Goal: Task Accomplishment & Management: Use online tool/utility

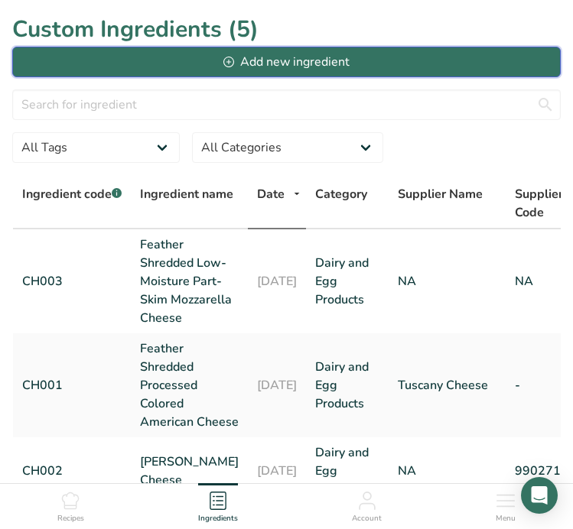
click at [265, 66] on div "Add new ingredient" at bounding box center [285, 62] width 125 height 18
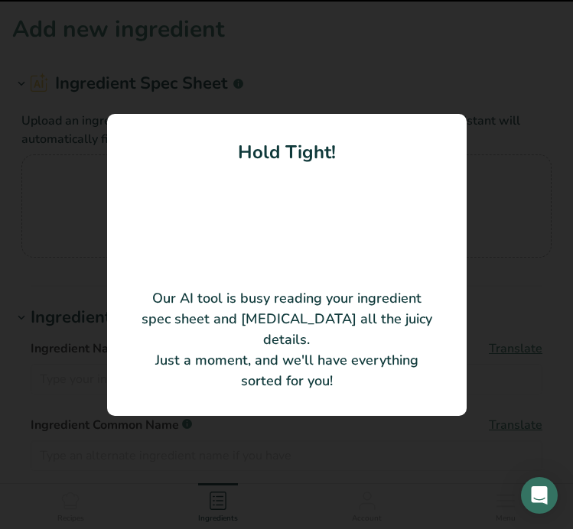
type input "Fully Cooked 1/2" Diced Chicken White Meat"
type input "[PERSON_NAME] Foods"
type input "3174"
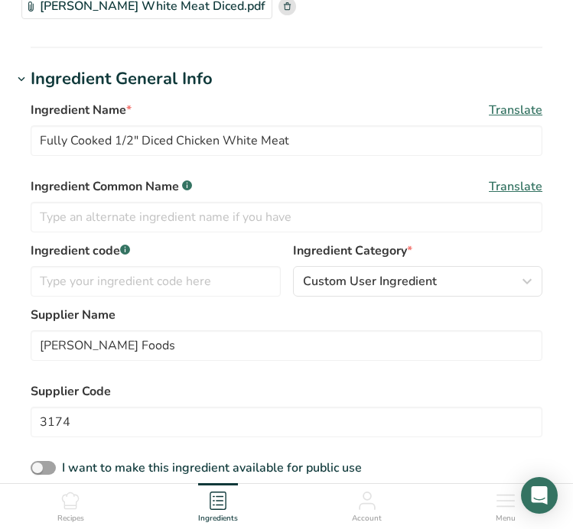
scroll to position [203, 0]
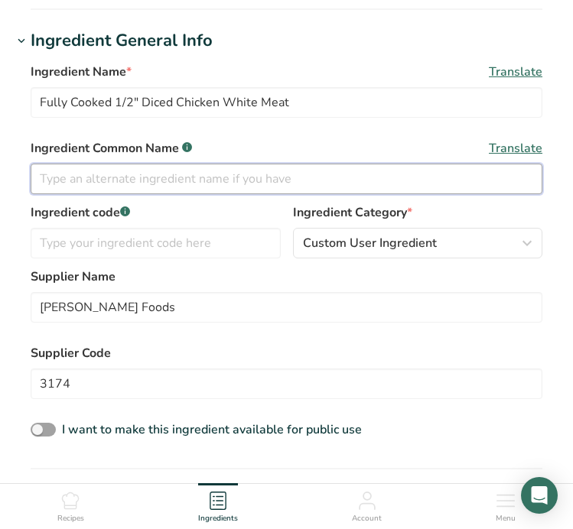
click at [297, 180] on input "text" at bounding box center [287, 179] width 512 height 31
type input "d"
type input "c"
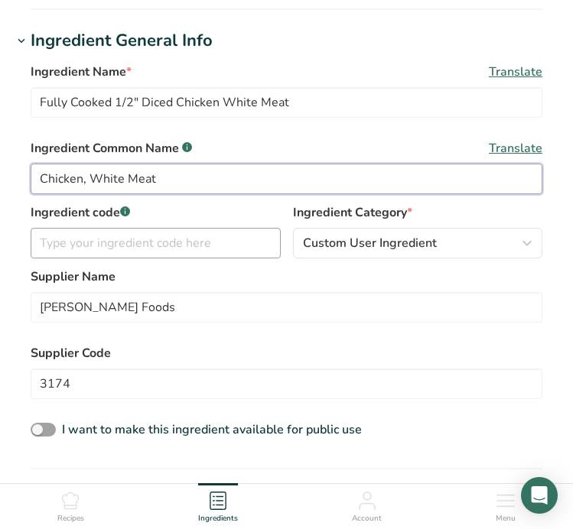
type input "Chicken, White Meat"
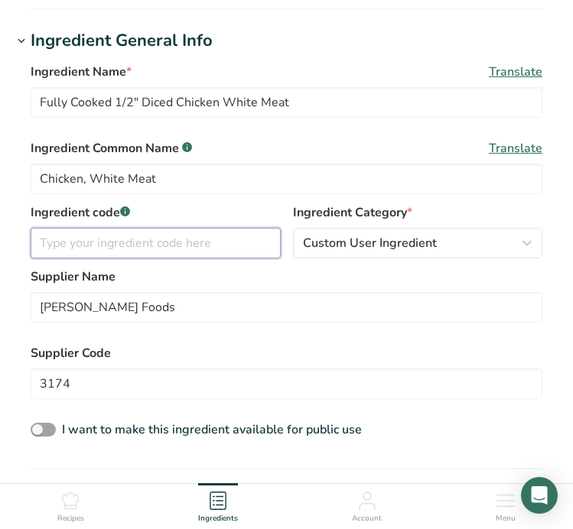
click at [198, 249] on input "text" at bounding box center [156, 243] width 250 height 31
type input "O"
type input "PT001"
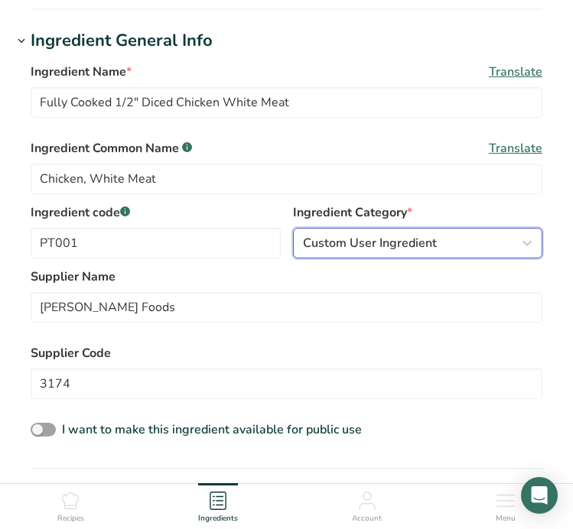
click at [418, 239] on span "Custom User Ingredient" at bounding box center [370, 243] width 134 height 18
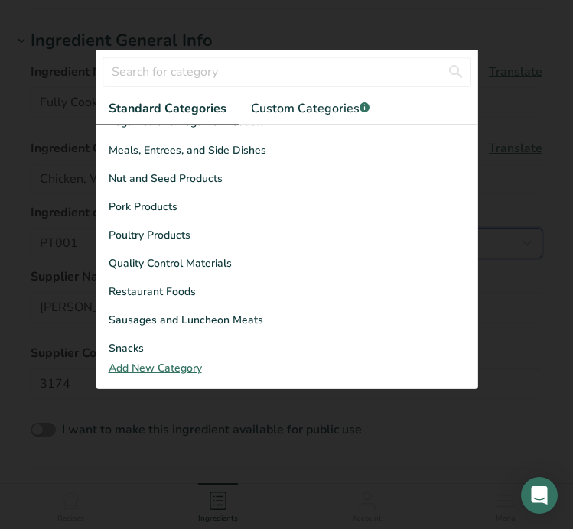
scroll to position [479, 0]
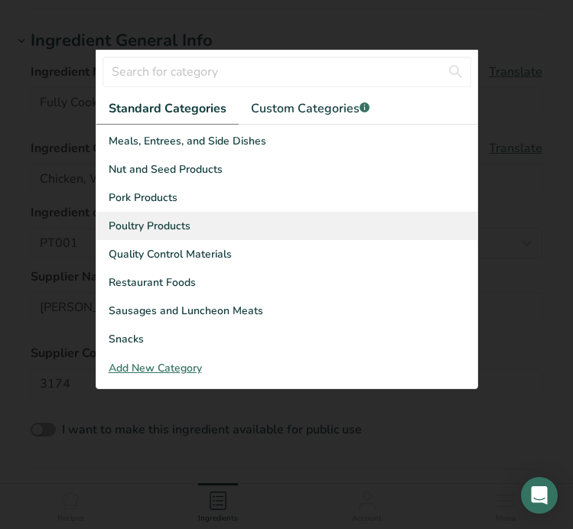
click at [236, 232] on div "Poultry Products" at bounding box center [286, 226] width 381 height 28
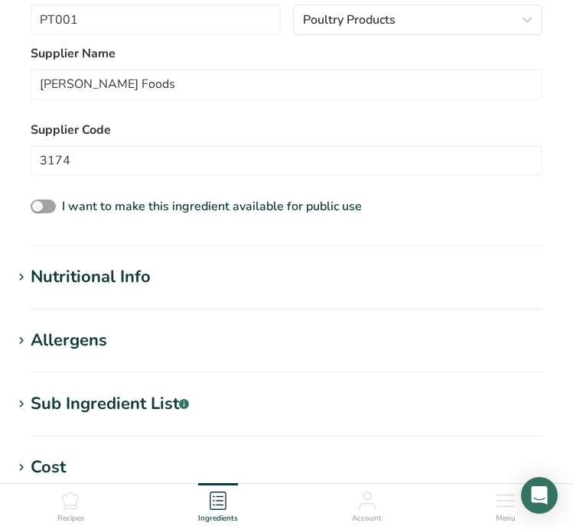
scroll to position [444, 0]
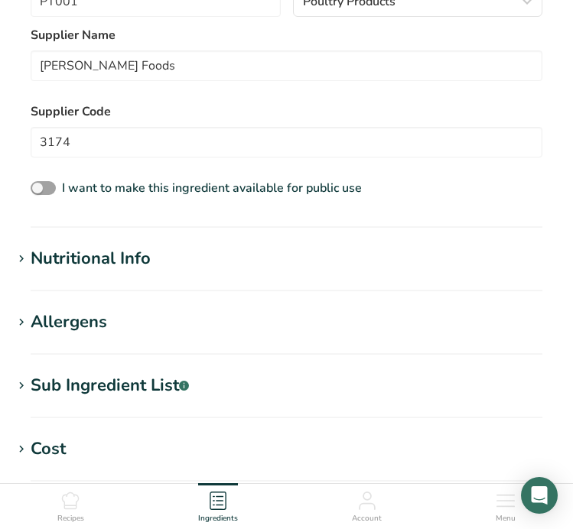
click at [229, 259] on h1 "Nutritional Info" at bounding box center [286, 258] width 548 height 25
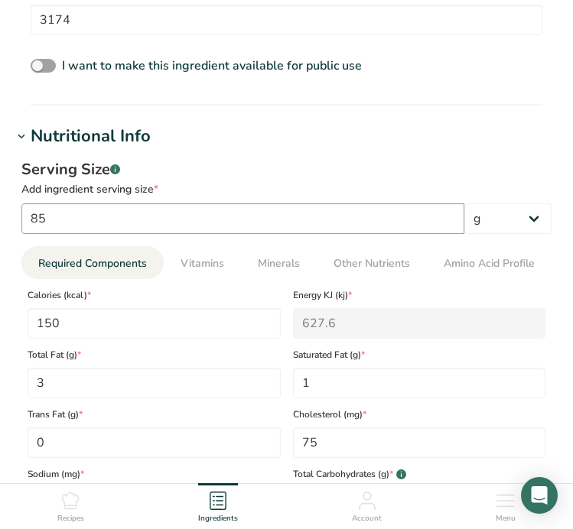
scroll to position [616, 0]
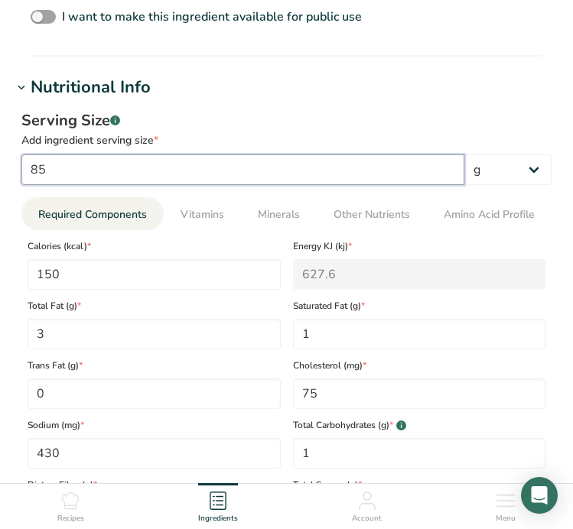
click at [120, 163] on input "85" at bounding box center [242, 169] width 443 height 31
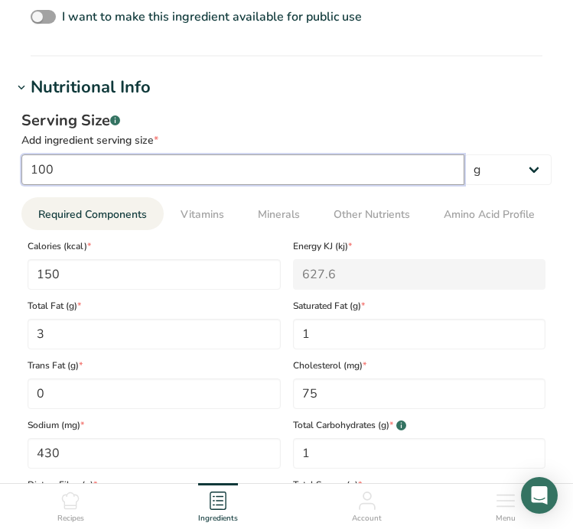
type input "100"
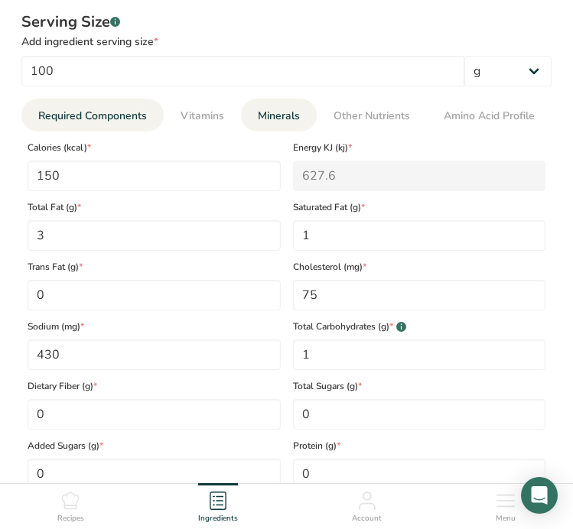
scroll to position [717, 0]
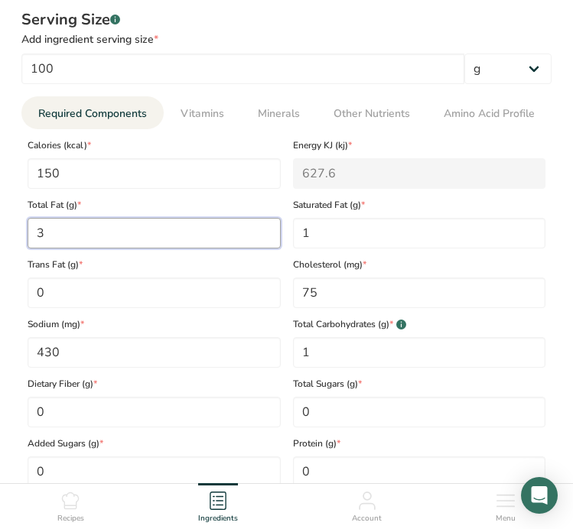
click at [117, 233] on Fat "3" at bounding box center [154, 233] width 253 height 31
type Fat "2.5"
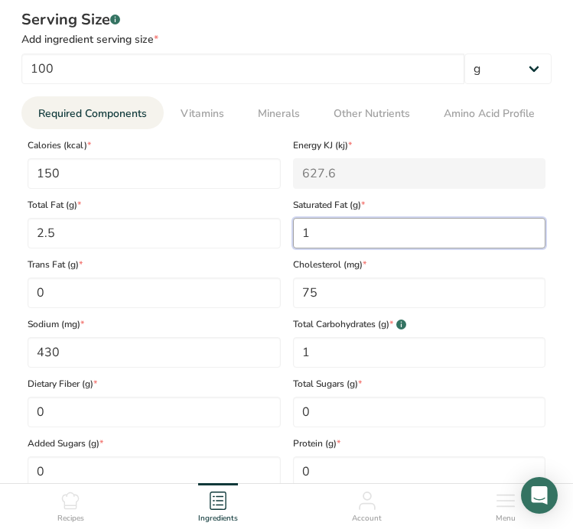
click at [320, 237] on Fat "1" at bounding box center [419, 233] width 253 height 31
type Fat "0.5"
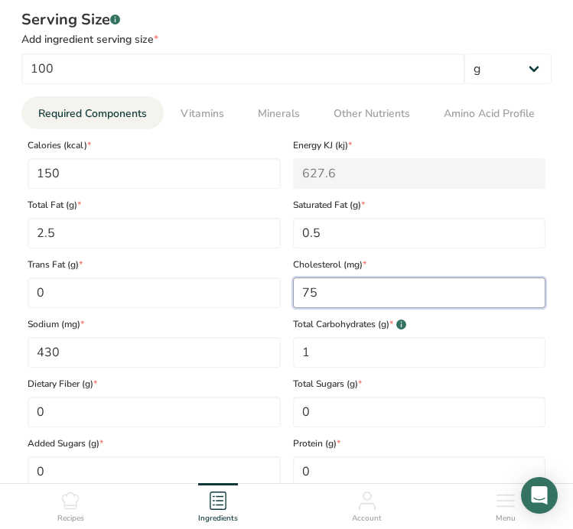
click at [348, 285] on input "75" at bounding box center [419, 293] width 253 height 31
type input "0"
type input "60"
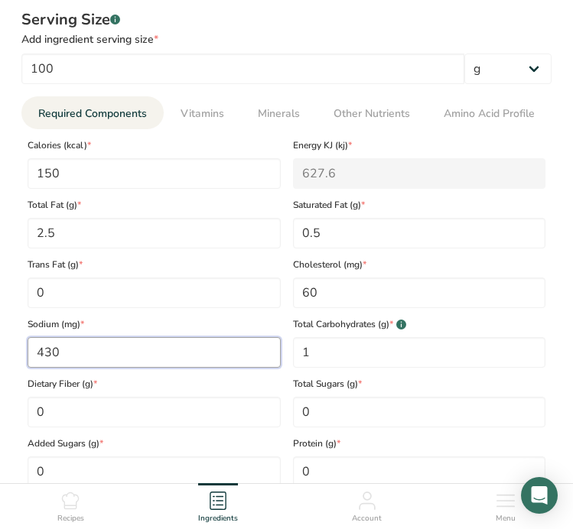
click at [211, 357] on input "430" at bounding box center [154, 352] width 253 height 31
type input "0"
type input "55"
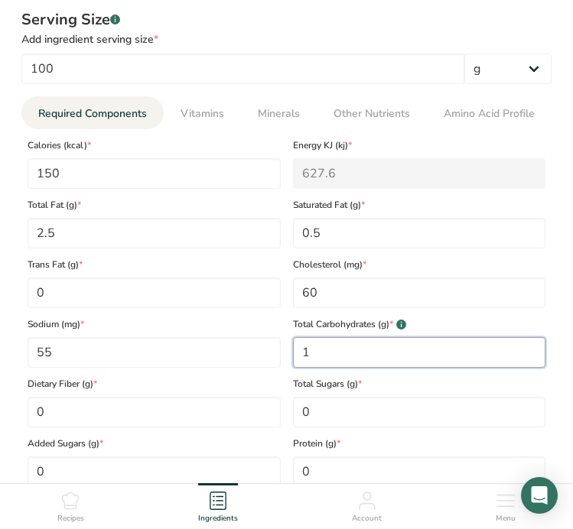
click at [346, 353] on Carbohydrates "1" at bounding box center [419, 352] width 253 height 31
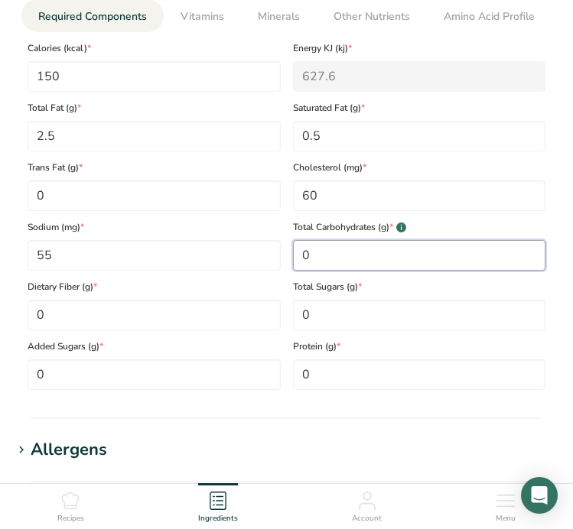
scroll to position [819, 0]
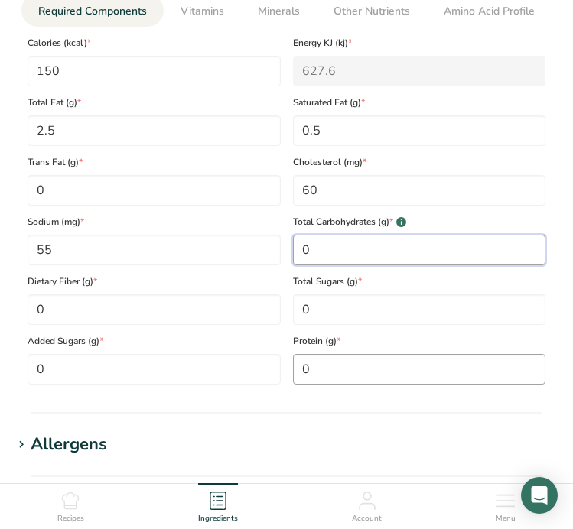
type Carbohydrates "0"
click at [343, 372] on input "0" at bounding box center [419, 369] width 253 height 31
type input "31"
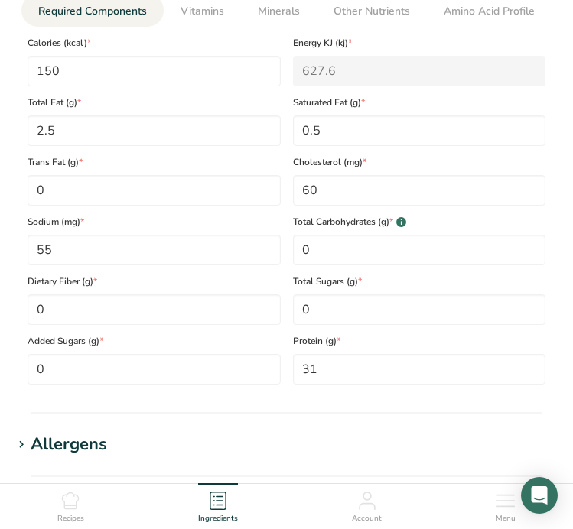
click at [308, 430] on section "Add new ingredient Ingredient Spec Sheet .a-a{fill:#347362;}.b-a{fill:#fff;} Up…" at bounding box center [286, 56] width 573 height 1750
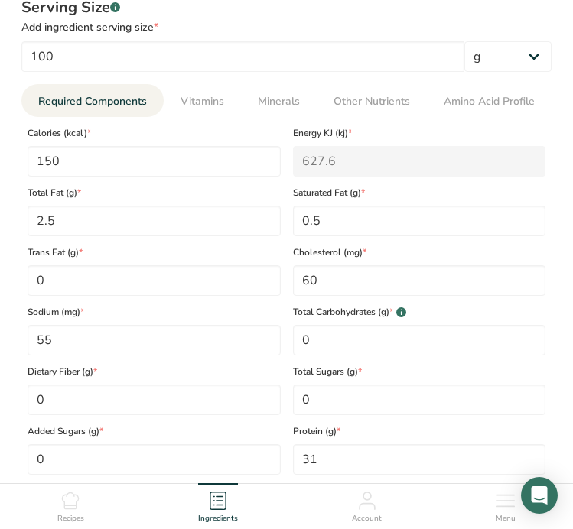
scroll to position [659, 0]
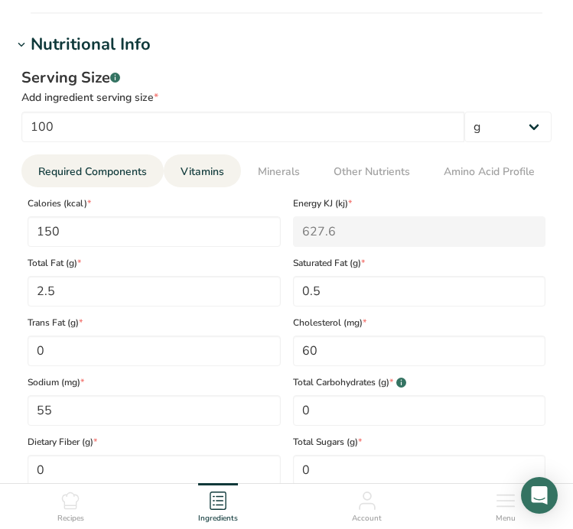
click at [210, 166] on span "Vitamins" at bounding box center [202, 172] width 44 height 16
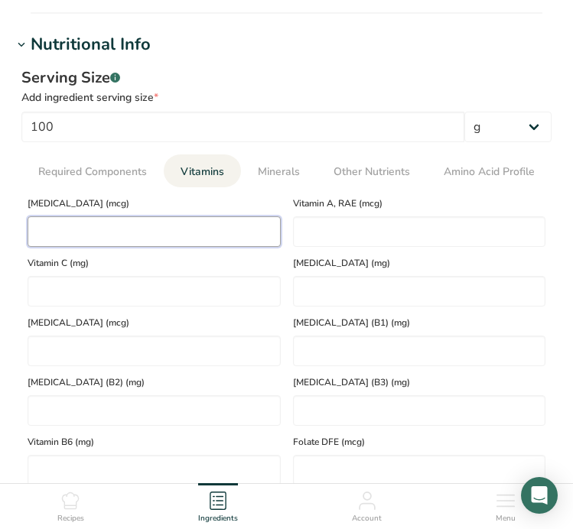
click at [206, 239] on D "number" at bounding box center [154, 231] width 253 height 31
type D "0"
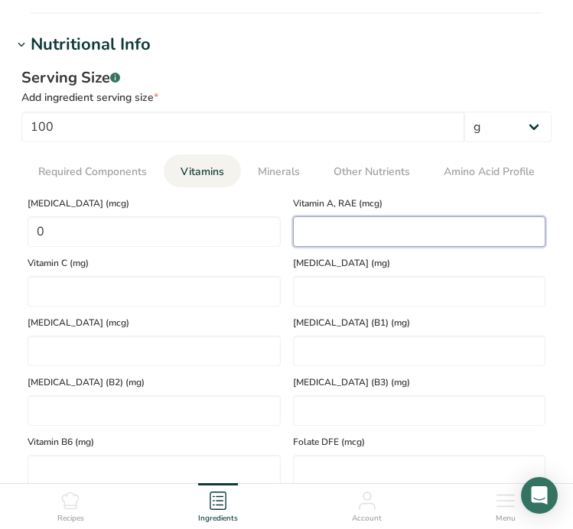
click at [386, 234] on RAE "number" at bounding box center [419, 231] width 253 height 31
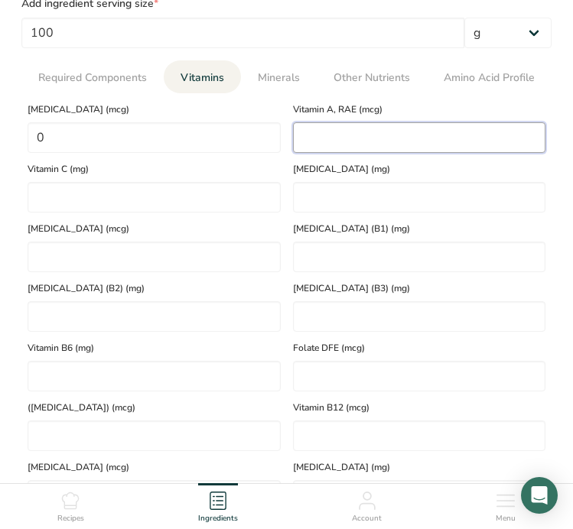
scroll to position [728, 0]
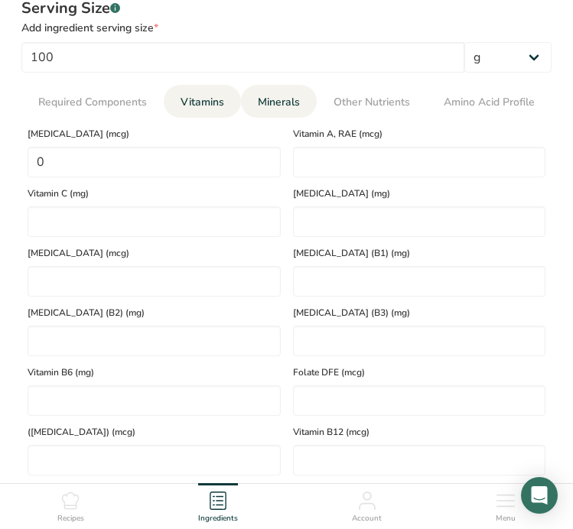
click at [260, 106] on span "Minerals" at bounding box center [279, 102] width 42 height 16
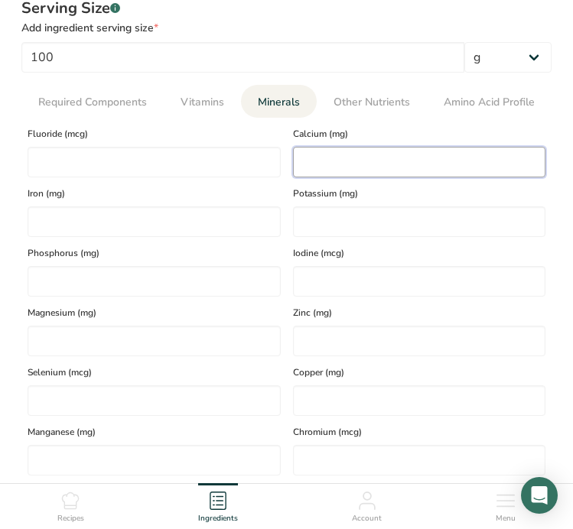
click at [312, 162] on input "number" at bounding box center [419, 162] width 253 height 31
type input "7"
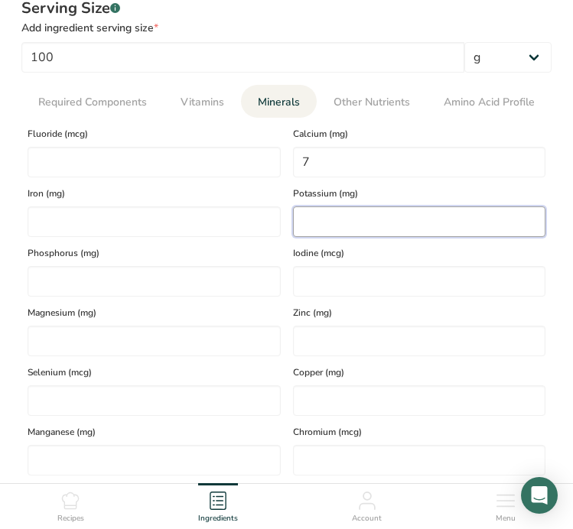
click at [317, 225] on input "number" at bounding box center [419, 222] width 253 height 31
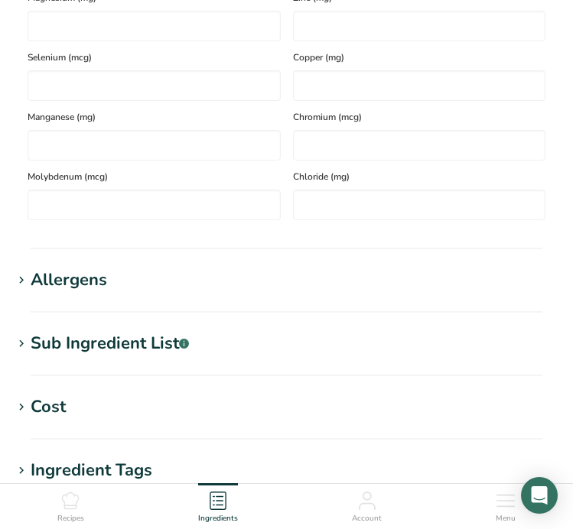
scroll to position [1063, 0]
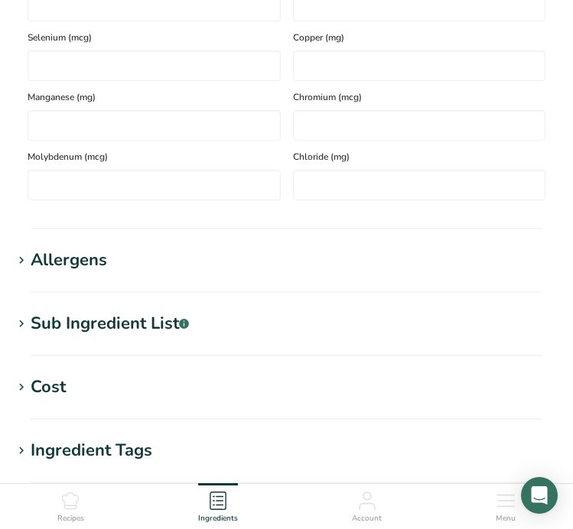
type input "523"
click at [307, 265] on h1 "Allergens" at bounding box center [286, 260] width 548 height 25
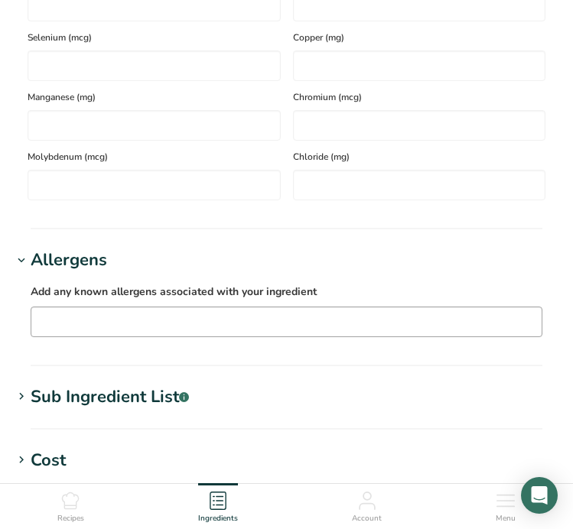
click at [334, 316] on input "text" at bounding box center [286, 322] width 510 height 24
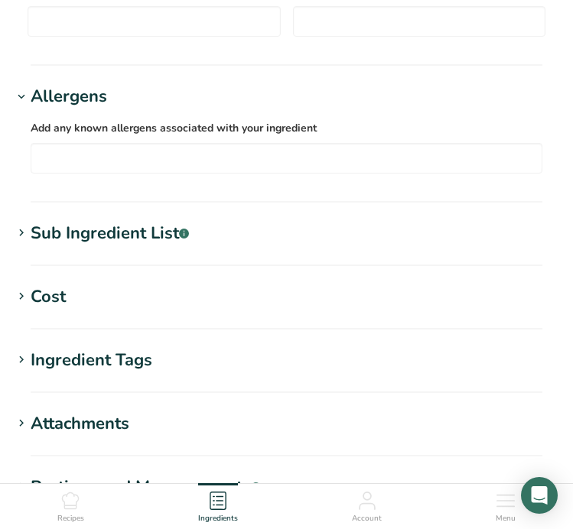
scroll to position [1232, 0]
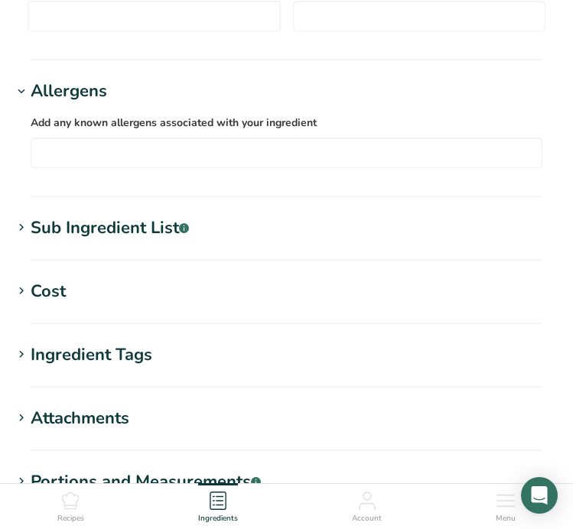
click at [313, 229] on h1 "Sub Ingredient List .a-a{fill:#347362;}.b-a{fill:#fff;}" at bounding box center [286, 228] width 548 height 25
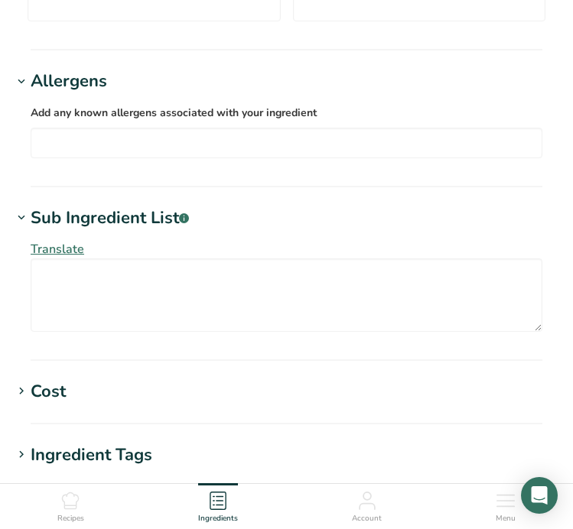
scroll to position [1248, 0]
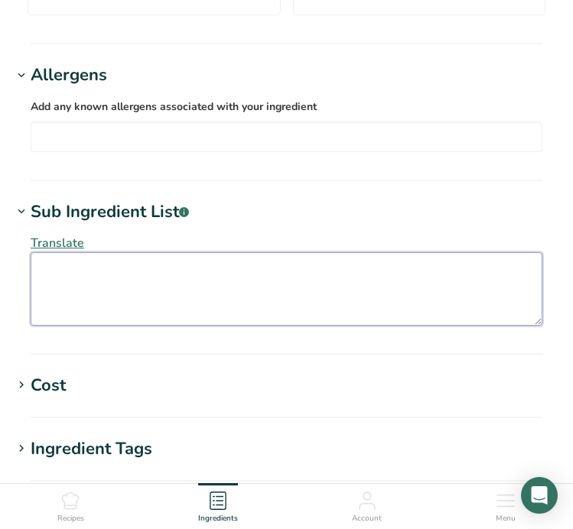
click at [143, 283] on textarea at bounding box center [287, 288] width 512 height 73
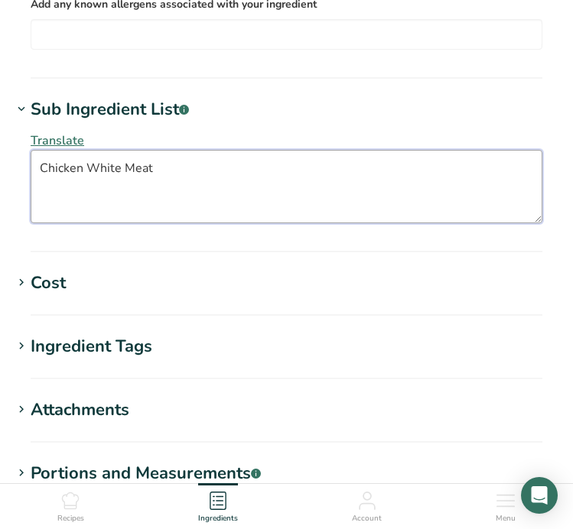
scroll to position [1362, 0]
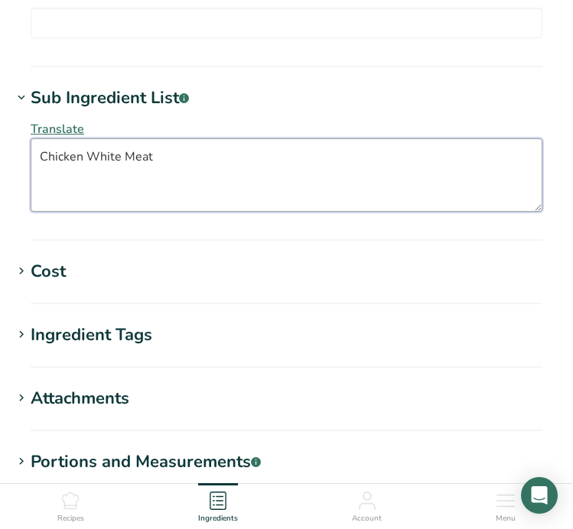
type textarea "Chicken White Meat"
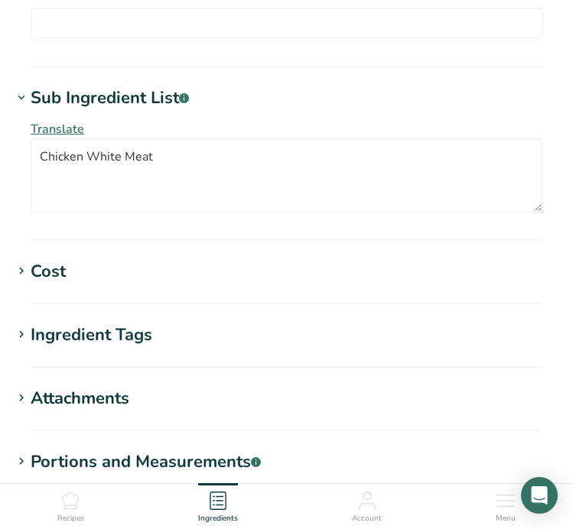
click at [160, 282] on h1 "Cost" at bounding box center [286, 271] width 548 height 25
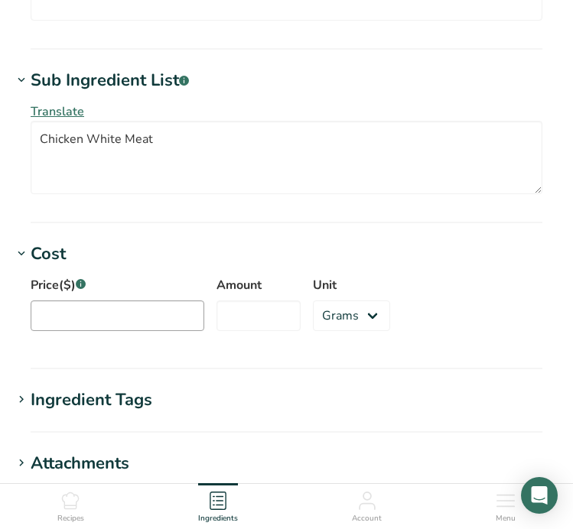
scroll to position [1381, 0]
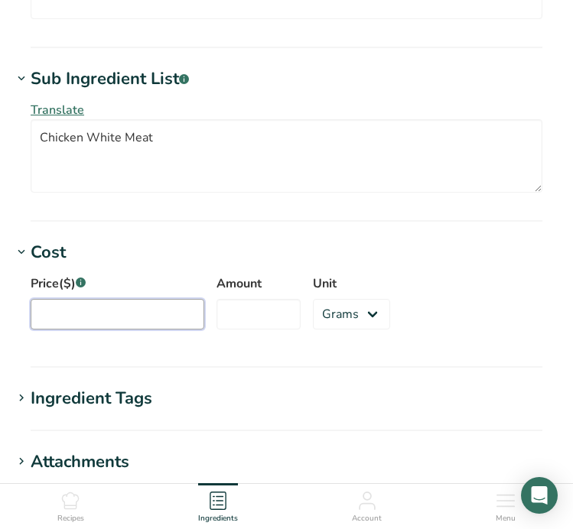
click at [116, 314] on input "Price($) .a-a{fill:#347362;}.b-a{fill:#fff;}" at bounding box center [118, 314] width 174 height 31
type input "3.6"
click at [245, 319] on input "Amount" at bounding box center [258, 314] width 84 height 31
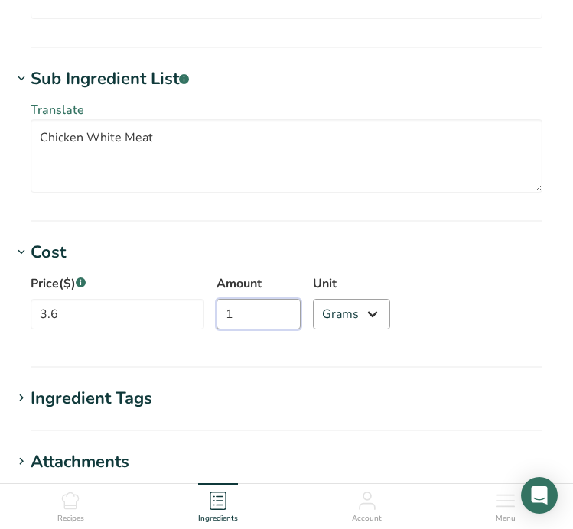
type input "1"
click at [320, 311] on select "Grams kg mg mcg lb oz" at bounding box center [351, 314] width 77 height 31
select select "12"
click at [313, 299] on select "Grams kg mg mcg lb oz" at bounding box center [351, 314] width 77 height 31
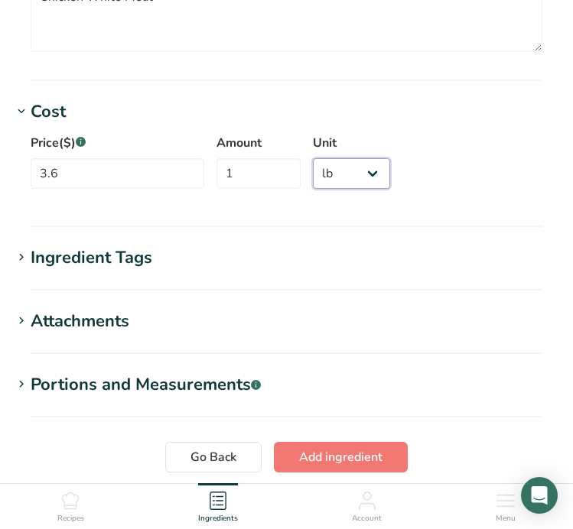
scroll to position [1523, 0]
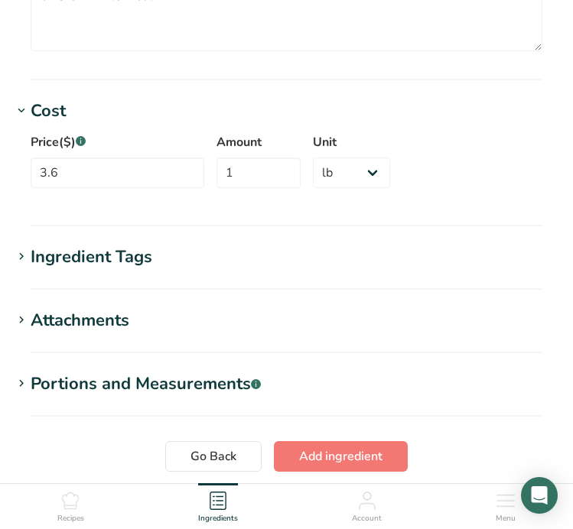
click at [223, 252] on h1 "Ingredient Tags" at bounding box center [286, 257] width 548 height 25
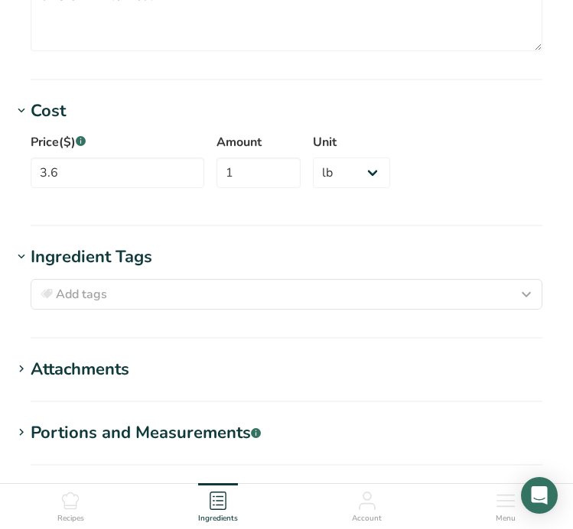
click at [189, 360] on h1 "Attachments" at bounding box center [286, 369] width 548 height 25
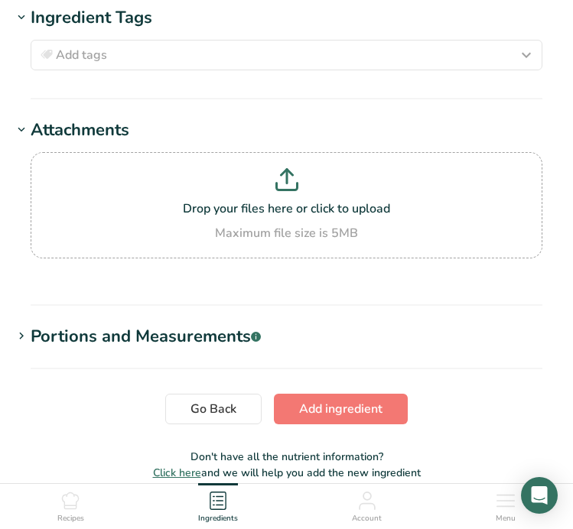
scroll to position [1766, 0]
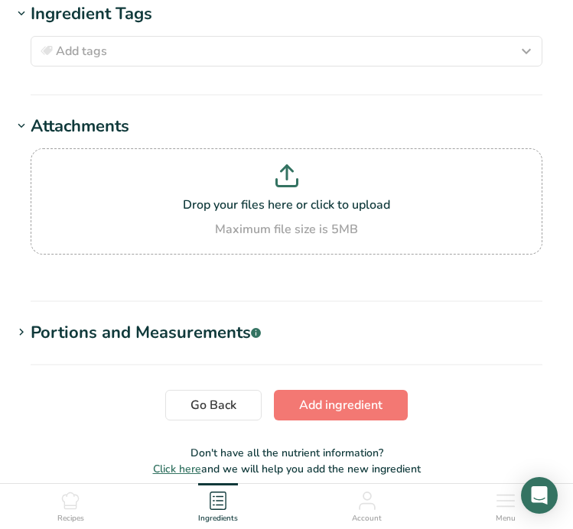
click at [208, 346] on section "Portions and Measurements .a-a{fill:#347362;}.b-a{fill:#fff;} Add portion" at bounding box center [286, 342] width 548 height 45
click at [205, 333] on div "Portions and Measurements .a-a{fill:#347362;}.b-a{fill:#fff;}" at bounding box center [146, 332] width 230 height 25
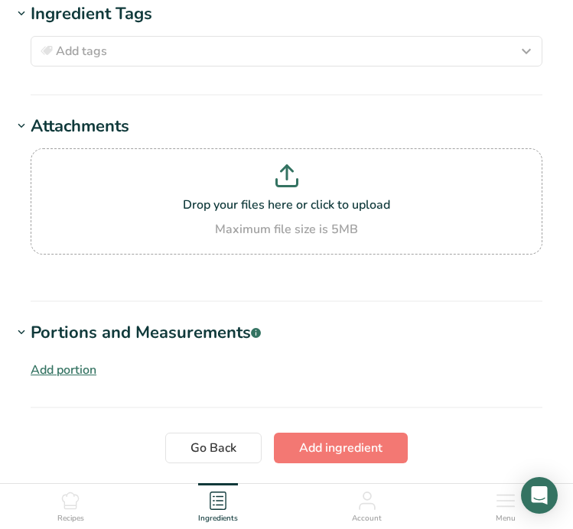
click at [205, 333] on div "Portions and Measurements .a-a{fill:#347362;}.b-a{fill:#fff;}" at bounding box center [146, 332] width 230 height 25
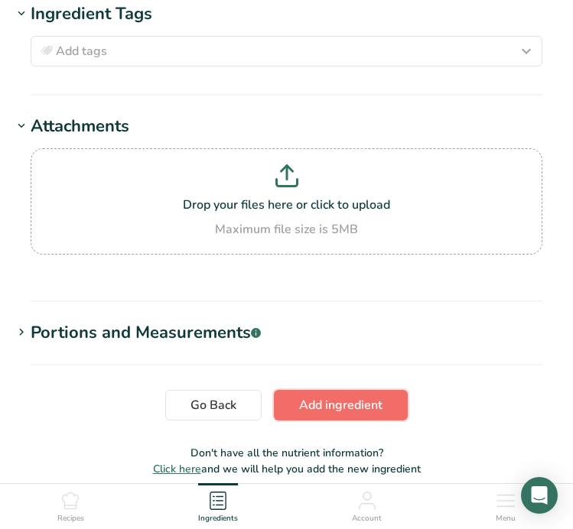
click at [310, 398] on span "Add ingredient" at bounding box center [340, 405] width 83 height 18
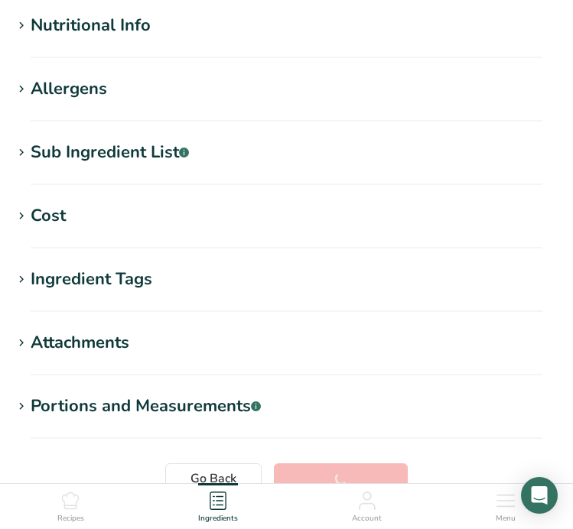
scroll to position [326, 0]
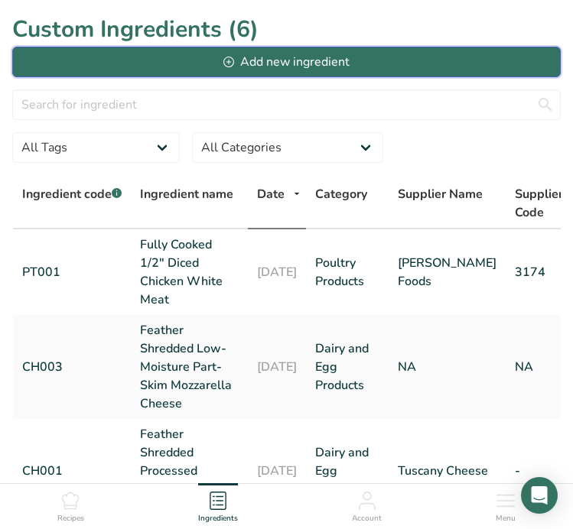
click at [228, 68] on div "Add new ingredient" at bounding box center [285, 62] width 125 height 18
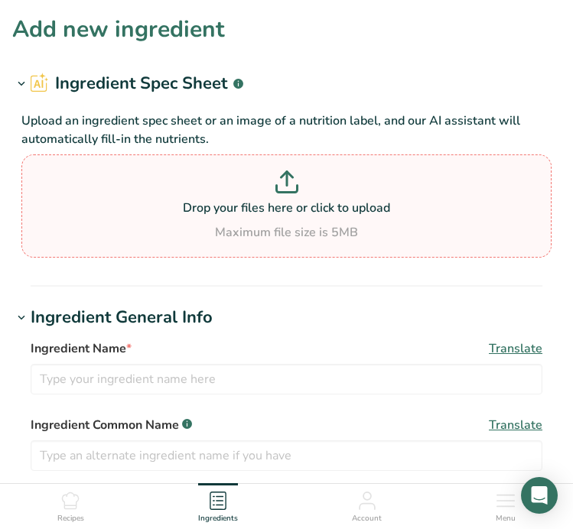
click at [332, 210] on p "Drop your files here or click to upload" at bounding box center [286, 208] width 522 height 18
click at [332, 210] on input "Drop your files here or click to upload Maximum file size is 5MB" at bounding box center [286, 205] width 530 height 103
type input "C:\fakepath\Diced Turkey Pepperoni Hormel Jennie O.pdf"
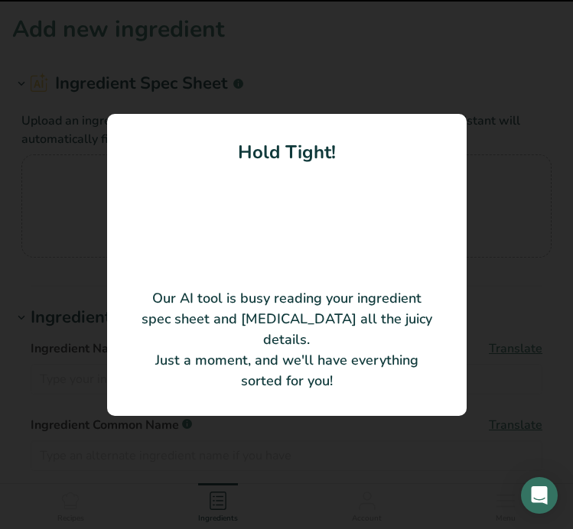
type input "[PERSON_NAME]-O® Pepperoni Seasoned Diced [GEOGRAPHIC_DATA] 1/4" CN"
type input "[PERSON_NAME]-O FS"
type input "642420"
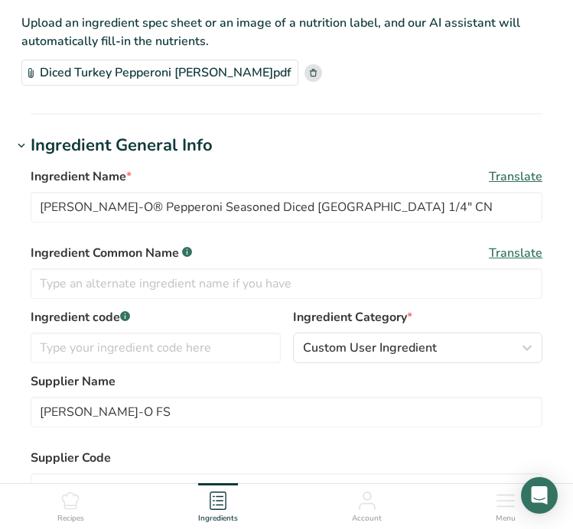
scroll to position [99, 0]
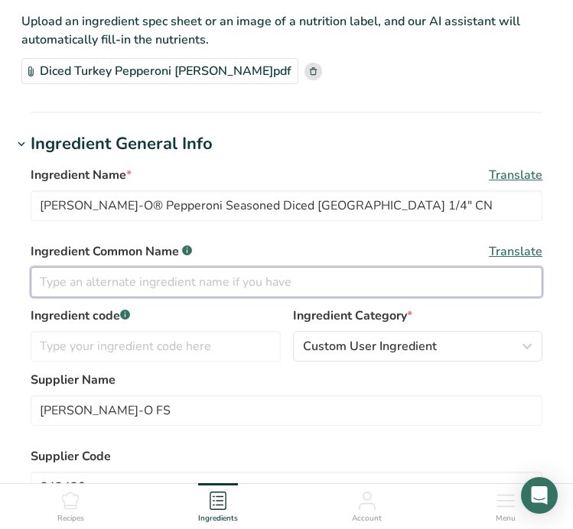
click at [139, 282] on input "text" at bounding box center [287, 282] width 512 height 31
type input "Pepperoni"
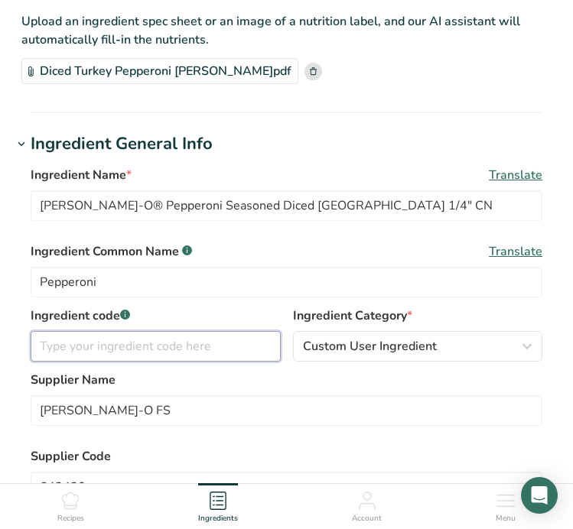
click at [154, 338] on input "text" at bounding box center [156, 346] width 250 height 31
type input "42222"
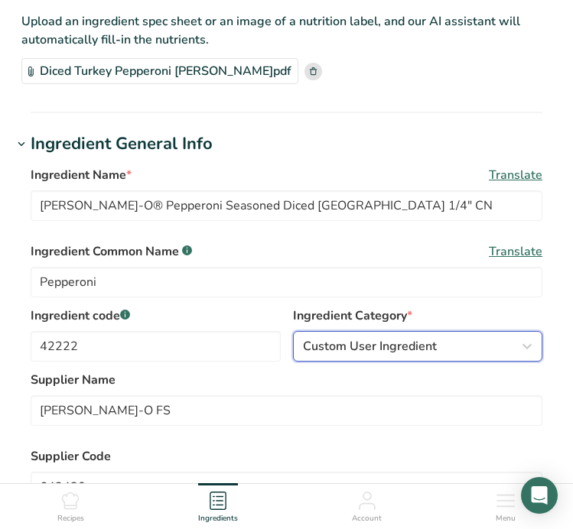
click at [357, 346] on span "Custom User Ingredient" at bounding box center [370, 346] width 134 height 18
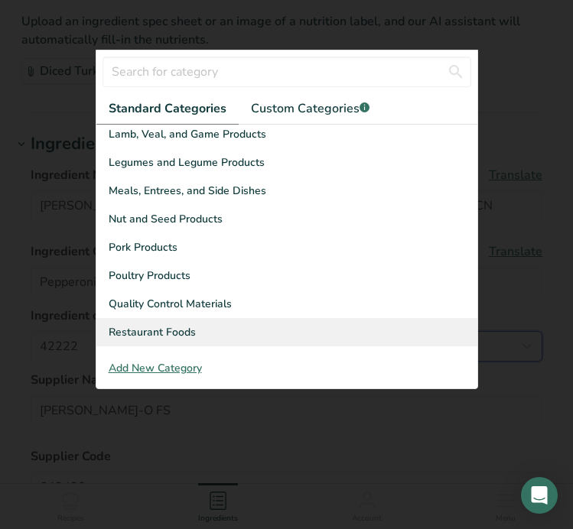
scroll to position [434, 0]
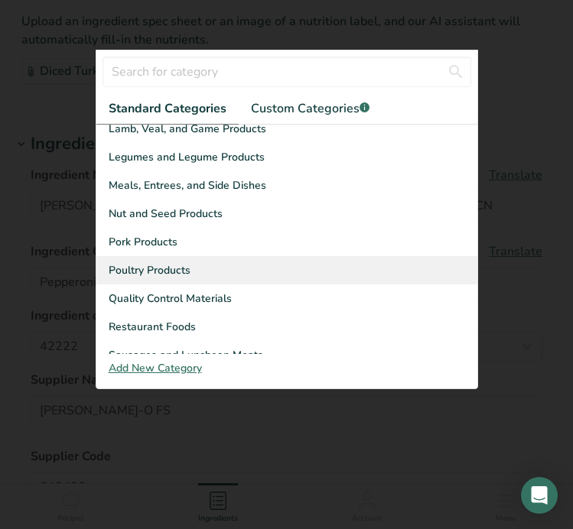
click at [207, 259] on div "Poultry Products" at bounding box center [286, 270] width 381 height 28
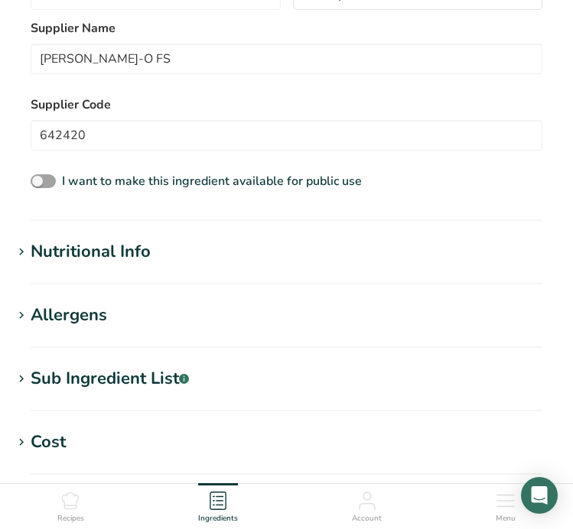
scroll to position [483, 0]
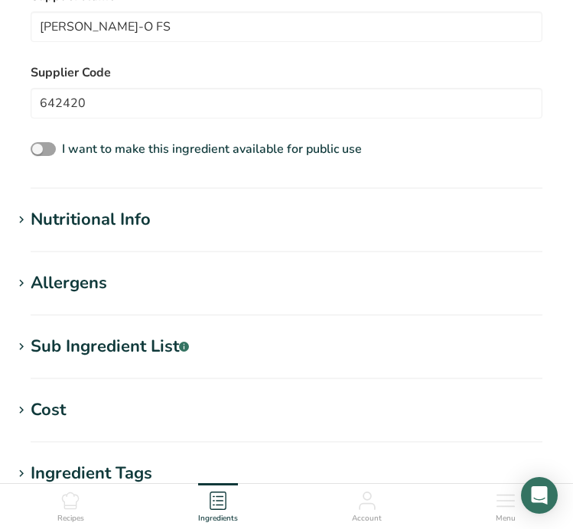
click at [140, 230] on div "Nutritional Info" at bounding box center [91, 219] width 120 height 25
click at [47, 213] on div "Nutritional Info" at bounding box center [91, 219] width 120 height 25
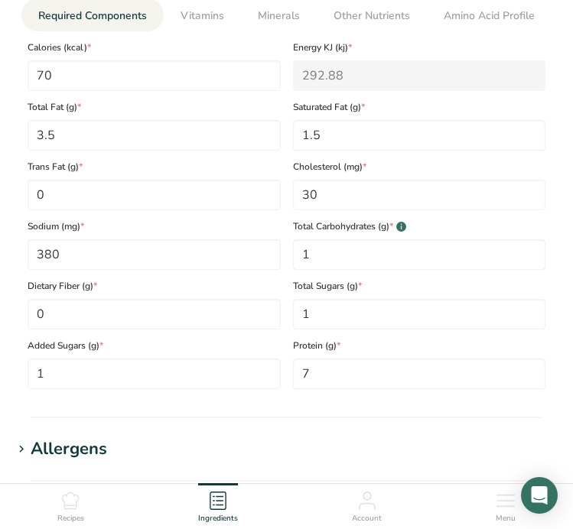
scroll to position [821, 0]
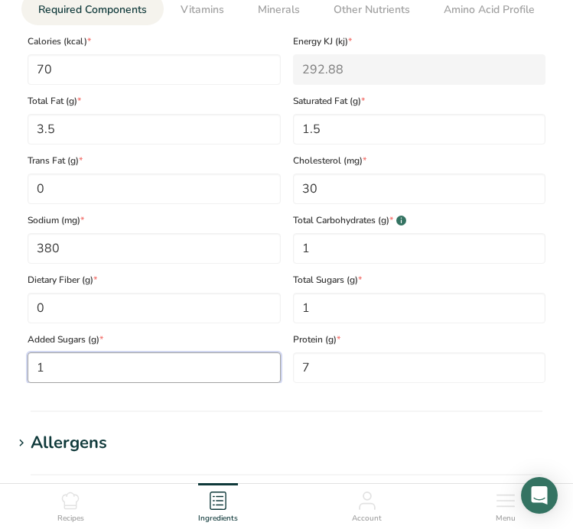
click at [148, 356] on Sugars "1" at bounding box center [154, 368] width 253 height 31
click at [131, 378] on Sugars "1" at bounding box center [154, 368] width 253 height 31
type Sugars "0"
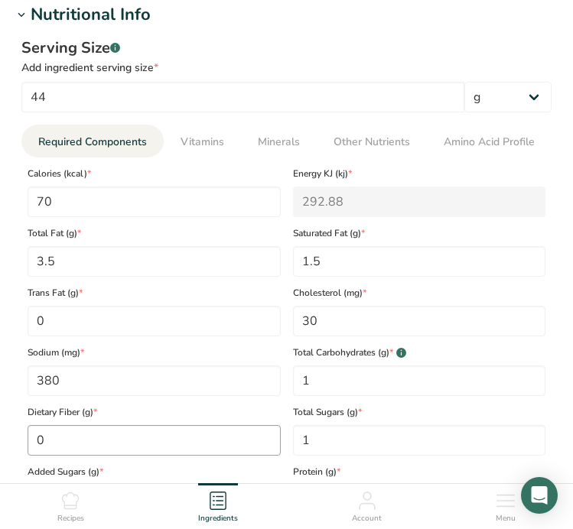
scroll to position [669, 0]
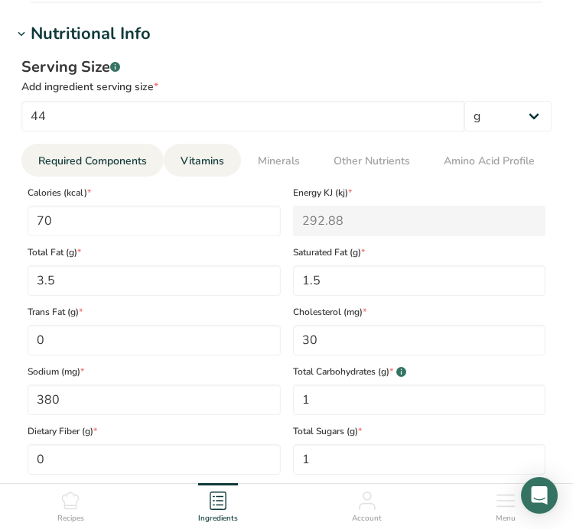
click at [197, 154] on span "Vitamins" at bounding box center [202, 161] width 44 height 16
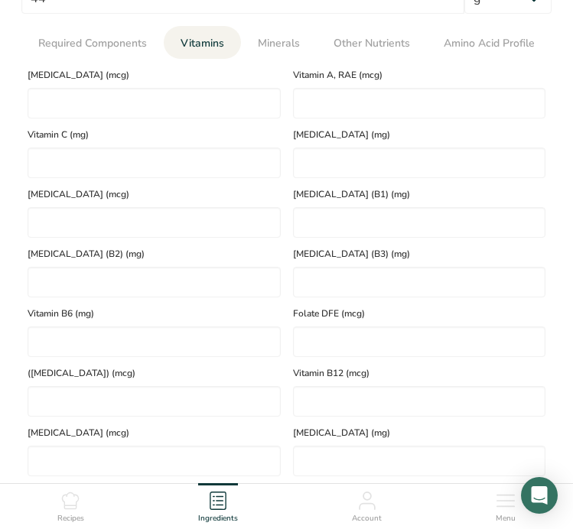
scroll to position [763, 0]
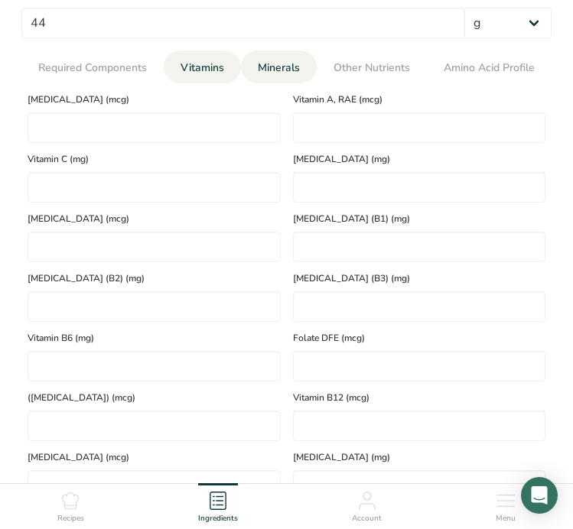
click at [291, 62] on span "Minerals" at bounding box center [279, 68] width 42 height 16
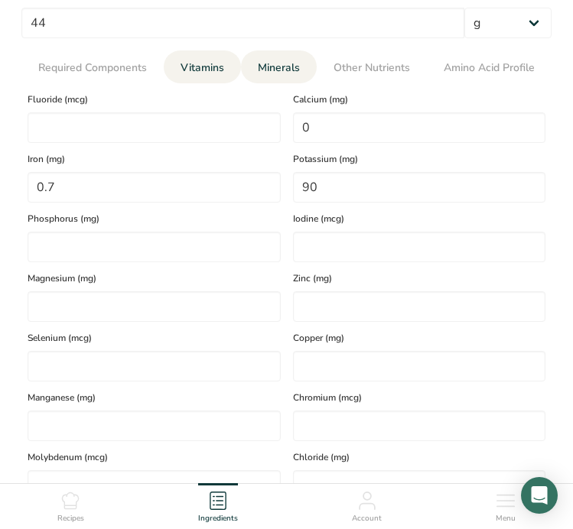
click at [186, 64] on span "Vitamins" at bounding box center [202, 68] width 44 height 16
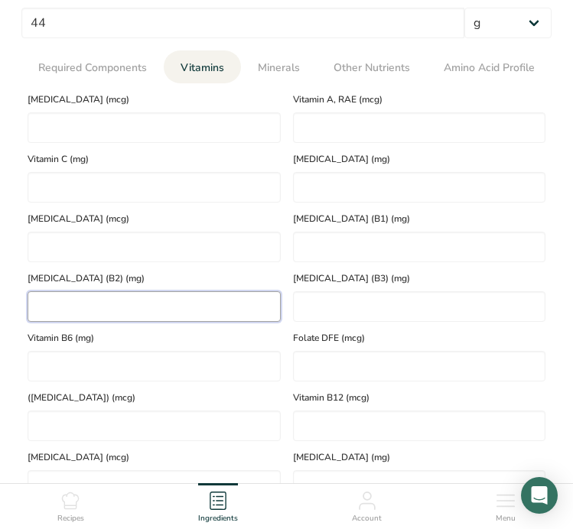
click at [261, 311] on \(B2\) "number" at bounding box center [154, 306] width 253 height 31
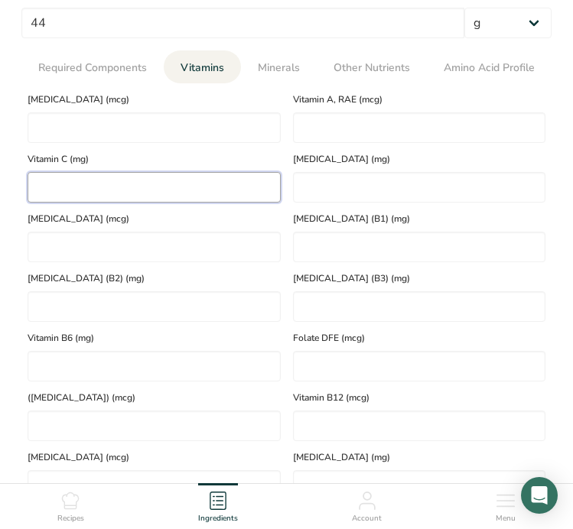
click at [199, 186] on C "number" at bounding box center [154, 187] width 253 height 31
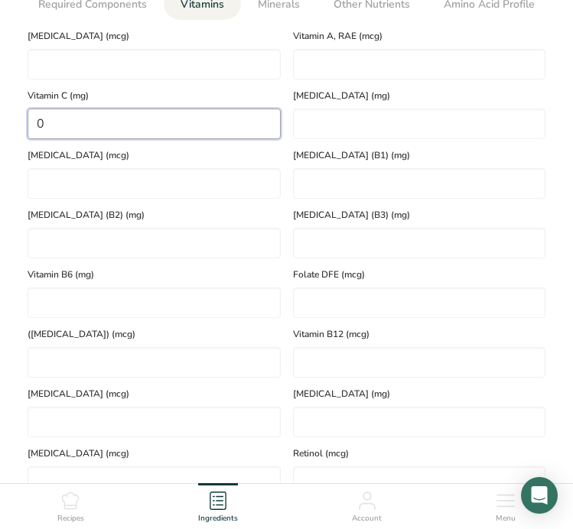
scroll to position [795, 0]
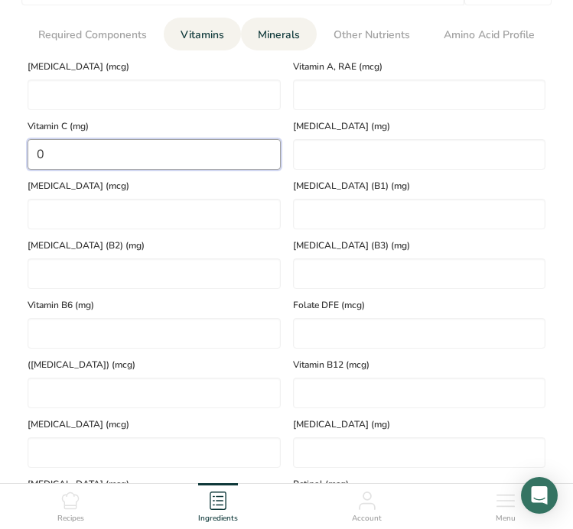
type C "0"
click at [288, 27] on span "Minerals" at bounding box center [279, 35] width 42 height 16
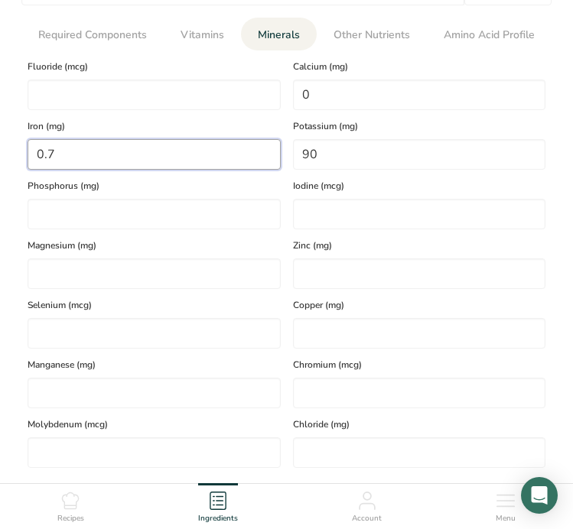
click at [164, 148] on input "0.7" at bounding box center [154, 154] width 253 height 31
type input "0"
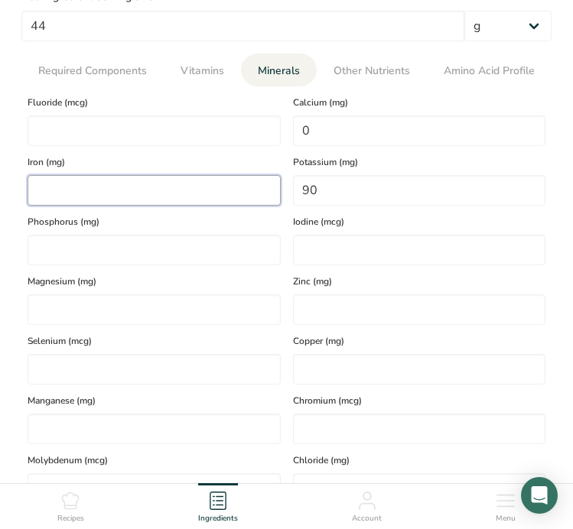
scroll to position [756, 0]
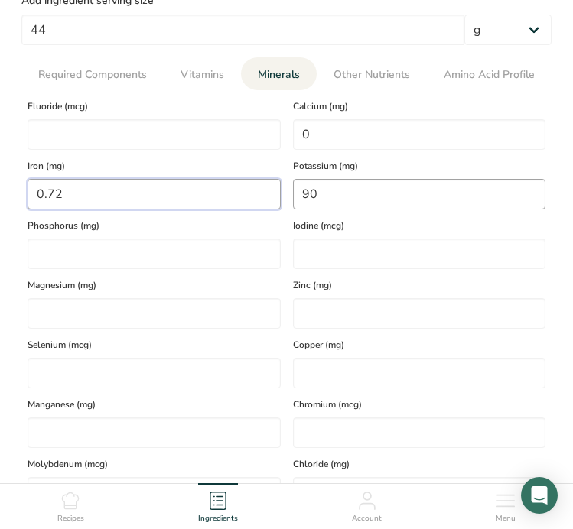
type input "0.72"
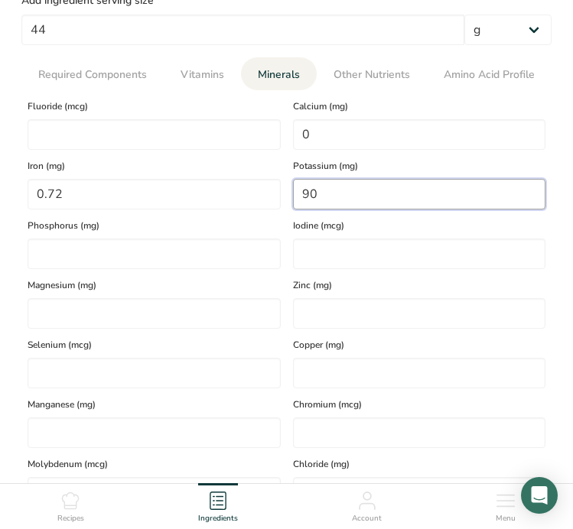
click at [327, 204] on input "90" at bounding box center [419, 194] width 253 height 31
type input "0"
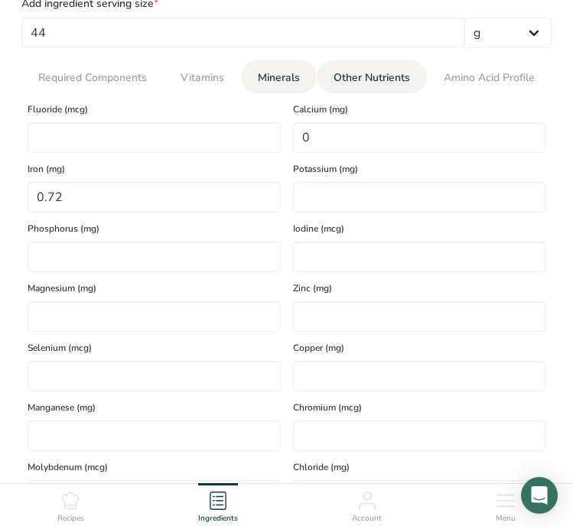
click at [357, 77] on span "Other Nutrients" at bounding box center [371, 78] width 76 height 16
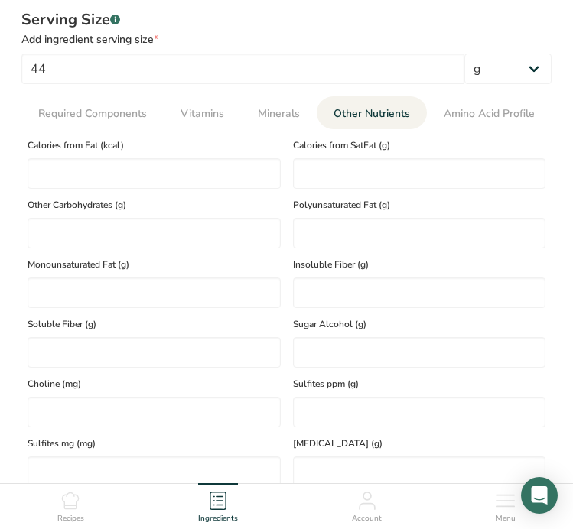
scroll to position [711, 0]
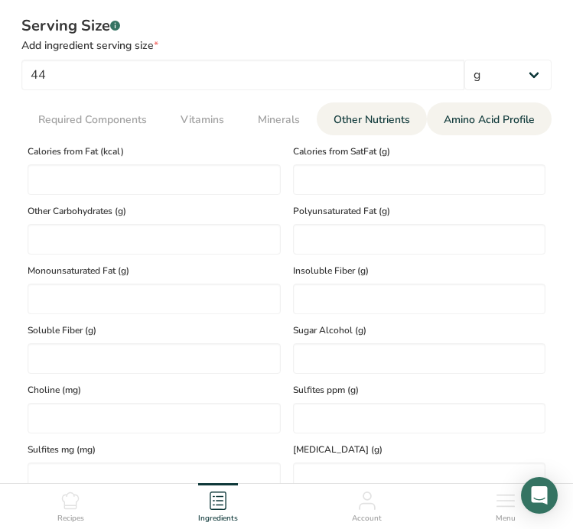
click at [494, 115] on span "Amino Acid Profile" at bounding box center [489, 120] width 91 height 16
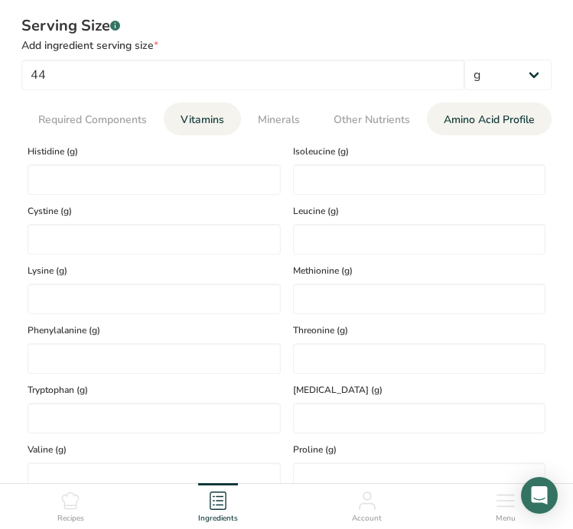
click at [228, 114] on link "Vitamins" at bounding box center [202, 119] width 56 height 34
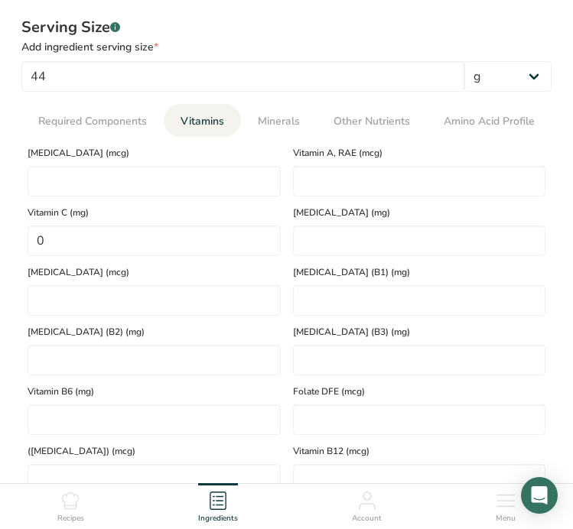
scroll to position [707, 0]
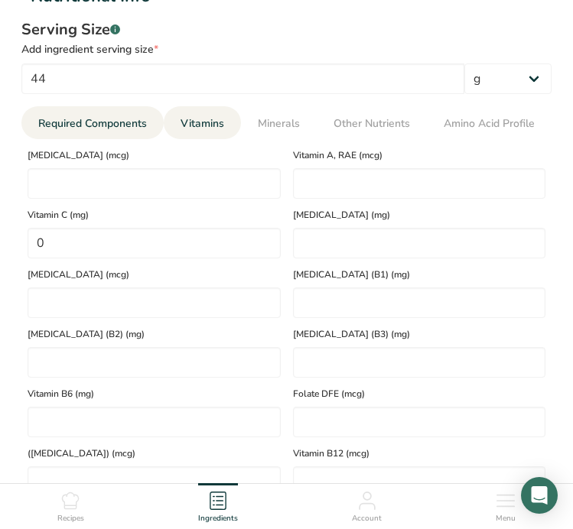
click at [130, 138] on link "Required Components" at bounding box center [92, 123] width 121 height 34
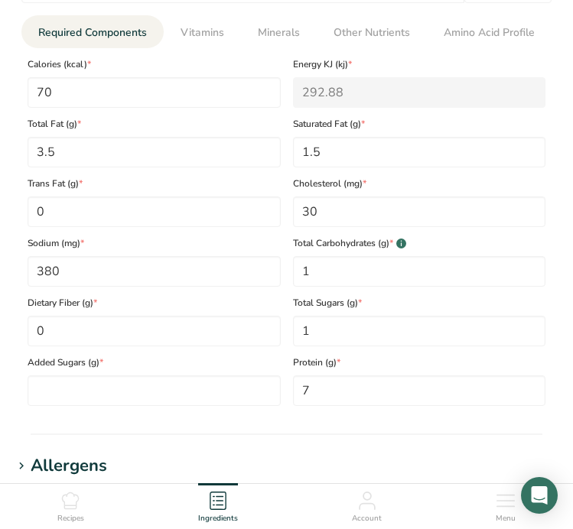
scroll to position [750, 0]
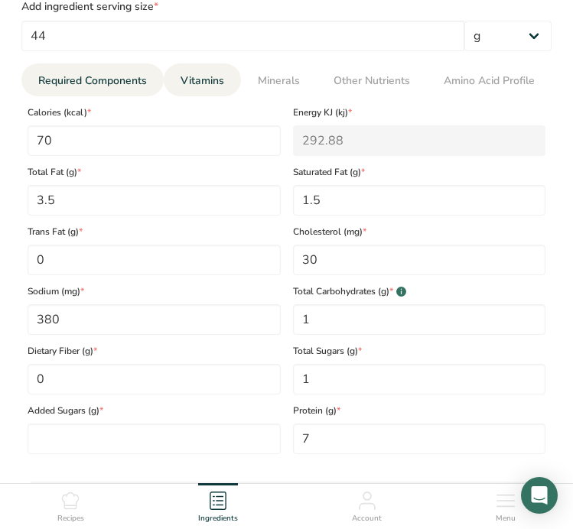
click at [190, 74] on span "Vitamins" at bounding box center [202, 81] width 44 height 16
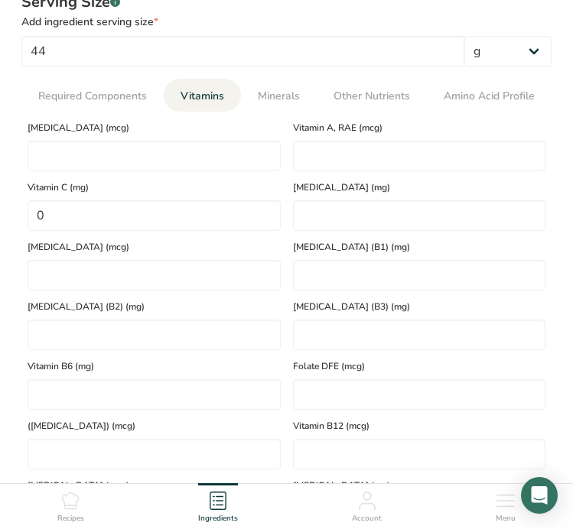
scroll to position [537, 0]
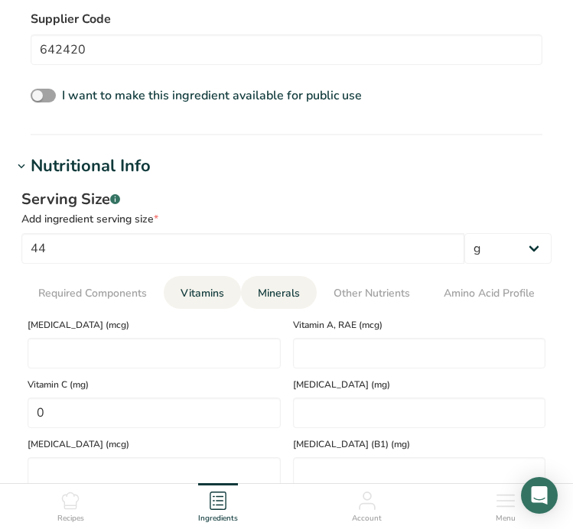
click at [299, 295] on link "Minerals" at bounding box center [279, 293] width 54 height 34
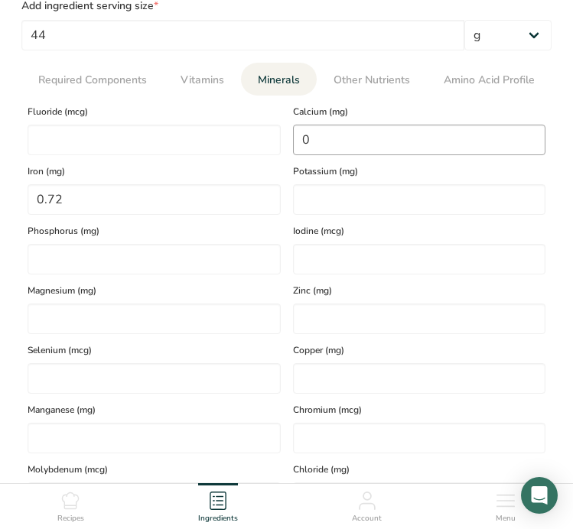
scroll to position [736, 0]
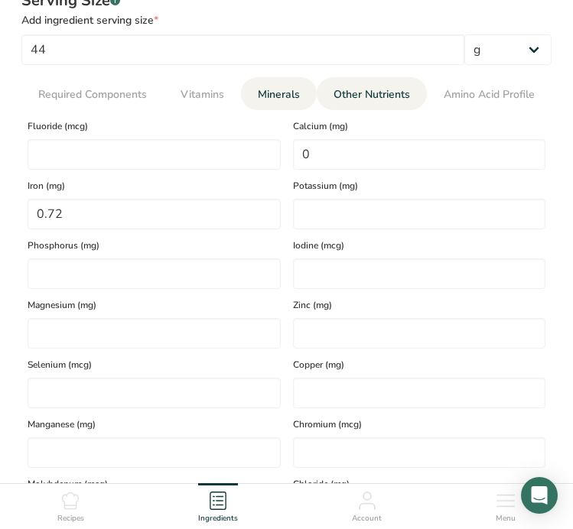
click at [350, 92] on span "Other Nutrients" at bounding box center [371, 94] width 76 height 16
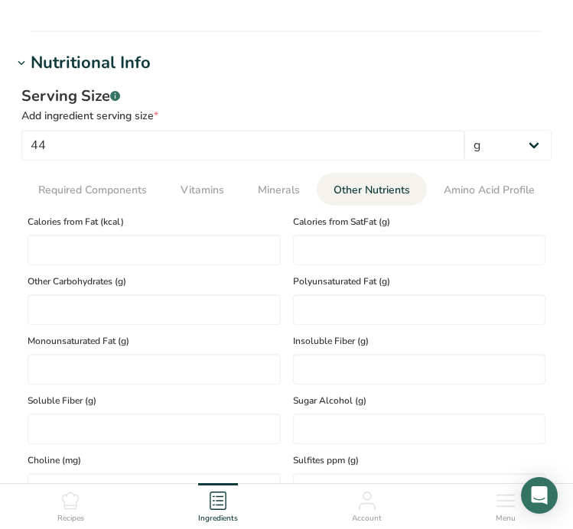
scroll to position [641, 0]
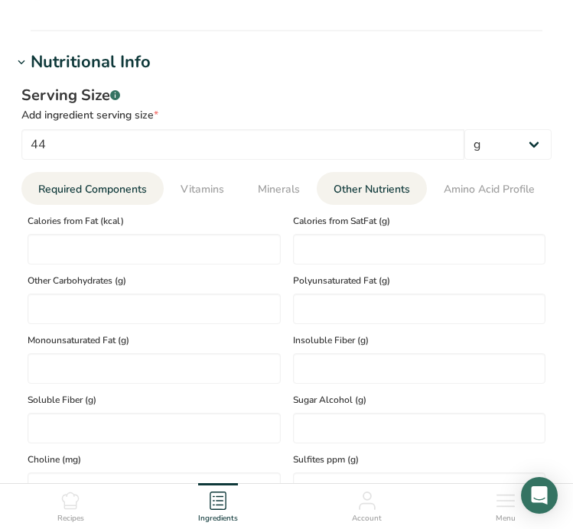
click at [82, 190] on span "Required Components" at bounding box center [92, 189] width 109 height 16
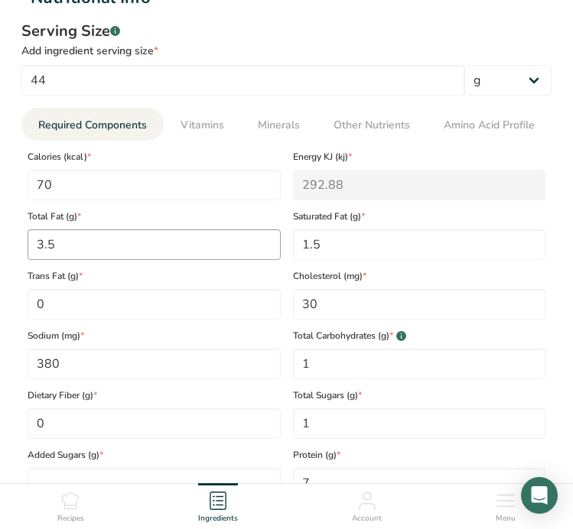
scroll to position [717, 0]
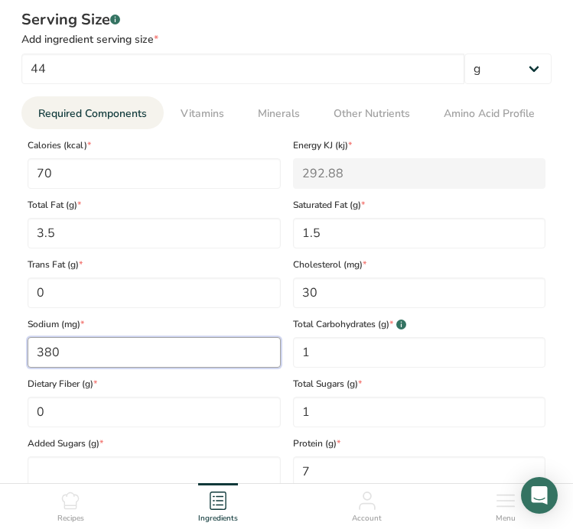
click at [142, 355] on input "380" at bounding box center [154, 352] width 253 height 31
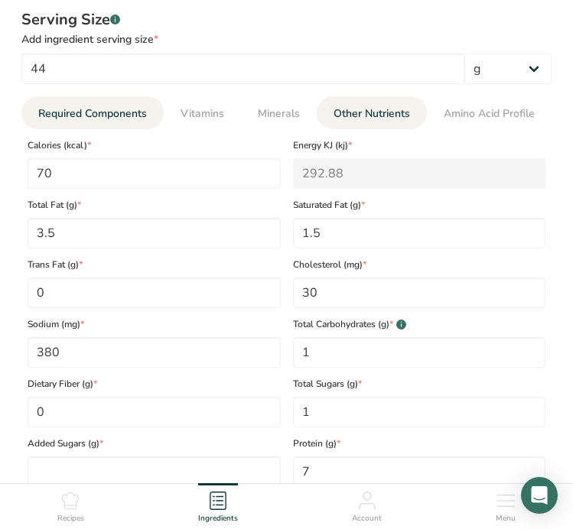
click at [357, 112] on span "Other Nutrients" at bounding box center [371, 114] width 76 height 16
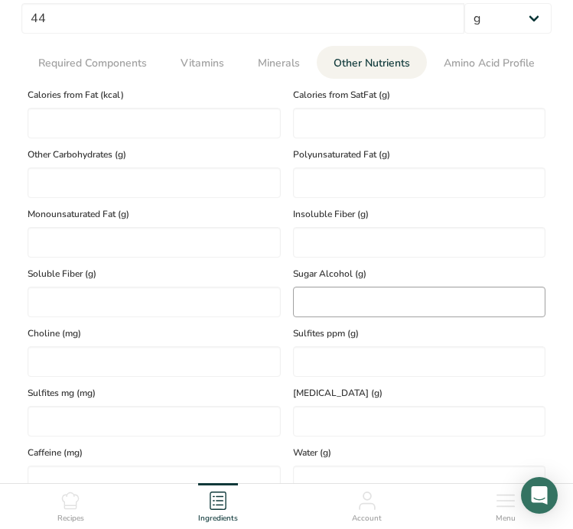
scroll to position [761, 0]
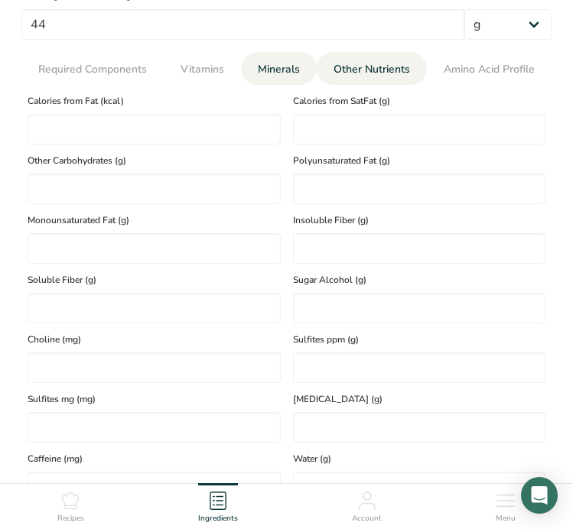
click at [275, 65] on span "Minerals" at bounding box center [279, 69] width 42 height 16
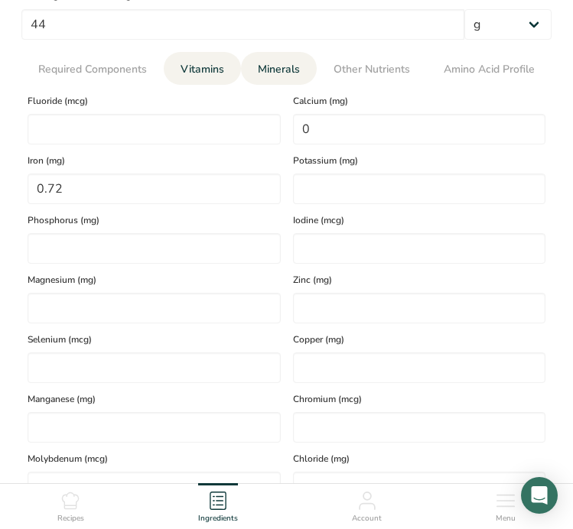
click at [207, 68] on span "Vitamins" at bounding box center [202, 69] width 44 height 16
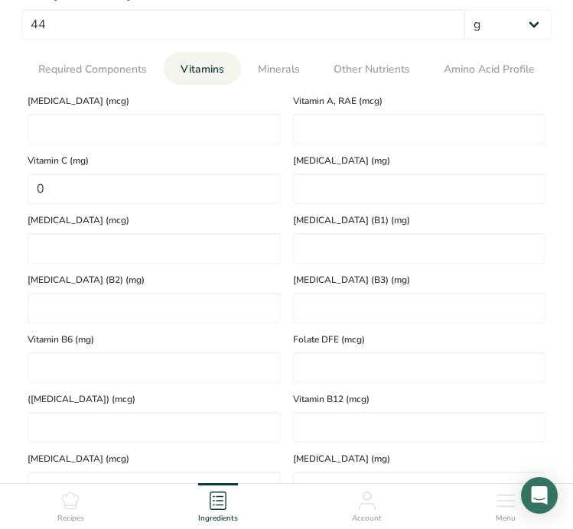
click at [207, 68] on span "Vitamins" at bounding box center [202, 69] width 44 height 16
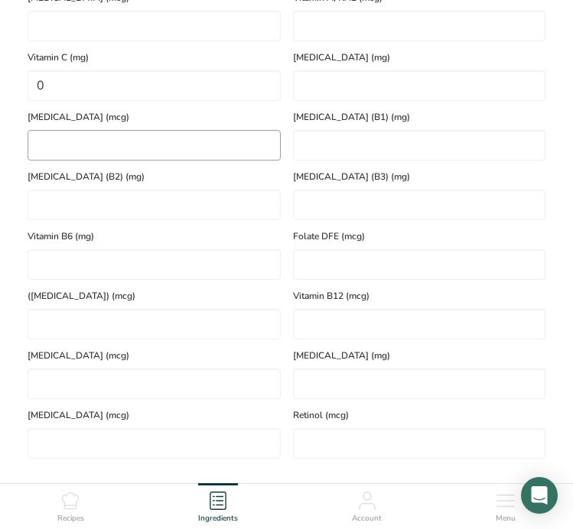
scroll to position [769, 0]
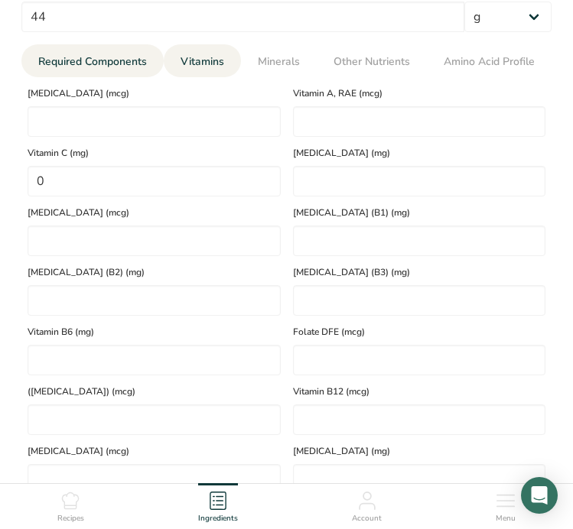
click at [100, 67] on span "Required Components" at bounding box center [92, 62] width 109 height 16
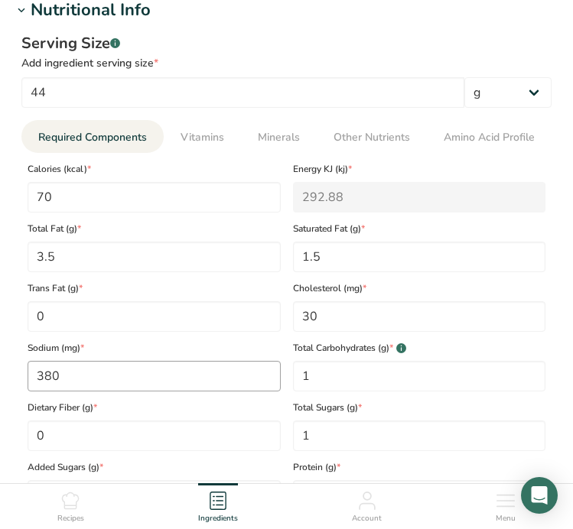
scroll to position [692, 0]
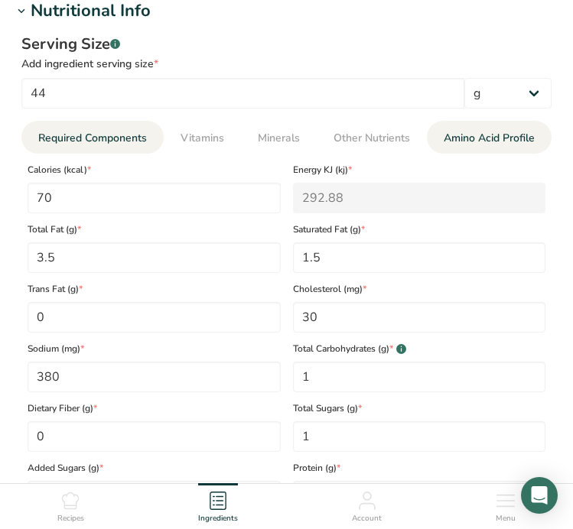
click at [454, 132] on span "Amino Acid Profile" at bounding box center [489, 138] width 91 height 16
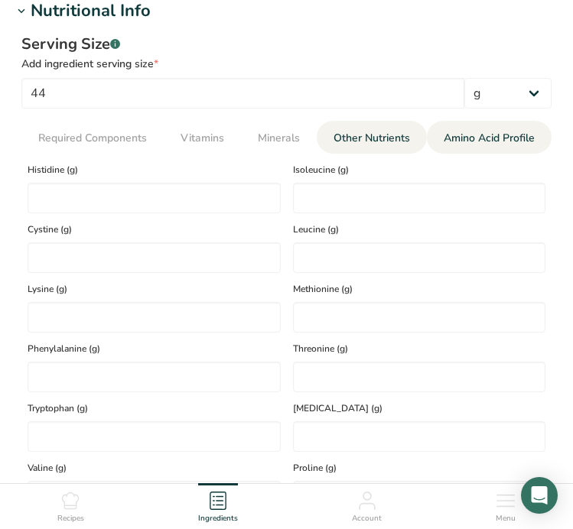
click at [392, 130] on span "Other Nutrients" at bounding box center [371, 138] width 76 height 16
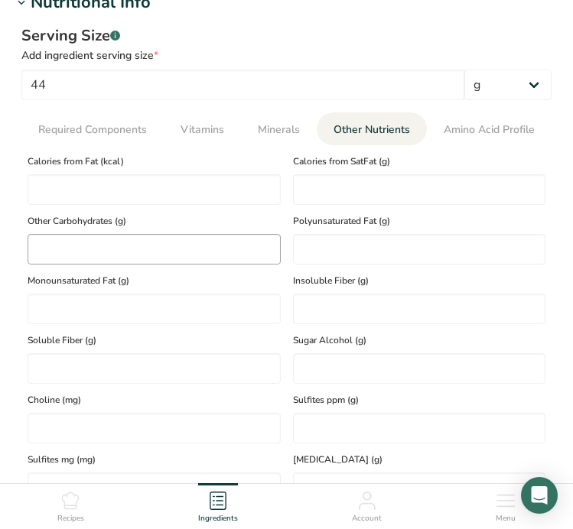
scroll to position [522, 0]
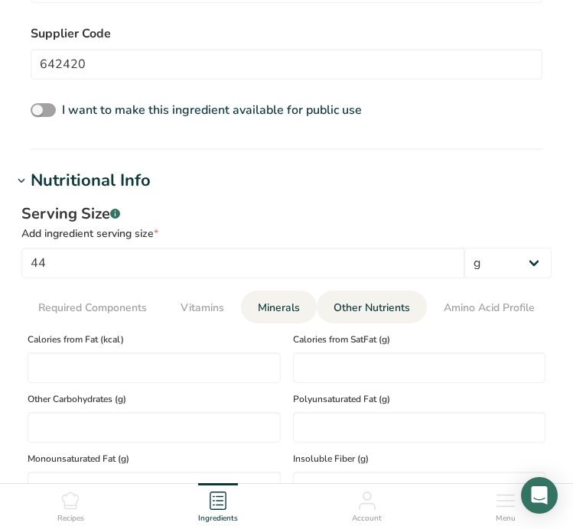
click at [266, 316] on link "Minerals" at bounding box center [279, 308] width 54 height 34
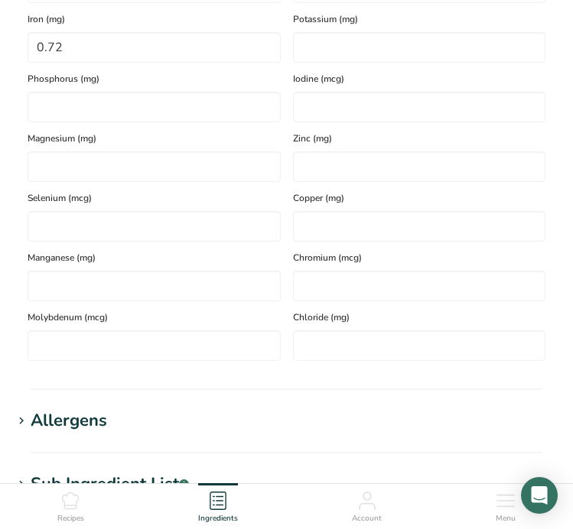
scroll to position [1025, 0]
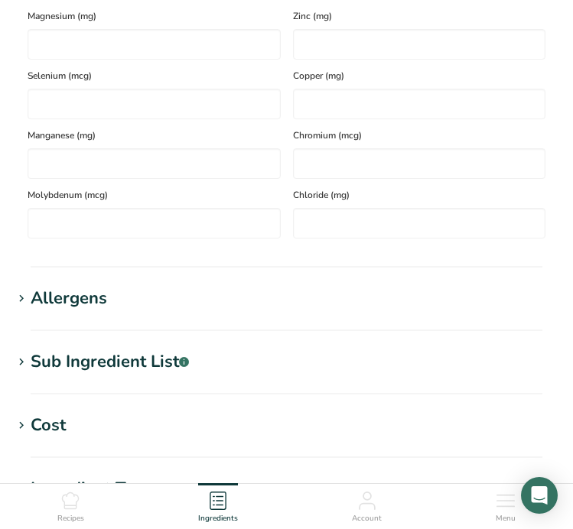
click at [242, 305] on h1 "Allergens" at bounding box center [286, 298] width 548 height 25
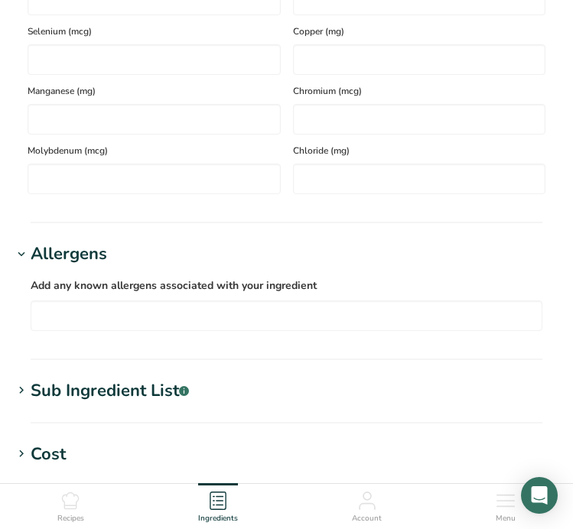
scroll to position [1081, 0]
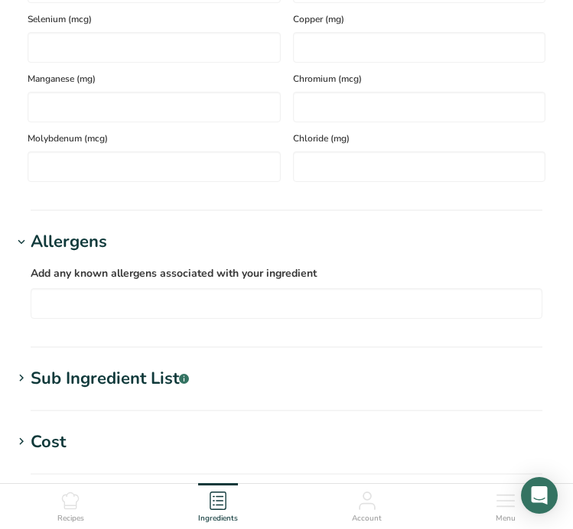
click at [243, 382] on h1 "Sub Ingredient List .a-a{fill:#347362;}.b-a{fill:#fff;}" at bounding box center [286, 378] width 548 height 25
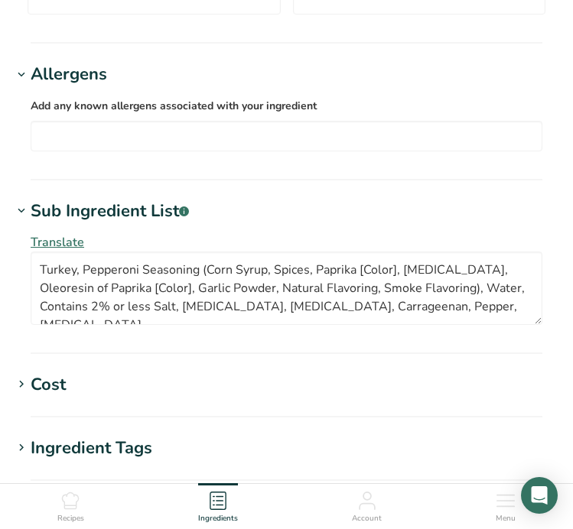
scroll to position [1356, 0]
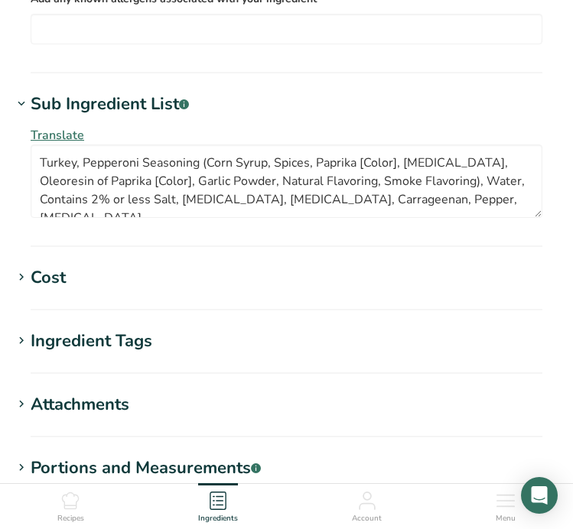
click at [230, 284] on h1 "Cost" at bounding box center [286, 277] width 548 height 25
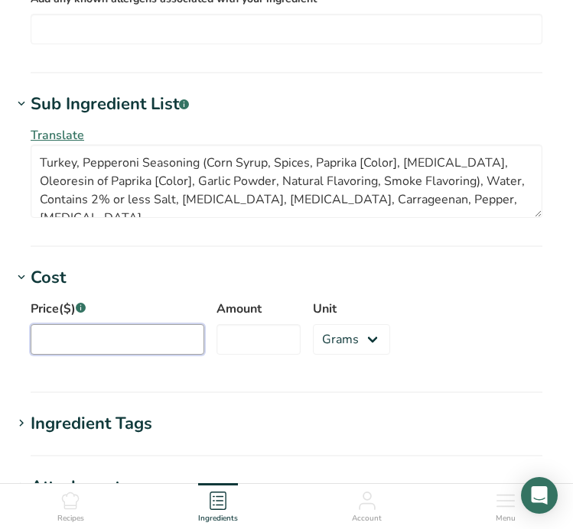
click at [158, 340] on input "Price($) .a-a{fill:#347362;}.b-a{fill:#fff;}" at bounding box center [118, 339] width 174 height 31
type input "3.3"
click at [216, 352] on input "Amount" at bounding box center [258, 339] width 84 height 31
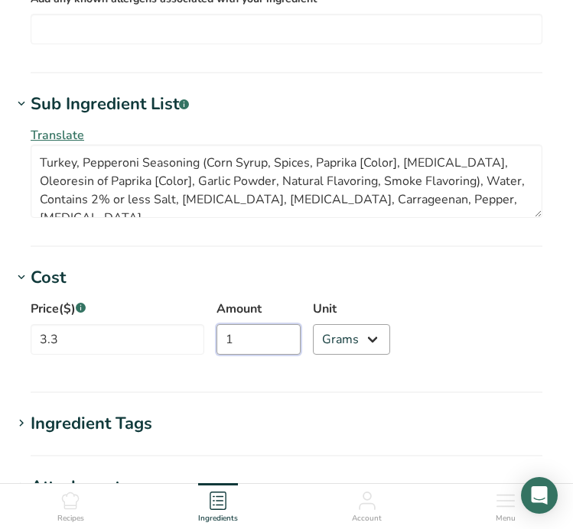
type input "1"
click at [325, 350] on select "Grams kg mg mcg lb oz" at bounding box center [351, 339] width 77 height 31
select select "12"
click at [313, 324] on select "Grams kg mg mcg lb oz" at bounding box center [351, 339] width 77 height 31
click at [430, 359] on div "Price($) .a-a{fill:#347362;}.b-a{fill:#fff;} 3.3 Amount 1 Unit Grams kg mg mcg …" at bounding box center [286, 332] width 548 height 83
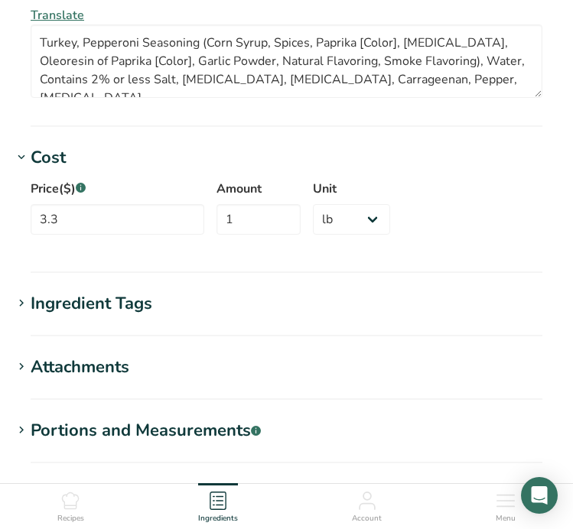
scroll to position [1524, 0]
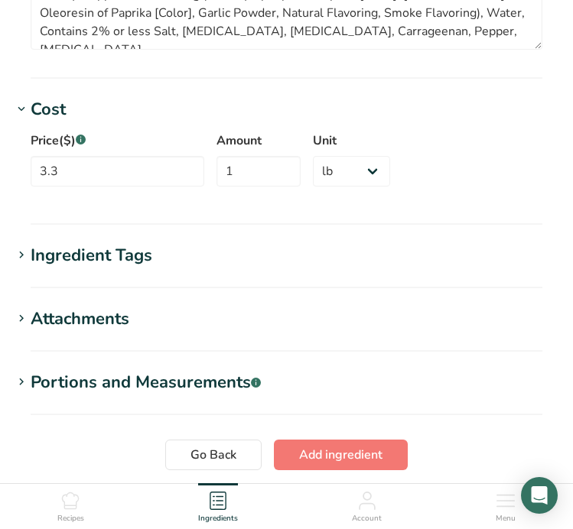
click at [130, 250] on div "Ingredient Tags" at bounding box center [92, 255] width 122 height 25
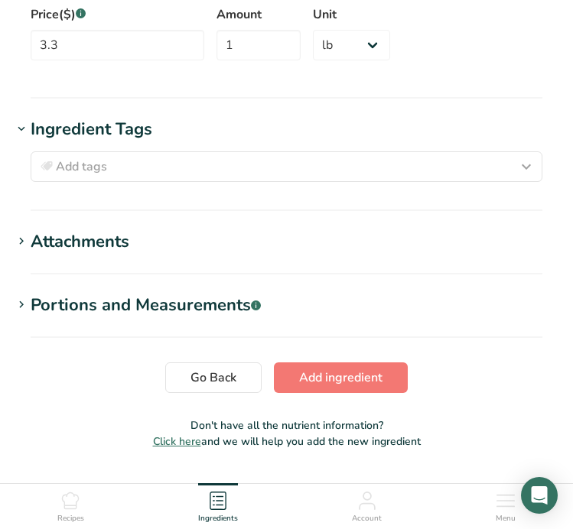
scroll to position [1675, 0]
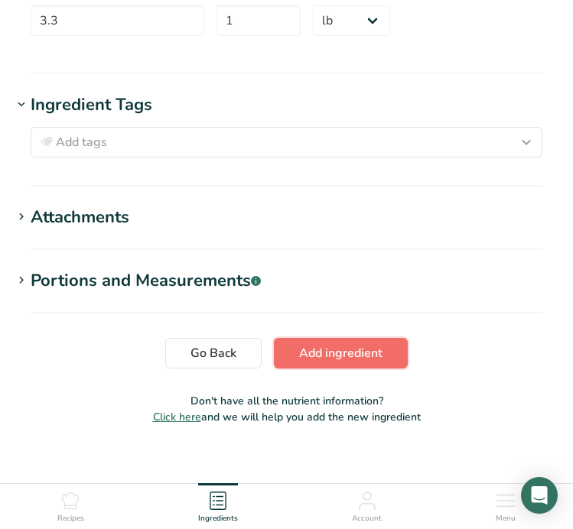
click at [362, 363] on button "Add ingredient" at bounding box center [341, 353] width 134 height 31
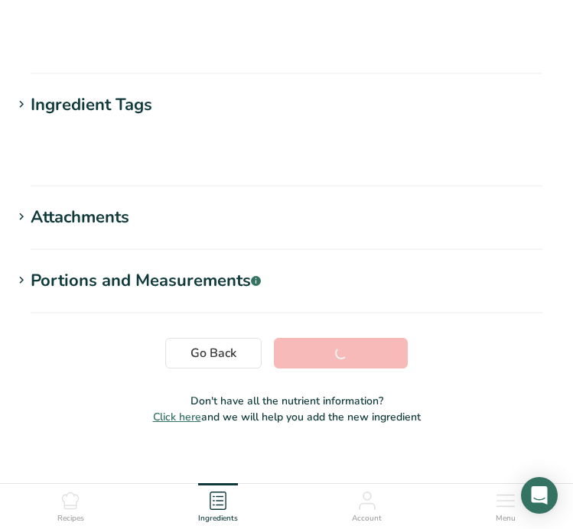
scroll to position [326, 0]
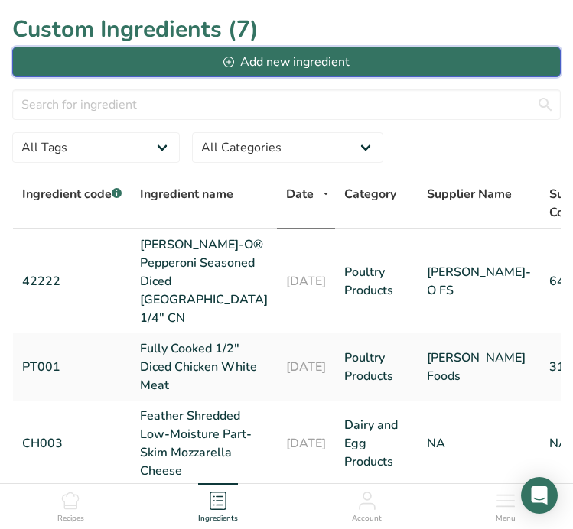
click at [129, 60] on button "Add new ingredient" at bounding box center [286, 62] width 548 height 31
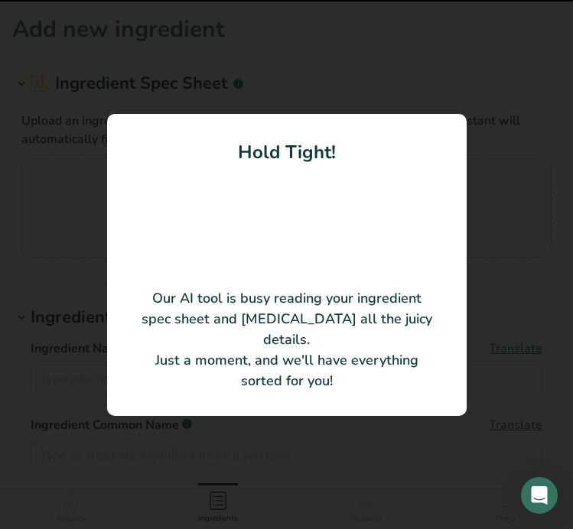
type input "MASTERPIECES Natural Pork Chorizo Crumble"
type input "Hormel Foods"
type input "22668"
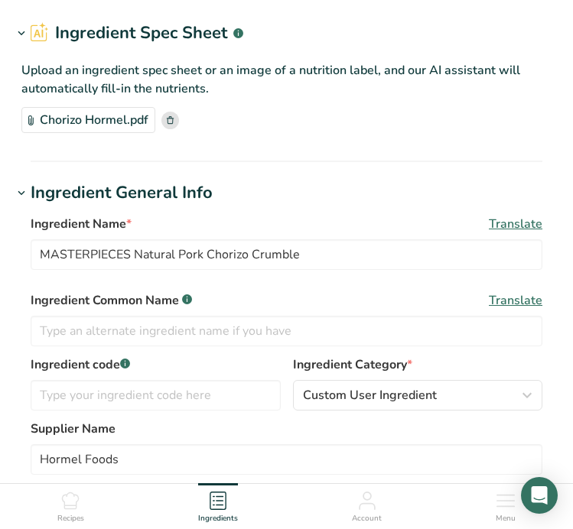
scroll to position [60, 0]
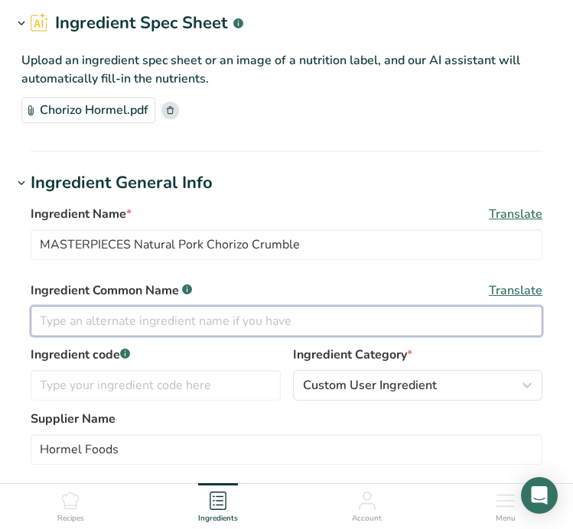
click at [382, 313] on input "text" at bounding box center [287, 321] width 512 height 31
type input "Chorizo"
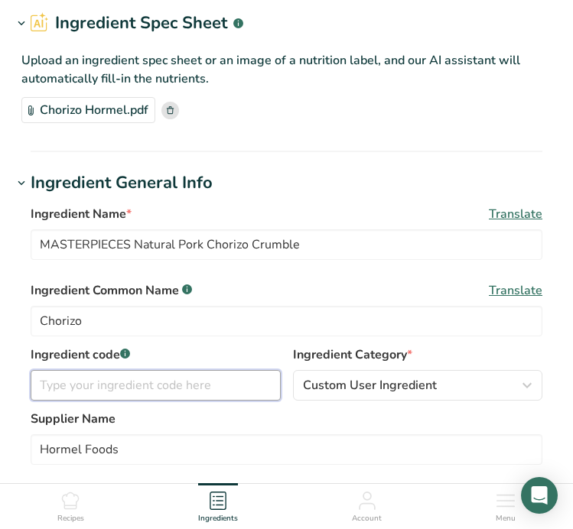
click at [226, 378] on input "text" at bounding box center [156, 385] width 250 height 31
type input "PT002"
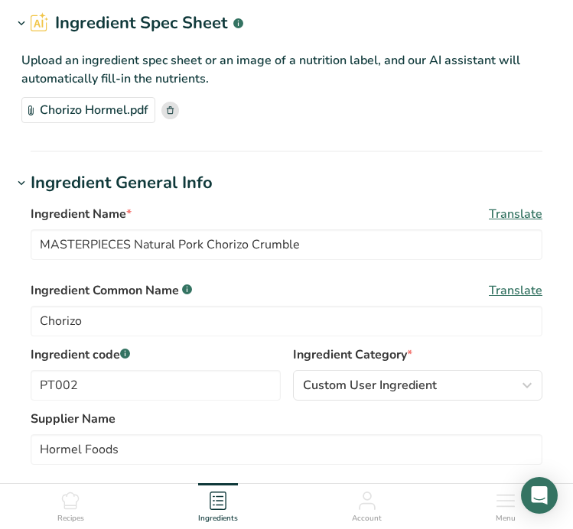
click at [433, 405] on div "Ingredient code .a-a{fill:#347362;}.b-a{fill:#fff;} PT002 Ingredient Category *…" at bounding box center [287, 378] width 512 height 64
click at [429, 395] on button "Custom User Ingredient" at bounding box center [418, 385] width 250 height 31
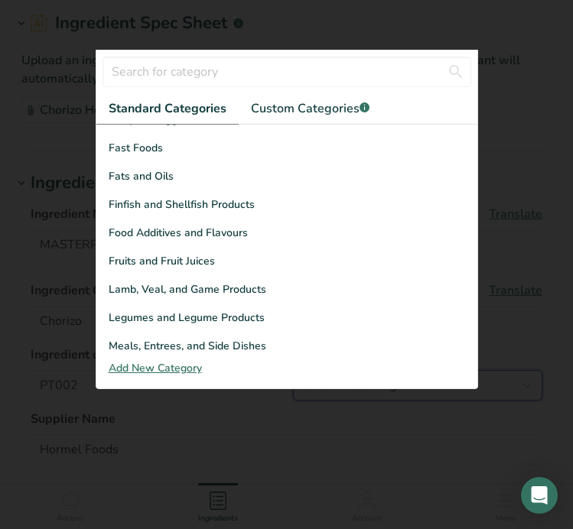
scroll to position [400, 0]
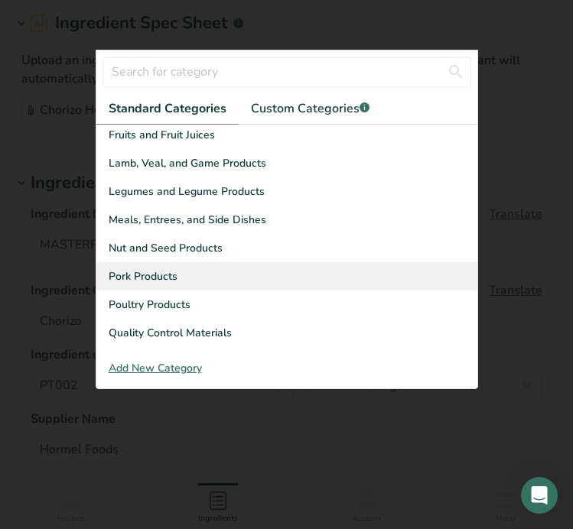
click at [216, 265] on div "Pork Products" at bounding box center [286, 276] width 381 height 28
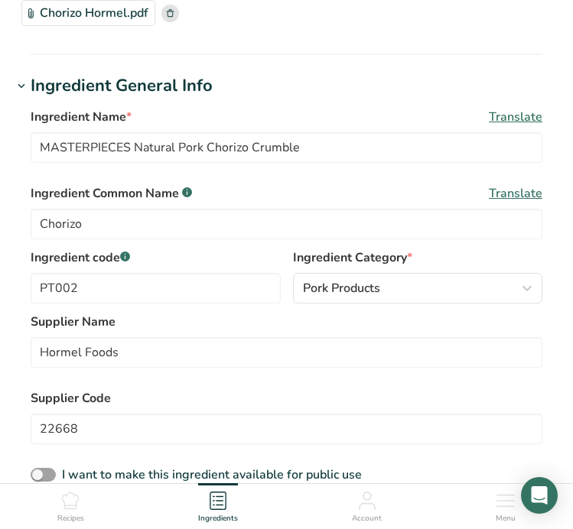
scroll to position [195, 0]
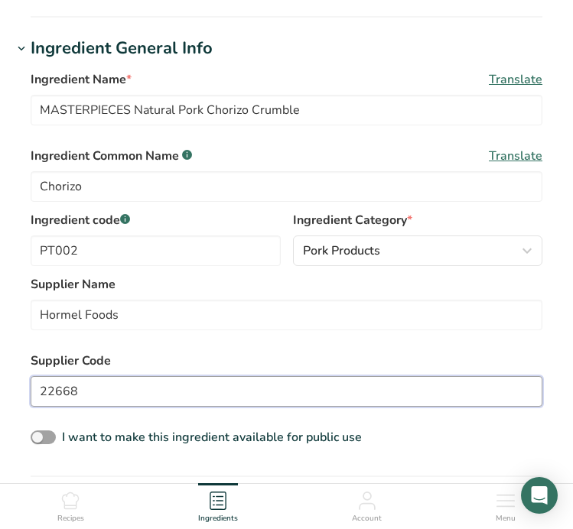
click at [186, 391] on input "22668" at bounding box center [287, 391] width 512 height 31
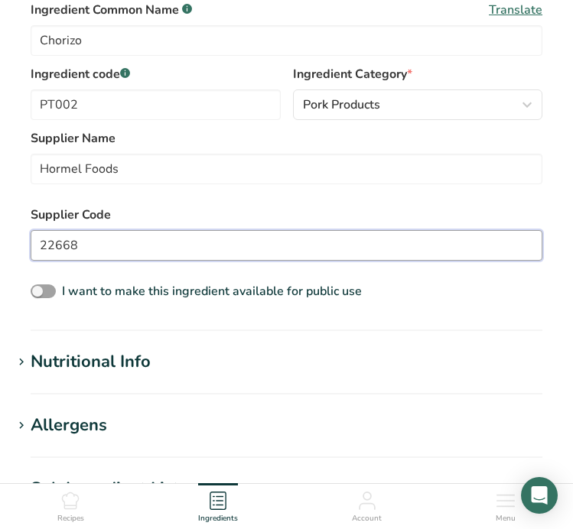
scroll to position [403, 0]
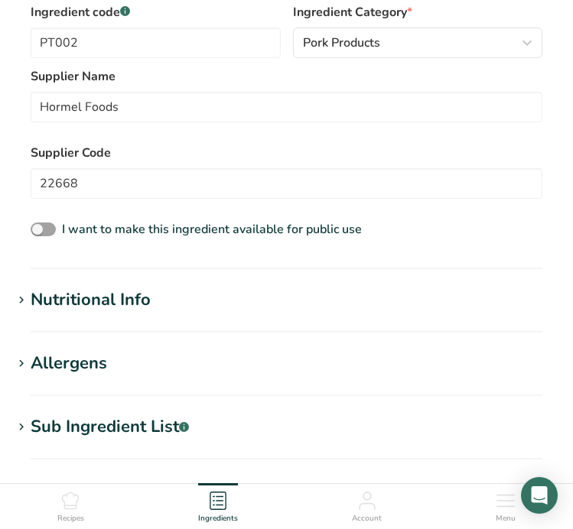
click at [268, 296] on h1 "Nutritional Info" at bounding box center [286, 300] width 548 height 25
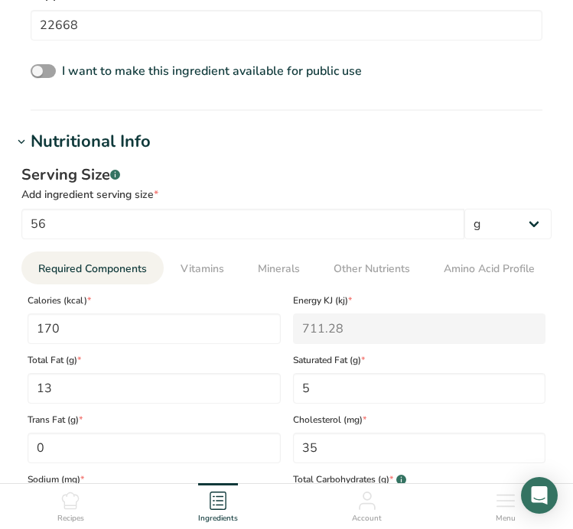
scroll to position [556, 0]
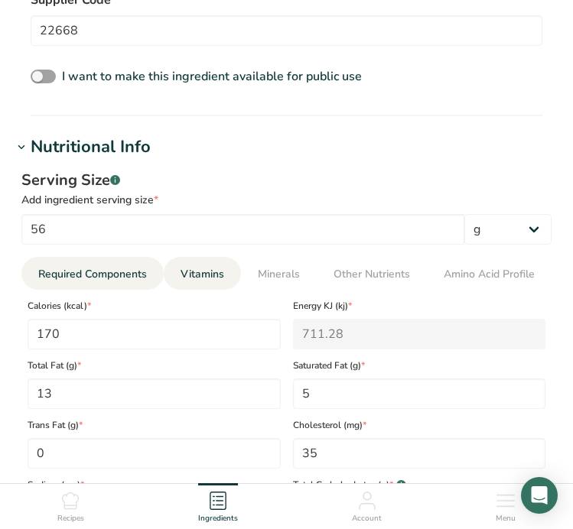
click at [203, 278] on span "Vitamins" at bounding box center [202, 274] width 44 height 16
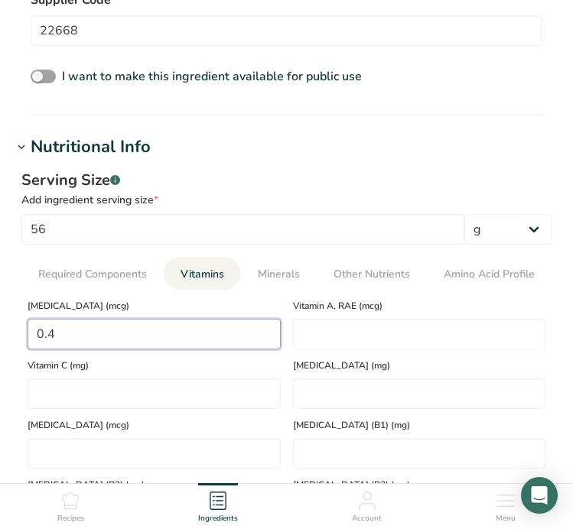
click at [182, 343] on D "0.4" at bounding box center [154, 334] width 253 height 31
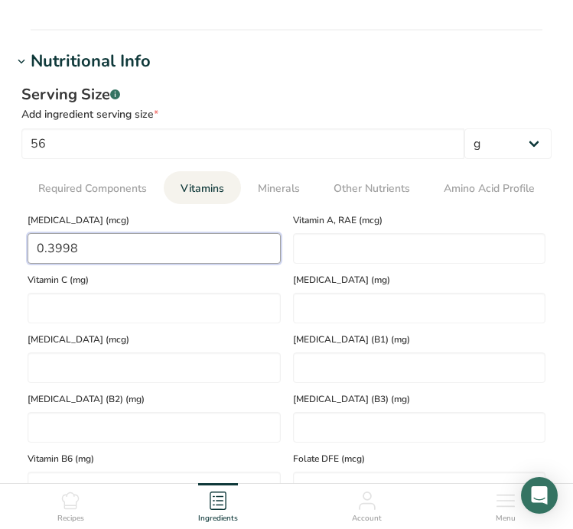
scroll to position [634, 0]
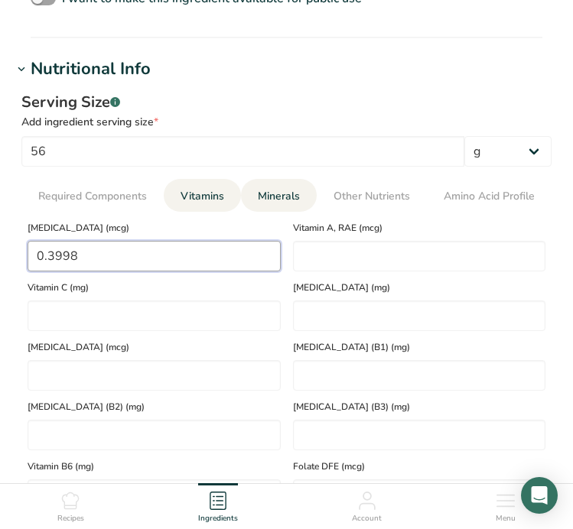
type D "0.3998"
click at [246, 193] on li "Minerals" at bounding box center [279, 195] width 76 height 33
click at [254, 190] on link "Minerals" at bounding box center [279, 196] width 54 height 34
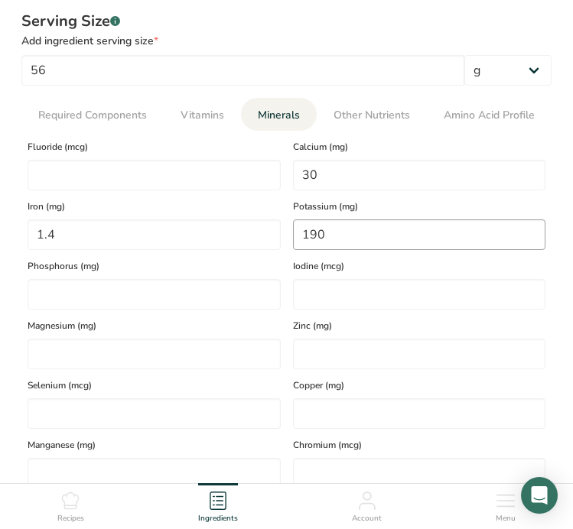
scroll to position [714, 0]
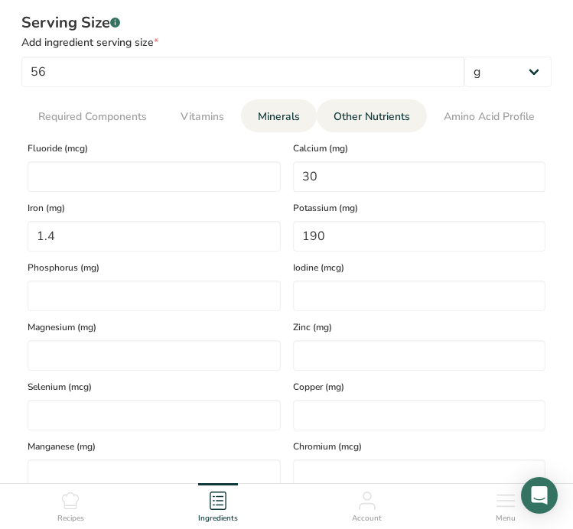
click at [376, 129] on link "Other Nutrients" at bounding box center [371, 116] width 89 height 34
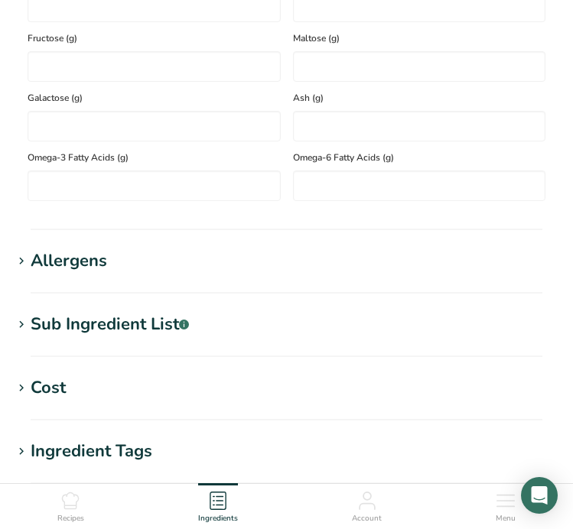
scroll to position [1312, 0]
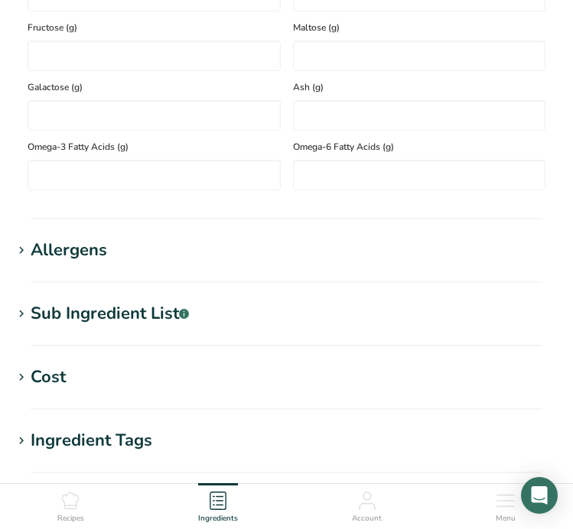
click at [413, 331] on section "Sub Ingredient List .a-a{fill:#347362;}.b-a{fill:#fff;} Translate Pork, Water, …" at bounding box center [286, 323] width 548 height 45
click at [92, 314] on div "Sub Ingredient List .a-a{fill:#347362;}.b-a{fill:#fff;}" at bounding box center [110, 313] width 158 height 25
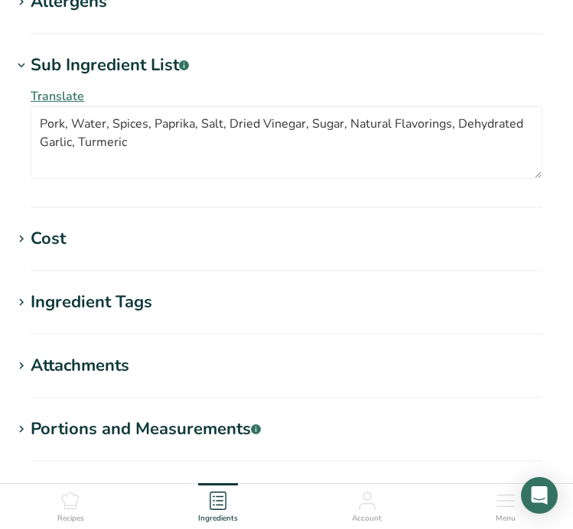
scroll to position [1684, 0]
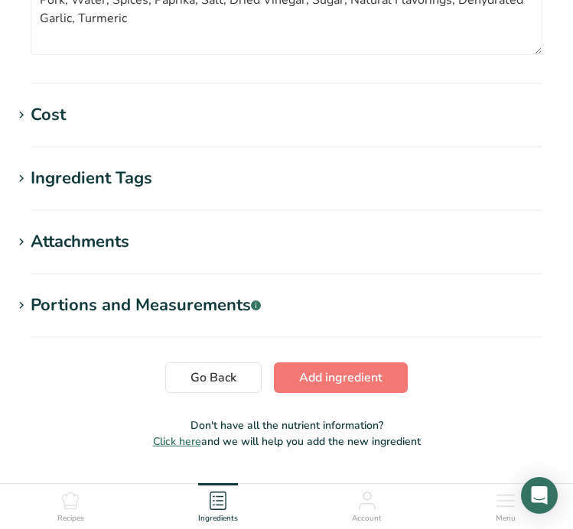
click at [42, 128] on section "Cost Price($) .a-a{fill:#347362;}.b-a{fill:#fff;} Amount Unit Grams kg mg mcg l…" at bounding box center [286, 124] width 548 height 45
click at [49, 115] on div "Cost" at bounding box center [48, 114] width 35 height 25
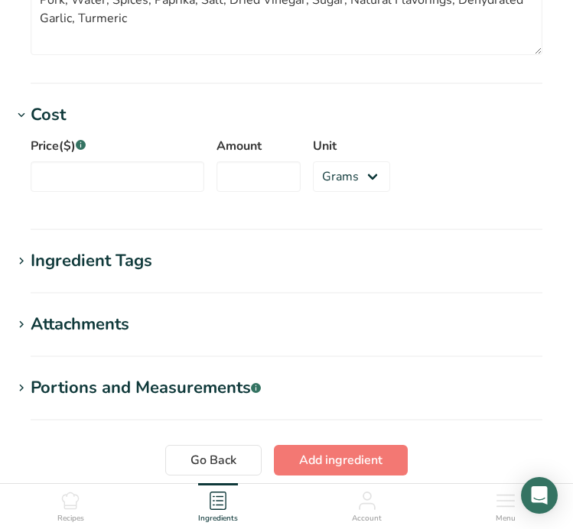
click at [63, 158] on div "Price($) .a-a{fill:#347362;}.b-a{fill:#fff;}" at bounding box center [118, 164] width 174 height 55
click at [125, 191] on input "Price($) .a-a{fill:#347362;}.b-a{fill:#fff;}" at bounding box center [118, 176] width 174 height 31
type input "3.6"
click at [233, 174] on input "Amount" at bounding box center [258, 176] width 84 height 31
type input "1"
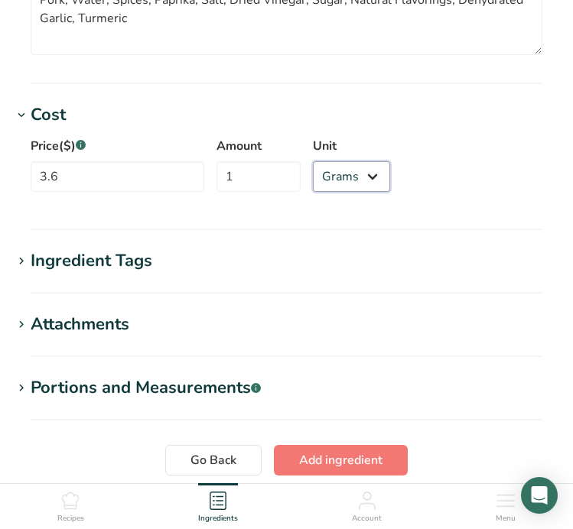
click at [329, 183] on select "Grams kg mg mcg lb oz" at bounding box center [351, 176] width 77 height 31
select select "12"
click at [313, 161] on select "Grams kg mg mcg lb oz" at bounding box center [351, 176] width 77 height 31
click at [433, 186] on div "Price($) .a-a{fill:#347362;}.b-a{fill:#fff;} 3.6 Amount 1 Unit Grams kg mg mcg …" at bounding box center [286, 169] width 548 height 83
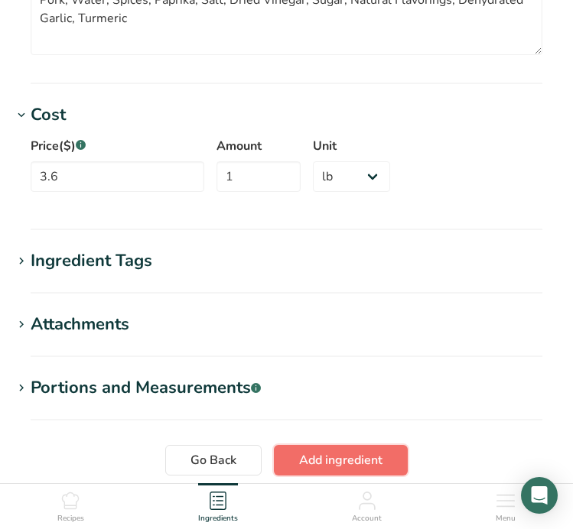
click at [318, 454] on span "Add ingredient" at bounding box center [340, 460] width 83 height 18
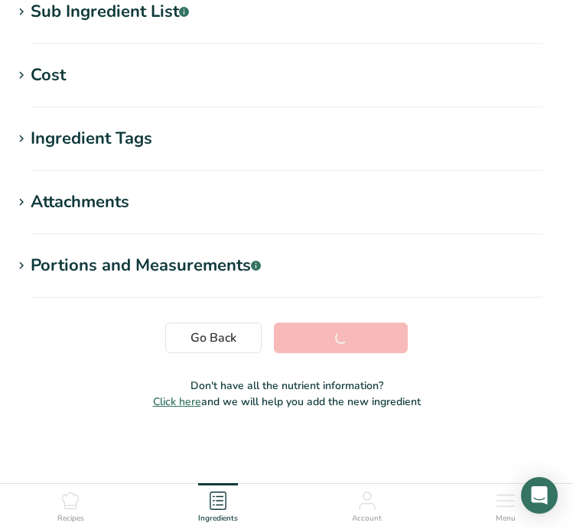
scroll to position [326, 0]
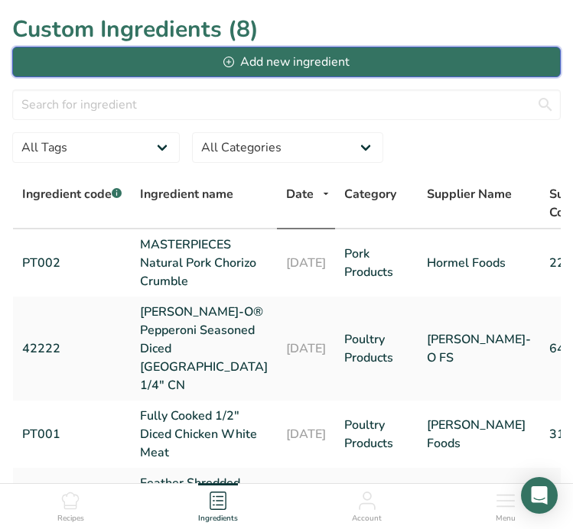
click at [307, 54] on div "Add new ingredient" at bounding box center [285, 62] width 125 height 18
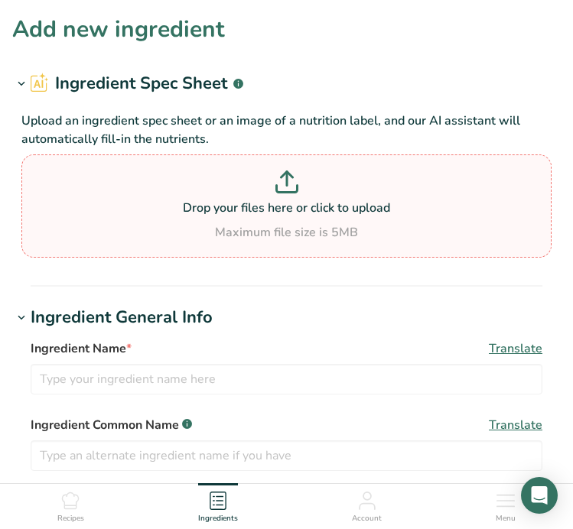
click at [308, 236] on div "Maximum file size is 5MB" at bounding box center [286, 232] width 522 height 18
click at [308, 236] on input "Drop your files here or click to upload Maximum file size is 5MB" at bounding box center [286, 205] width 530 height 103
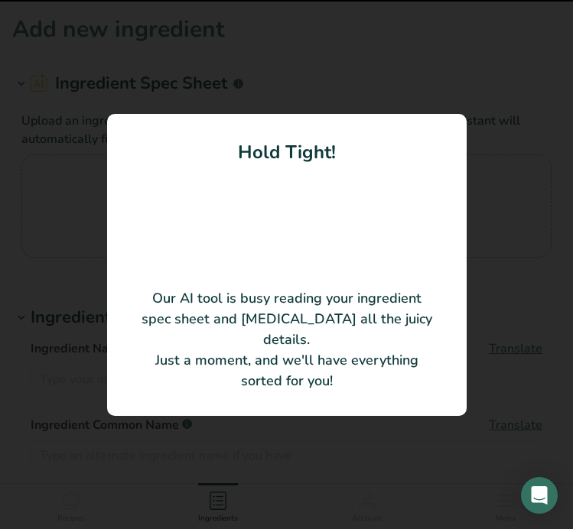
type input "HORMEL Ham, Natural Juices, Diced, Frozen, .375 inch, 10 lb"
type input "Hormel FS"
type input "41115"
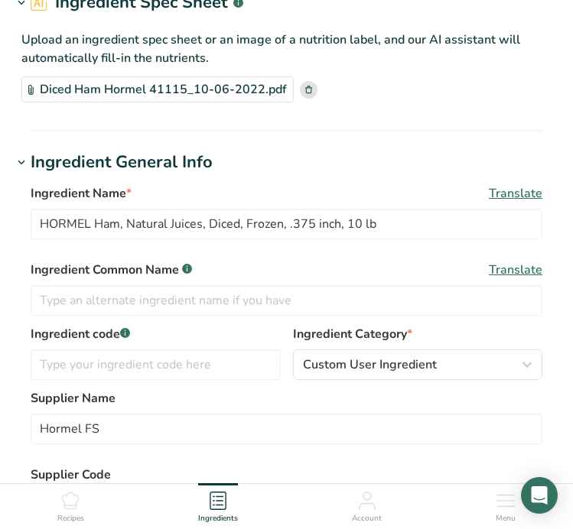
scroll to position [83, 0]
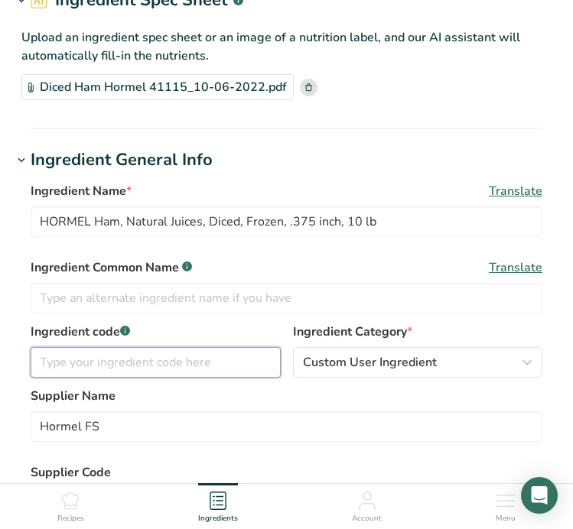
click at [139, 370] on input "text" at bounding box center [156, 362] width 250 height 31
type input "F"
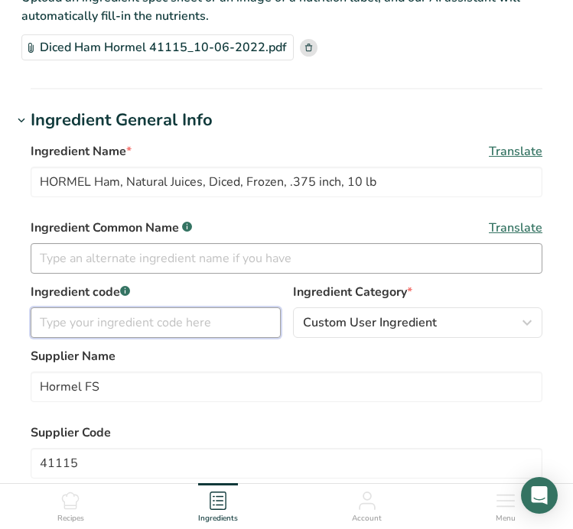
type input "T"
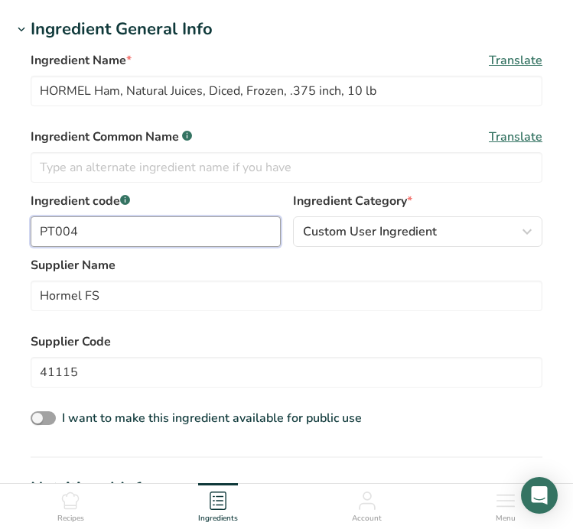
scroll to position [229, 0]
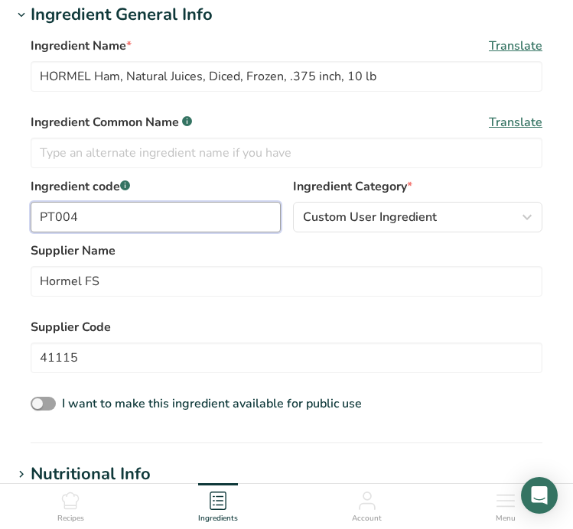
type input "PT004"
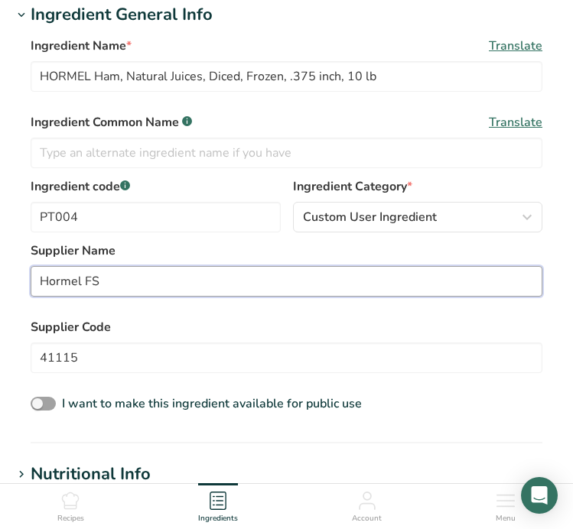
click at [284, 296] on input "Hormel FS" at bounding box center [287, 281] width 512 height 31
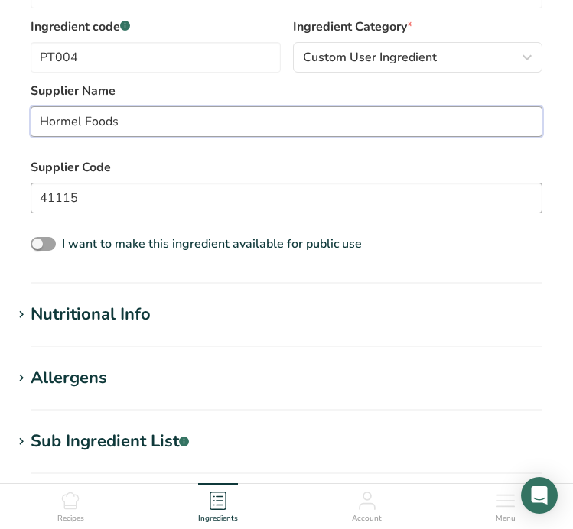
scroll to position [398, 0]
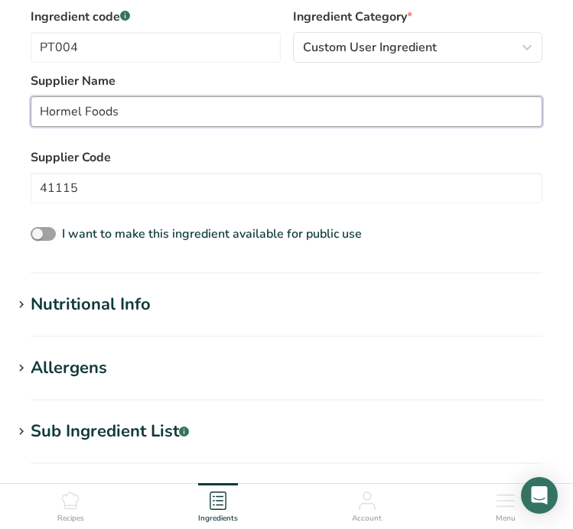
type input "Hormel Foods"
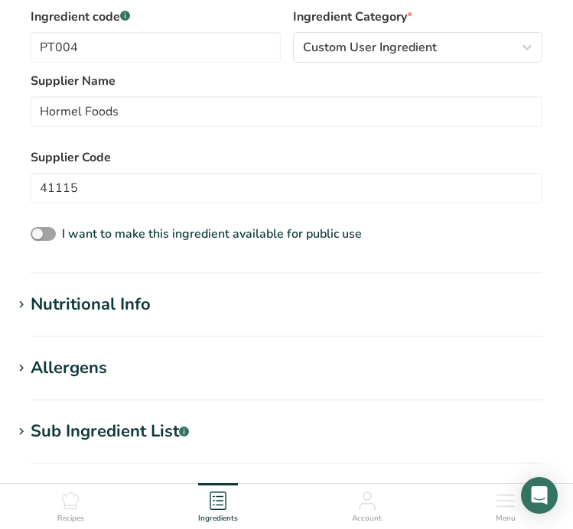
click at [360, 298] on h1 "Nutritional Info" at bounding box center [286, 304] width 548 height 25
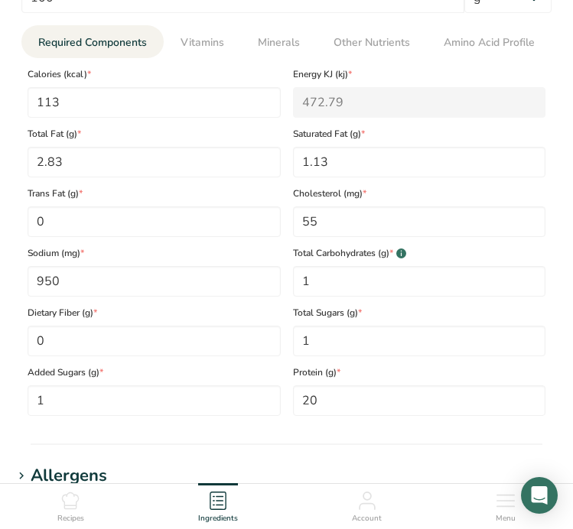
scroll to position [820, 0]
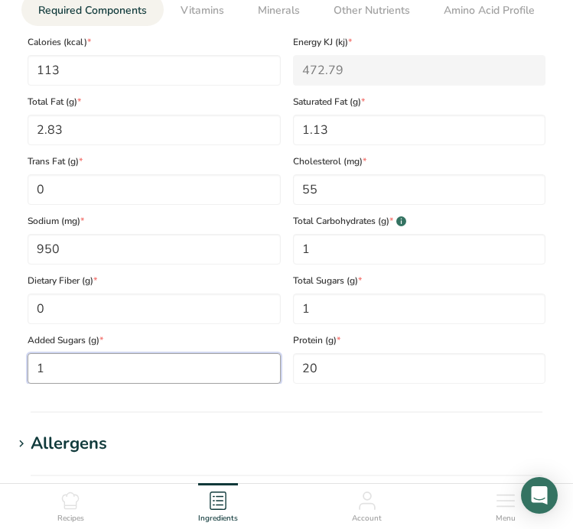
click at [194, 375] on Sugars "1" at bounding box center [154, 368] width 253 height 31
type Sugars "0"
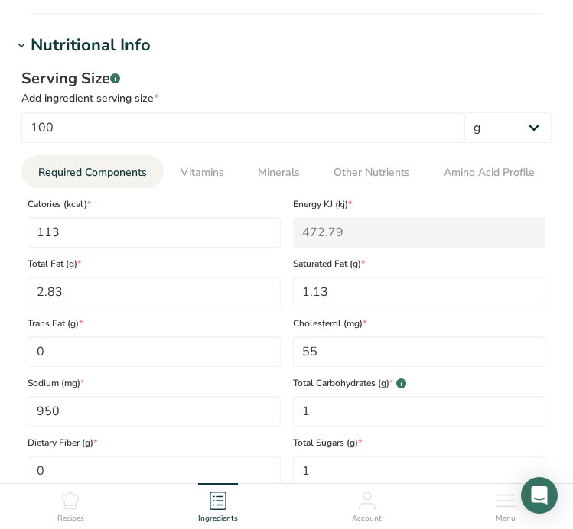
scroll to position [649, 0]
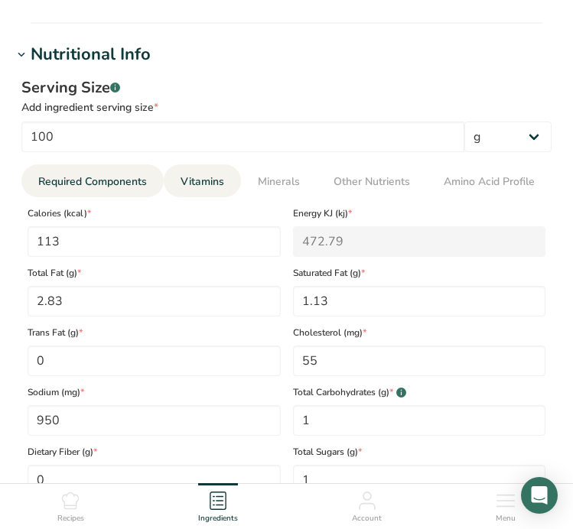
click at [220, 194] on link "Vitamins" at bounding box center [202, 181] width 56 height 34
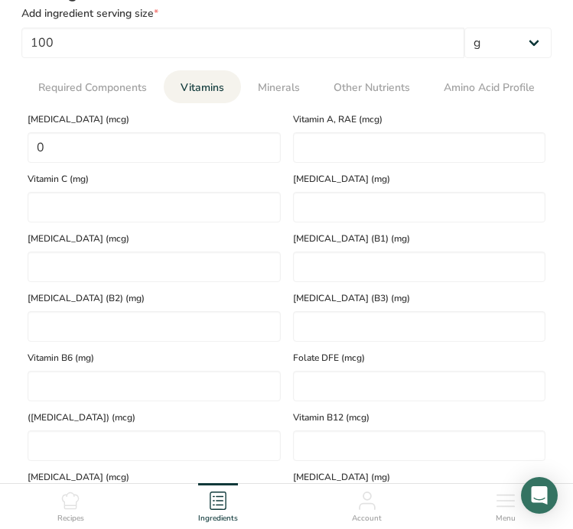
scroll to position [741, 0]
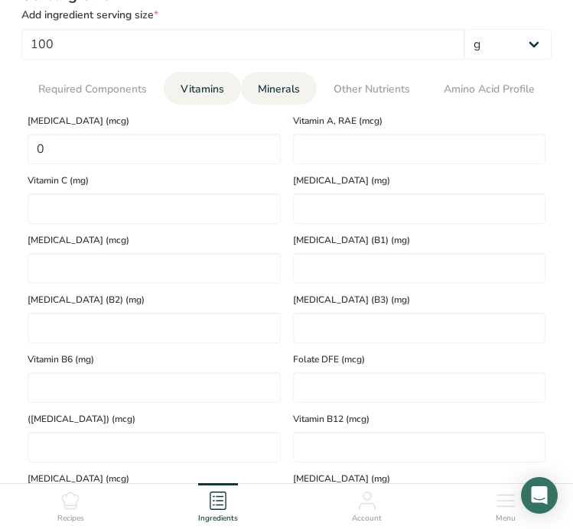
click at [273, 81] on span "Minerals" at bounding box center [279, 89] width 42 height 16
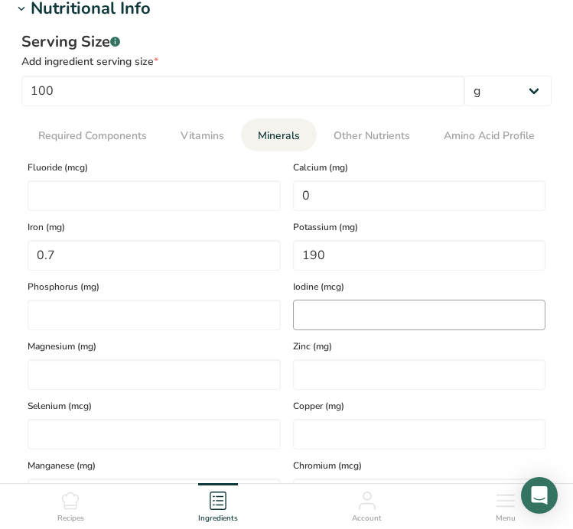
scroll to position [677, 0]
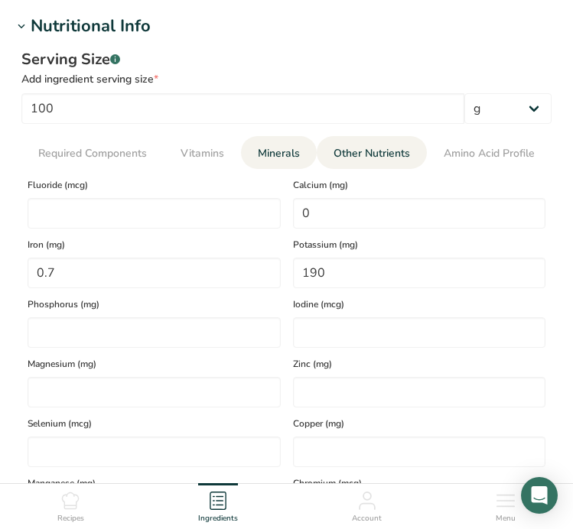
click at [361, 159] on span "Other Nutrients" at bounding box center [371, 153] width 76 height 16
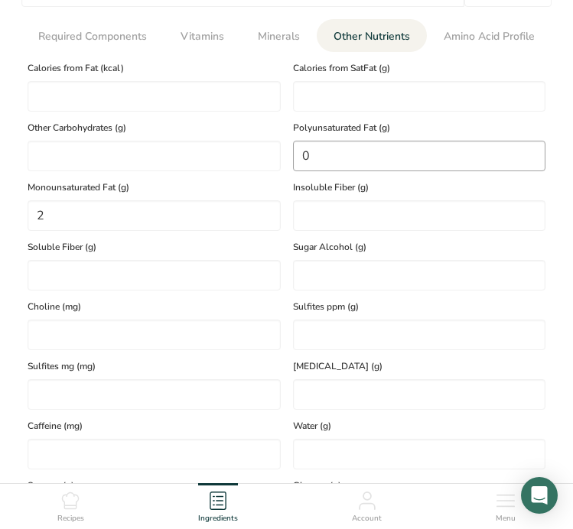
scroll to position [796, 0]
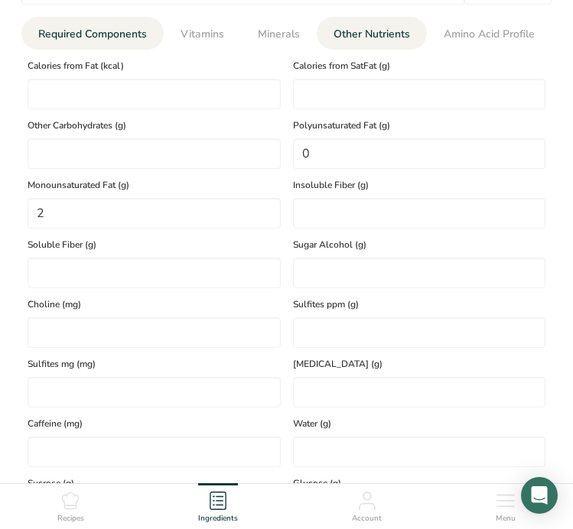
click at [109, 39] on span "Required Components" at bounding box center [92, 34] width 109 height 16
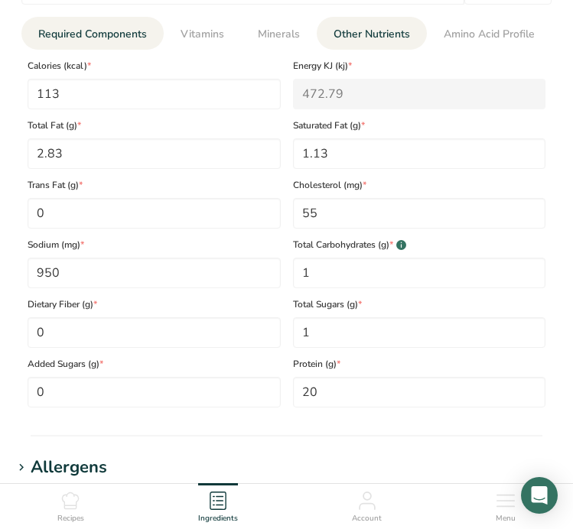
click at [392, 33] on span "Other Nutrients" at bounding box center [371, 34] width 76 height 16
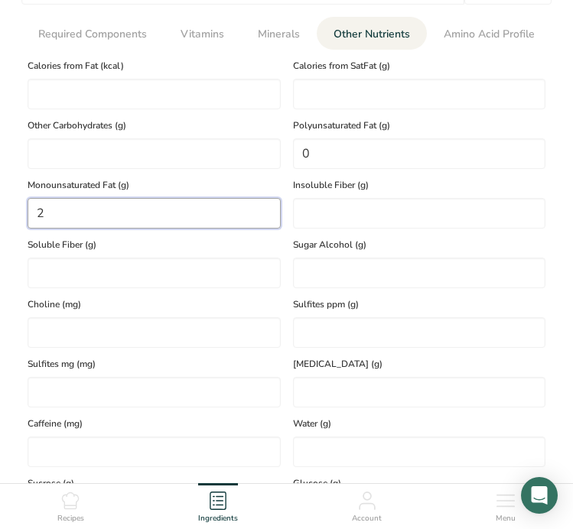
click at [88, 207] on Fat "2" at bounding box center [154, 213] width 253 height 31
type Fat "1.53"
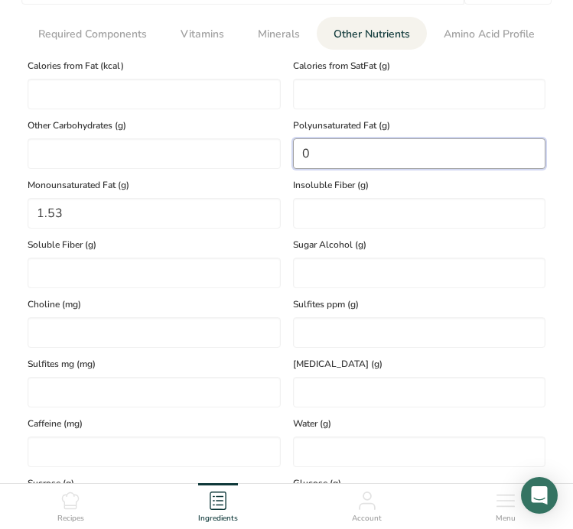
click at [326, 158] on Fat "0" at bounding box center [419, 153] width 253 height 31
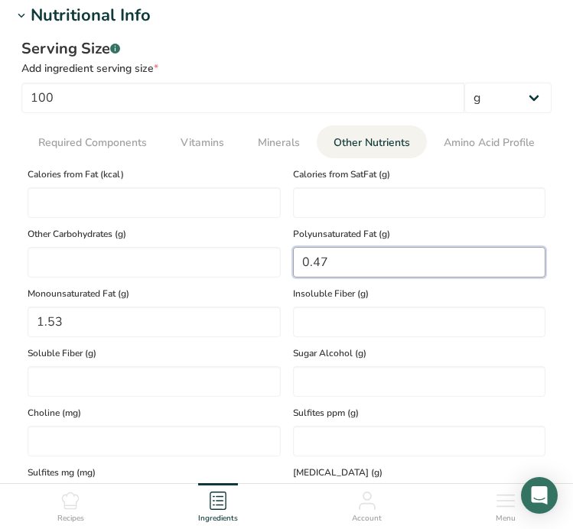
scroll to position [681, 0]
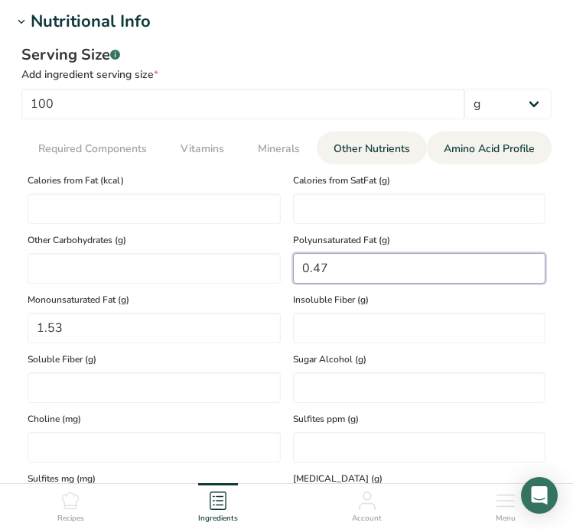
type Fat "0.47"
click at [436, 148] on li "Amino Acid Profile" at bounding box center [489, 148] width 125 height 33
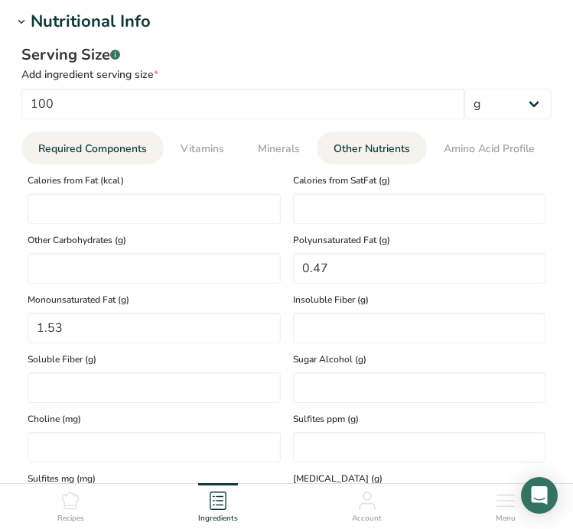
click at [93, 150] on span "Required Components" at bounding box center [92, 149] width 109 height 16
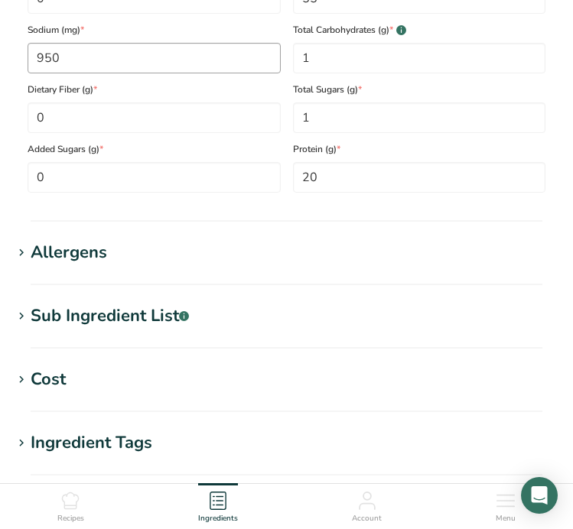
scroll to position [1029, 0]
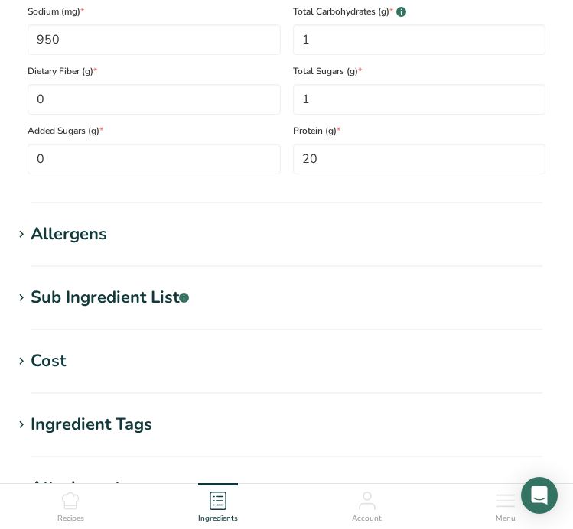
click at [223, 298] on h1 "Sub Ingredient List .a-a{fill:#347362;}.b-a{fill:#fff;}" at bounding box center [286, 297] width 548 height 25
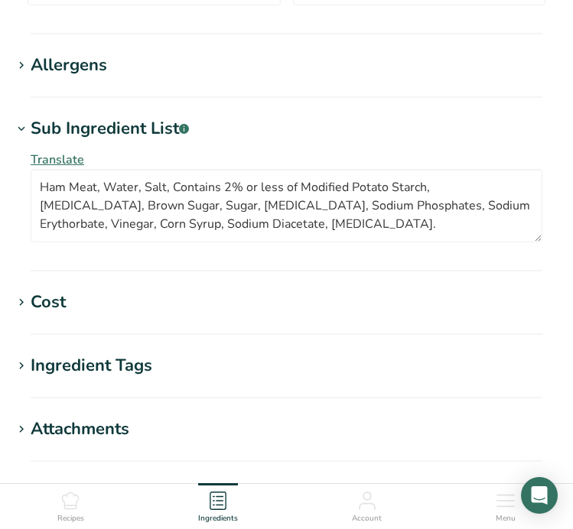
scroll to position [1199, 0]
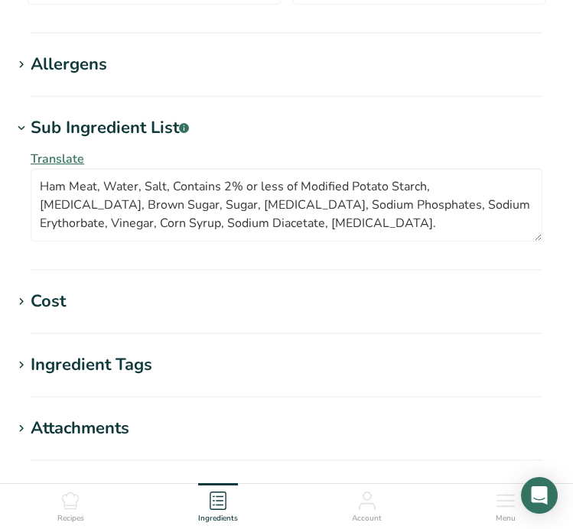
click at [223, 298] on h1 "Cost" at bounding box center [286, 301] width 548 height 25
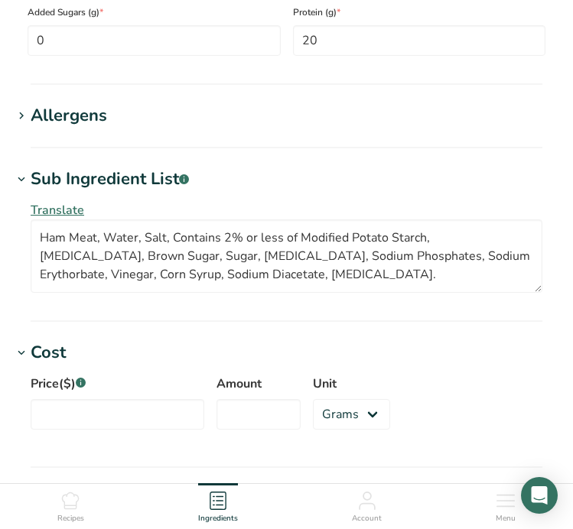
scroll to position [1179, 0]
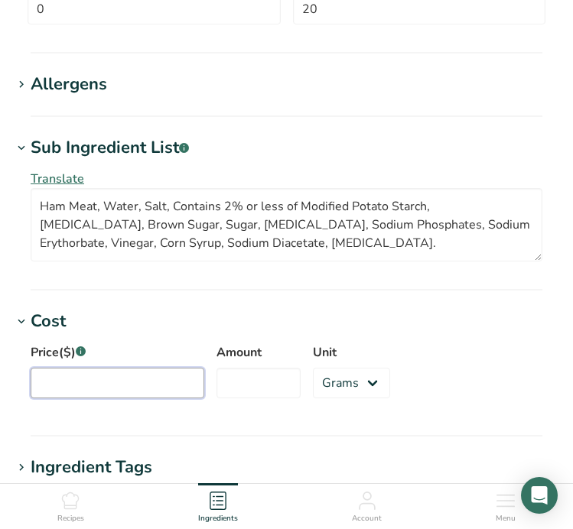
click at [138, 383] on input "Price($) .a-a{fill:#347362;}.b-a{fill:#fff;}" at bounding box center [118, 383] width 174 height 31
type input "3.3"
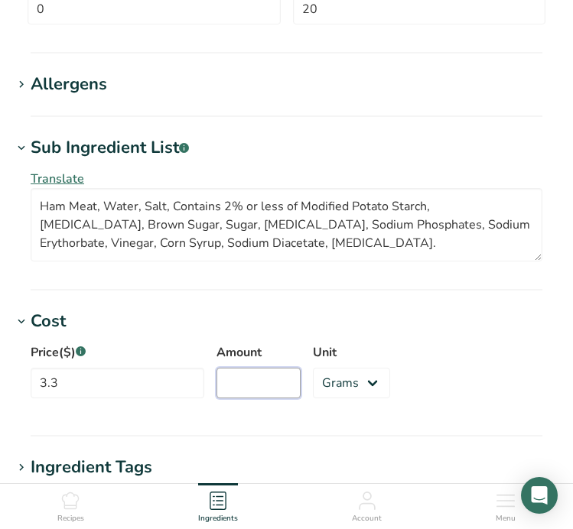
click at [251, 382] on input "Amount" at bounding box center [258, 383] width 84 height 31
type input "1"
click at [353, 389] on select "Grams kg mg mcg lb oz" at bounding box center [351, 383] width 77 height 31
select select "12"
click at [313, 368] on select "Grams kg mg mcg lb oz" at bounding box center [351, 383] width 77 height 31
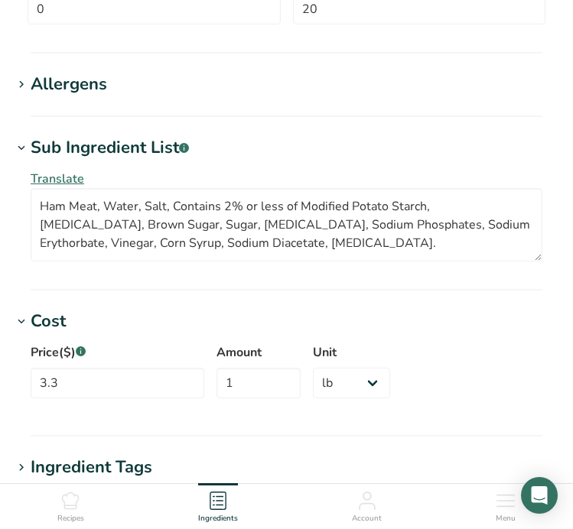
click at [404, 392] on div "Price($) .a-a{fill:#347362;}.b-a{fill:#fff;} 3.3 Amount 1 Unit Grams kg mg mcg …" at bounding box center [286, 375] width 548 height 83
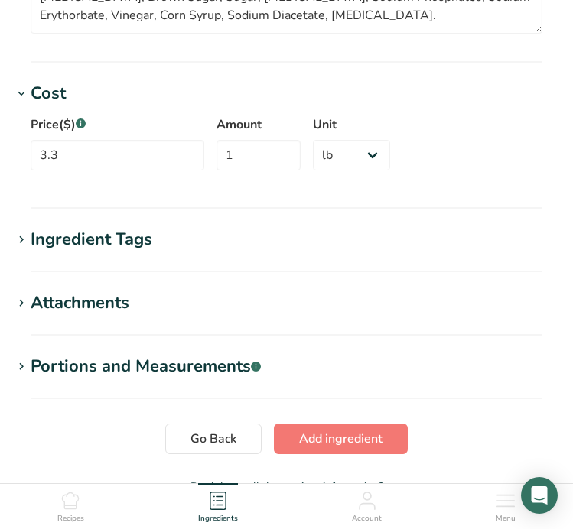
scroll to position [1462, 0]
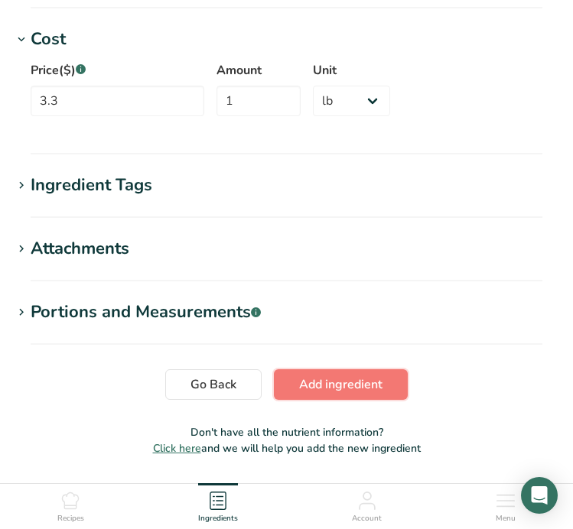
click at [404, 392] on button "Add ingredient" at bounding box center [341, 384] width 134 height 31
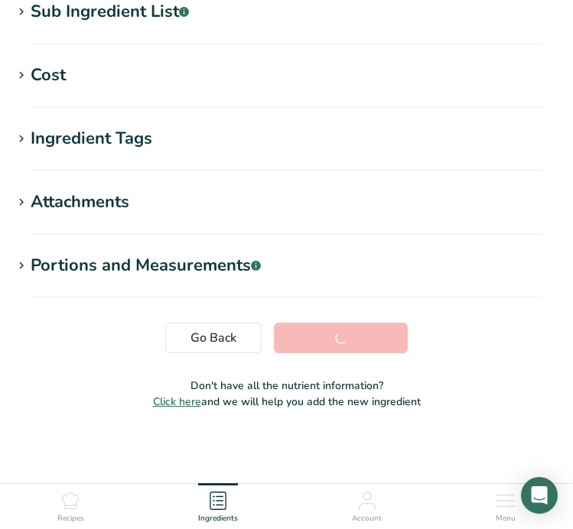
scroll to position [326, 0]
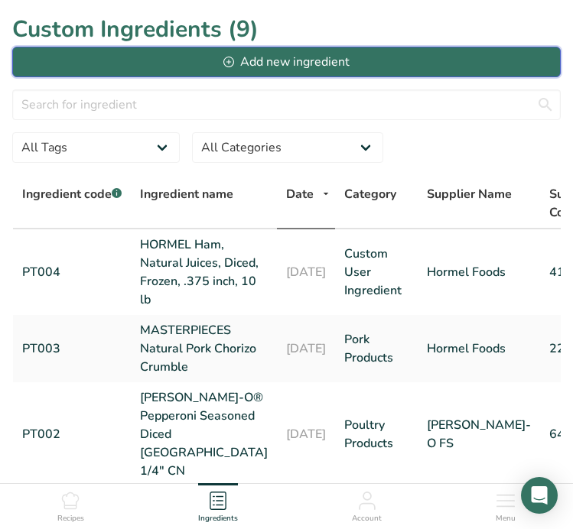
click at [325, 59] on div "Add new ingredient" at bounding box center [285, 62] width 125 height 18
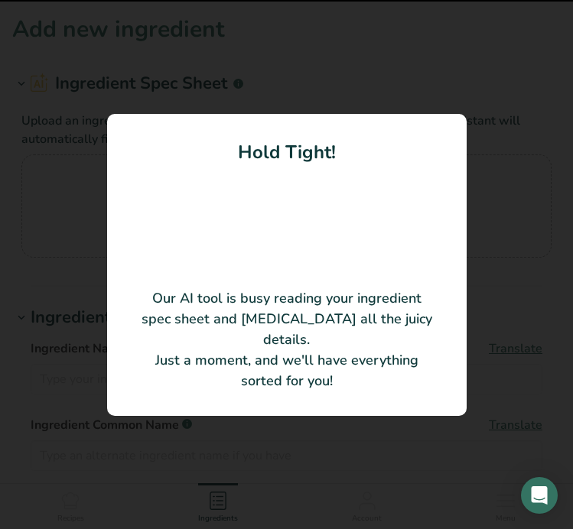
type input "MASTERPIECES® Natural Pork Breakfast Sausage Crumble"
type input "Hormel Foods"
type input "39113"
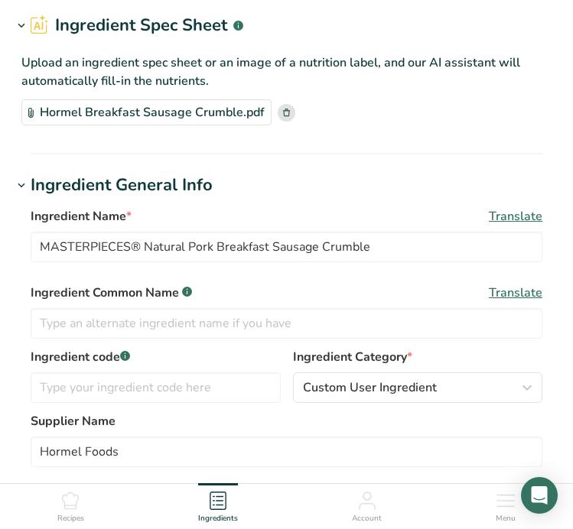
scroll to position [59, 0]
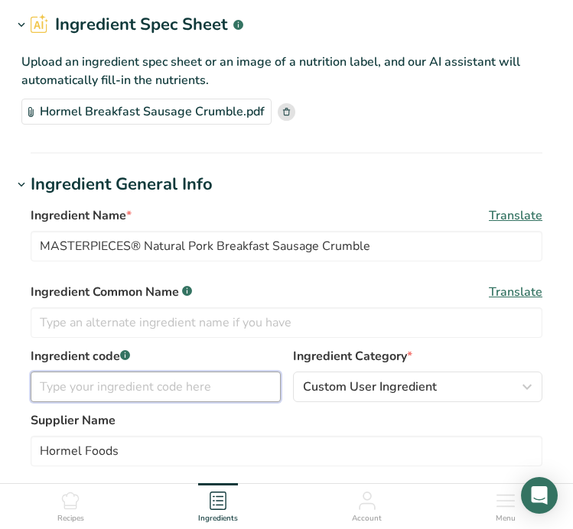
click at [202, 383] on input "text" at bounding box center [156, 387] width 250 height 31
type input "PT005"
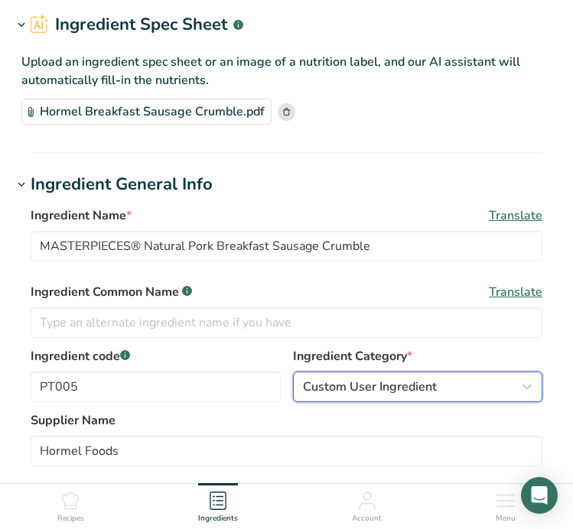
click at [349, 389] on span "Custom User Ingredient" at bounding box center [370, 387] width 134 height 18
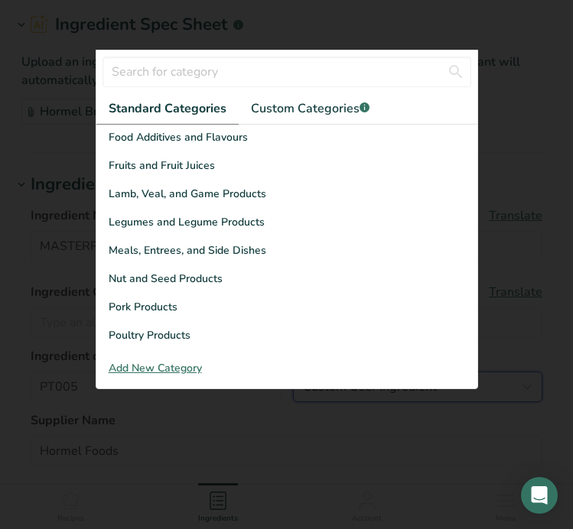
scroll to position [370, 0]
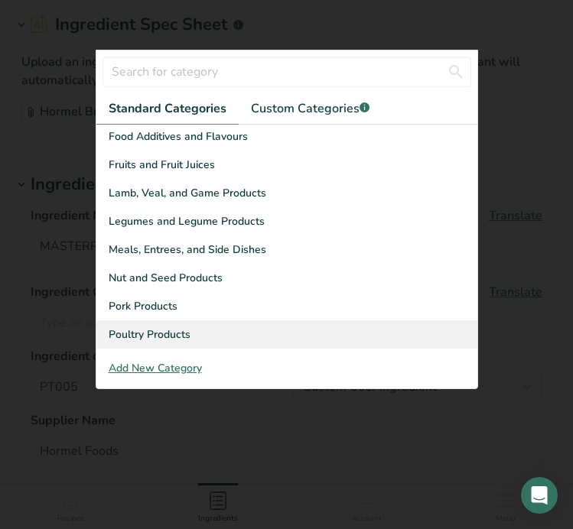
click at [252, 330] on div "Poultry Products" at bounding box center [286, 334] width 381 height 28
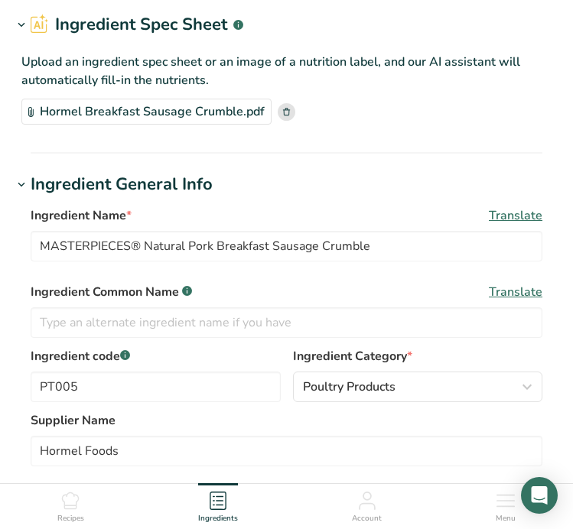
click at [364, 403] on div "Ingredient code .a-a{fill:#347362;}.b-a{fill:#fff;} PT005 Ingredient Category *…" at bounding box center [287, 379] width 512 height 64
click at [362, 385] on span "Poultry Products" at bounding box center [349, 387] width 93 height 18
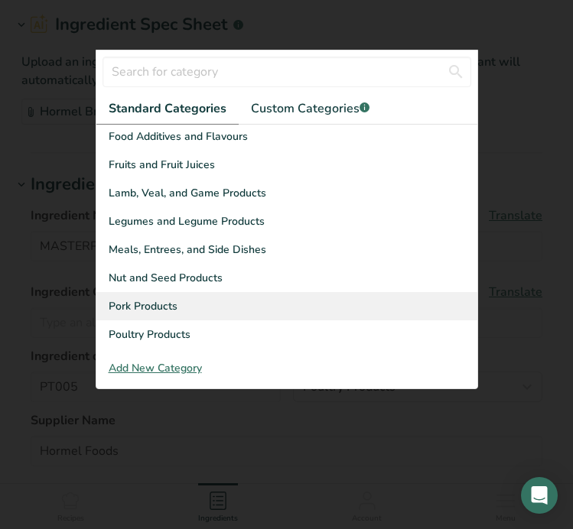
click at [213, 309] on div "Pork Products" at bounding box center [286, 306] width 381 height 28
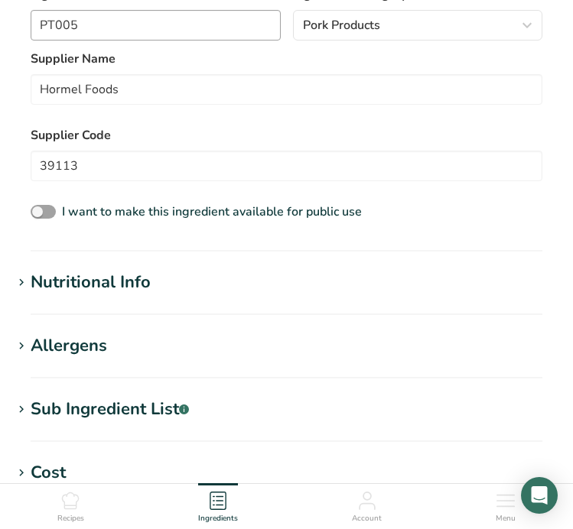
scroll to position [429, 0]
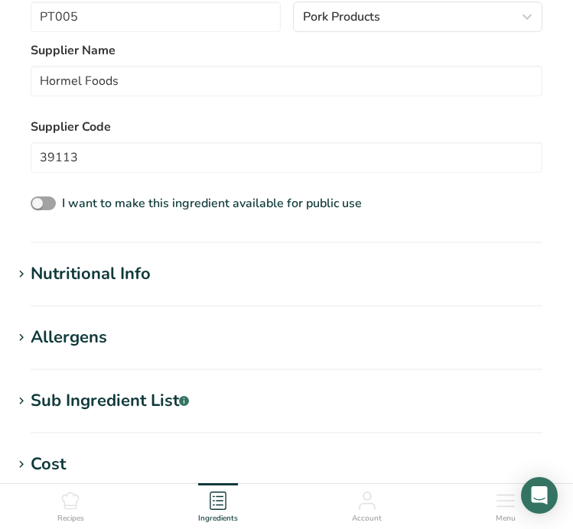
click at [162, 277] on h1 "Nutritional Info" at bounding box center [286, 274] width 548 height 25
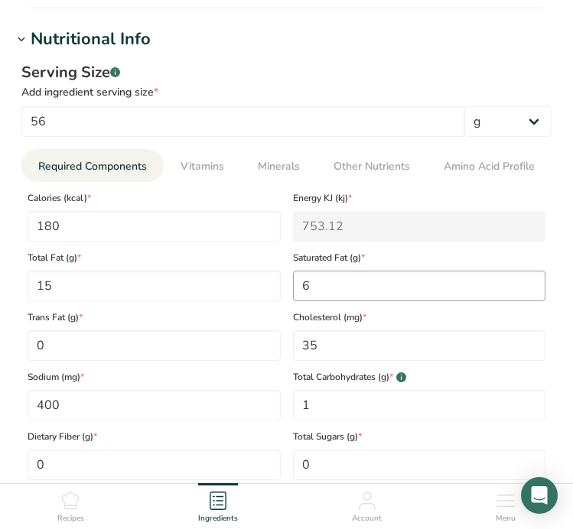
scroll to position [633, 0]
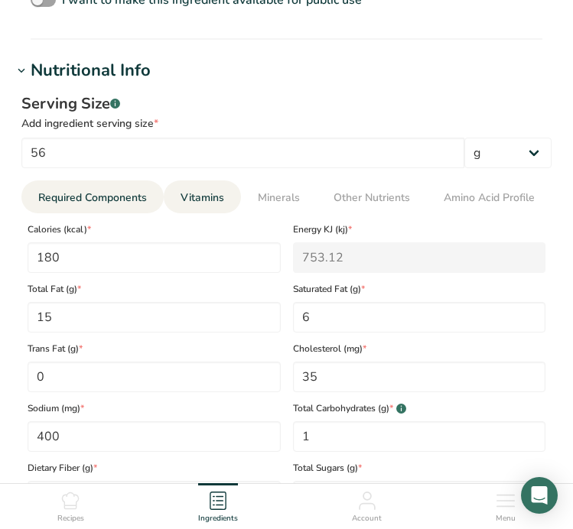
click at [190, 202] on span "Vitamins" at bounding box center [202, 198] width 44 height 16
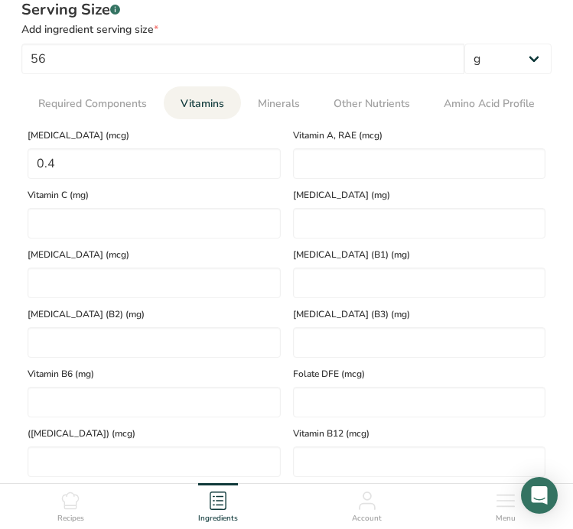
scroll to position [685, 0]
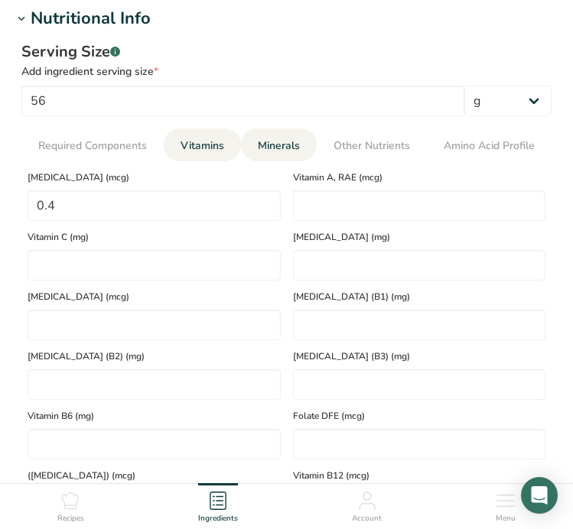
click at [270, 155] on link "Minerals" at bounding box center [279, 145] width 54 height 34
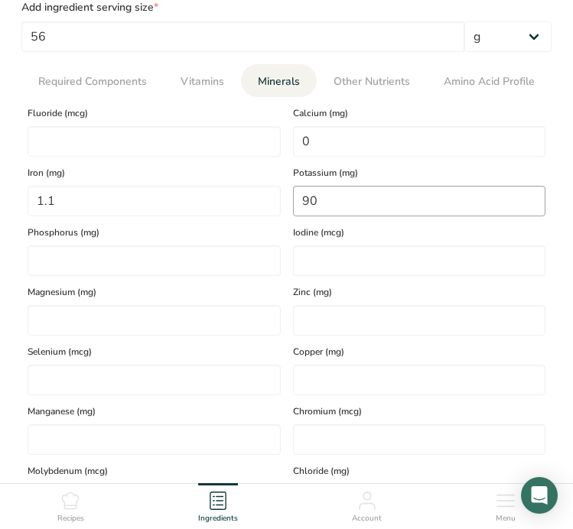
scroll to position [746, 0]
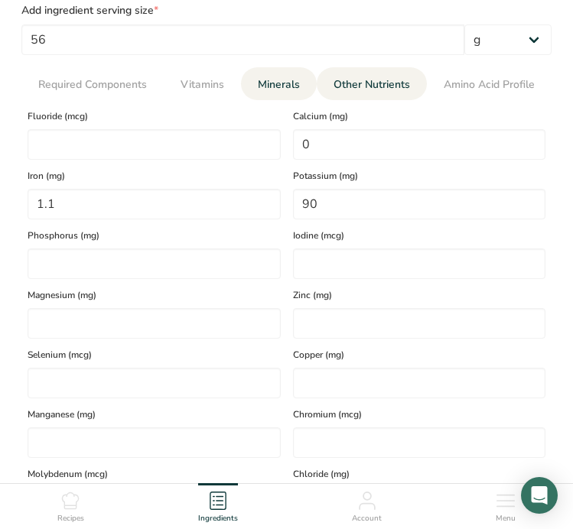
click at [352, 86] on span "Other Nutrients" at bounding box center [371, 84] width 76 height 16
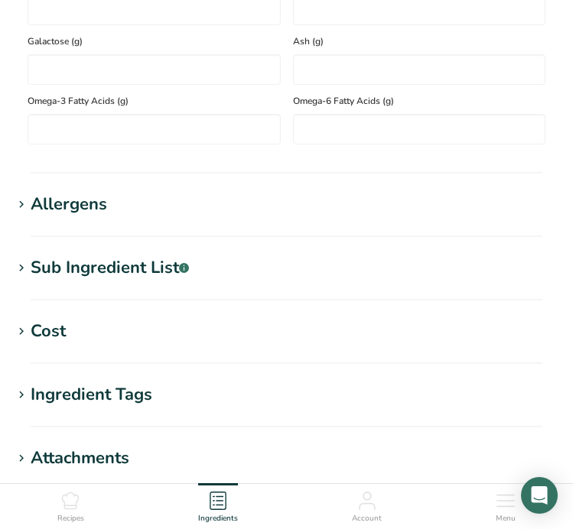
scroll to position [1359, 0]
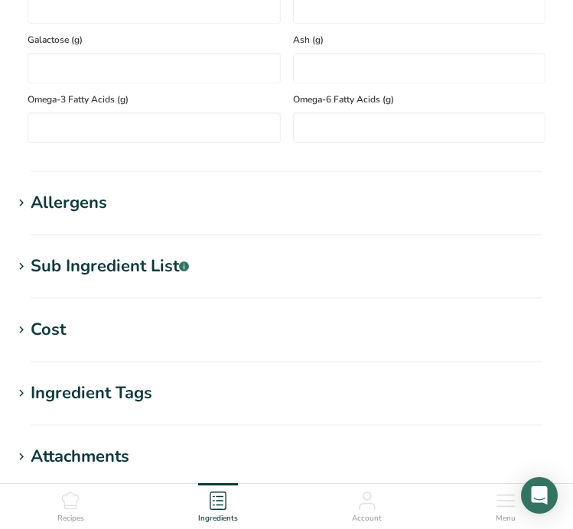
click at [317, 273] on h1 "Sub Ingredient List .a-a{fill:#347362;}.b-a{fill:#fff;}" at bounding box center [286, 266] width 548 height 25
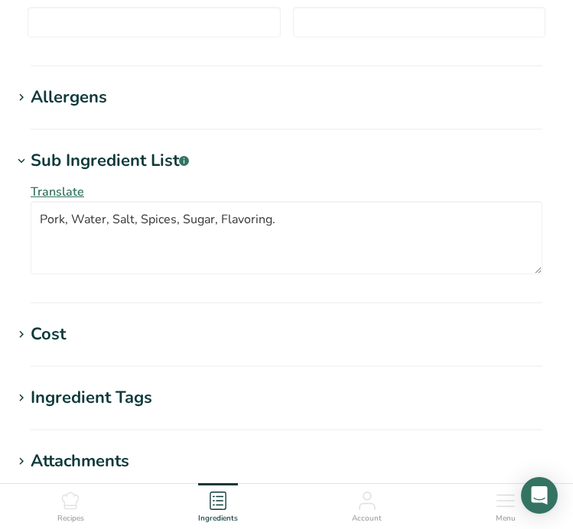
scroll to position [1572, 0]
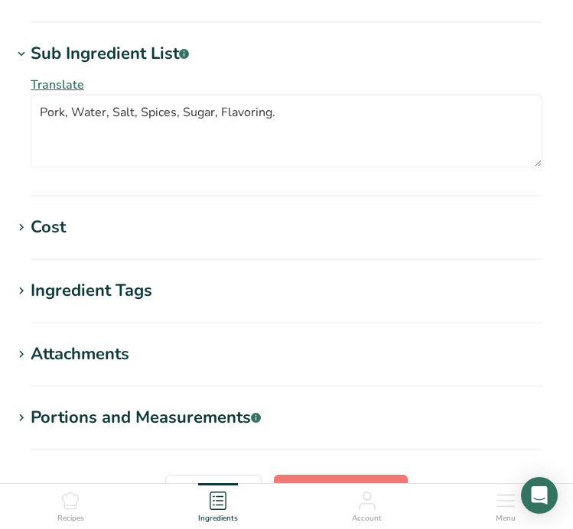
click at [302, 239] on h1 "Cost" at bounding box center [286, 227] width 548 height 25
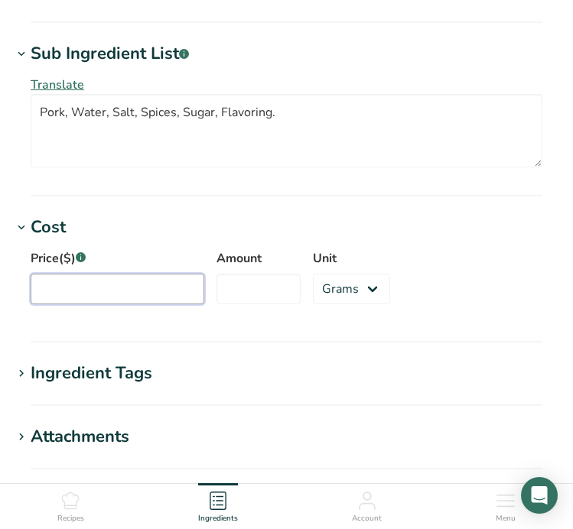
click at [83, 289] on input "Price($) .a-a{fill:#347362;}.b-a{fill:#fff;}" at bounding box center [118, 289] width 174 height 31
type input "3.45"
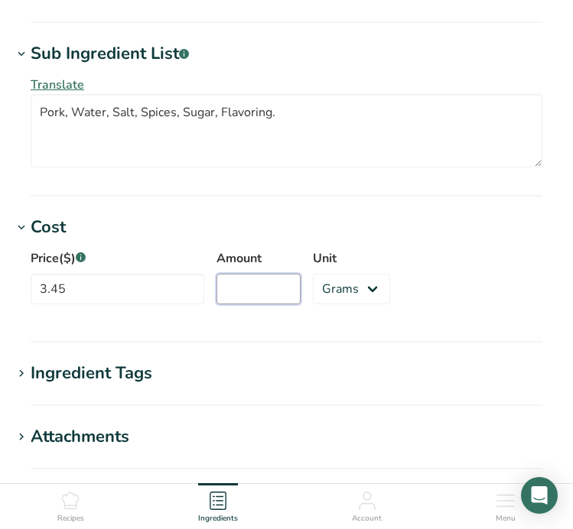
click at [247, 285] on input "Amount" at bounding box center [258, 289] width 84 height 31
type input "1"
click at [358, 285] on select "Grams kg mg mcg lb oz" at bounding box center [351, 289] width 77 height 31
click at [313, 274] on select "Grams kg mg mcg lb oz" at bounding box center [351, 289] width 77 height 31
click at [328, 294] on select "Grams kg mg mcg lb oz" at bounding box center [351, 289] width 77 height 31
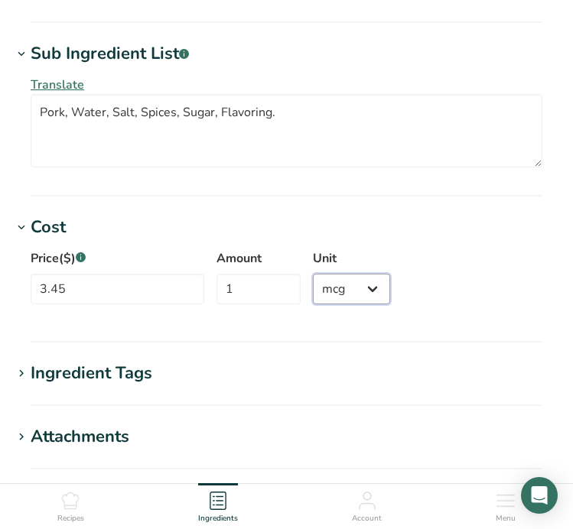
select select "12"
click at [313, 274] on select "Grams kg mg mcg lb oz" at bounding box center [351, 289] width 77 height 31
click at [453, 288] on div "Price($) .a-a{fill:#347362;}.b-a{fill:#fff;} 3.45 Amount 1 Unit Grams kg mg mcg…" at bounding box center [286, 281] width 548 height 83
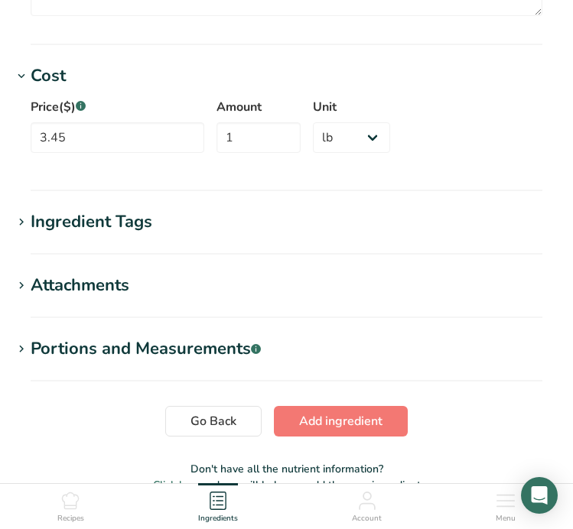
scroll to position [1758, 0]
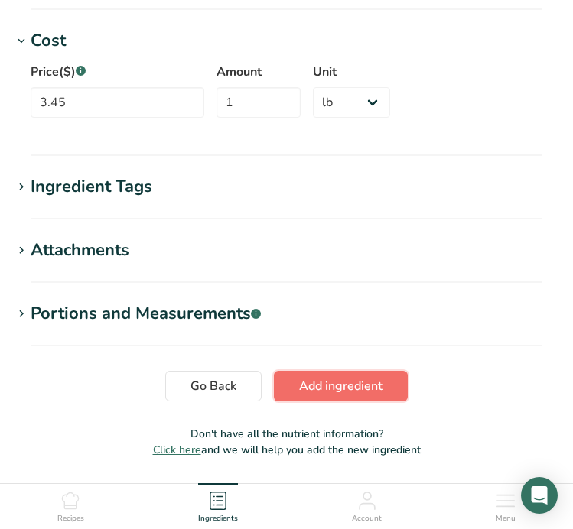
click at [367, 387] on span "Add ingredient" at bounding box center [340, 386] width 83 height 18
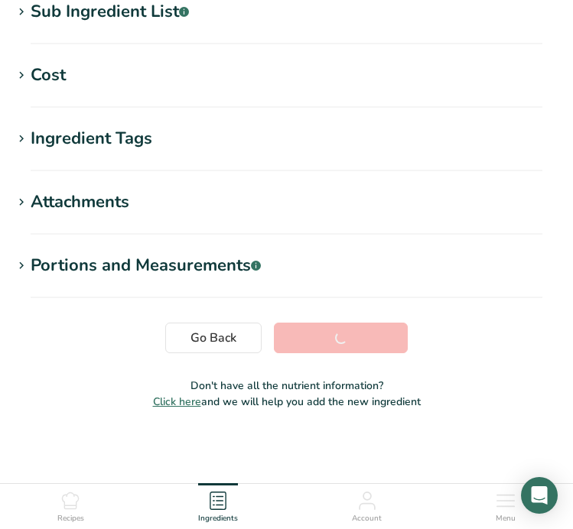
scroll to position [326, 0]
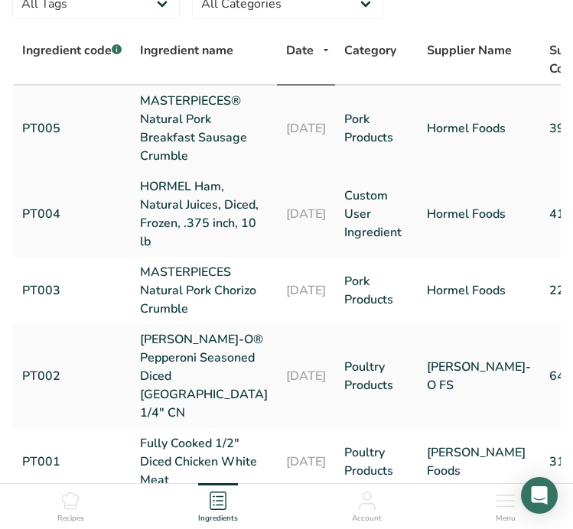
scroll to position [148, 0]
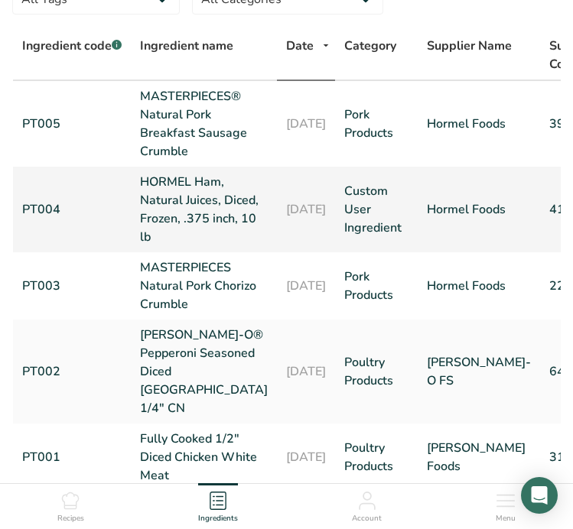
click at [58, 202] on link "PT004" at bounding box center [71, 209] width 99 height 18
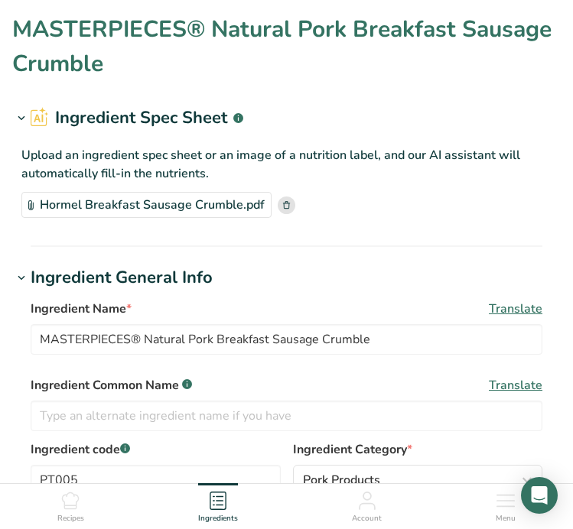
type input "HORMEL Ham, Natural Juices, Diced, Frozen, .375 inch, 10 lb"
type input "PT004"
type input "41115"
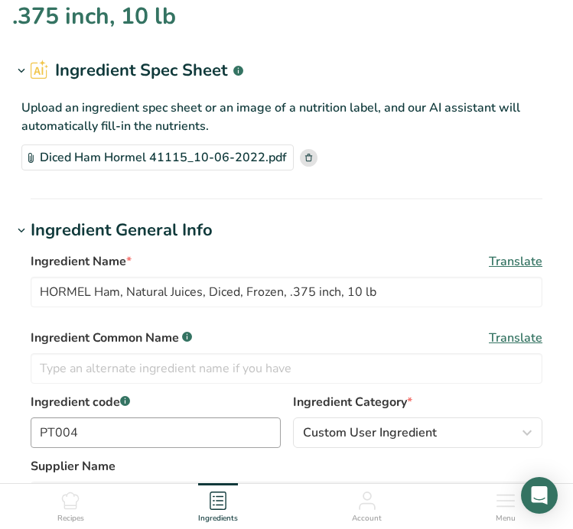
scroll to position [50, 0]
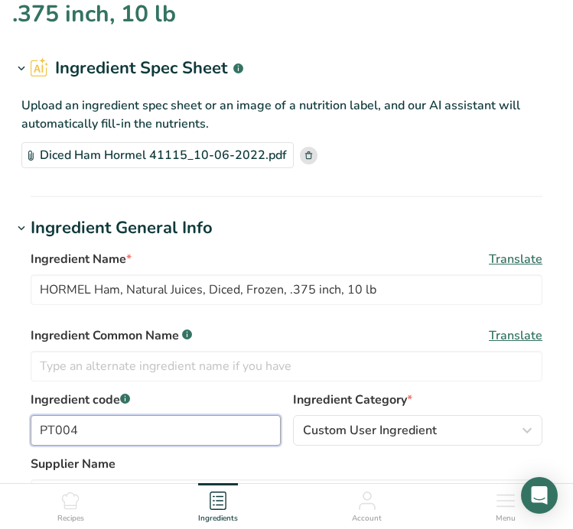
click at [99, 440] on input "PT004" at bounding box center [156, 430] width 250 height 31
type input "PT0003"
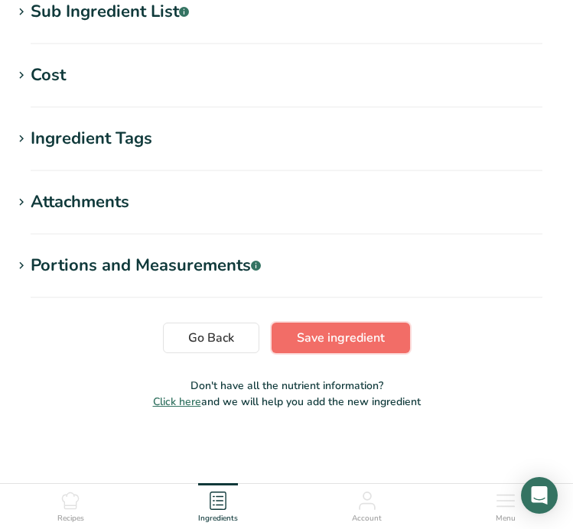
click at [333, 339] on span "Save ingredient" at bounding box center [341, 338] width 88 height 18
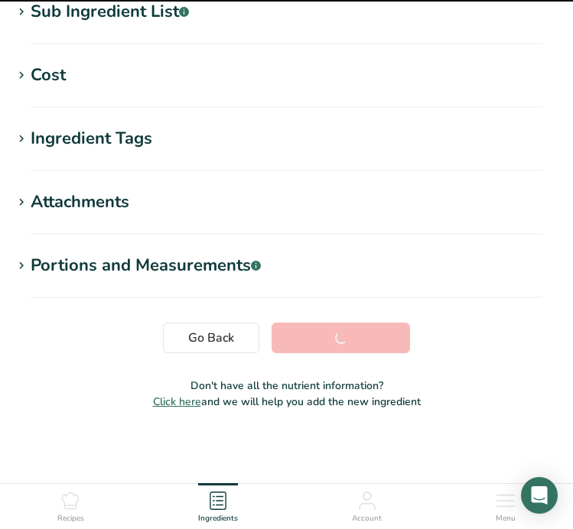
scroll to position [360, 0]
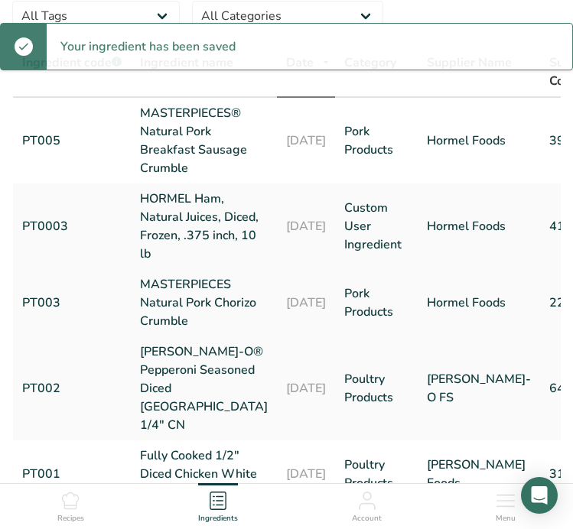
scroll to position [135, 0]
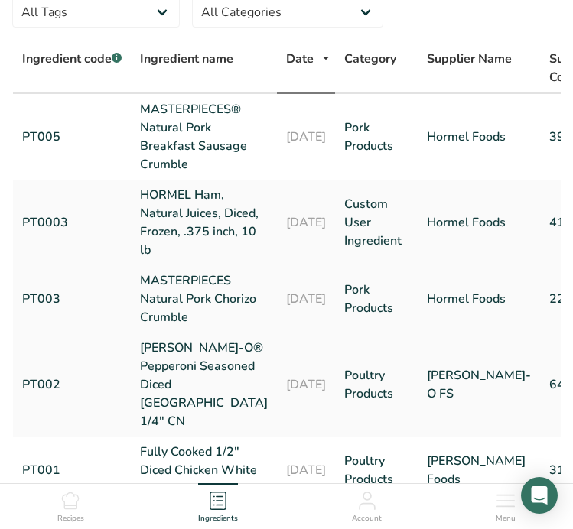
click at [40, 298] on link "PT003" at bounding box center [71, 299] width 99 height 18
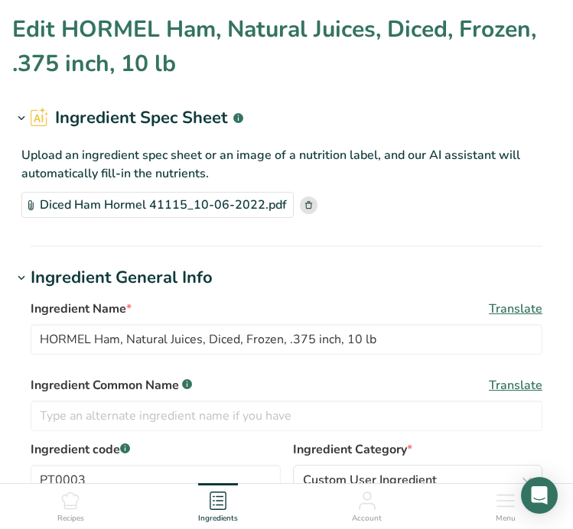
type input "MASTERPIECES Natural Pork Chorizo Crumble"
type input "Chorizo"
type input "PT003"
type input "22668"
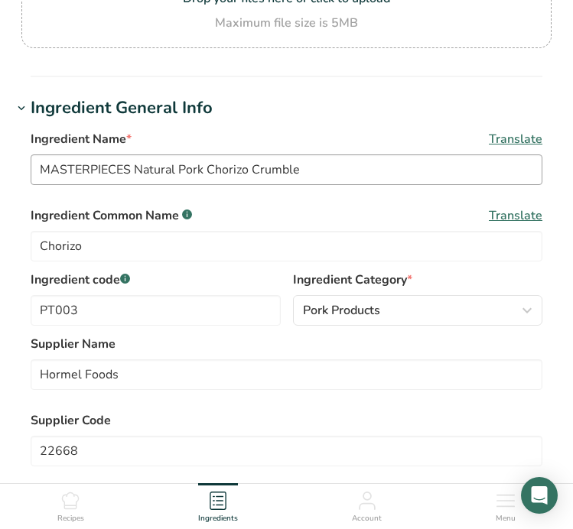
scroll to position [246, 0]
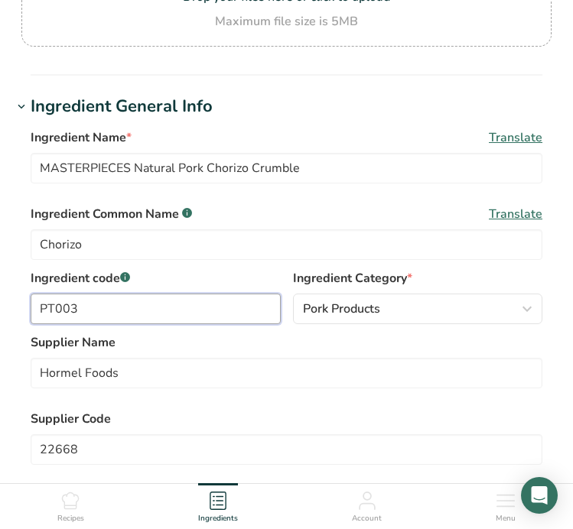
click at [128, 294] on input "PT003" at bounding box center [156, 309] width 250 height 31
click at [125, 294] on input "PT003" at bounding box center [156, 309] width 250 height 31
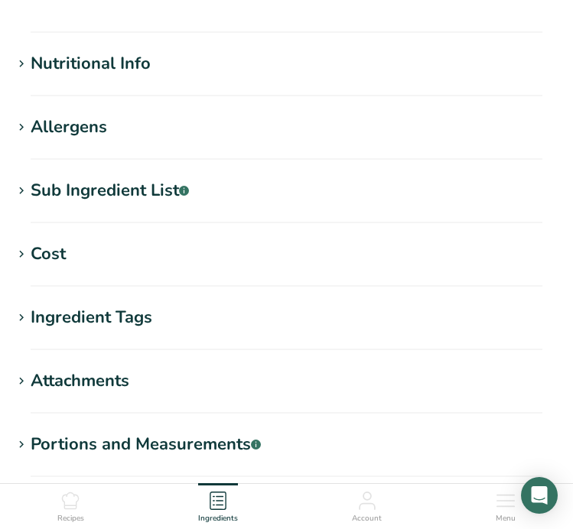
scroll to position [860, 0]
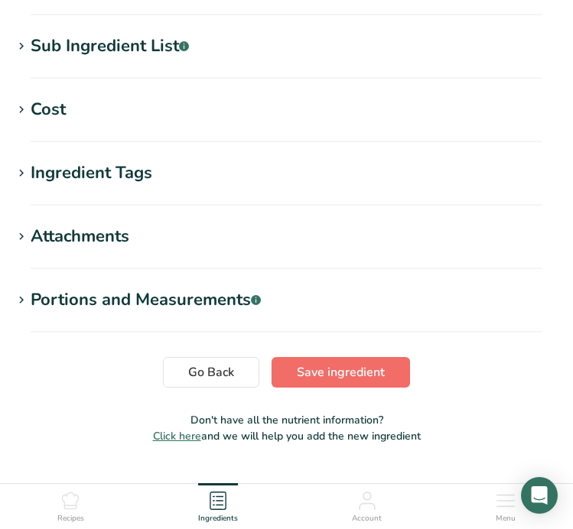
type input "PT004"
click at [327, 357] on button "Save ingredient" at bounding box center [341, 372] width 138 height 31
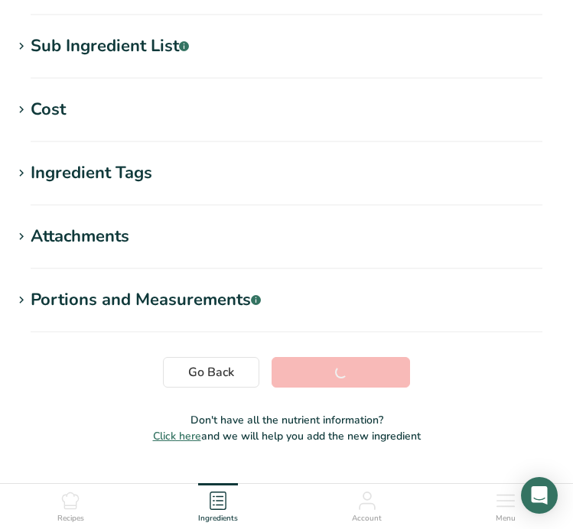
scroll to position [326, 0]
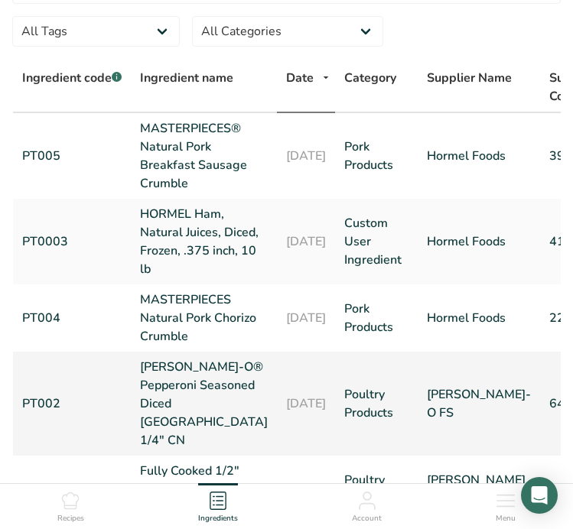
scroll to position [118, 0]
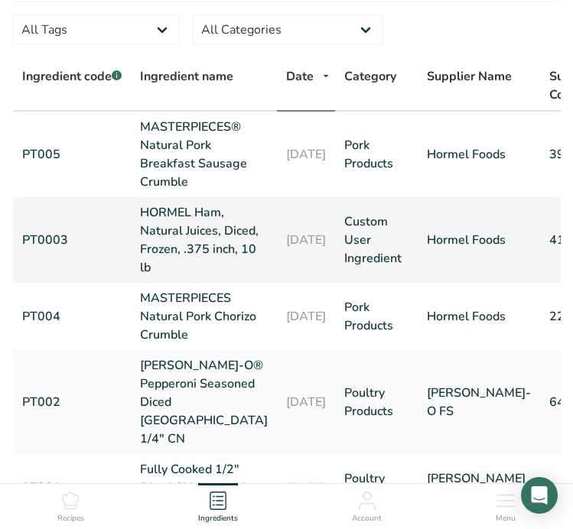
click at [50, 237] on link "PT0003" at bounding box center [71, 240] width 99 height 18
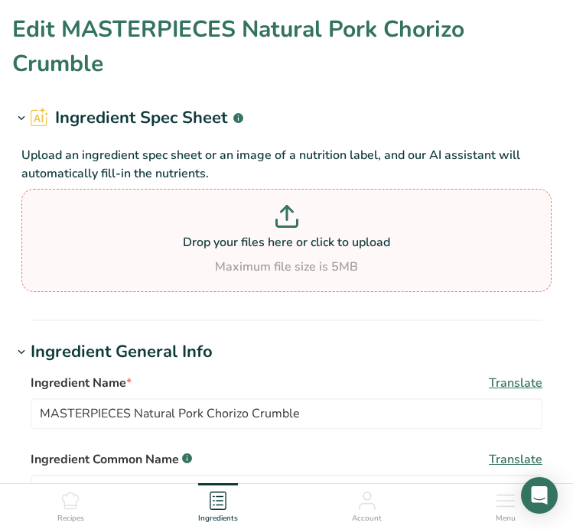
type input "HORMEL Ham, Natural Juices, Diced, Frozen, .375 inch, 10 lb"
type input "PT0003"
type input "41115"
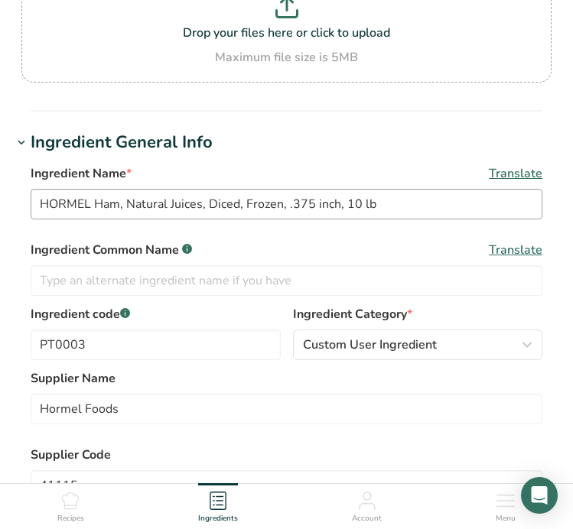
scroll to position [241, 0]
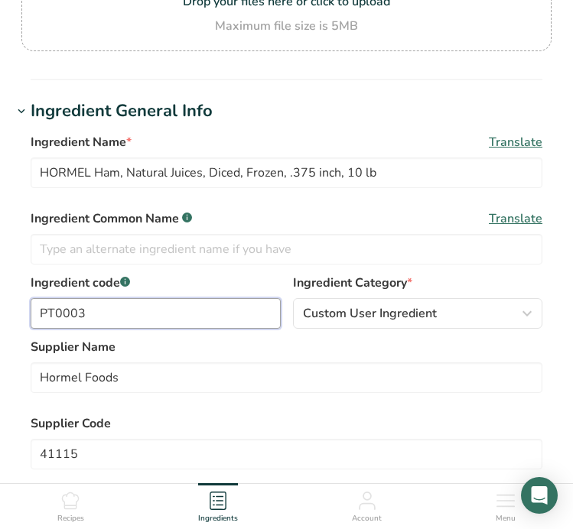
click at [62, 310] on input "PT0003" at bounding box center [156, 313] width 250 height 31
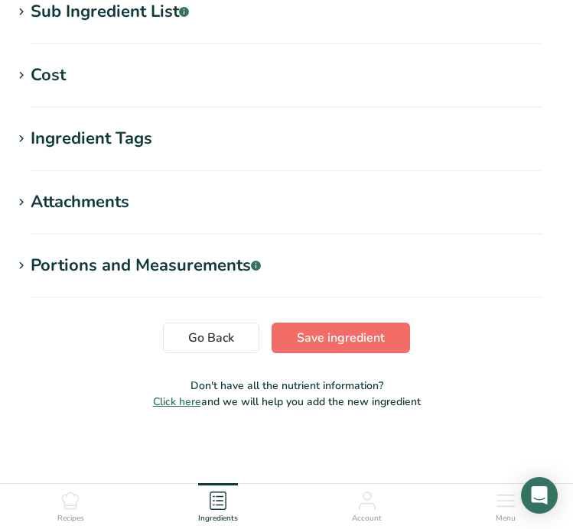
type input "PT003"
click at [294, 341] on button "Save ingredient" at bounding box center [341, 338] width 138 height 31
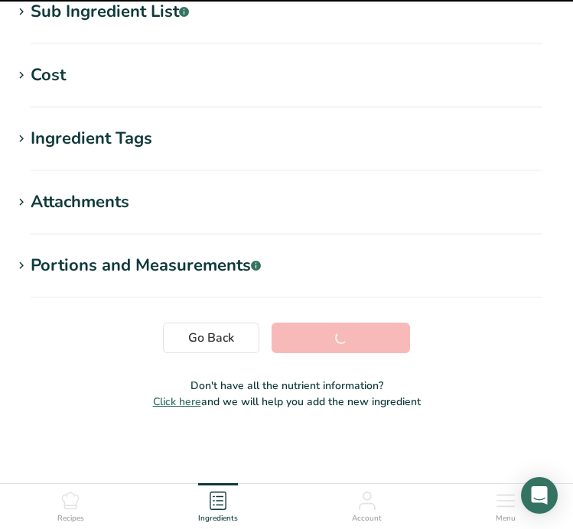
scroll to position [360, 0]
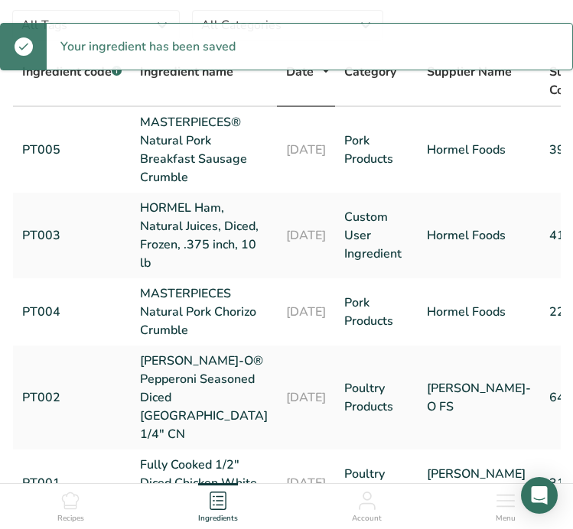
scroll to position [124, 0]
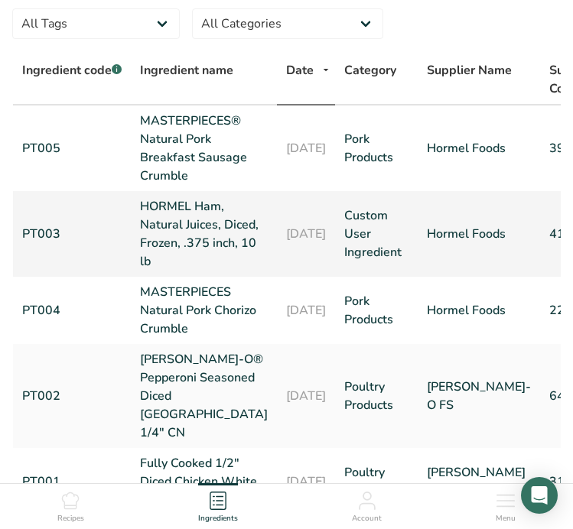
drag, startPoint x: 106, startPoint y: 328, endPoint x: 108, endPoint y: 196, distance: 132.3
click at [108, 196] on tbody "PT005 MASTERPIECES® Natural Pork Breakfast Sausage Crumble 18-09-2025 Pork Prod…" at bounding box center [351, 507] width 676 height 802
click at [108, 196] on td "PT003" at bounding box center [72, 234] width 118 height 86
drag, startPoint x: 108, startPoint y: 196, endPoint x: 106, endPoint y: 298, distance: 102.5
click at [106, 298] on tbody "PT005 MASTERPIECES® Natural Pork Breakfast Sausage Crumble 18-09-2025 Pork Prod…" at bounding box center [351, 507] width 676 height 802
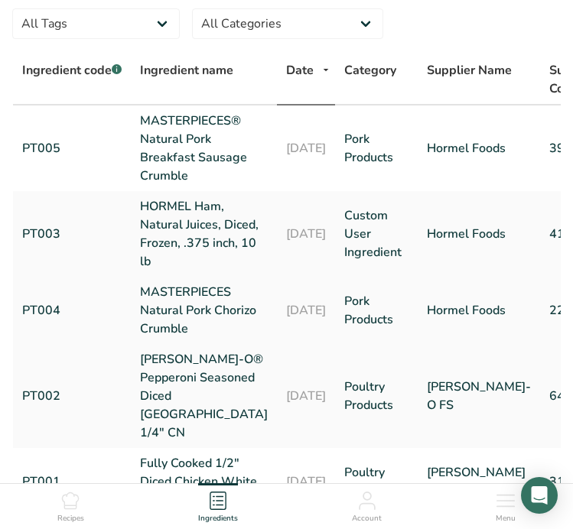
click at [106, 298] on td "PT004" at bounding box center [72, 310] width 118 height 67
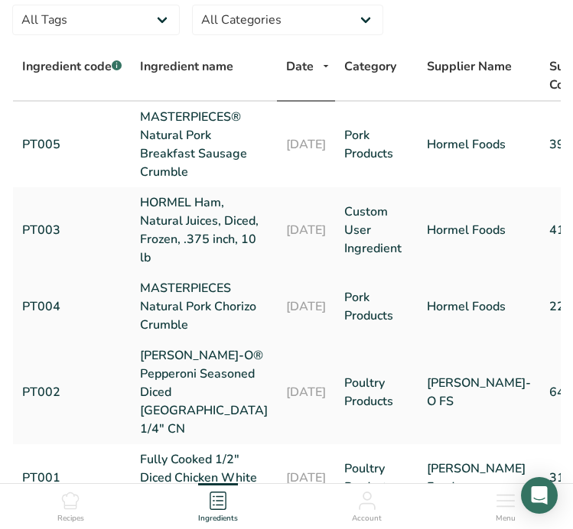
click at [56, 313] on link "PT004" at bounding box center [71, 307] width 99 height 18
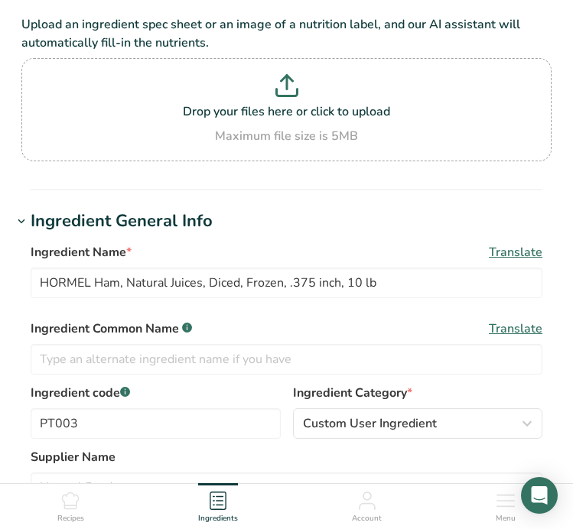
type input "MASTERPIECES Natural Pork Chorizo Crumble"
type input "Chorizo"
type input "PT004"
type input "22668"
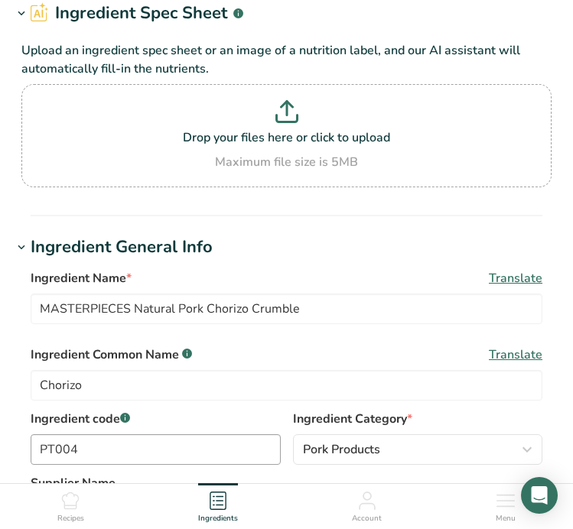
scroll to position [109, 0]
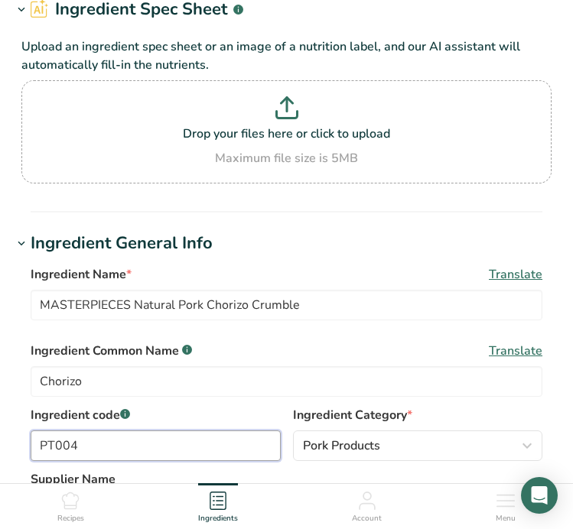
click at [122, 431] on input "PT004" at bounding box center [156, 446] width 250 height 31
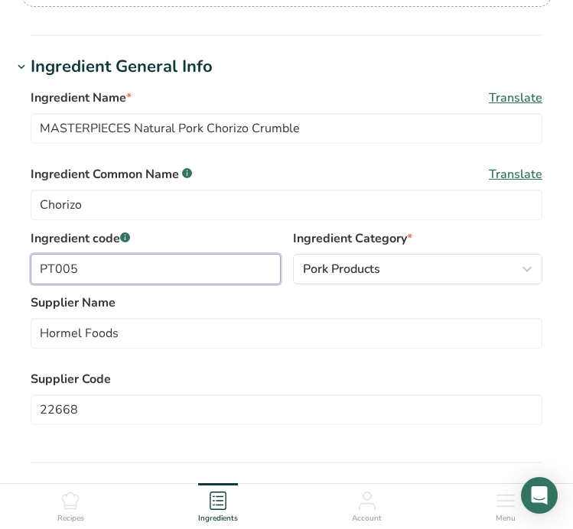
scroll to position [455, 0]
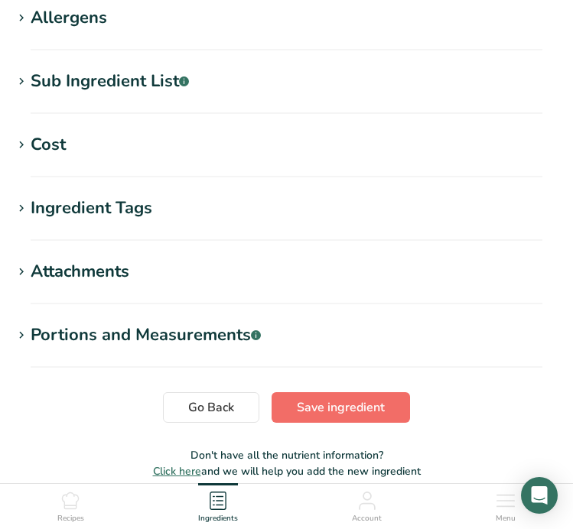
type input "PT0051"
click at [331, 398] on span "Save ingredient" at bounding box center [341, 407] width 88 height 18
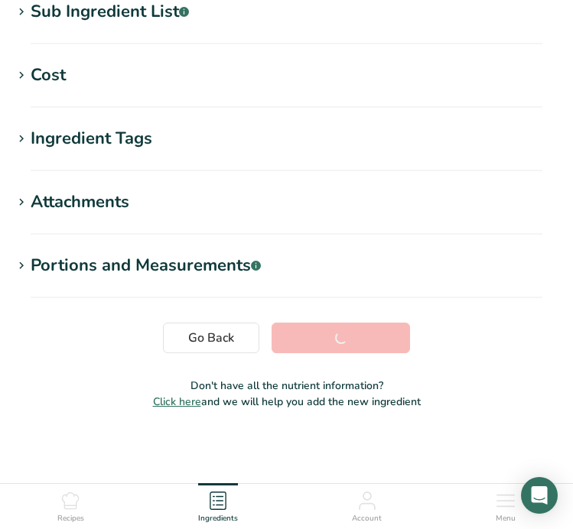
scroll to position [291, 0]
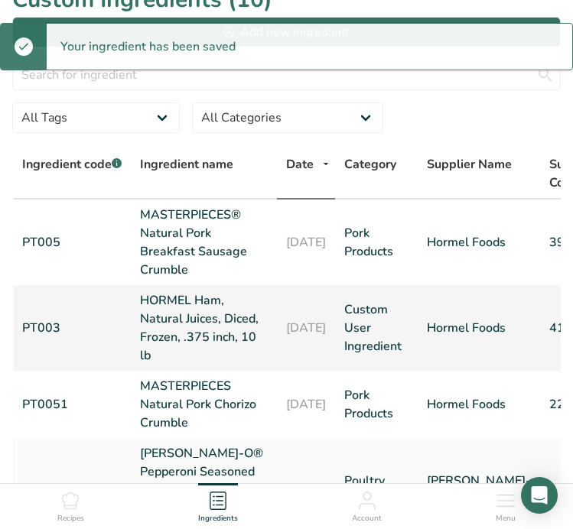
scroll to position [33, 0]
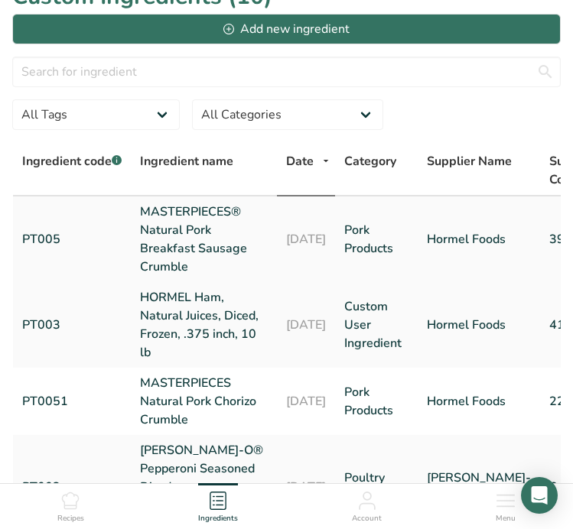
click at [44, 238] on link "PT005" at bounding box center [71, 239] width 99 height 18
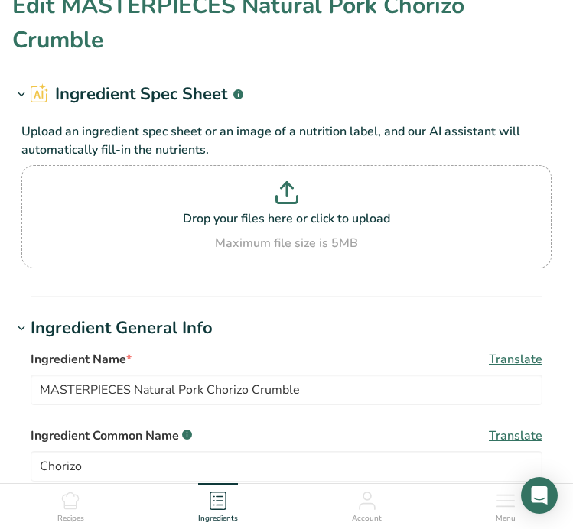
type input "MASTERPIECES® Natural Pork Breakfast Sausage Crumble"
type input "PT005"
type input "39113"
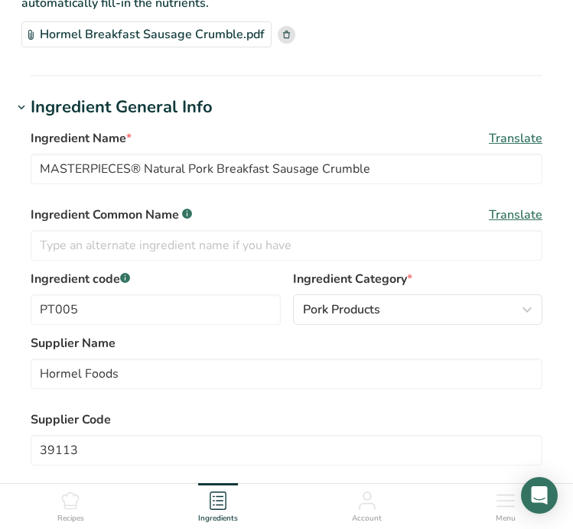
scroll to position [187, 0]
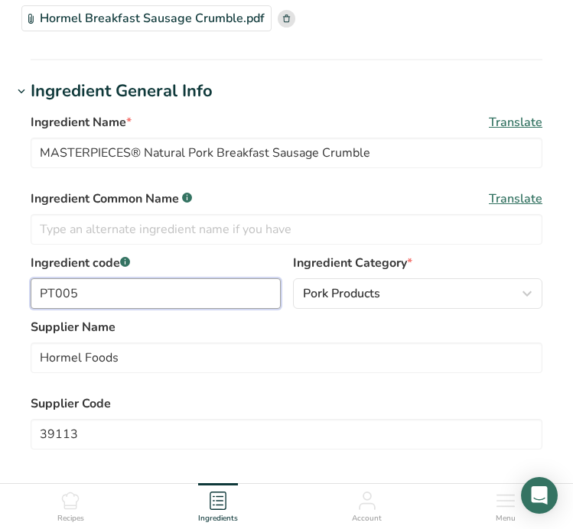
click at [126, 288] on input "PT005" at bounding box center [156, 293] width 250 height 31
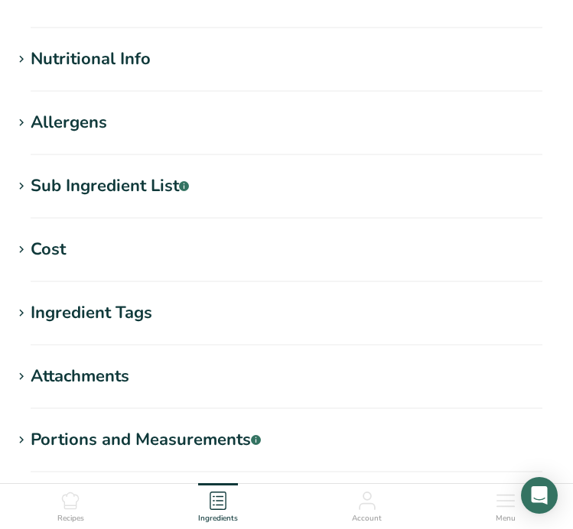
scroll to position [790, 0]
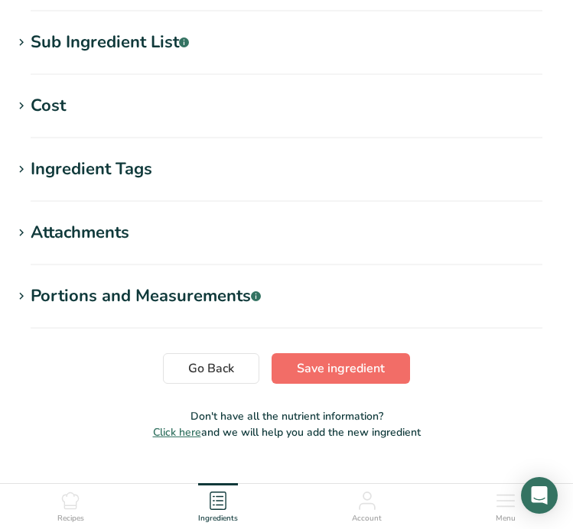
type input "PT004"
click at [294, 382] on button "Save ingredient" at bounding box center [341, 368] width 138 height 31
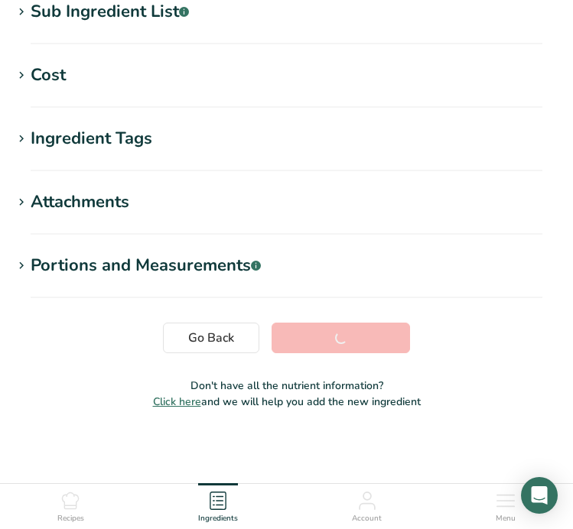
scroll to position [330, 0]
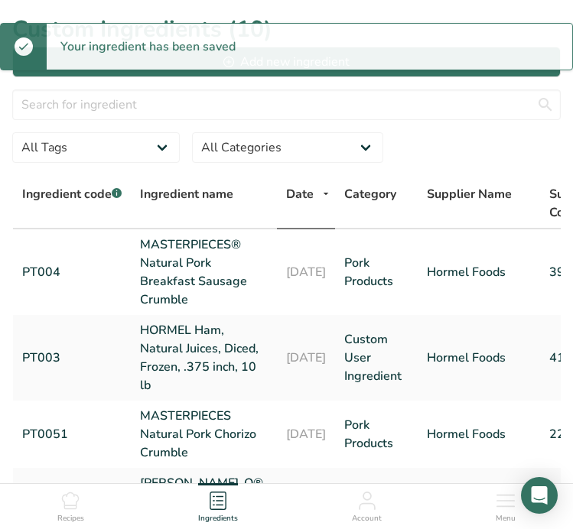
scroll to position [59, 0]
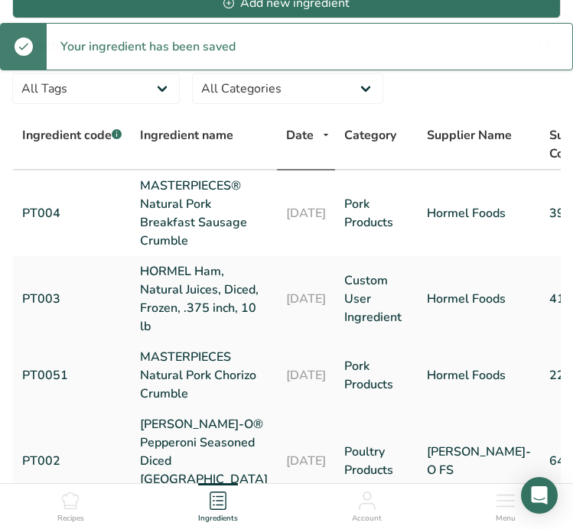
click at [49, 376] on link "PT0051" at bounding box center [71, 375] width 99 height 18
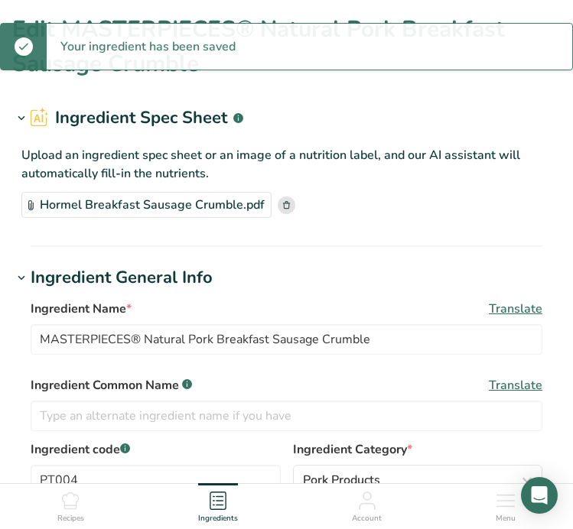
type input "MASTERPIECES Natural Pork Chorizo Crumble"
type input "Chorizo"
type input "PT0051"
type input "22668"
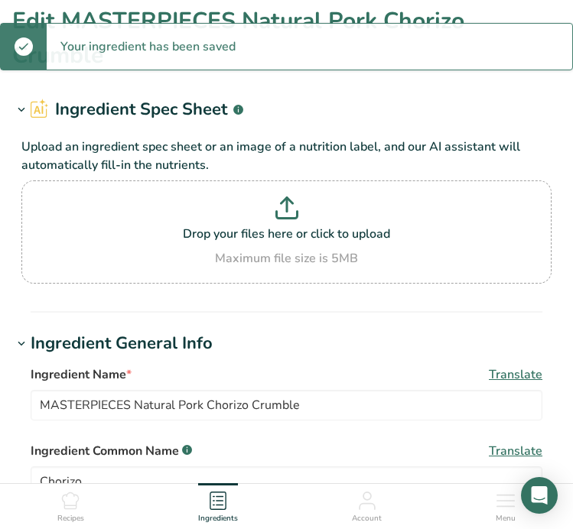
scroll to position [180, 0]
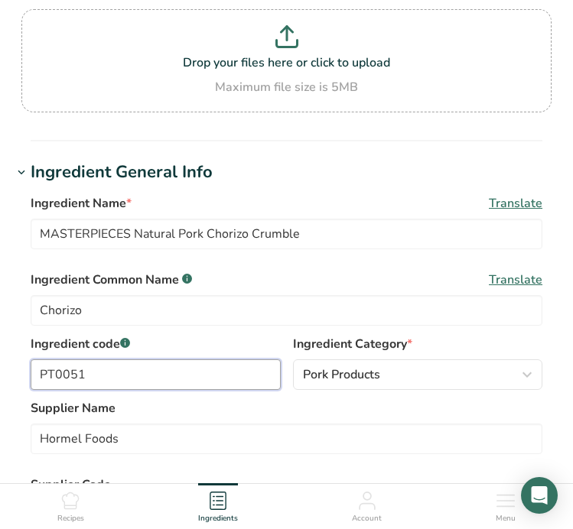
click at [167, 359] on input "PT0051" at bounding box center [156, 374] width 250 height 31
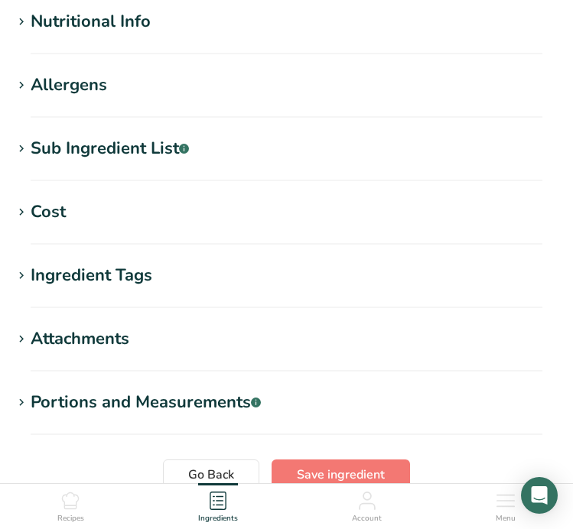
scroll to position [817, 0]
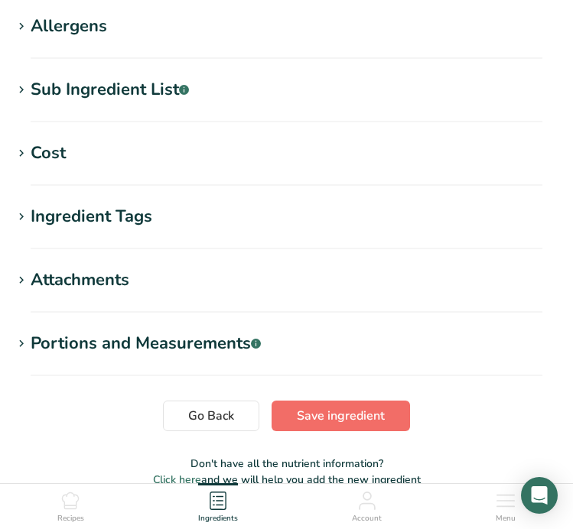
type input "PT005"
click at [307, 407] on span "Save ingredient" at bounding box center [341, 416] width 88 height 18
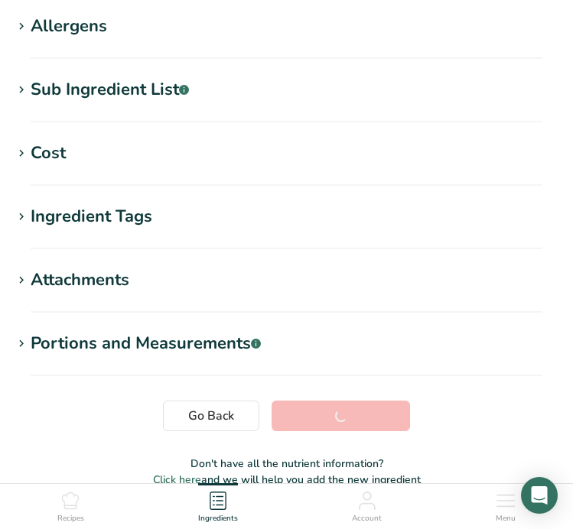
scroll to position [282, 0]
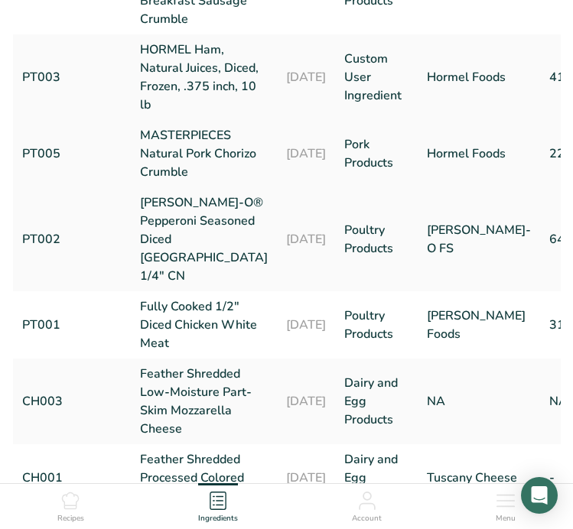
scroll to position [286, 0]
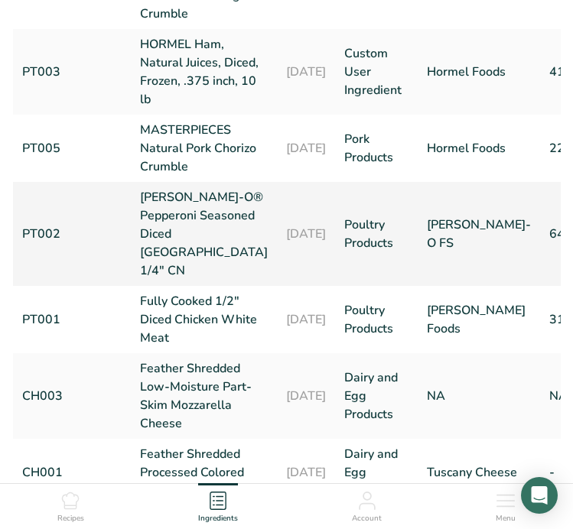
click at [44, 242] on td "PT002" at bounding box center [72, 234] width 118 height 104
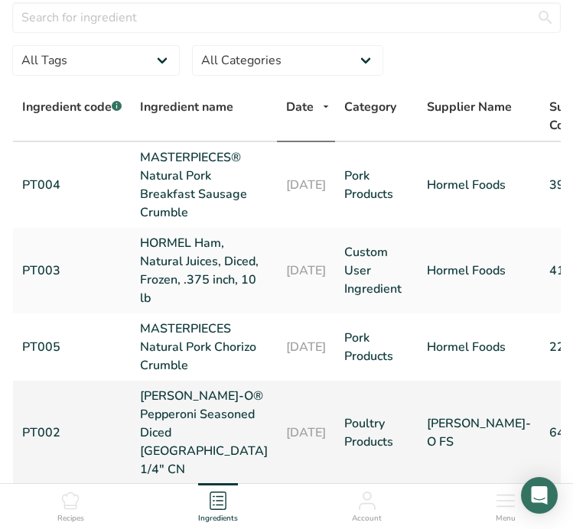
scroll to position [0, 0]
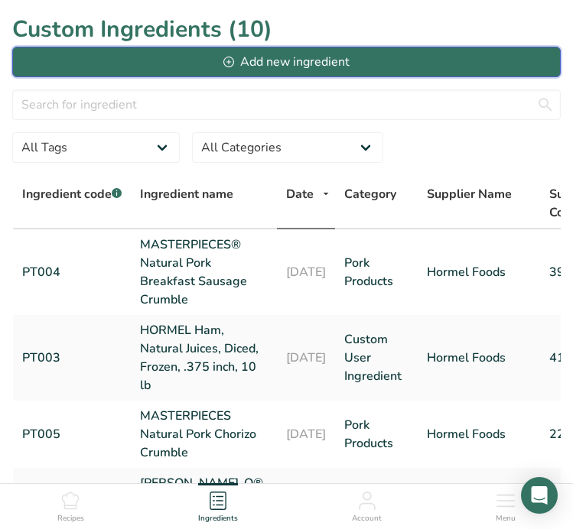
click at [221, 68] on button "Add new ingredient" at bounding box center [286, 62] width 548 height 31
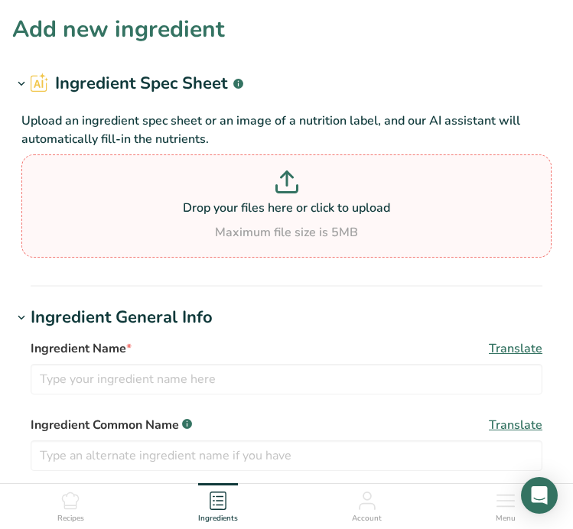
click at [316, 220] on div "Drop your files here or click to upload Maximum file size is 5MB" at bounding box center [286, 206] width 522 height 71
click at [316, 220] on input "Drop your files here or click to upload Maximum file size is 5MB" at bounding box center [286, 205] width 530 height 103
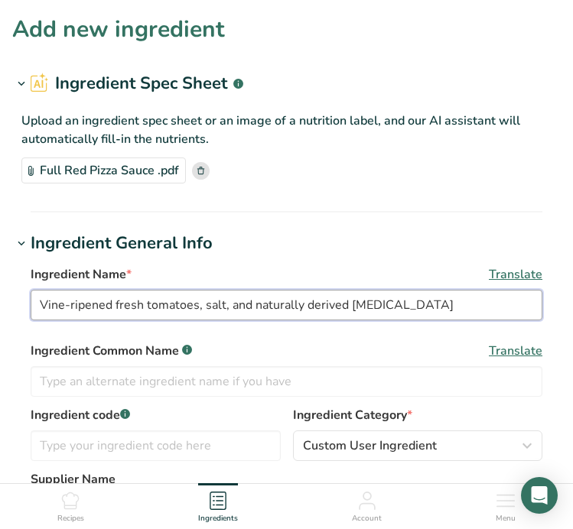
click at [99, 298] on input "Vine-ripened fresh tomatoes, salt, and naturally derived citric acid" at bounding box center [287, 305] width 512 height 31
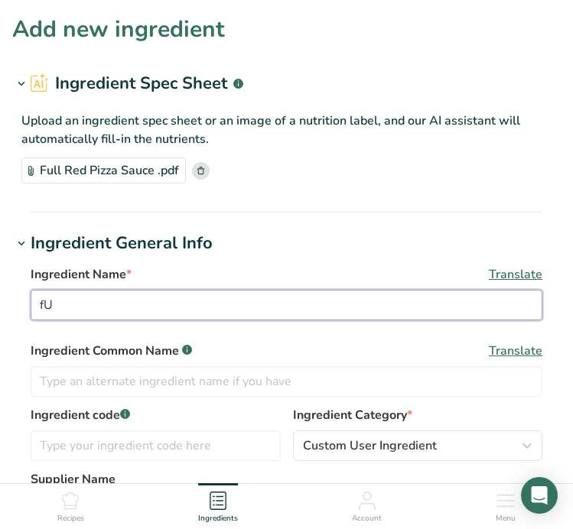
type input "f"
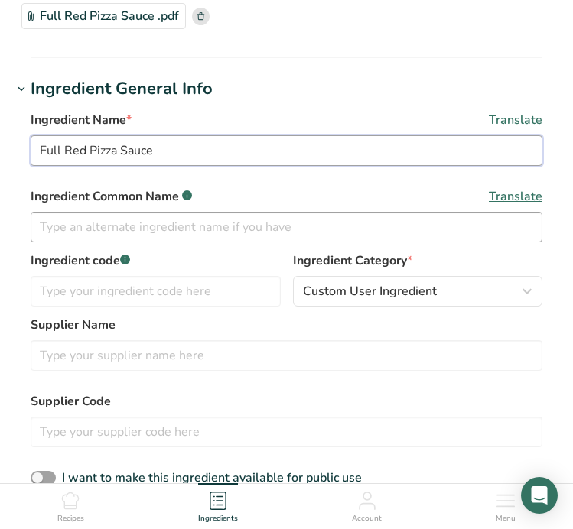
scroll to position [160, 0]
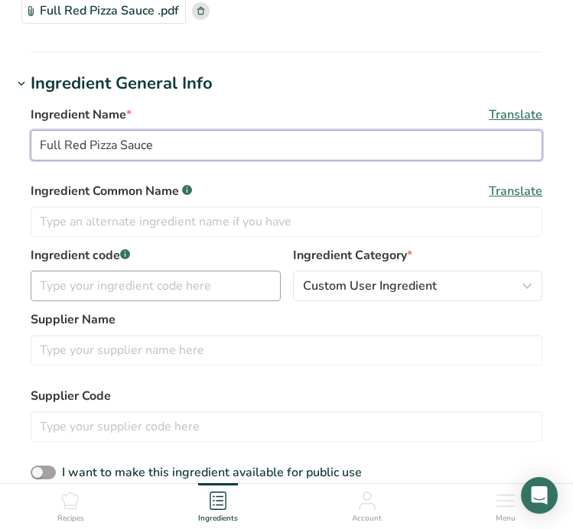
type input "Full Red Pizza Sauce"
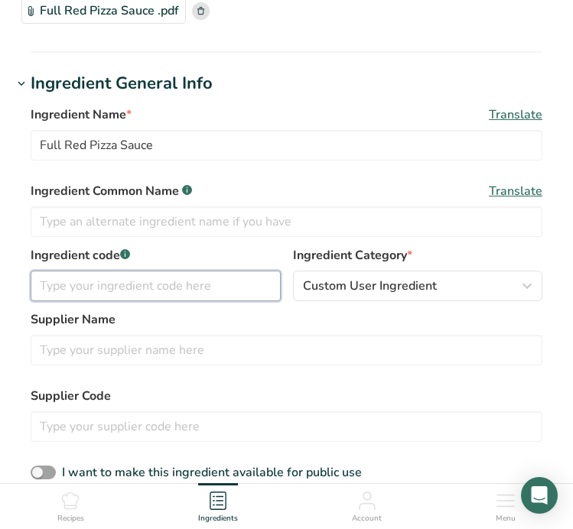
click at [147, 282] on input "text" at bounding box center [156, 286] width 250 height 31
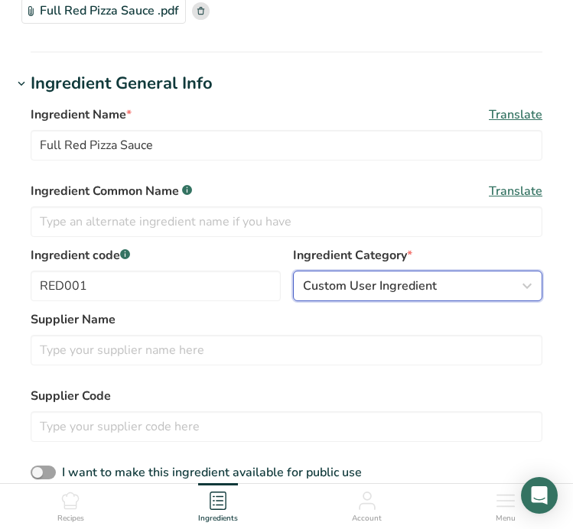
click at [329, 277] on span "Custom User Ingredient" at bounding box center [370, 286] width 134 height 18
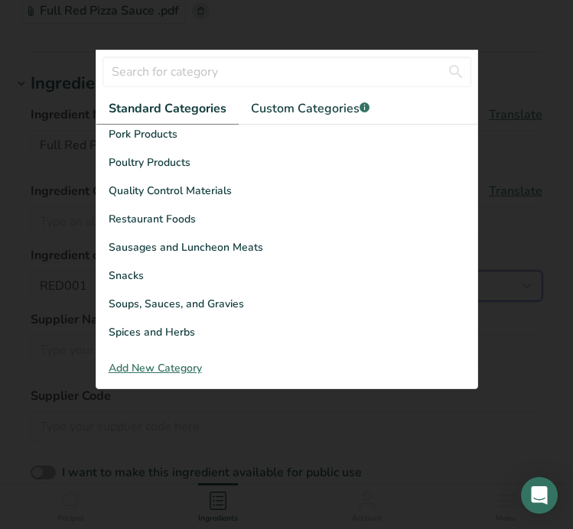
scroll to position [570, 0]
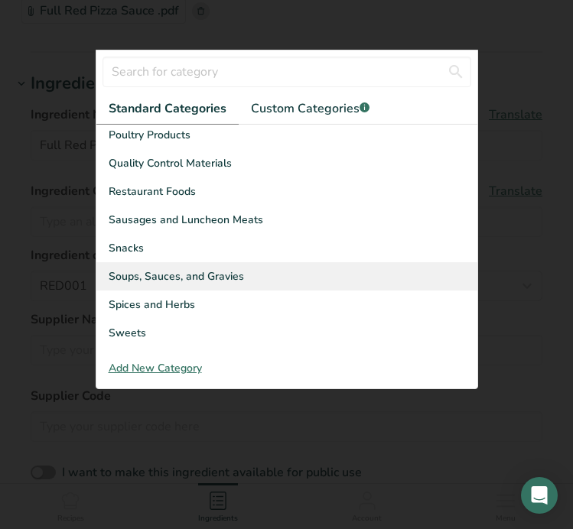
click at [324, 277] on div "Soups, Sauces, and Gravies" at bounding box center [286, 276] width 381 height 28
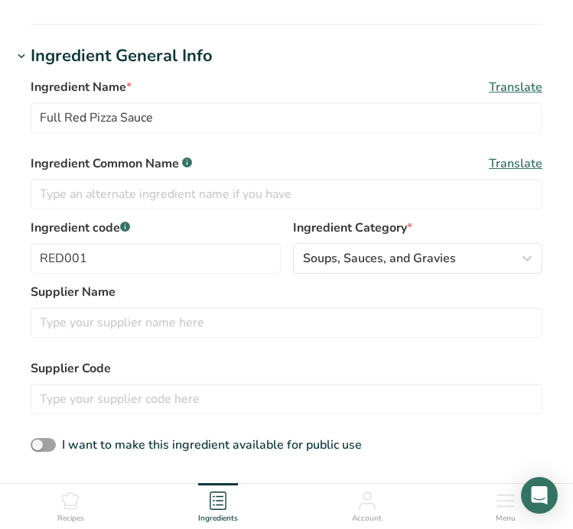
scroll to position [197, 0]
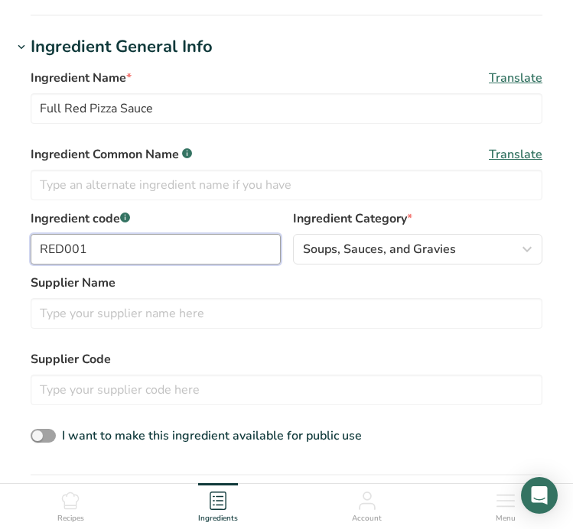
click at [69, 247] on input "RED001" at bounding box center [156, 249] width 250 height 31
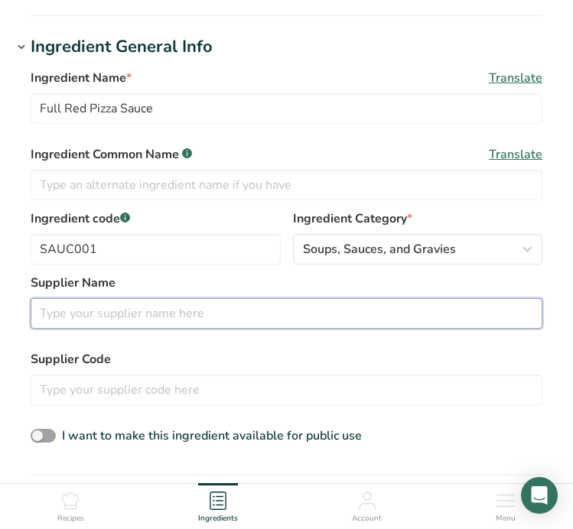
click at [56, 320] on input "text" at bounding box center [287, 313] width 512 height 31
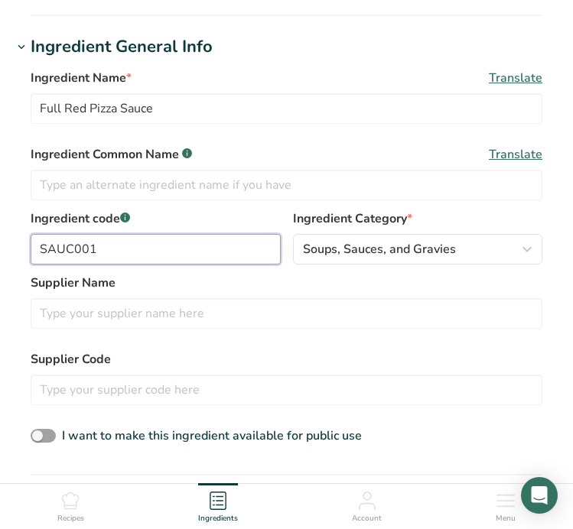
click at [56, 245] on input "SAUC001" at bounding box center [156, 249] width 250 height 31
click at [75, 245] on input "SAUC001" at bounding box center [156, 249] width 250 height 31
click at [136, 245] on input "SAU001" at bounding box center [156, 249] width 250 height 31
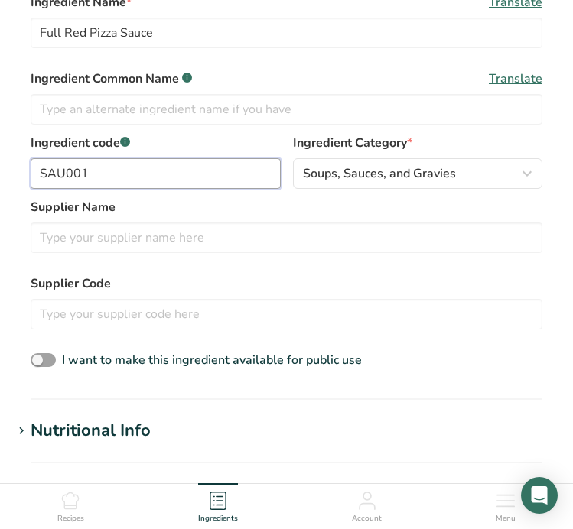
scroll to position [285, 0]
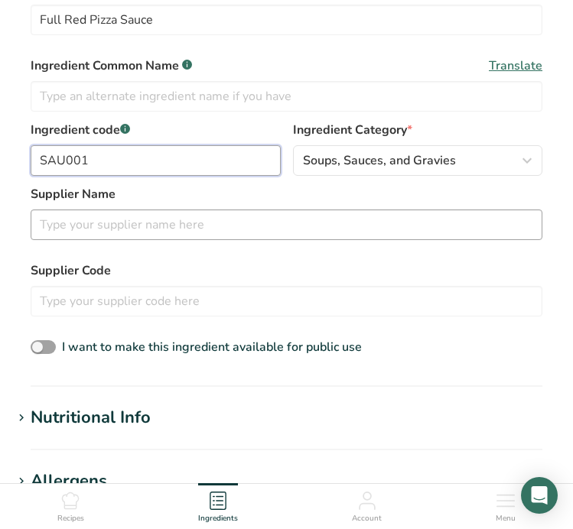
type input "SAU001"
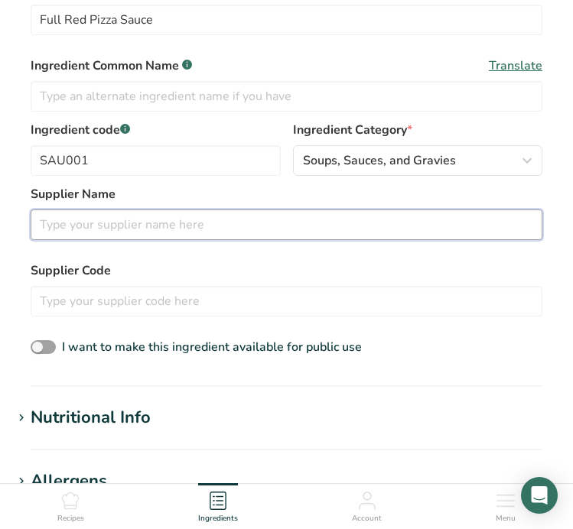
click at [257, 229] on input "text" at bounding box center [287, 225] width 512 height 31
type input "01201"
click at [216, 224] on input "01201" at bounding box center [287, 225] width 512 height 31
type input "s"
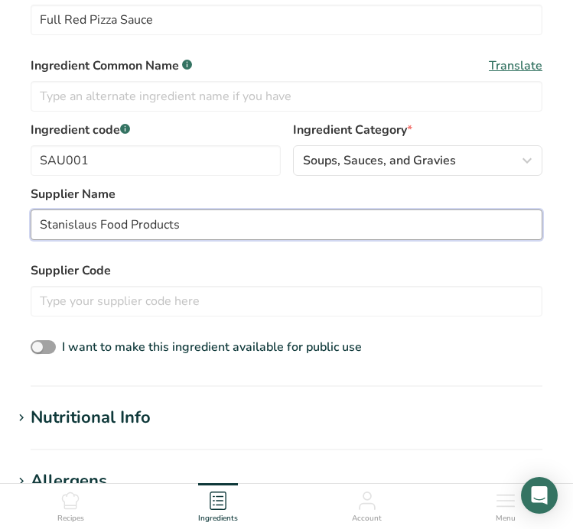
type input "Stanislaus Food Products"
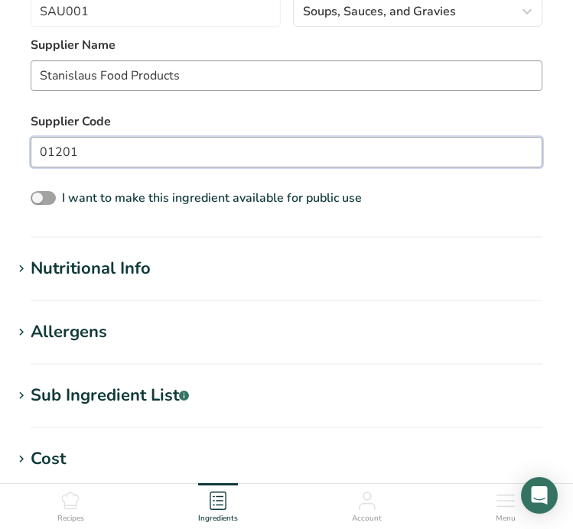
scroll to position [467, 0]
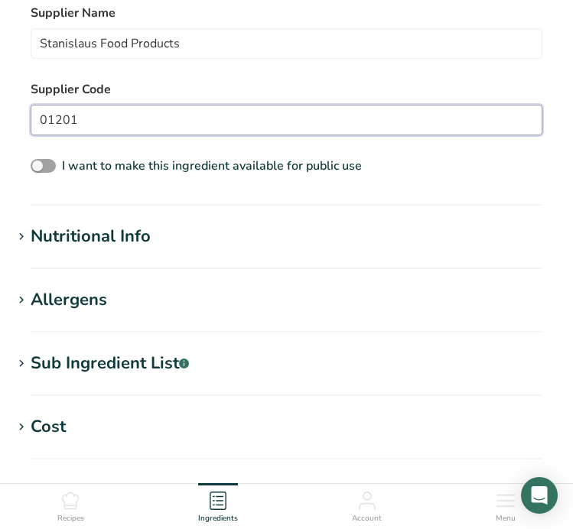
type input "01201"
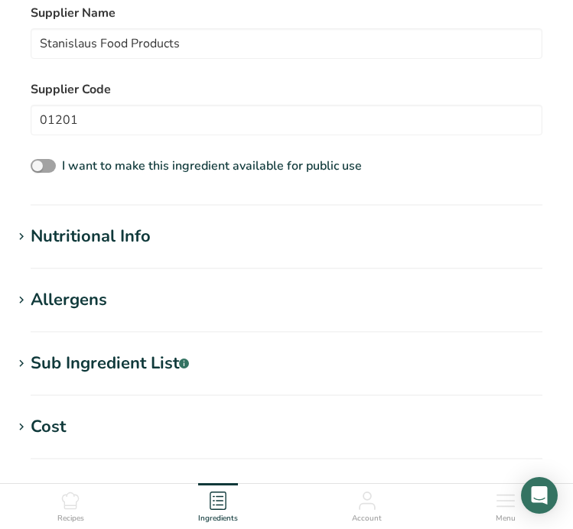
click at [60, 246] on div "Nutritional Info" at bounding box center [91, 236] width 120 height 25
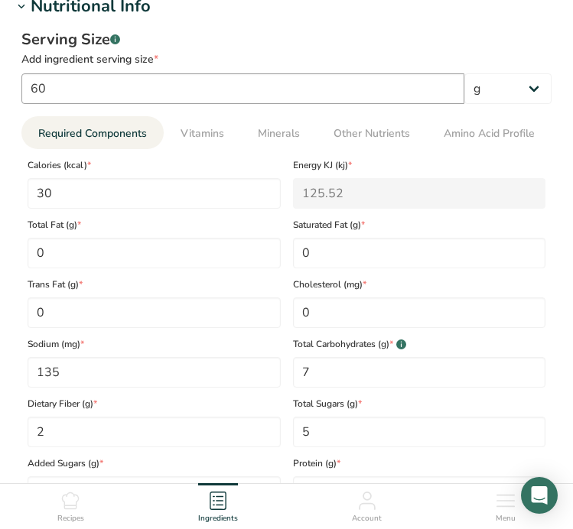
scroll to position [715, 0]
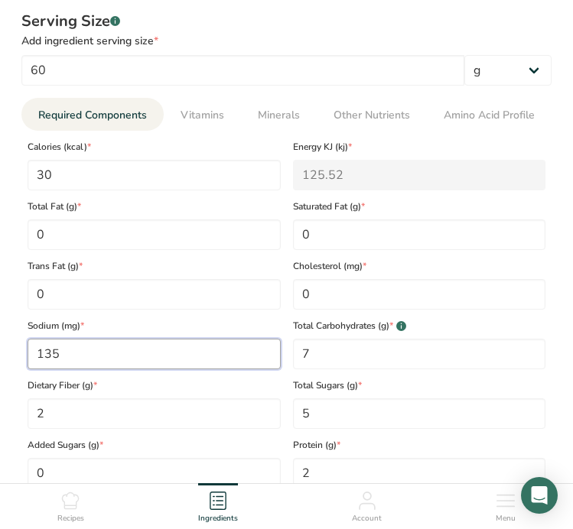
click at [122, 359] on input "135" at bounding box center [154, 354] width 253 height 31
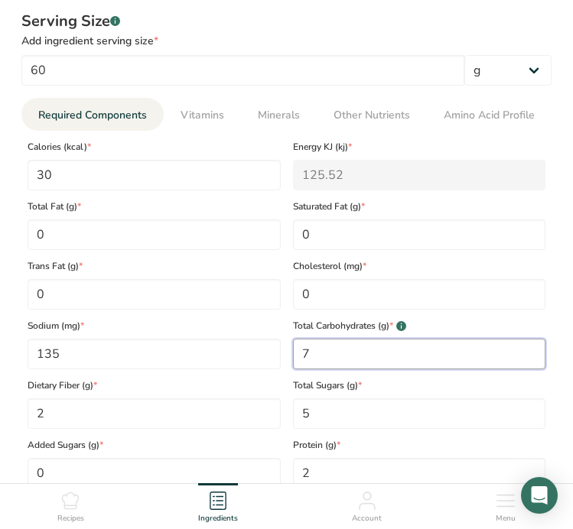
click at [351, 363] on Carbohydrates "7" at bounding box center [419, 354] width 253 height 31
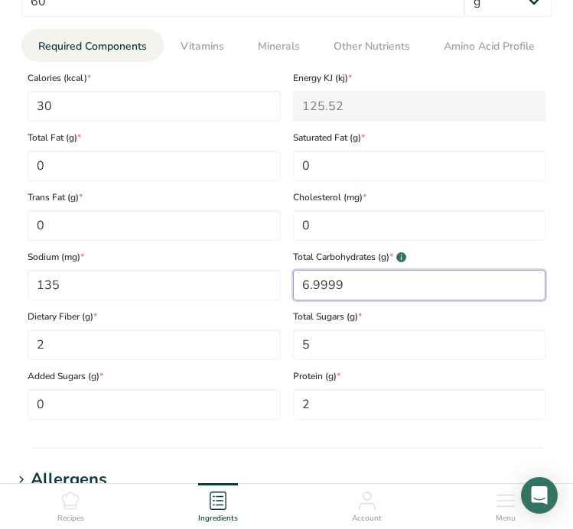
scroll to position [789, 0]
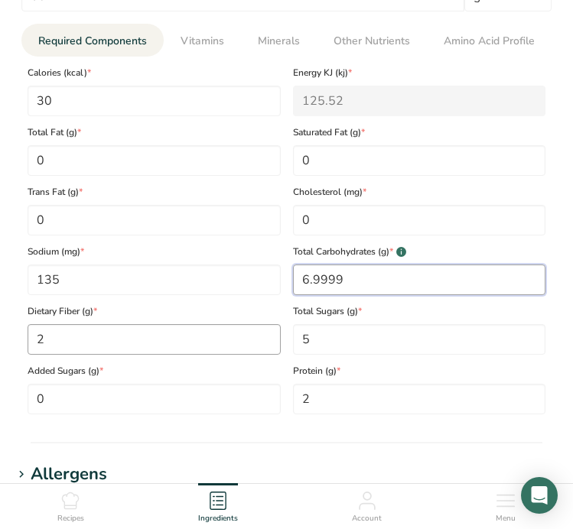
type Carbohydrates "6.9999"
click at [186, 346] on Fiber "2" at bounding box center [154, 339] width 253 height 31
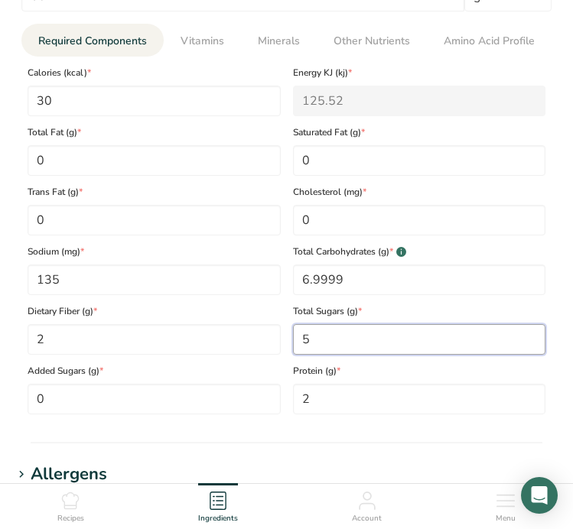
click at [344, 337] on Sugars "5" at bounding box center [419, 339] width 253 height 31
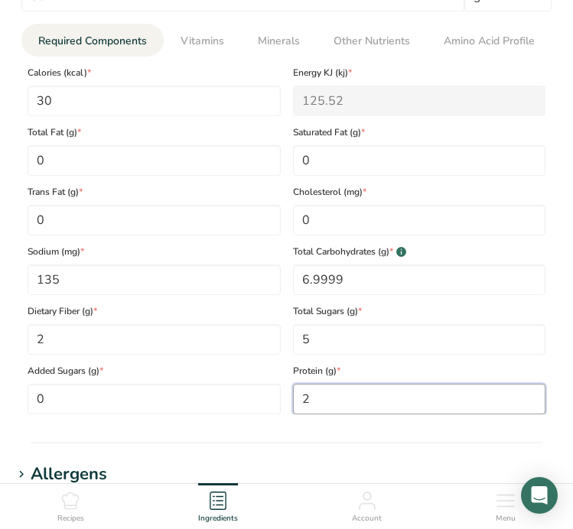
click at [333, 388] on input "2" at bounding box center [419, 399] width 253 height 31
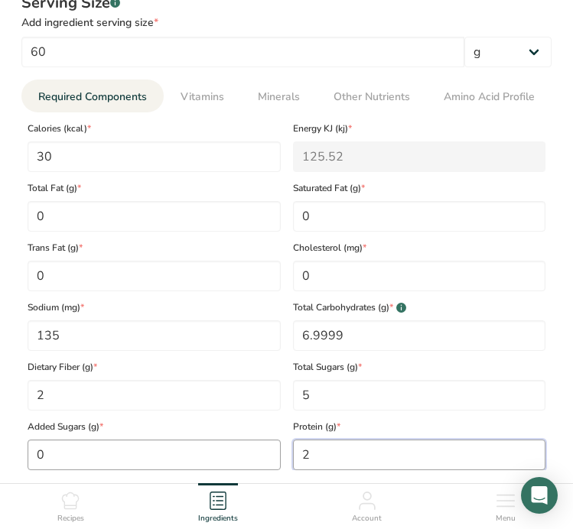
scroll to position [732, 0]
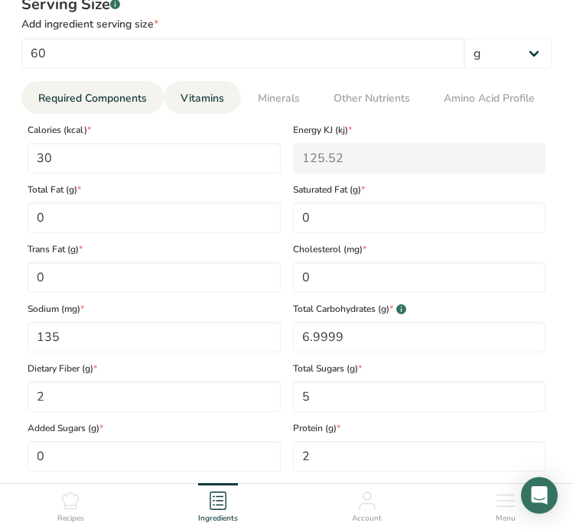
click at [187, 100] on span "Vitamins" at bounding box center [202, 98] width 44 height 16
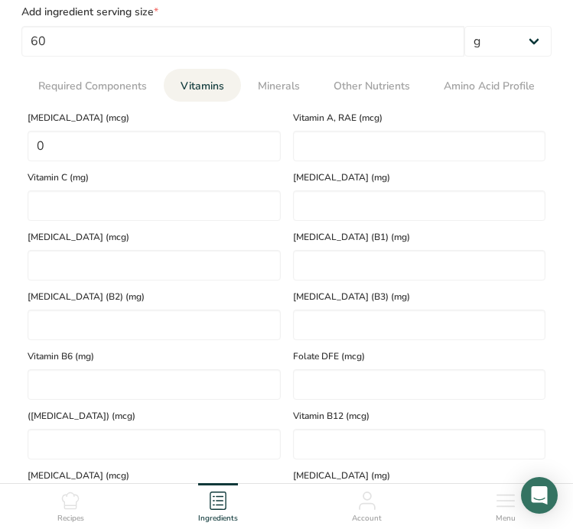
scroll to position [714, 0]
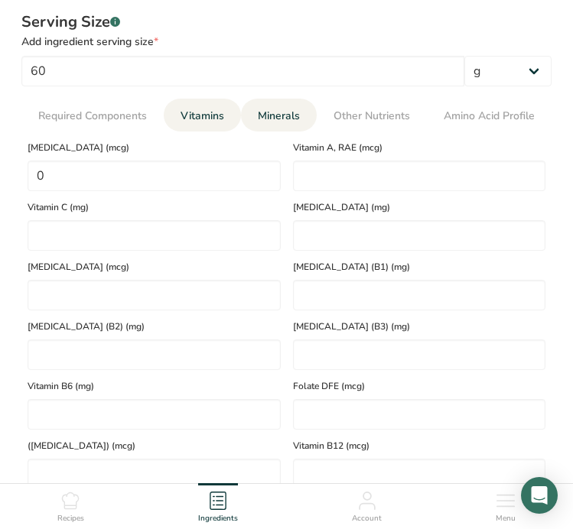
click at [303, 104] on link "Minerals" at bounding box center [279, 116] width 54 height 34
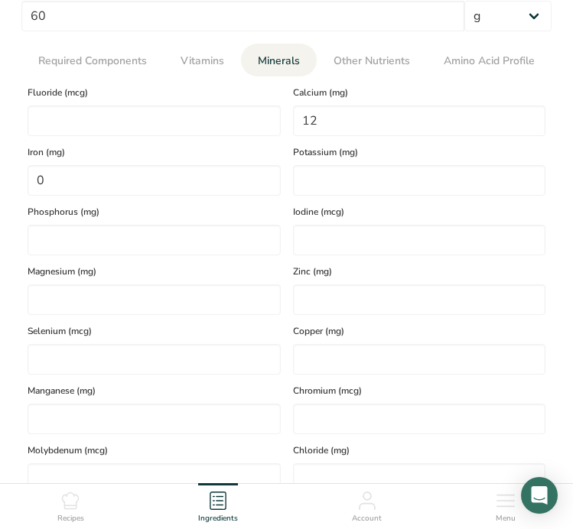
scroll to position [770, 0]
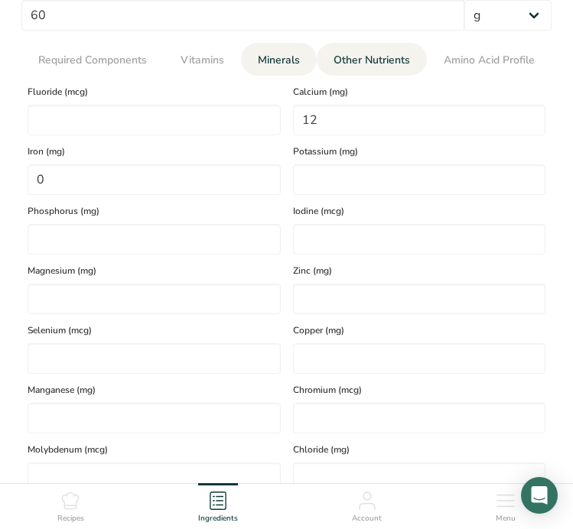
click at [386, 59] on span "Other Nutrients" at bounding box center [371, 60] width 76 height 16
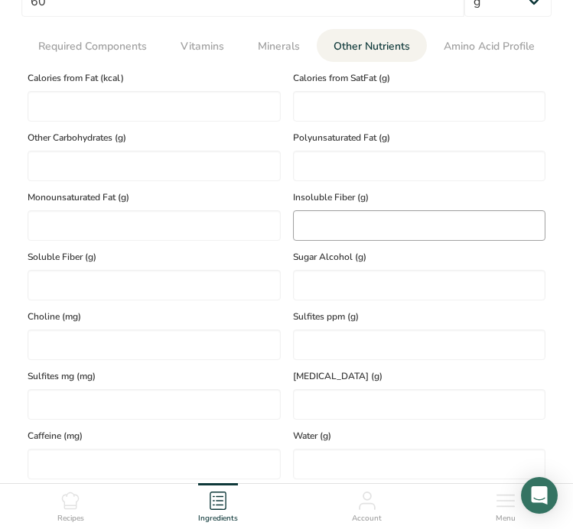
scroll to position [747, 0]
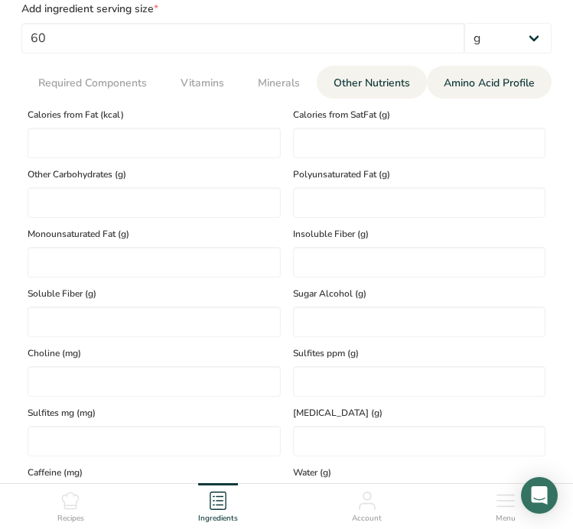
click at [486, 86] on span "Amino Acid Profile" at bounding box center [489, 83] width 91 height 16
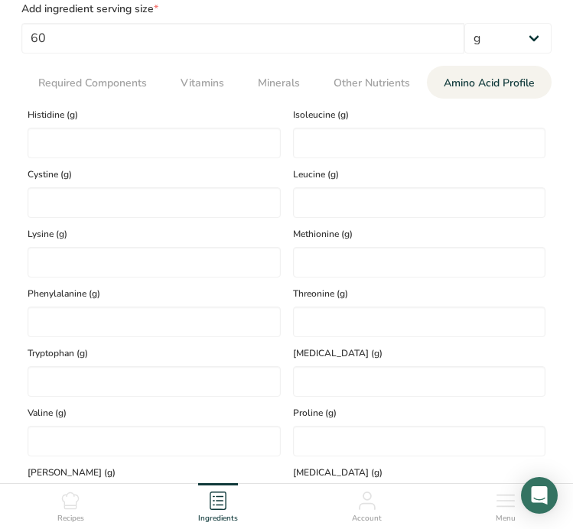
click at [230, 101] on div "Histidine (g)" at bounding box center [153, 129] width 265 height 60
click at [230, 89] on li "Vitamins" at bounding box center [202, 82] width 77 height 33
click at [223, 88] on span "Vitamins" at bounding box center [202, 83] width 44 height 16
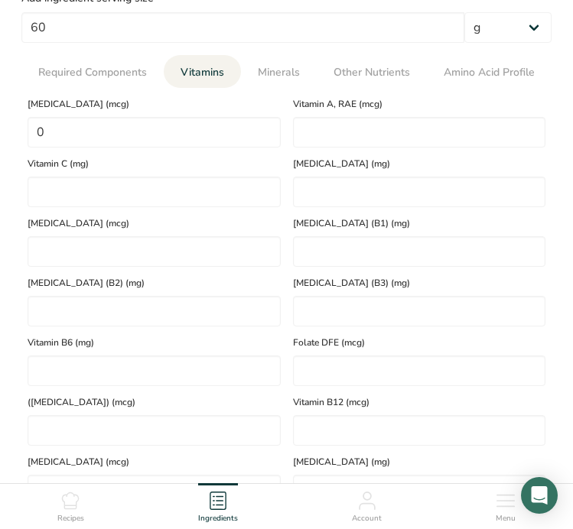
scroll to position [750, 0]
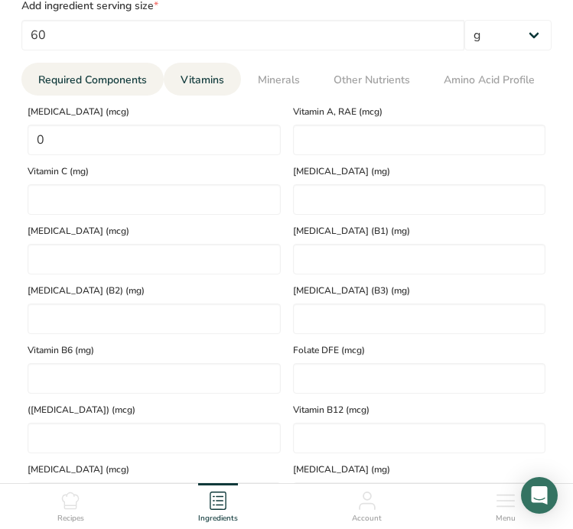
click at [128, 82] on span "Required Components" at bounding box center [92, 80] width 109 height 16
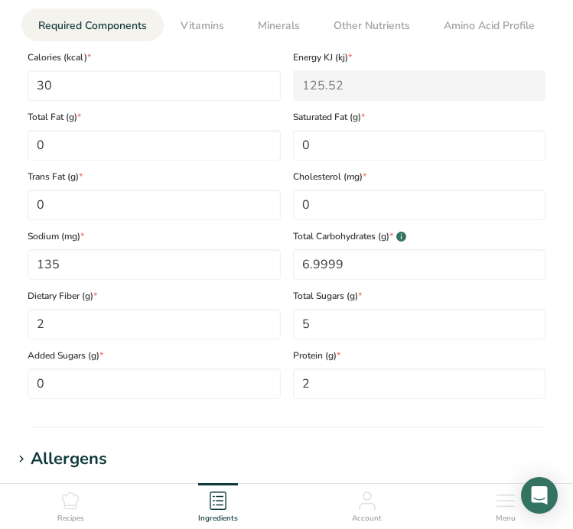
scroll to position [752, 0]
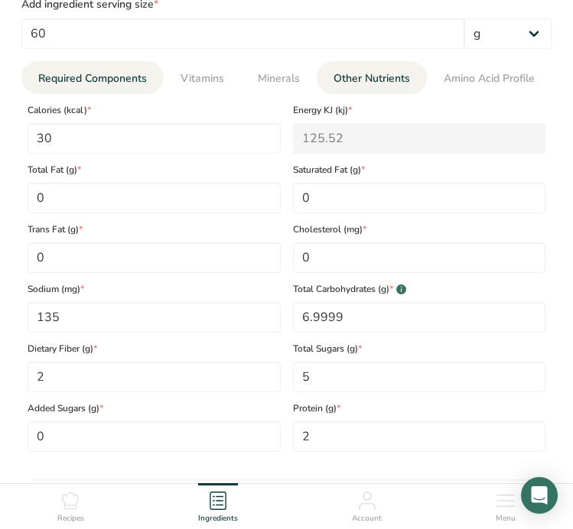
click at [385, 90] on link "Other Nutrients" at bounding box center [371, 78] width 89 height 34
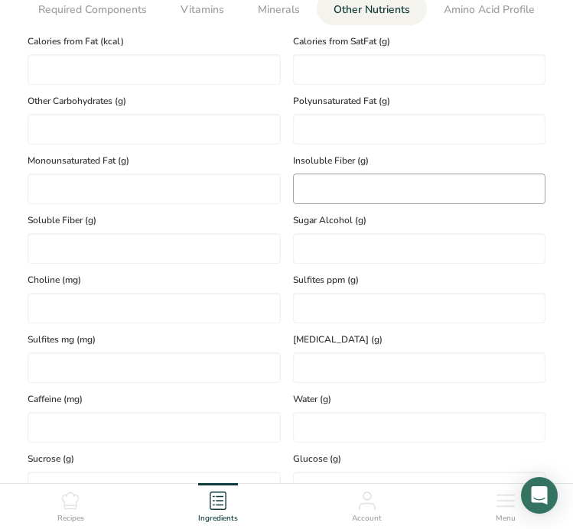
scroll to position [801, 0]
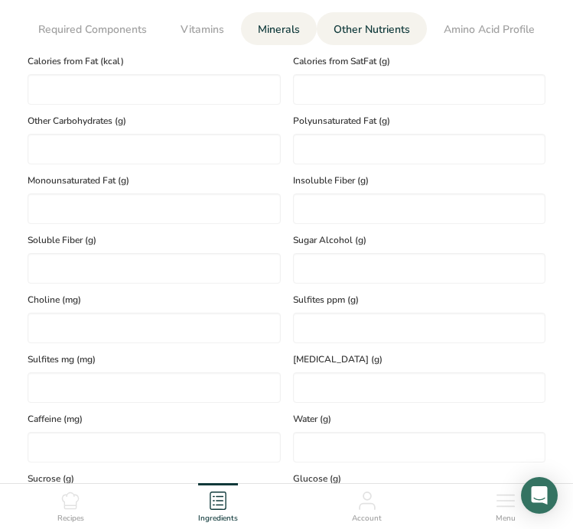
click at [290, 29] on span "Minerals" at bounding box center [279, 29] width 42 height 16
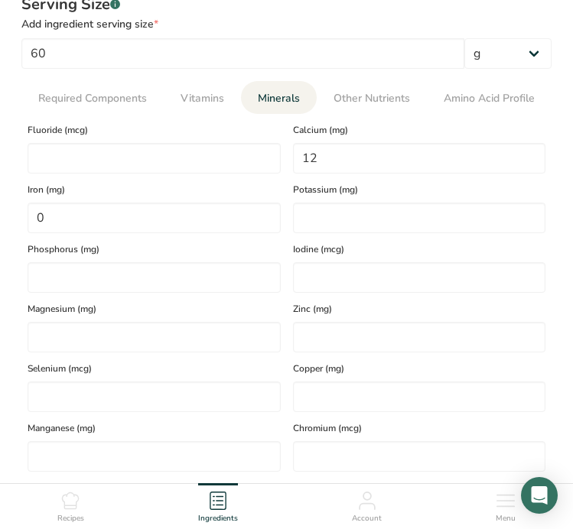
scroll to position [731, 0]
click at [210, 109] on link "Vitamins" at bounding box center [202, 99] width 56 height 34
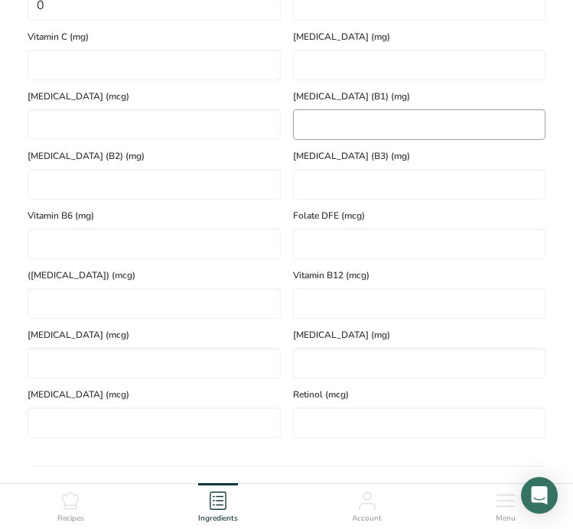
scroll to position [750, 0]
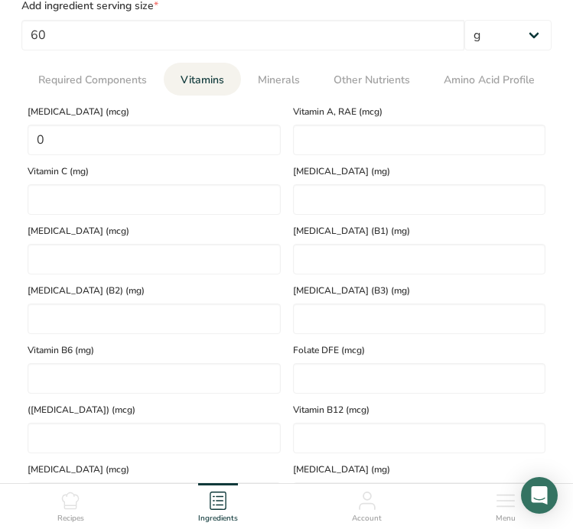
click at [134, 60] on div "Serving Size .a-a{fill:#347362;}.b-a{fill:#fff;} Add ingredient serving size * …" at bounding box center [286, 274] width 548 height 616
click at [134, 76] on span "Required Components" at bounding box center [92, 80] width 109 height 16
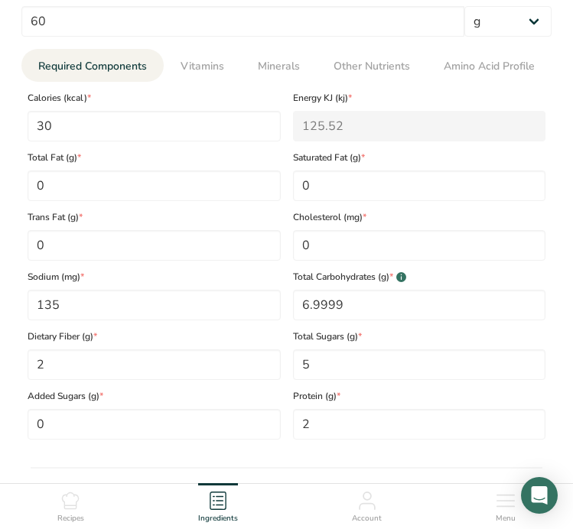
scroll to position [742, 0]
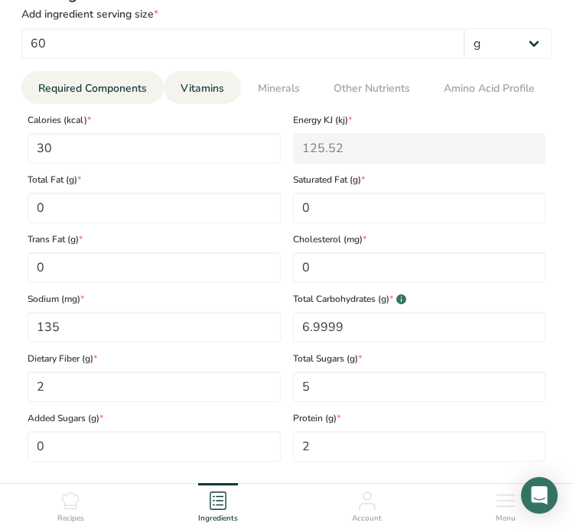
click at [189, 98] on link "Vitamins" at bounding box center [202, 88] width 56 height 34
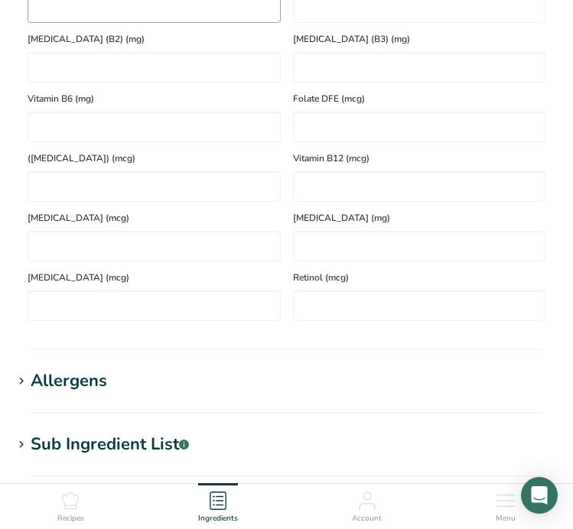
scroll to position [687, 0]
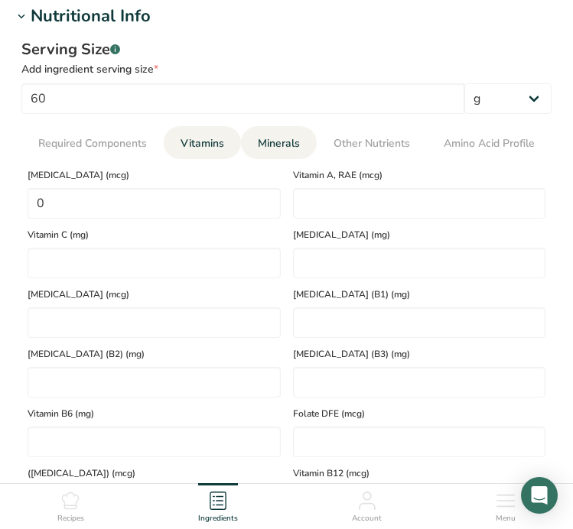
click at [266, 138] on span "Minerals" at bounding box center [279, 143] width 42 height 16
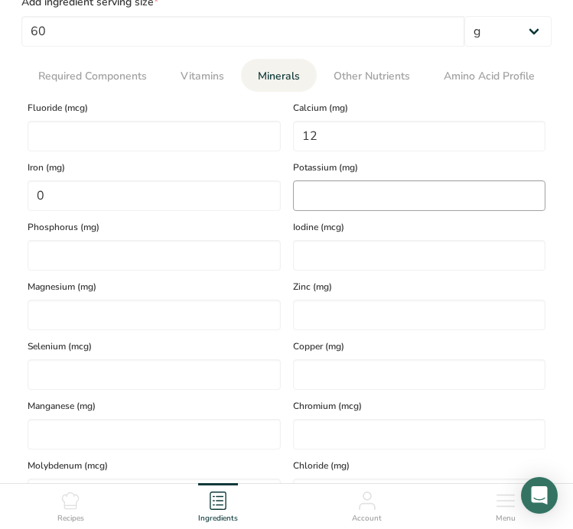
scroll to position [750, 0]
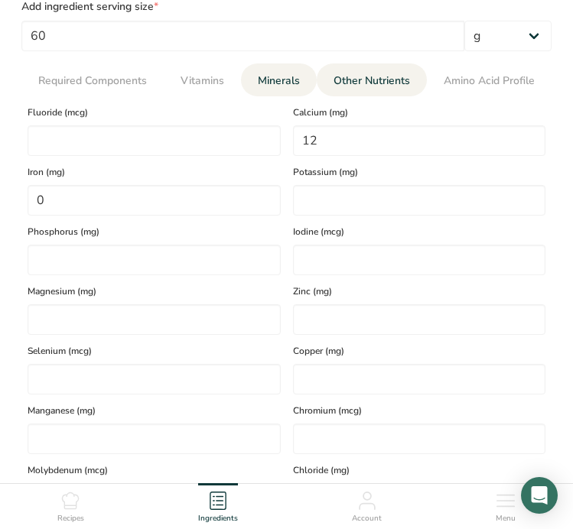
click at [394, 78] on span "Other Nutrients" at bounding box center [371, 81] width 76 height 16
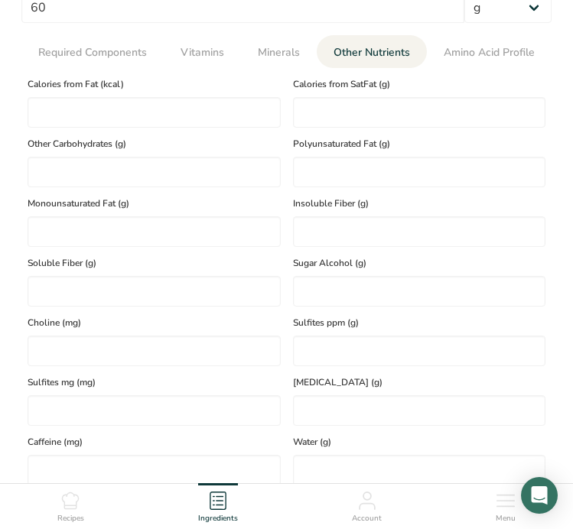
scroll to position [777, 0]
click at [239, 47] on li "Vitamins" at bounding box center [202, 52] width 77 height 33
click at [222, 55] on span "Vitamins" at bounding box center [202, 53] width 44 height 16
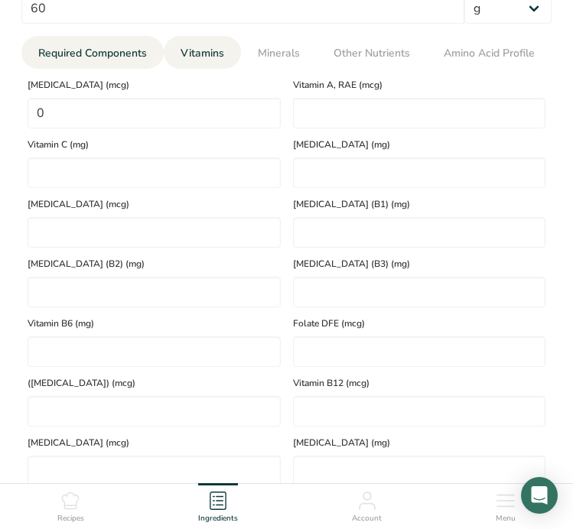
click at [115, 58] on span "Required Components" at bounding box center [92, 53] width 109 height 16
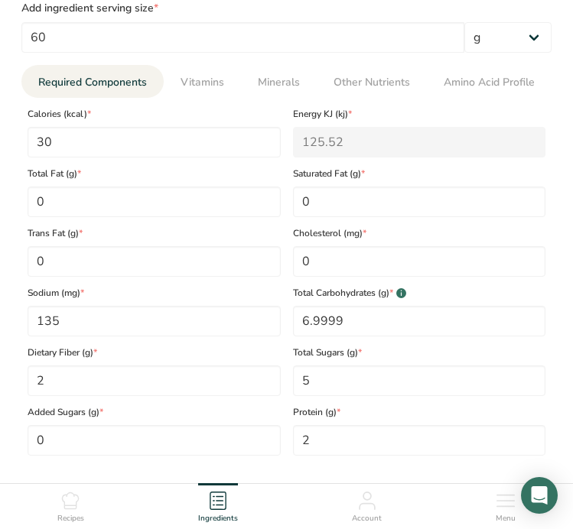
scroll to position [747, 0]
click at [203, 78] on span "Vitamins" at bounding box center [202, 83] width 44 height 16
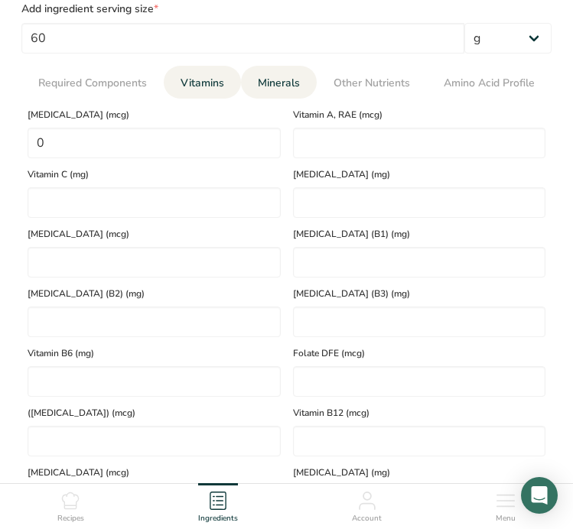
click at [272, 78] on span "Minerals" at bounding box center [279, 83] width 42 height 16
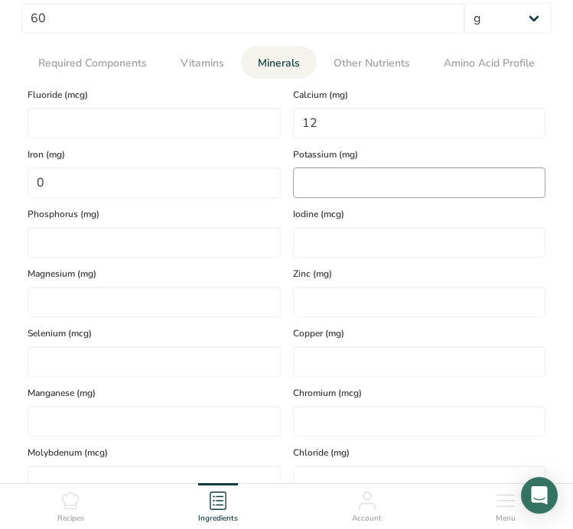
scroll to position [762, 0]
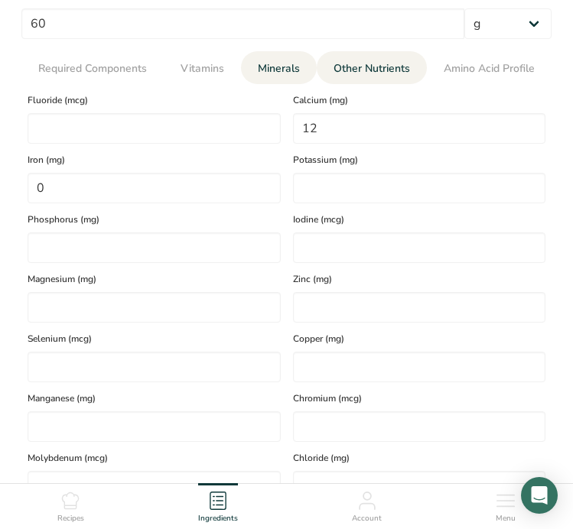
click at [364, 71] on span "Other Nutrients" at bounding box center [371, 68] width 76 height 16
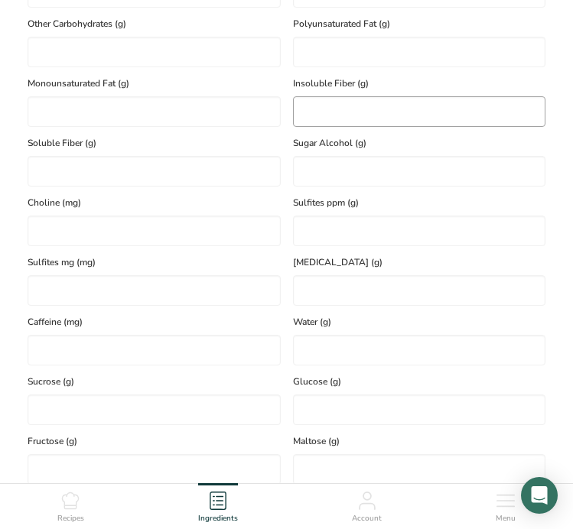
scroll to position [769, 0]
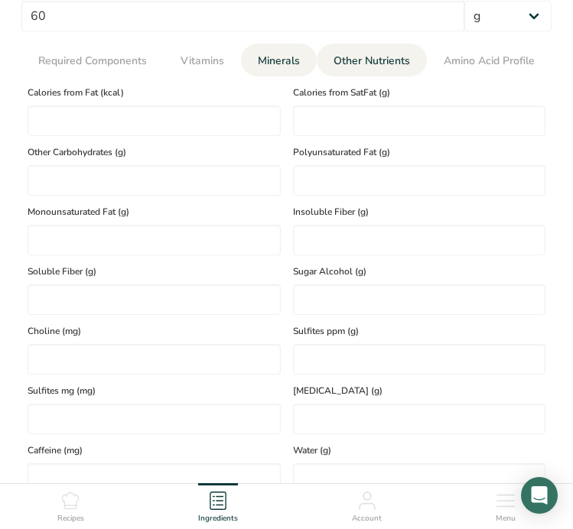
click at [279, 60] on span "Minerals" at bounding box center [279, 61] width 42 height 16
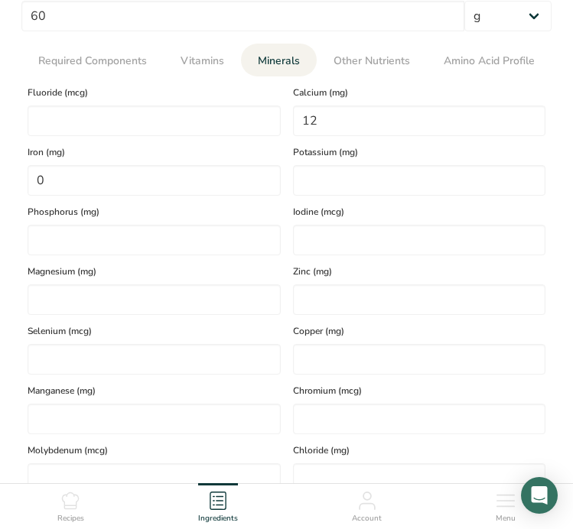
click at [279, 60] on span "Minerals" at bounding box center [279, 61] width 42 height 16
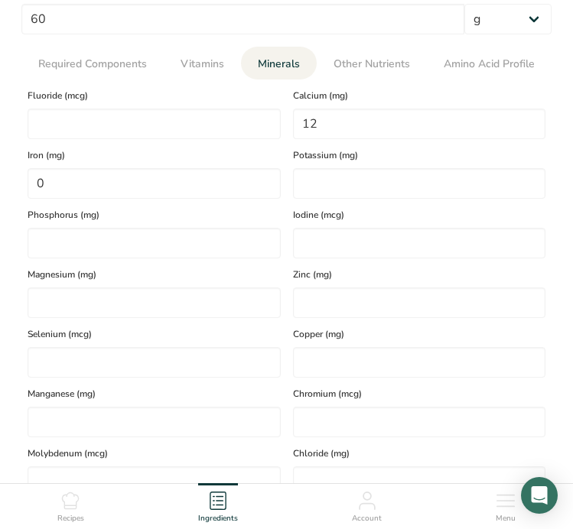
scroll to position [750, 0]
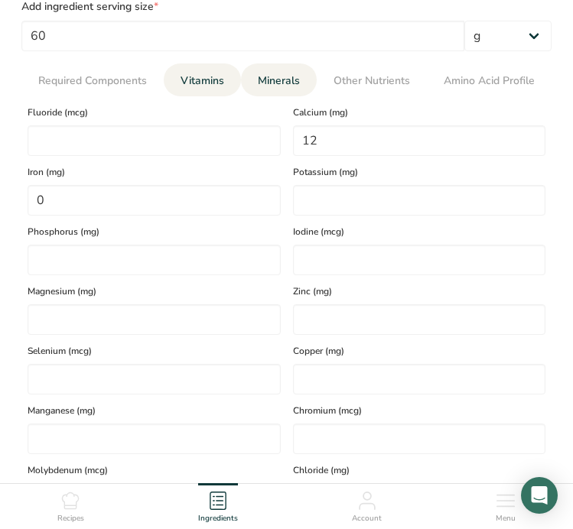
click at [223, 65] on link "Vitamins" at bounding box center [202, 80] width 56 height 34
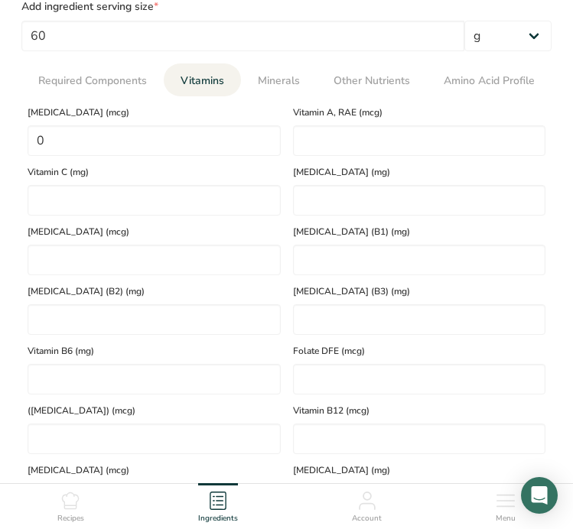
click at [213, 71] on link "Vitamins" at bounding box center [202, 80] width 56 height 34
click at [108, 76] on span "Required Components" at bounding box center [92, 81] width 109 height 16
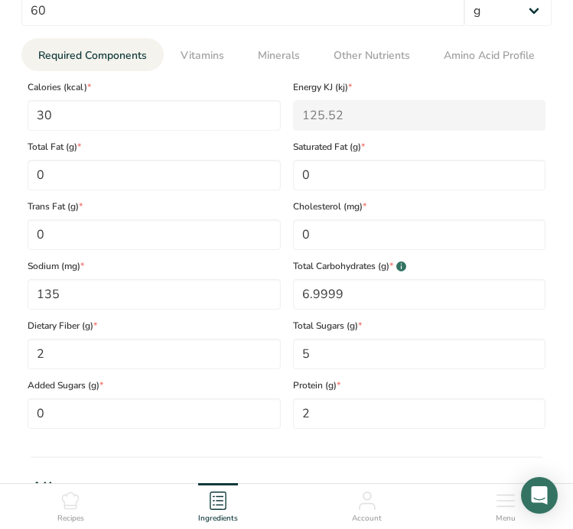
scroll to position [753, 0]
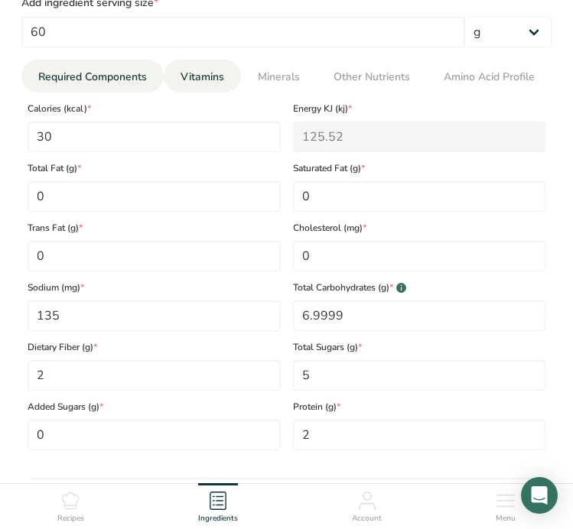
click at [197, 73] on span "Vitamins" at bounding box center [202, 77] width 44 height 16
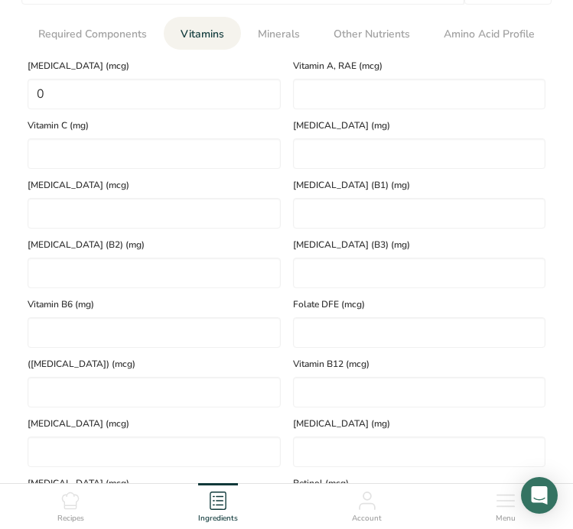
scroll to position [776, 0]
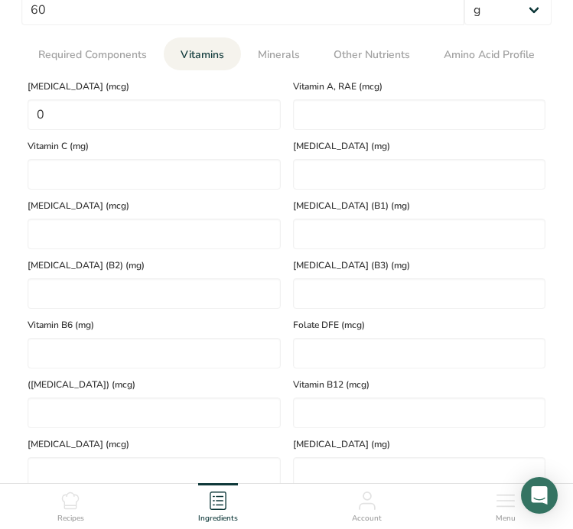
click at [289, 80] on div "Vitamin A, RAE (mcg)" at bounding box center [419, 100] width 265 height 60
click at [289, 57] on span "Minerals" at bounding box center [279, 55] width 42 height 16
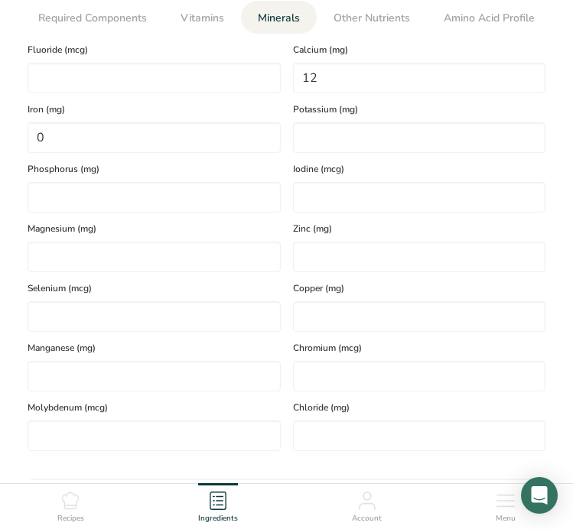
scroll to position [785, 0]
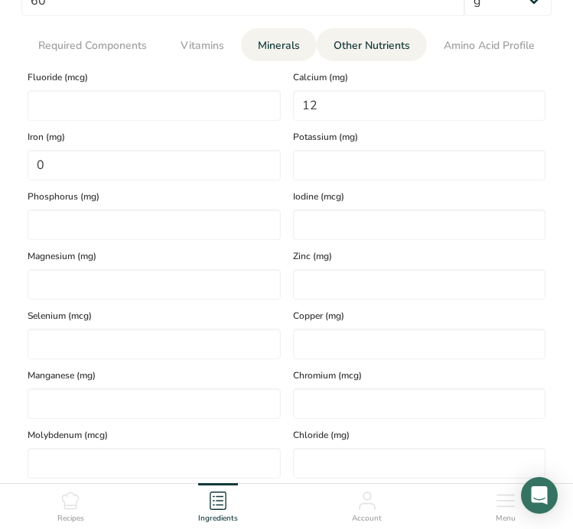
click at [378, 48] on span "Other Nutrients" at bounding box center [371, 45] width 76 height 16
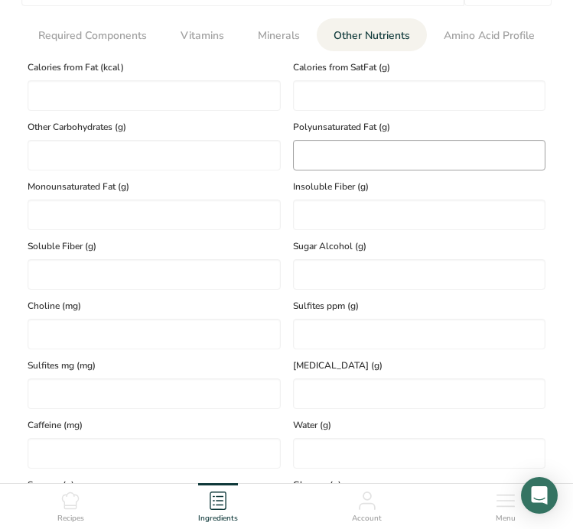
scroll to position [792, 0]
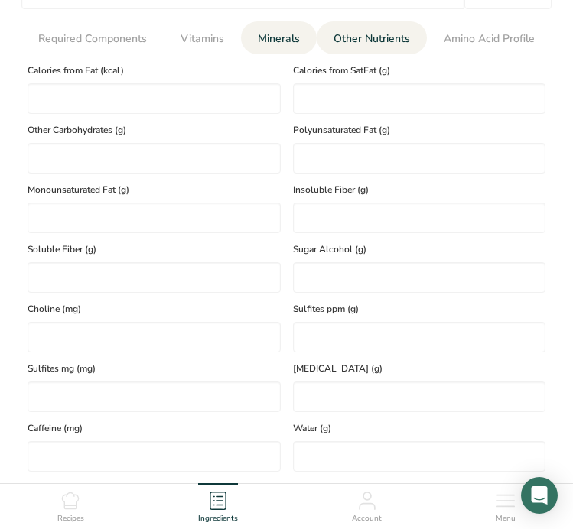
click at [310, 34] on li "Minerals" at bounding box center [279, 37] width 76 height 33
click at [288, 40] on span "Minerals" at bounding box center [279, 39] width 42 height 16
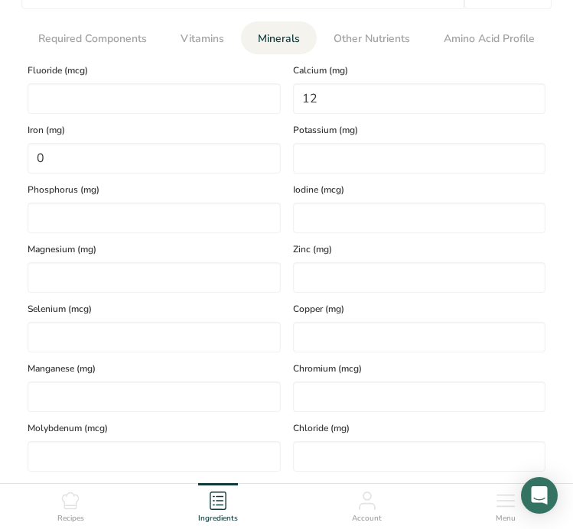
click at [327, 174] on div "Iodine (mcg)" at bounding box center [419, 204] width 265 height 60
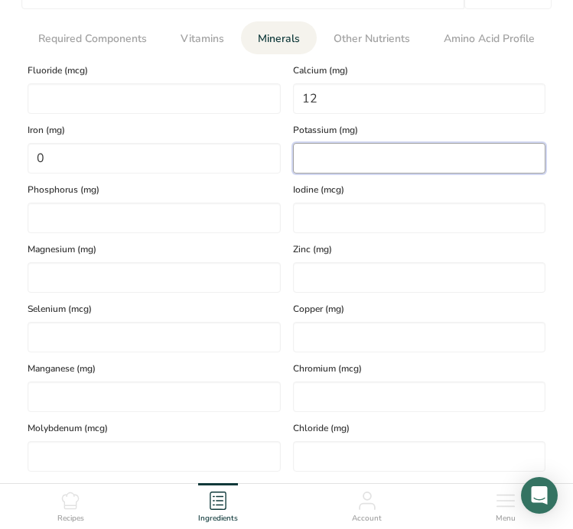
click at [343, 154] on input "number" at bounding box center [419, 158] width 253 height 31
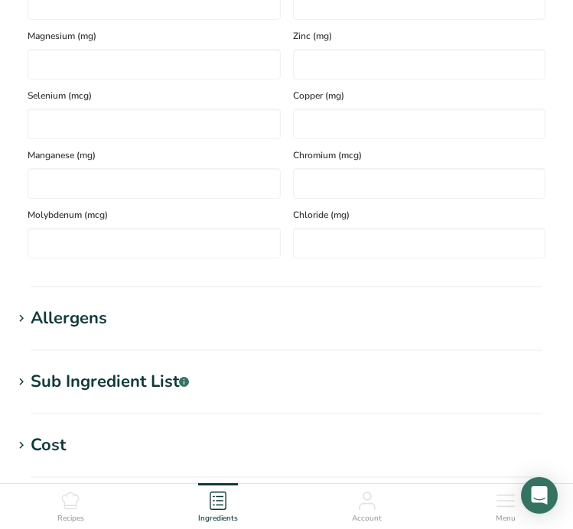
scroll to position [1014, 0]
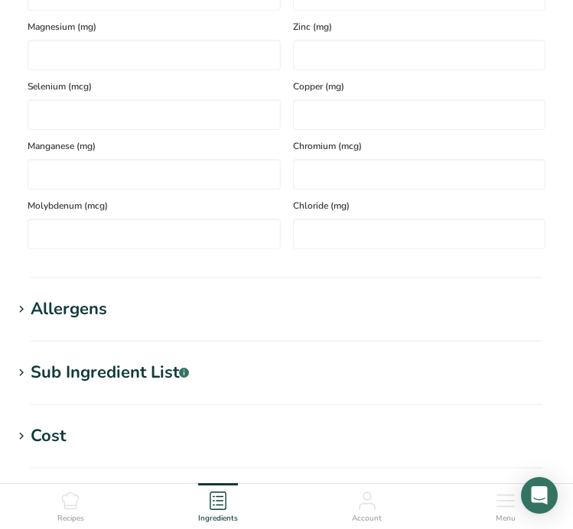
type input "335"
click at [241, 369] on h1 "Sub Ingredient List .a-a{fill:#347362;}.b-a{fill:#fff;}" at bounding box center [286, 372] width 548 height 25
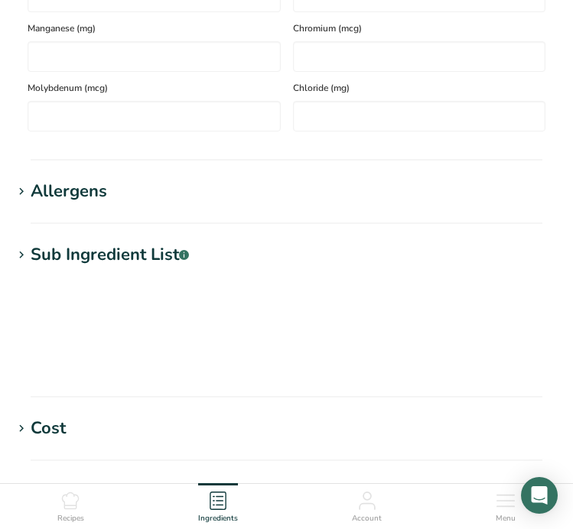
scroll to position [1161, 0]
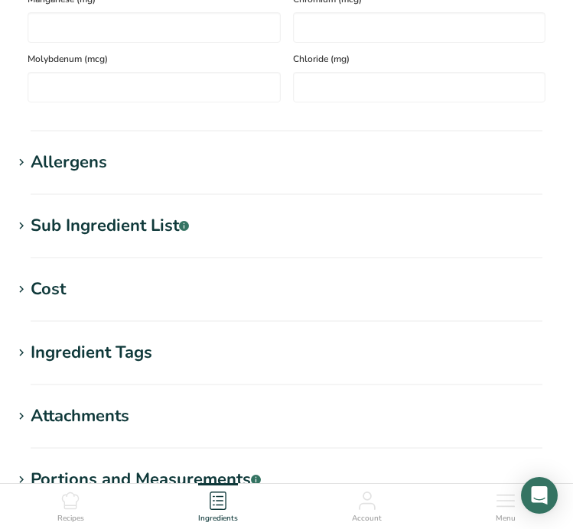
click at [122, 216] on div "Sub Ingredient List .a-a{fill:#347362;}.b-a{fill:#fff;}" at bounding box center [110, 225] width 158 height 25
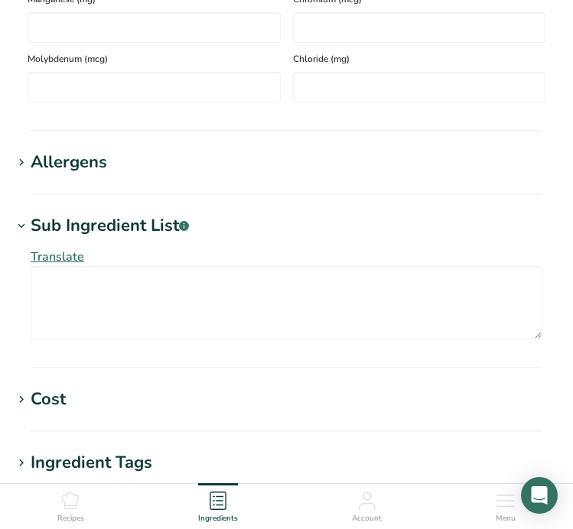
click at [67, 260] on span "Translate" at bounding box center [58, 257] width 54 height 17
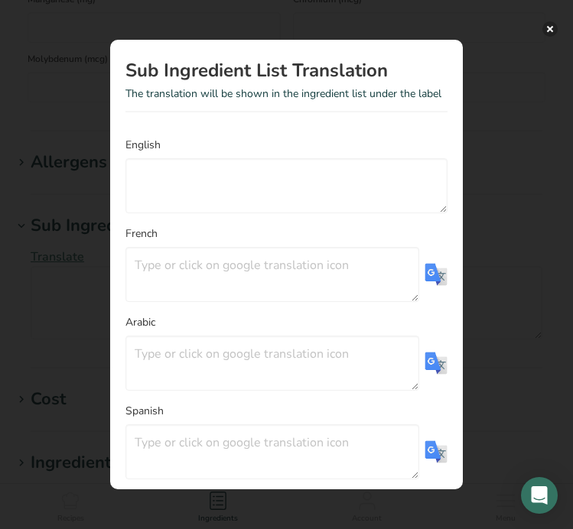
click at [555, 28] on button "Translation Modal" at bounding box center [549, 28] width 15 height 15
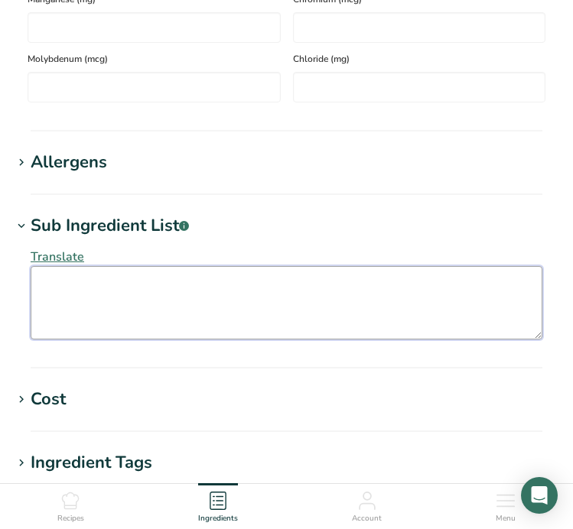
click at [285, 316] on textarea at bounding box center [287, 302] width 512 height 73
paste textarea "Eggs, Milk, Mustard, Peanuts, Crustaceans and Mollusks, Fish, Sesame Seeds, Soy…"
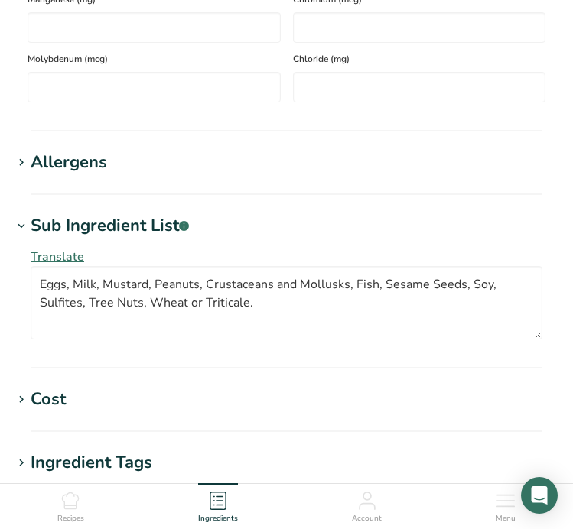
click at [297, 362] on section "Sub Ingredient List .a-a{fill:#347362;}.b-a{fill:#fff;} Translate Eggs, Milk, M…" at bounding box center [286, 290] width 548 height 155
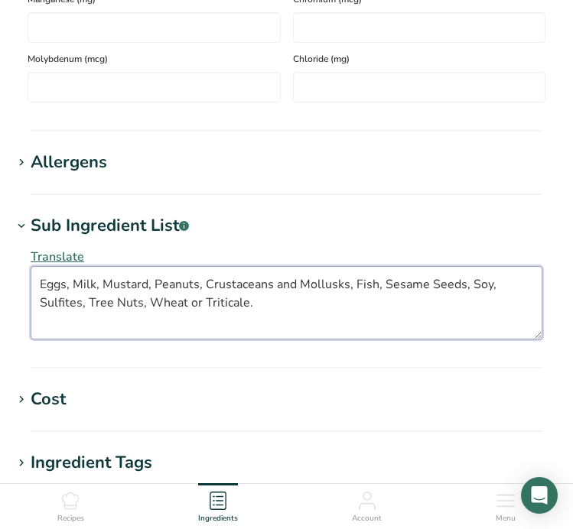
click at [294, 301] on textarea "Eggs, Milk, Mustard, Peanuts, Crustaceans and Mollusks, Fish, Sesame Seeds, Soy…" at bounding box center [287, 302] width 512 height 73
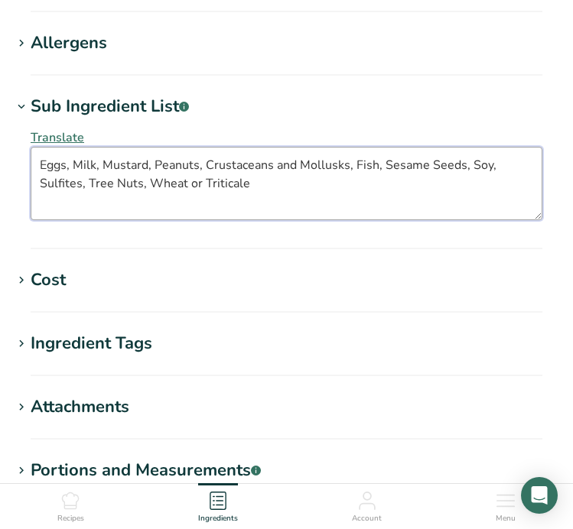
scroll to position [1289, 0]
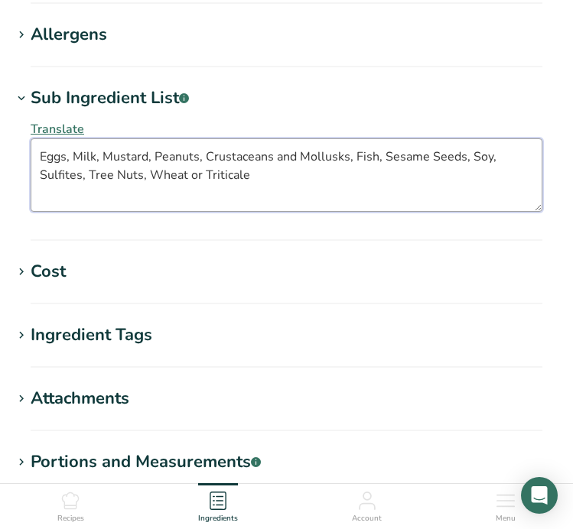
type textarea "Eggs, Milk, Mustard, Peanuts, Crustaceans and Mollusks, Fish, Sesame Seeds, Soy…"
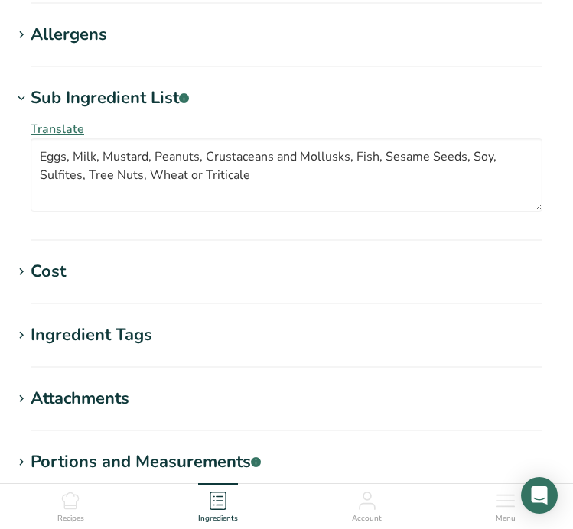
click at [218, 259] on h1 "Cost" at bounding box center [286, 271] width 548 height 25
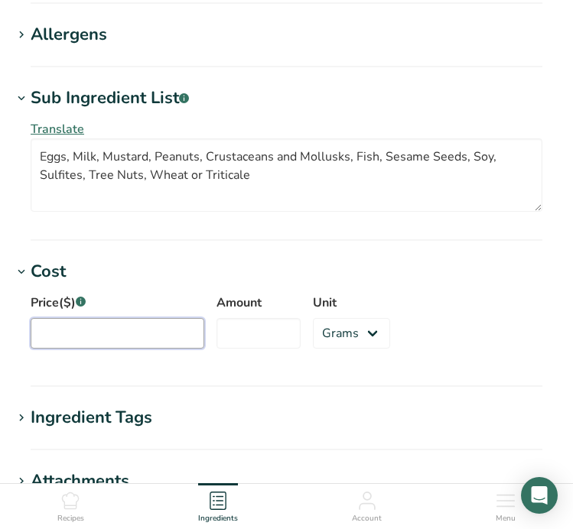
click at [147, 343] on input "Price($) .a-a{fill:#347362;}.b-a{fill:#fff;}" at bounding box center [118, 333] width 174 height 31
type input "0.06"
click at [231, 330] on input "Amount" at bounding box center [258, 333] width 84 height 31
click at [327, 338] on select "Grams kg mg mcg lb oz" at bounding box center [351, 333] width 77 height 31
click at [275, 330] on input "Amount" at bounding box center [258, 333] width 84 height 31
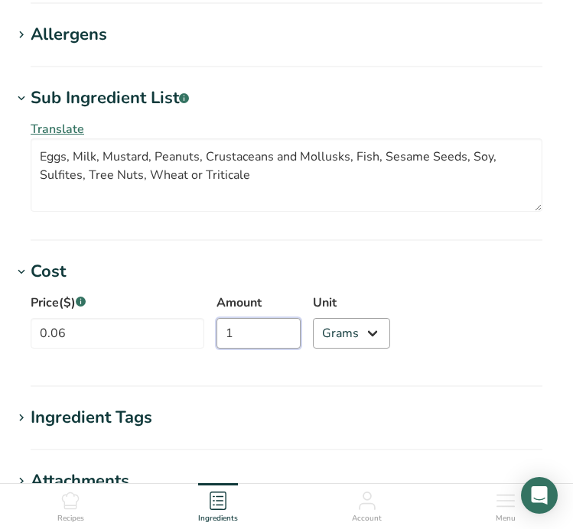
type input "1"
click at [329, 327] on select "Grams kg mg mcg lb oz" at bounding box center [351, 333] width 77 height 31
select select "5"
click at [313, 318] on select "Grams kg mg mcg lb oz" at bounding box center [351, 333] width 77 height 31
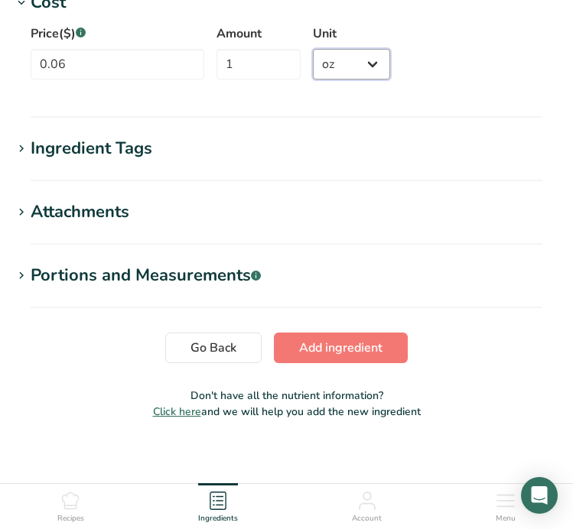
scroll to position [1568, 0]
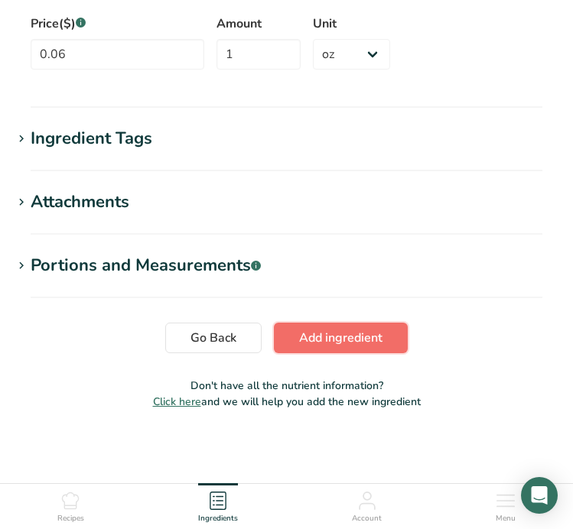
click at [330, 343] on span "Add ingredient" at bounding box center [340, 338] width 83 height 18
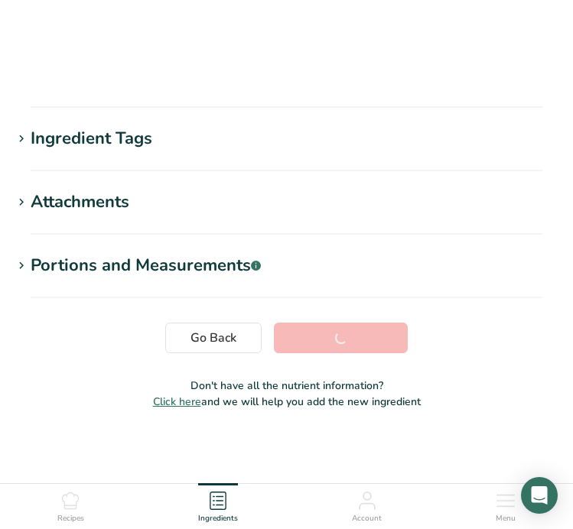
scroll to position [326, 0]
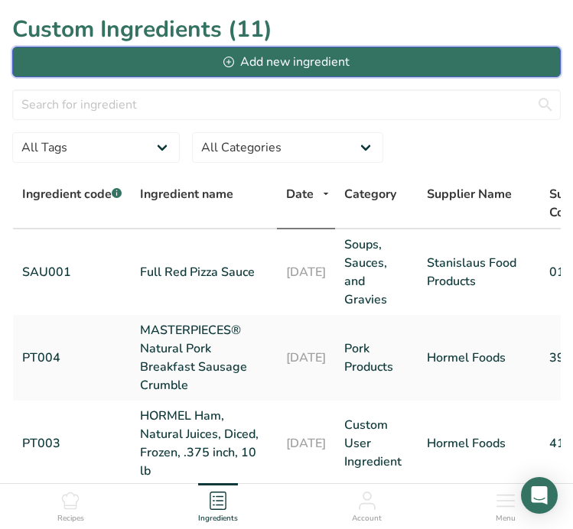
click at [279, 64] on div "Add new ingredient" at bounding box center [285, 62] width 125 height 18
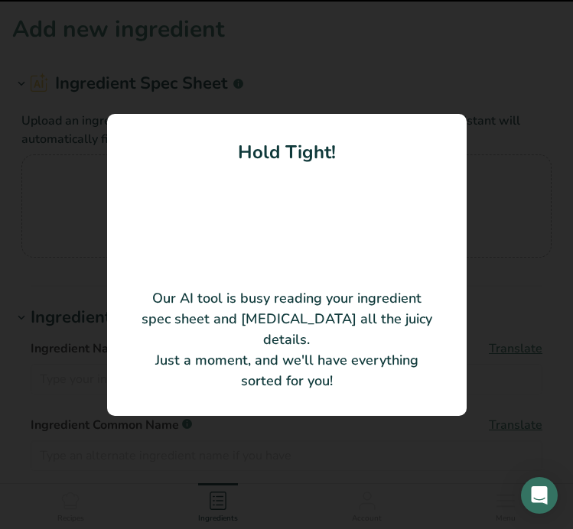
type input "MF 3068 CN FREE KOSHER DAIRY PRECOOKED IQF SCRAMBLED CAGE FREE EGGS"
type input "MF 3068 CN"
type input "Echo Lake Foods"
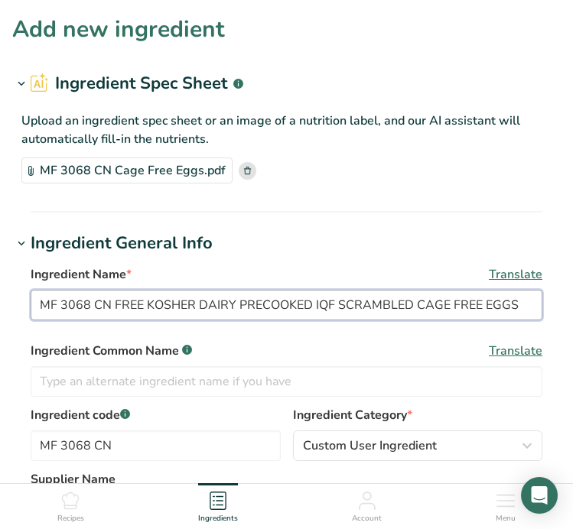
click at [210, 305] on input "MF 3068 CN FREE KOSHER DAIRY PRECOOKED IQF SCRAMBLED CAGE FREE EGGS" at bounding box center [287, 305] width 512 height 31
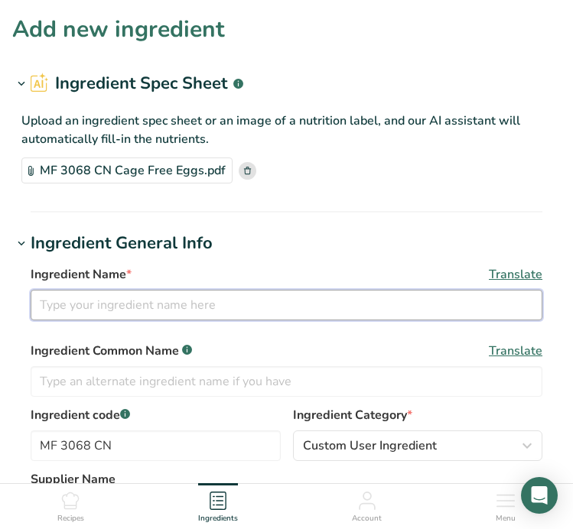
paste input "IQF, Precooked Scrambled Cage Free Egg Curds"
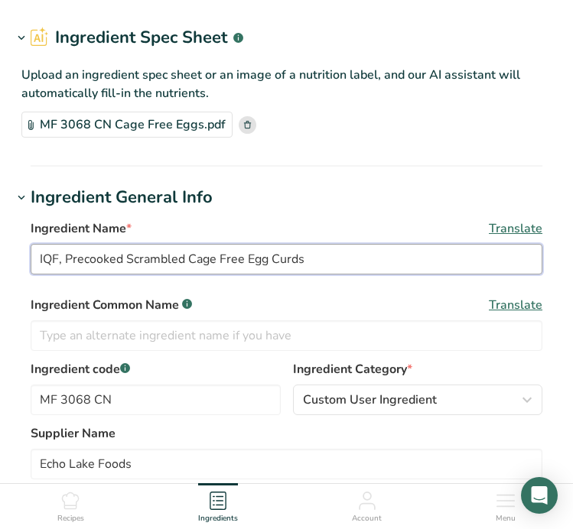
scroll to position [50, 0]
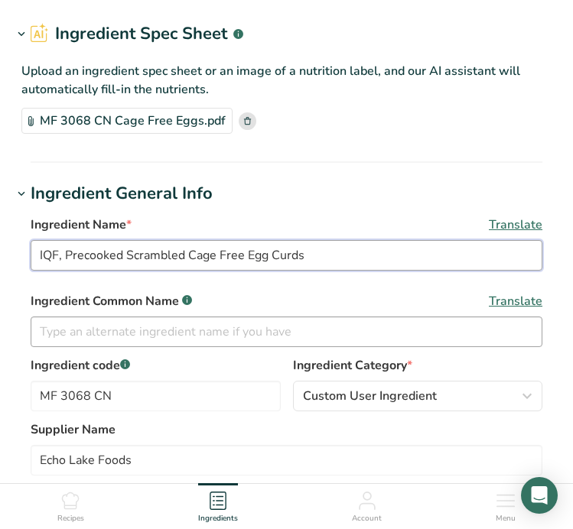
type input "IQF, Precooked Scrambled Cage Free Egg Curds"
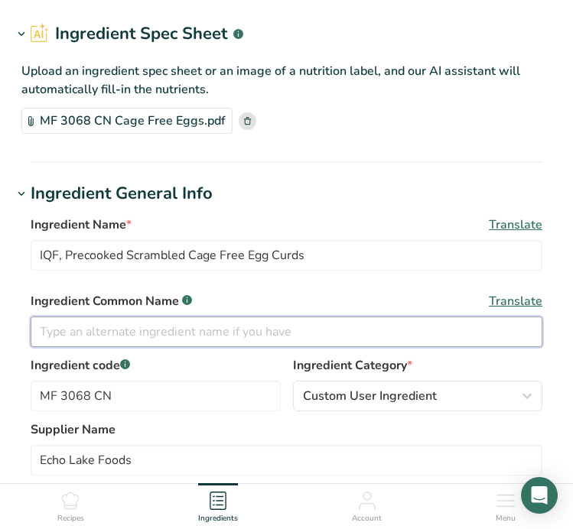
click at [199, 320] on input "text" at bounding box center [287, 332] width 512 height 31
type input "e"
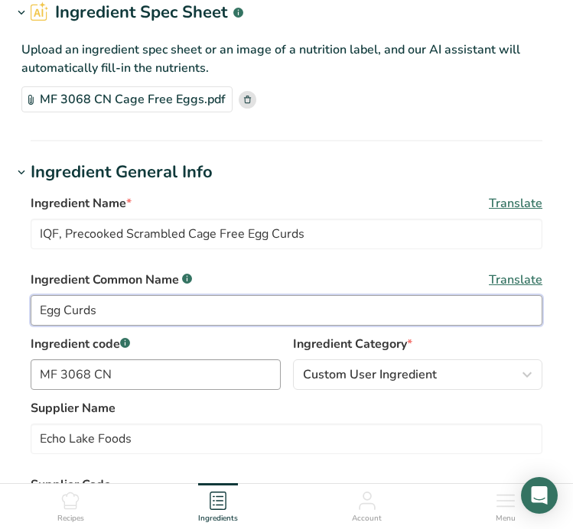
scroll to position [76, 0]
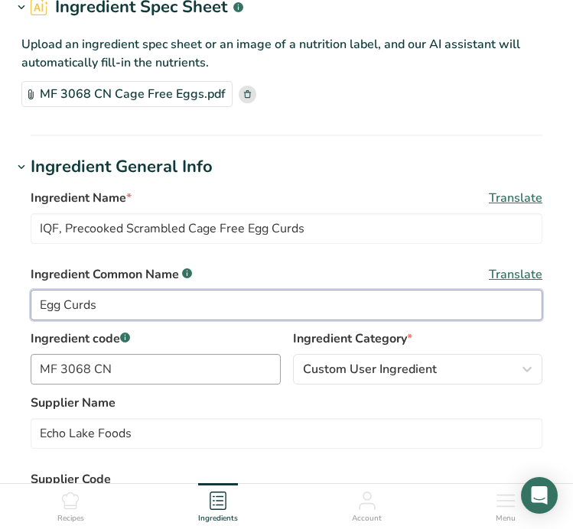
type input "Egg Curds"
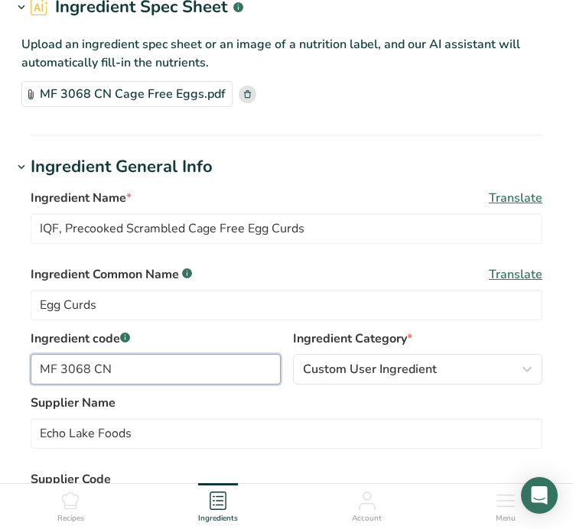
click at [177, 382] on input "MF 3068 CN" at bounding box center [156, 369] width 250 height 31
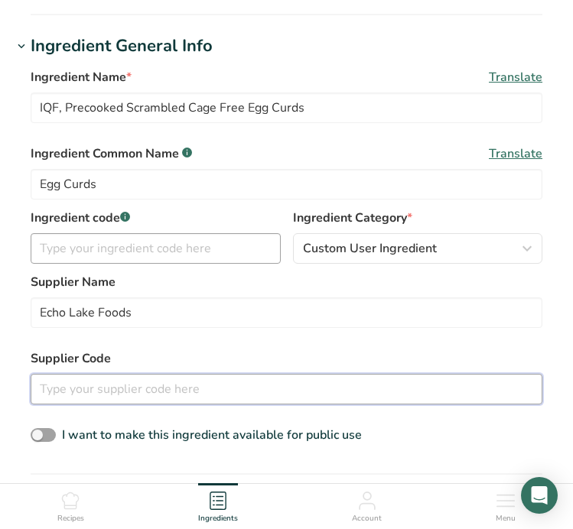
click at [177, 382] on input "text" at bounding box center [287, 389] width 512 height 31
paste input "MF 3068 CN"
type input "MF 3068 CN"
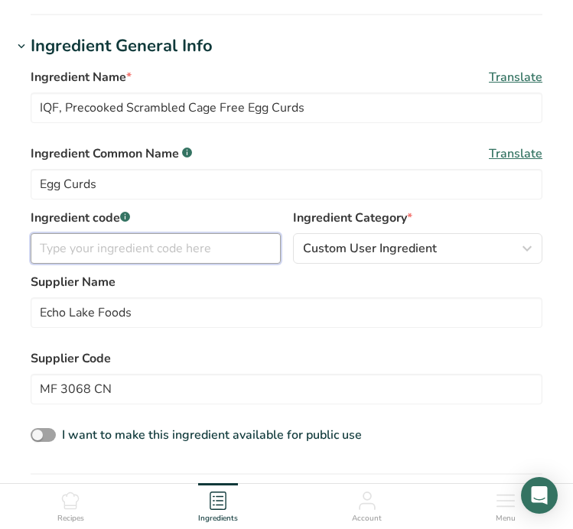
click at [151, 250] on input "text" at bounding box center [156, 248] width 250 height 31
type input "EGG001"
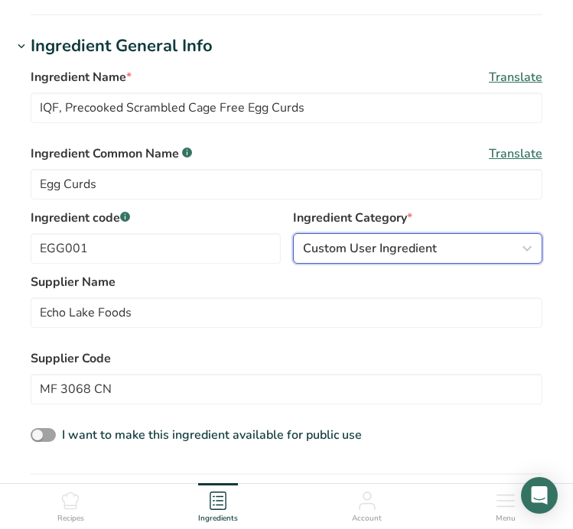
click at [374, 242] on span "Custom User Ingredient" at bounding box center [370, 248] width 134 height 18
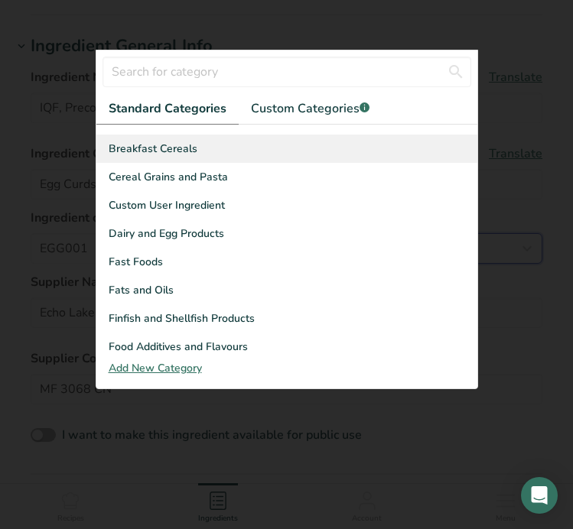
scroll to position [170, 0]
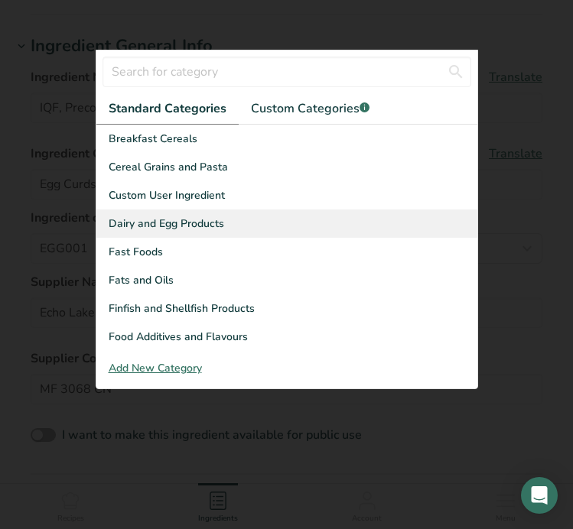
click at [197, 224] on span "Dairy and Egg Products" at bounding box center [166, 224] width 115 height 16
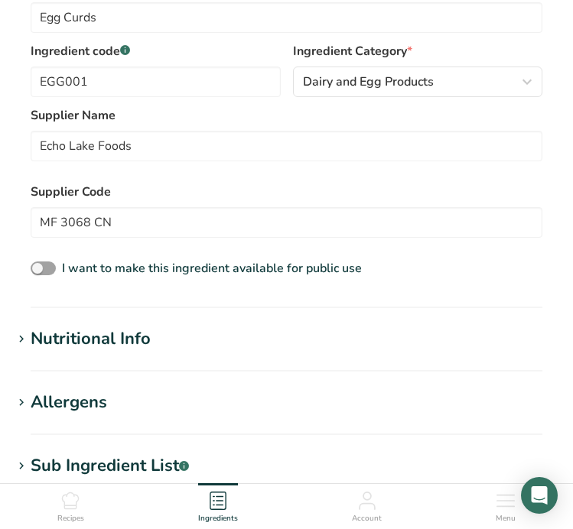
click at [176, 336] on h1 "Nutritional Info" at bounding box center [286, 339] width 548 height 25
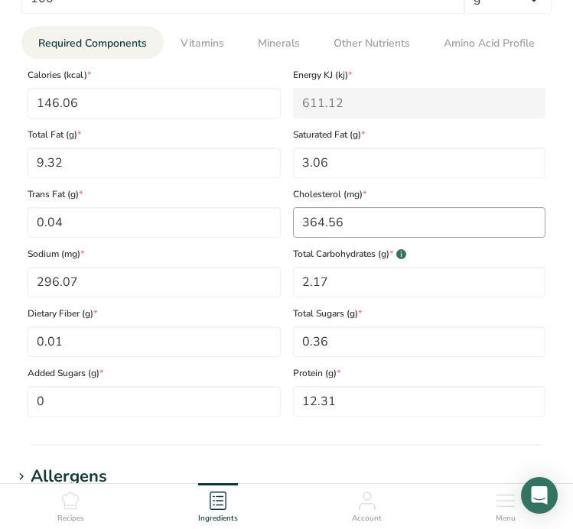
scroll to position [782, 0]
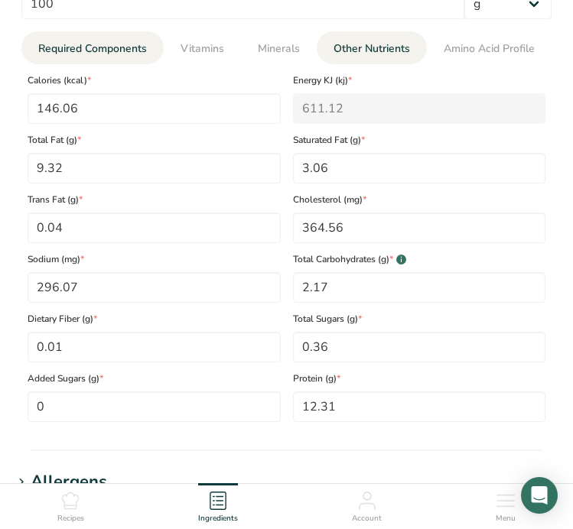
click at [349, 60] on link "Other Nutrients" at bounding box center [371, 48] width 89 height 34
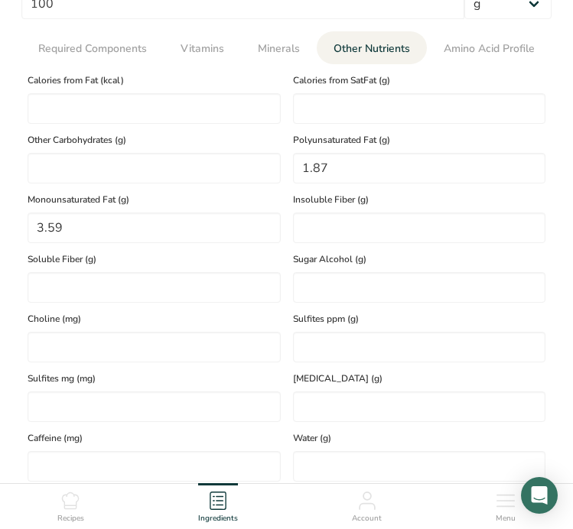
click at [315, 60] on ul "Required Components Vitamins Minerals Other Nutrients Amino Acid Profile" at bounding box center [286, 47] width 530 height 33
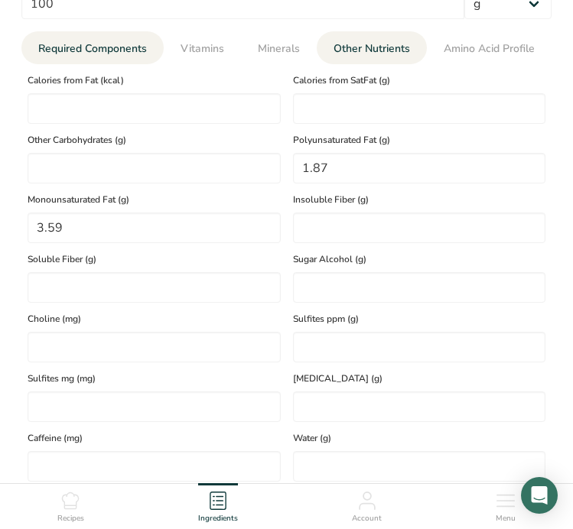
click at [100, 34] on link "Required Components" at bounding box center [92, 48] width 121 height 34
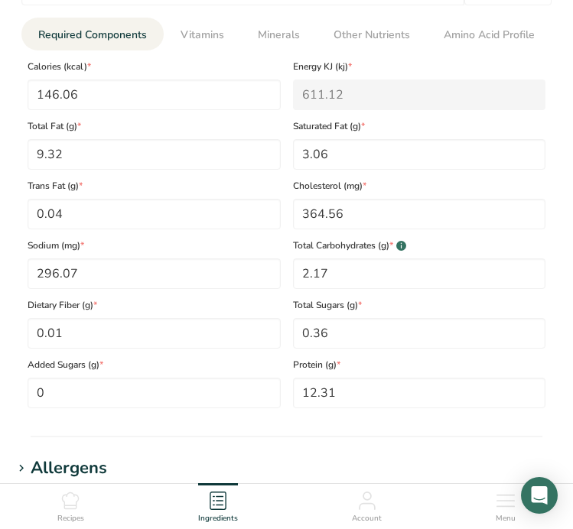
scroll to position [793, 0]
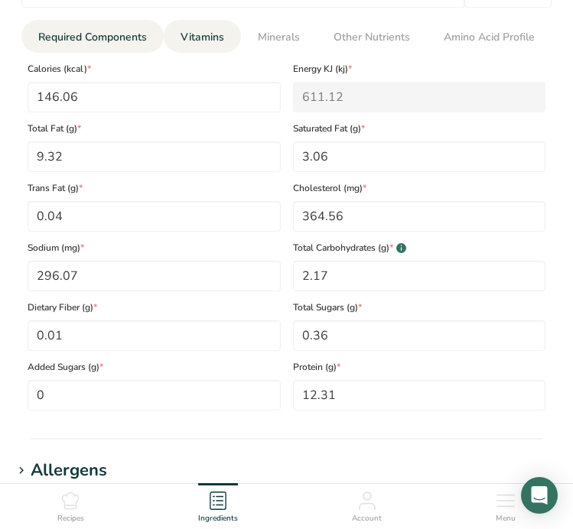
click at [224, 44] on link "Vitamins" at bounding box center [202, 37] width 56 height 34
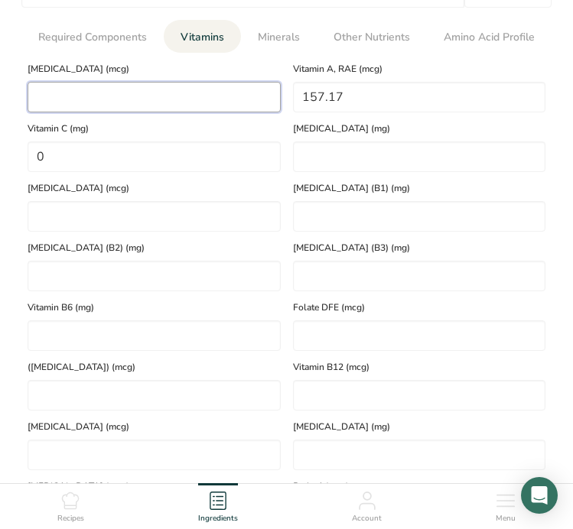
click at [182, 100] on D "number" at bounding box center [154, 97] width 253 height 31
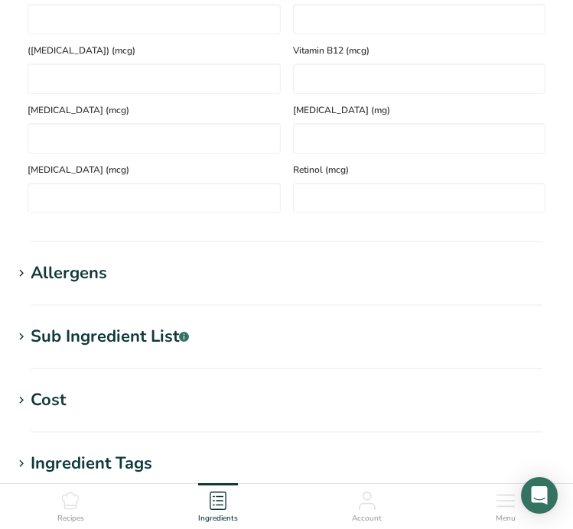
scroll to position [1120, 0]
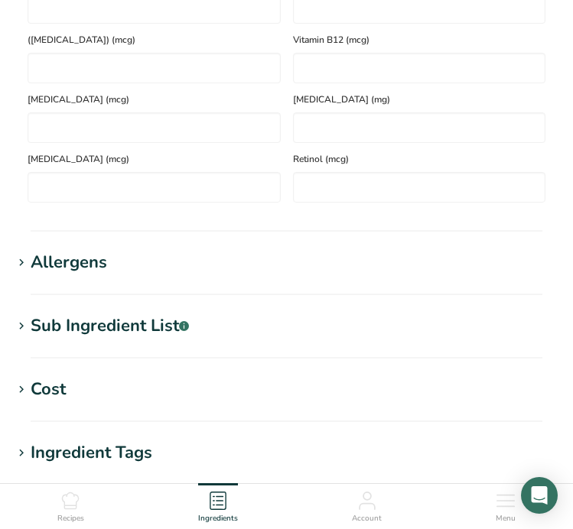
type D "1.9601"
click at [172, 269] on h1 "Allergens" at bounding box center [286, 262] width 548 height 25
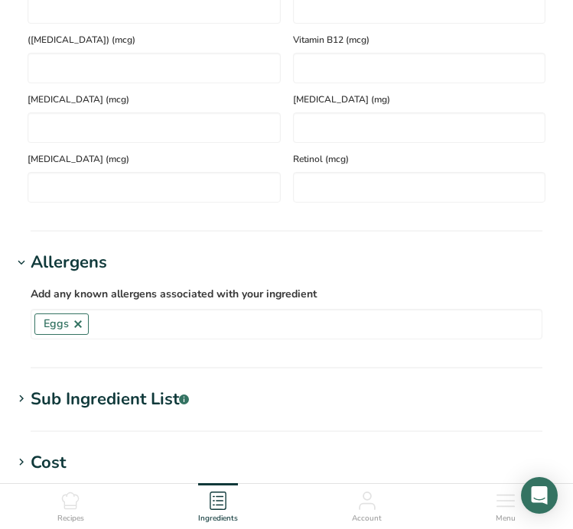
click at [123, 408] on div "Sub Ingredient List .a-a{fill:#347362;}.b-a{fill:#fff;}" at bounding box center [110, 399] width 158 height 25
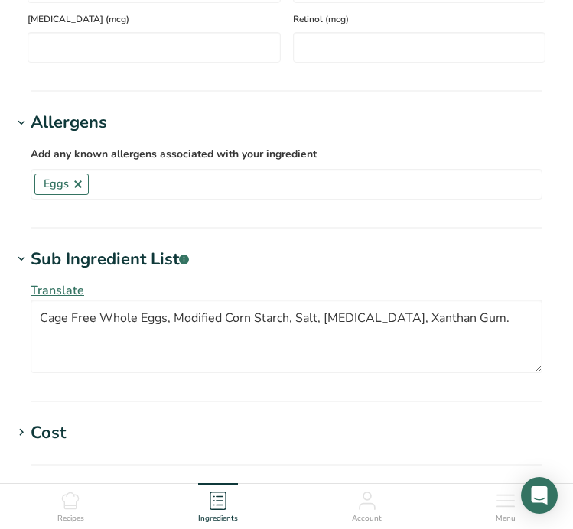
scroll to position [1322, 0]
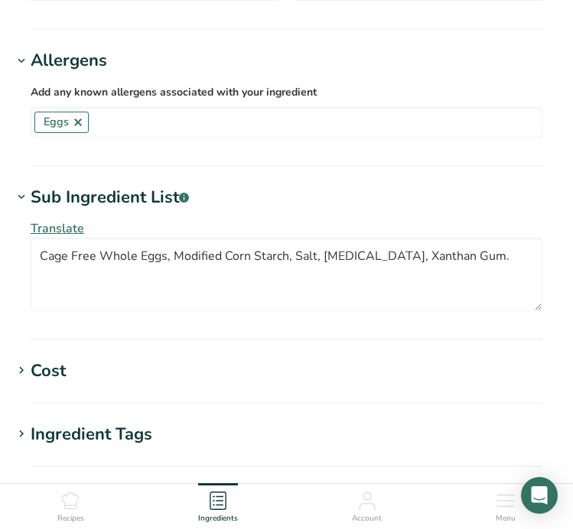
click at [128, 380] on h1 "Cost" at bounding box center [286, 371] width 548 height 25
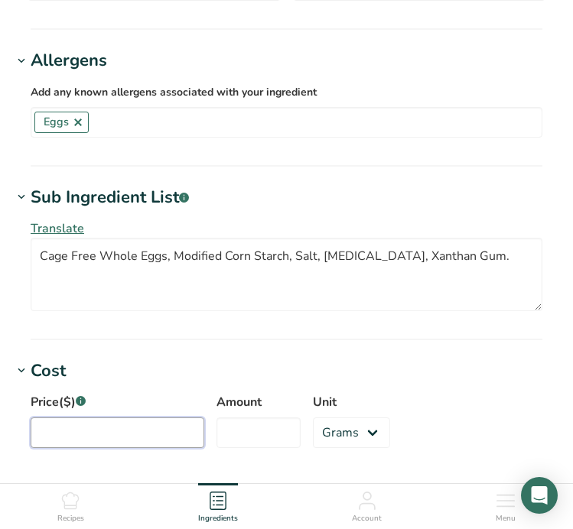
click at [78, 438] on input "Price($) .a-a{fill:#347362;}.b-a{fill:#fff;}" at bounding box center [118, 433] width 174 height 31
type input "3.1"
click at [233, 429] on input "Amount" at bounding box center [258, 433] width 84 height 31
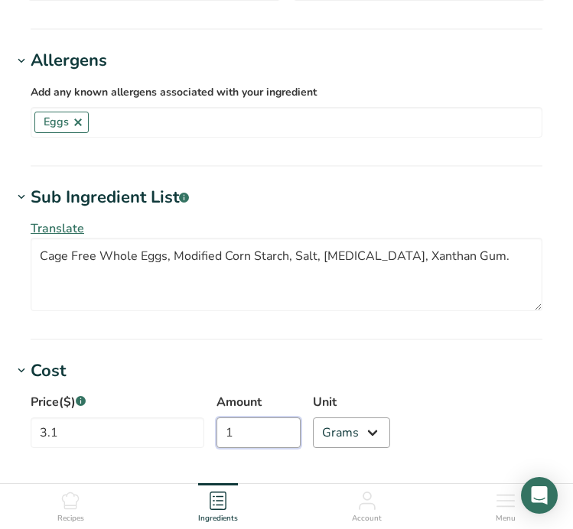
type input "1"
click at [342, 440] on select "Grams kg mg mcg lb oz" at bounding box center [351, 433] width 77 height 31
select select "12"
click at [313, 418] on select "Grams kg mg mcg lb oz" at bounding box center [351, 433] width 77 height 31
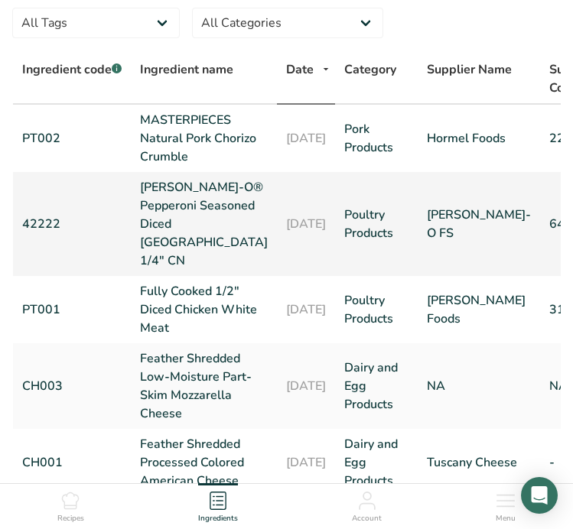
scroll to position [145, 0]
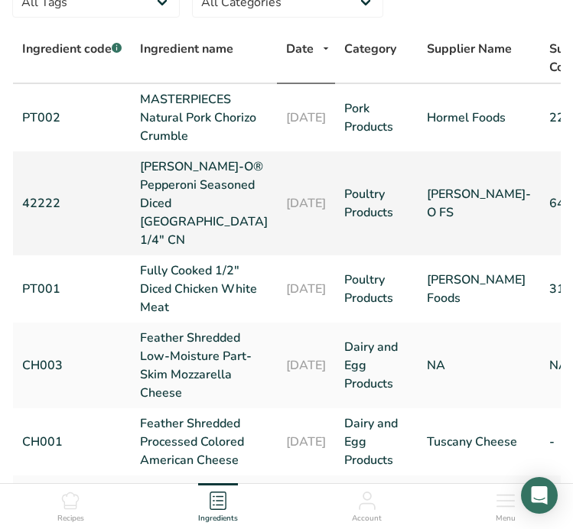
click at [42, 213] on link "42222" at bounding box center [71, 203] width 99 height 18
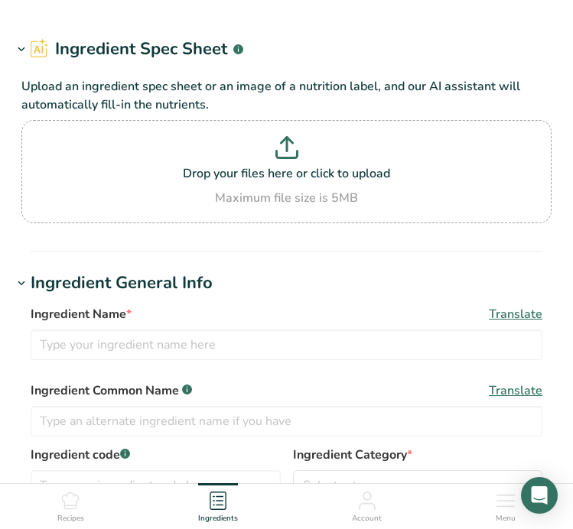
type input "[PERSON_NAME]-O® Pepperoni Seasoned Diced [GEOGRAPHIC_DATA] 1/4" CN"
type input "Pepperoni"
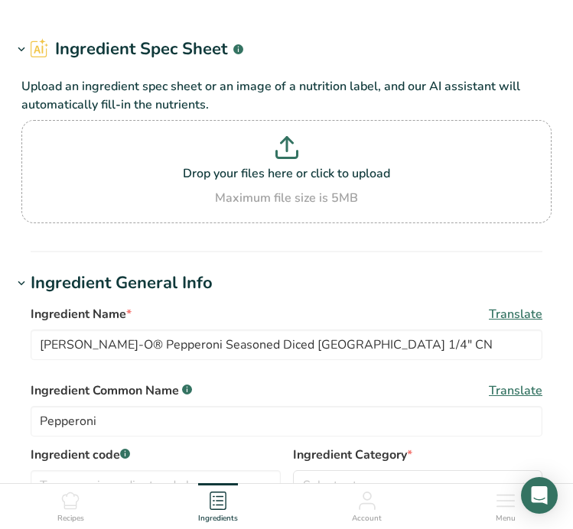
type input "42222"
type input "[PERSON_NAME]-O FS"
type input "642420"
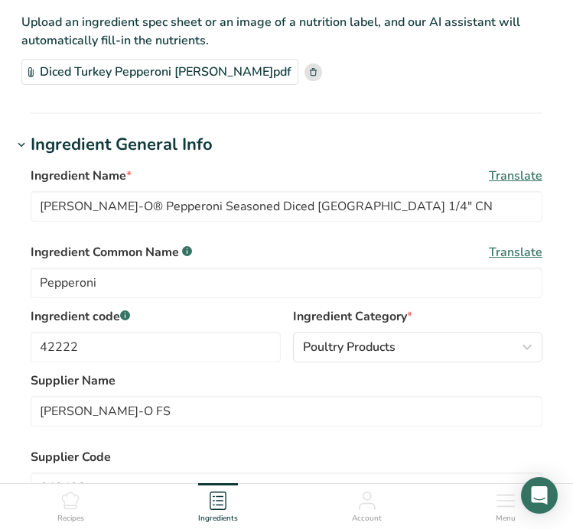
scroll to position [135, 0]
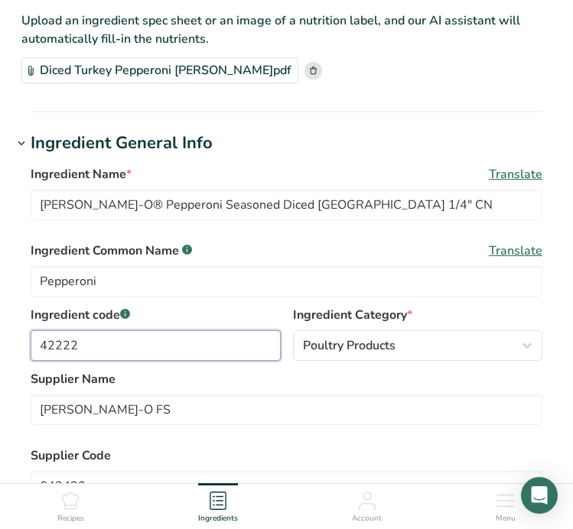
click at [173, 332] on input "42222" at bounding box center [156, 345] width 250 height 31
type input "p"
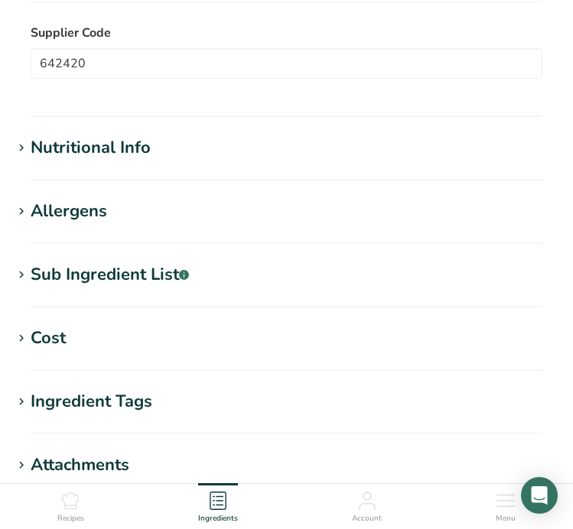
scroll to position [821, 0]
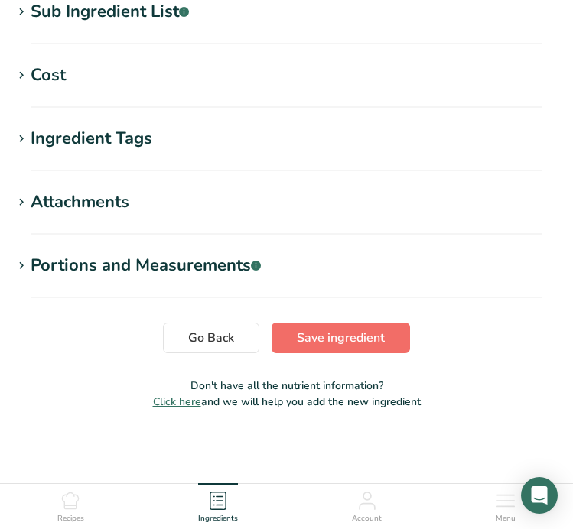
type input "PT003"
click at [327, 343] on span "Save ingredient" at bounding box center [341, 338] width 88 height 18
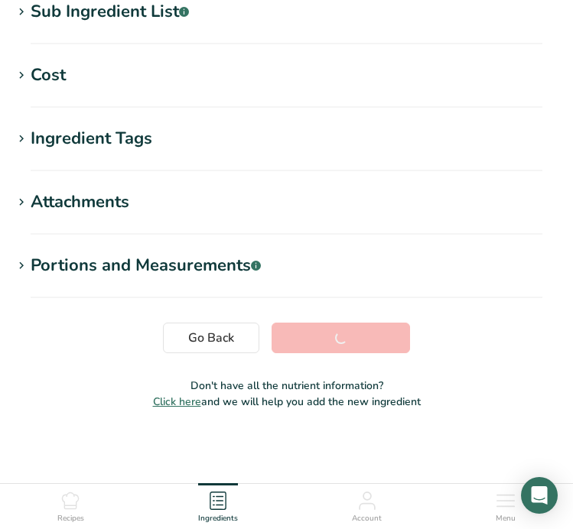
scroll to position [360, 0]
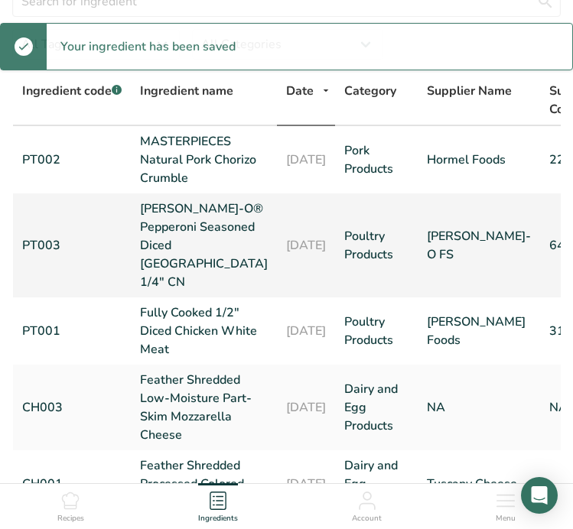
scroll to position [106, 0]
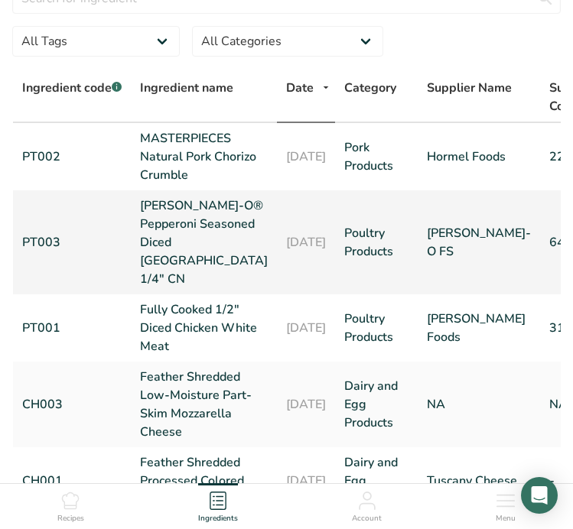
click at [57, 252] on link "PT003" at bounding box center [71, 242] width 99 height 18
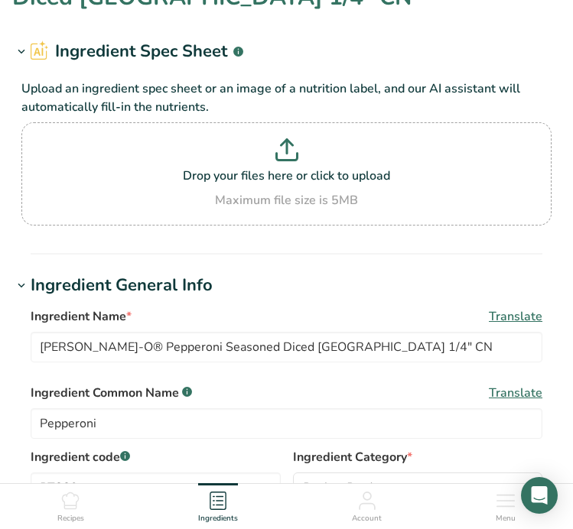
scroll to position [161, 0]
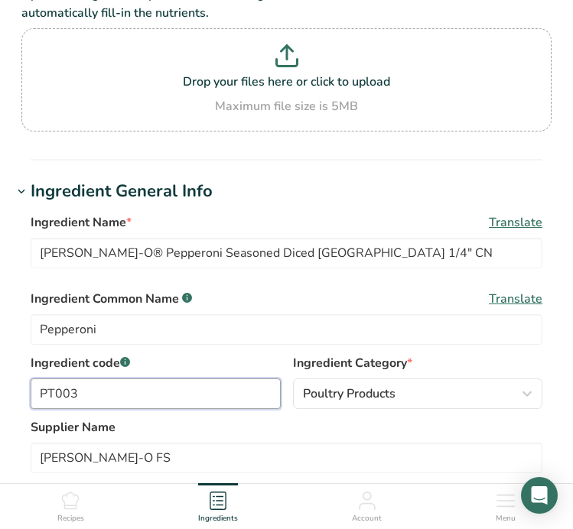
click at [109, 392] on input "PT003" at bounding box center [156, 394] width 250 height 31
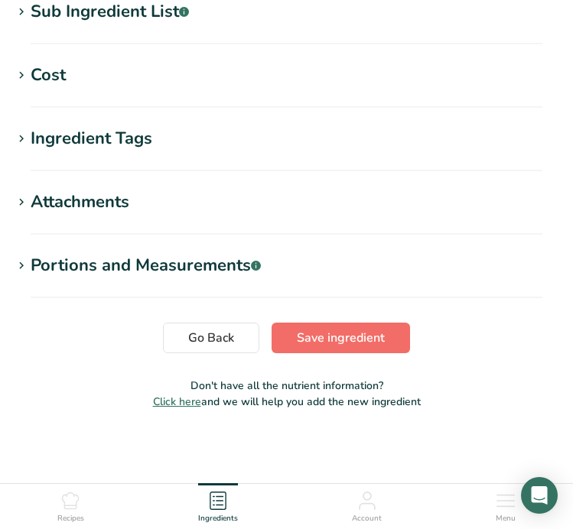
type input "PT002"
click at [324, 325] on button "Save ingredient" at bounding box center [341, 338] width 138 height 31
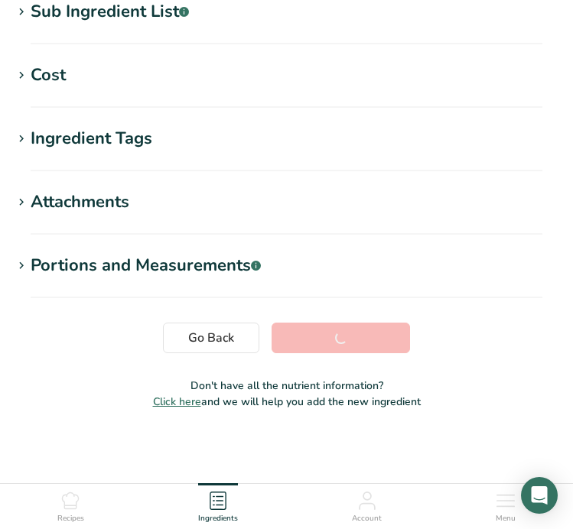
scroll to position [360, 0]
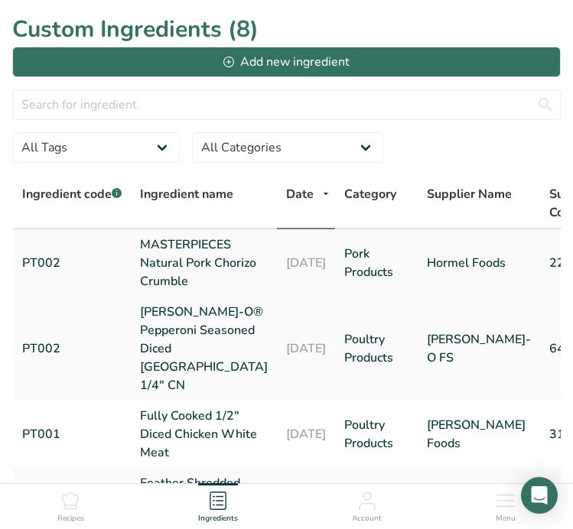
click at [54, 272] on link "PT002" at bounding box center [71, 263] width 99 height 18
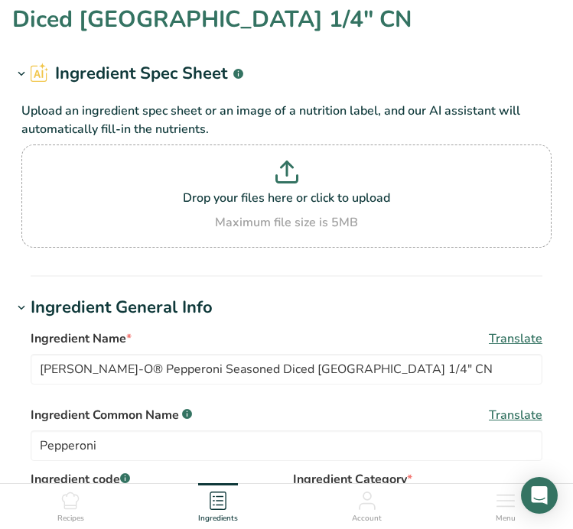
type input "MASTERPIECES Natural Pork Chorizo Crumble"
type input "Chorizo"
type input "Hormel Foods"
type input "22668"
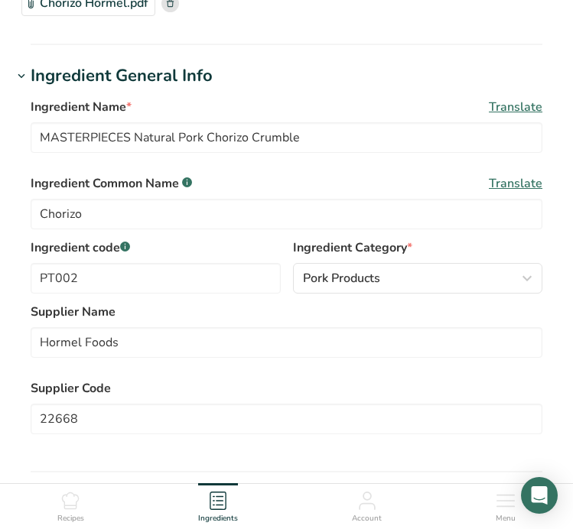
scroll to position [204, 0]
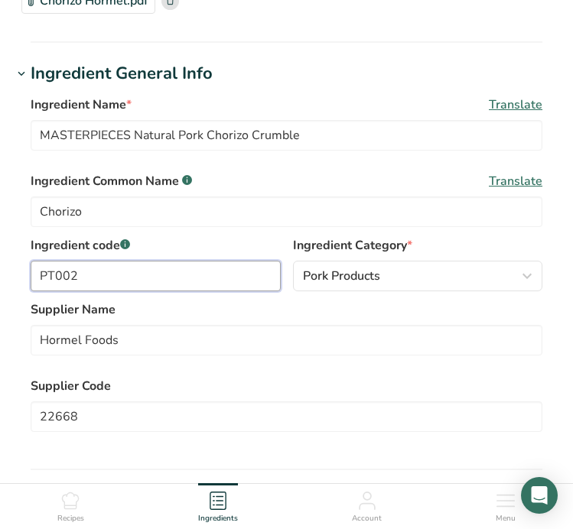
click at [107, 261] on input "PT002" at bounding box center [156, 276] width 250 height 31
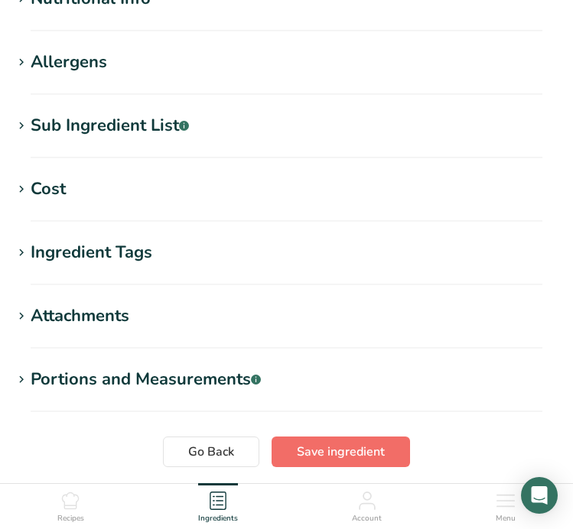
type input "PT003"
click at [305, 443] on span "Save ingredient" at bounding box center [341, 452] width 88 height 18
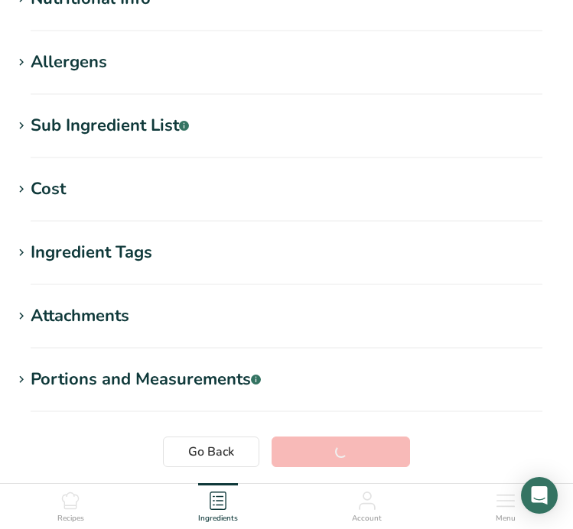
scroll to position [246, 0]
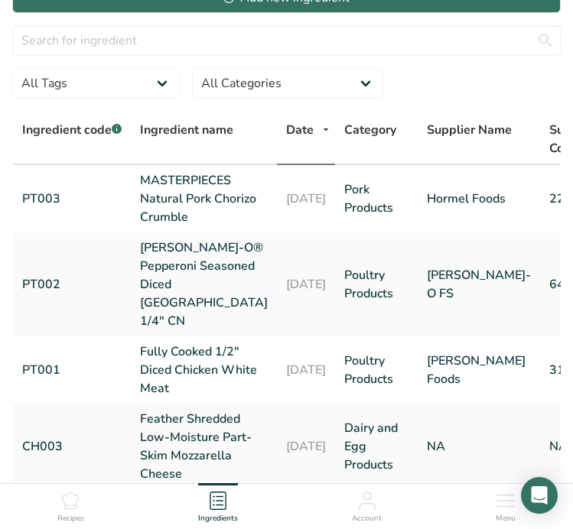
scroll to position [67, 0]
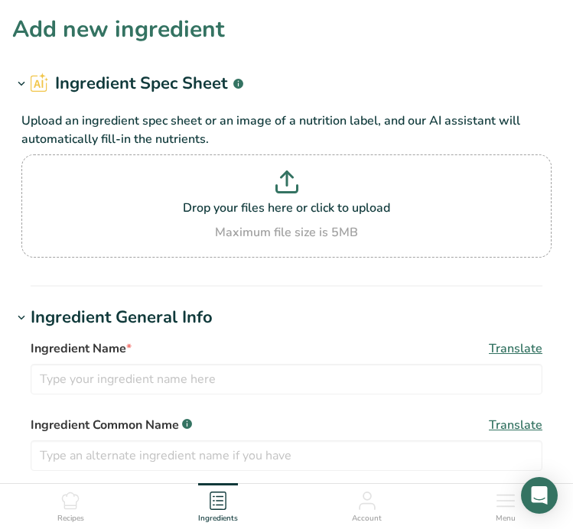
click at [50, 24] on h1 "Add new ingredient" at bounding box center [118, 29] width 213 height 34
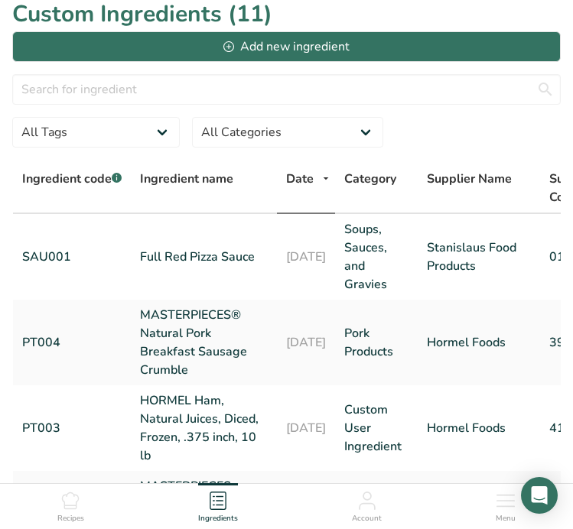
scroll to position [16, 0]
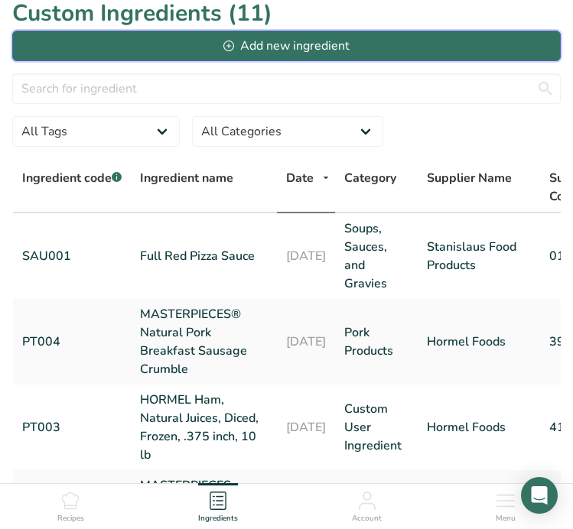
click at [153, 42] on button "Add new ingredient" at bounding box center [286, 46] width 548 height 31
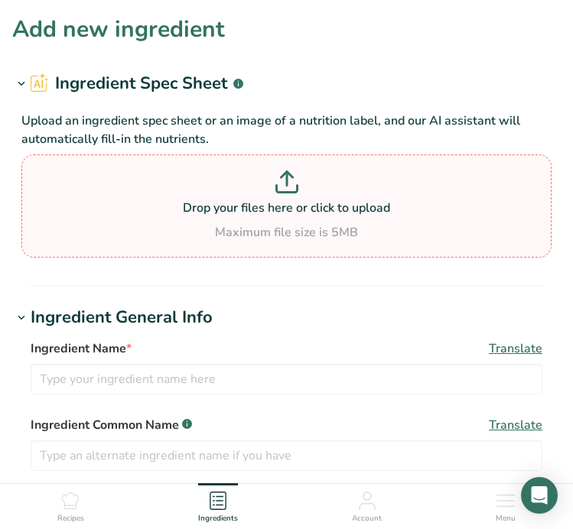
click at [231, 174] on p at bounding box center [286, 185] width 522 height 28
click at [231, 174] on input "Drop your files here or click to upload Maximum file size is 5MB" at bounding box center [286, 205] width 530 height 103
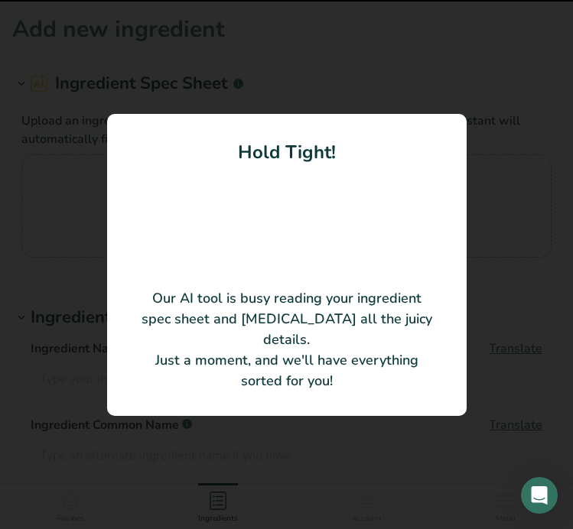
type input "Precooked IQF Scrambled Cage-Free Eggs"
type input "Echo Lake Foods"
type input "MF 3068 CN"
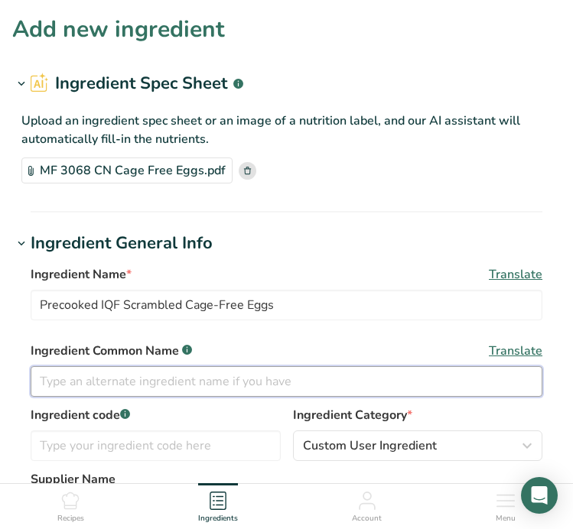
click at [262, 380] on input "text" at bounding box center [287, 381] width 512 height 31
type input "e"
type input "Egg Curds"
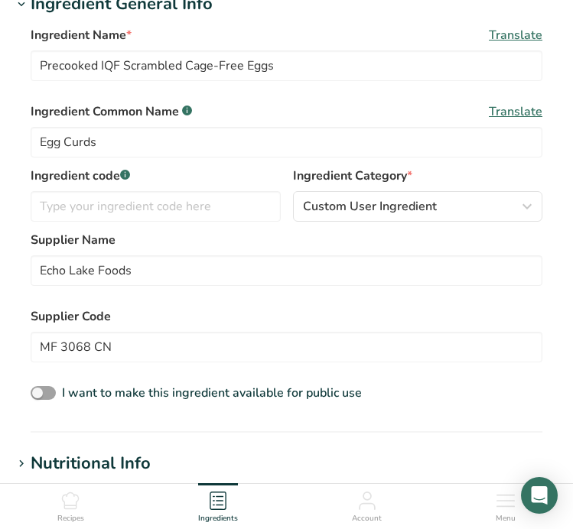
scroll to position [246, 0]
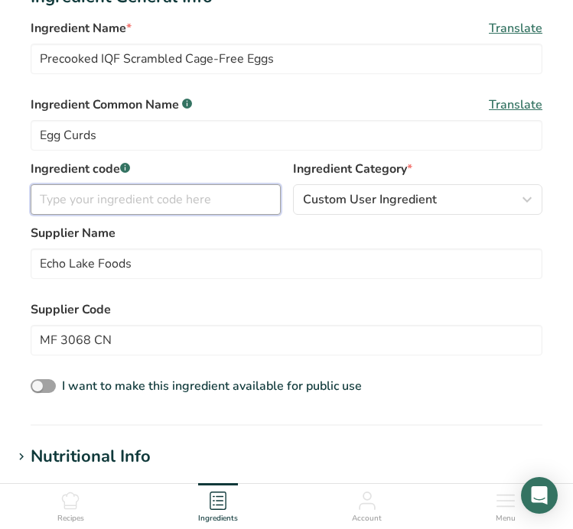
click at [133, 197] on input "text" at bounding box center [156, 199] width 250 height 31
type input "W"
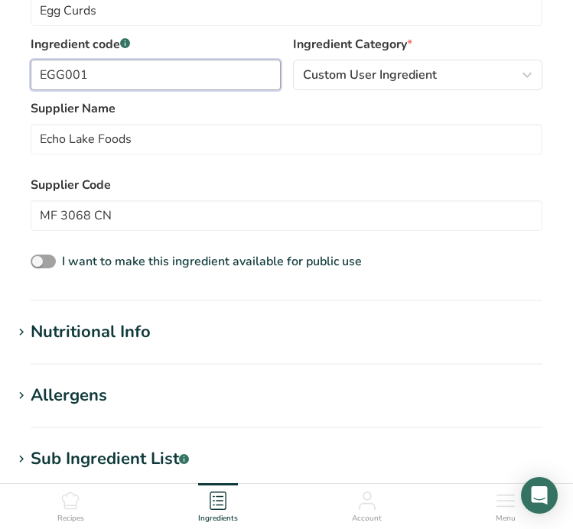
scroll to position [392, 0]
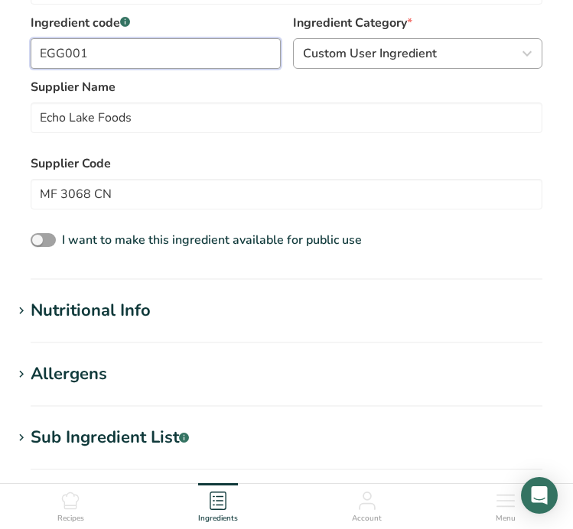
type input "EGG001"
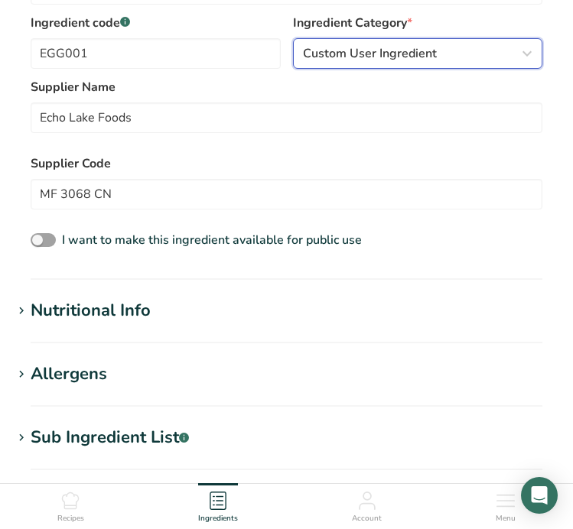
click at [408, 45] on span "Custom User Ingredient" at bounding box center [370, 53] width 134 height 18
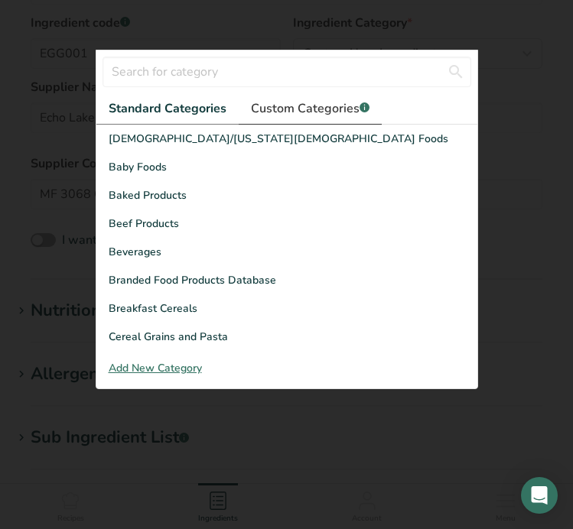
click at [290, 99] on span "Custom Categories .a-a{fill:#347362;}.b-a{fill:#fff;}" at bounding box center [310, 108] width 119 height 18
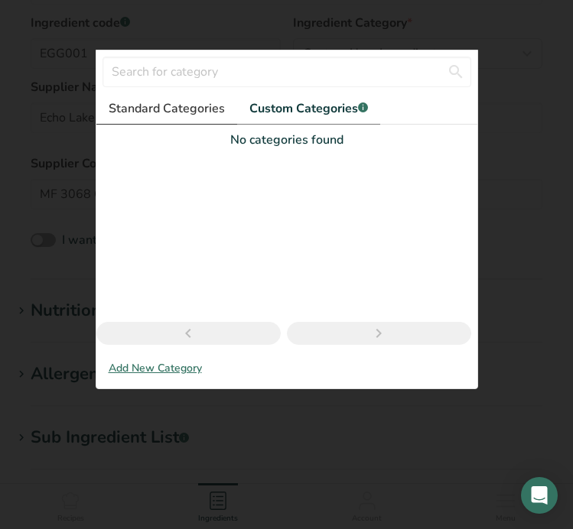
click at [174, 121] on link "Standard Categories" at bounding box center [166, 108] width 141 height 31
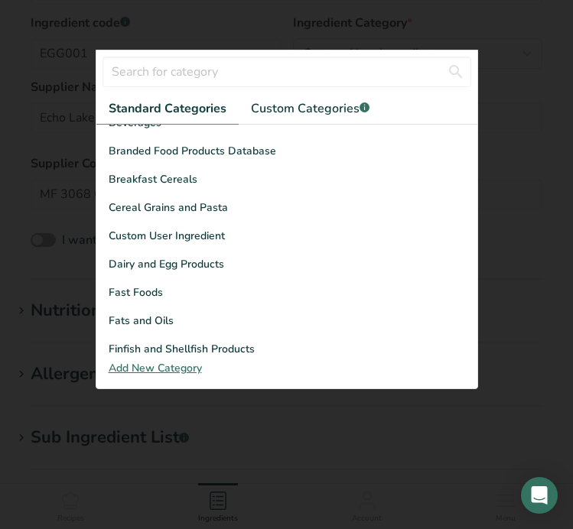
scroll to position [130, 0]
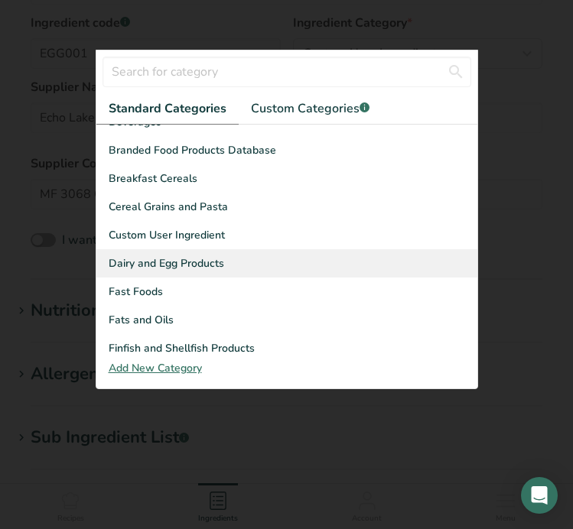
click at [166, 266] on span "Dairy and Egg Products" at bounding box center [166, 263] width 115 height 16
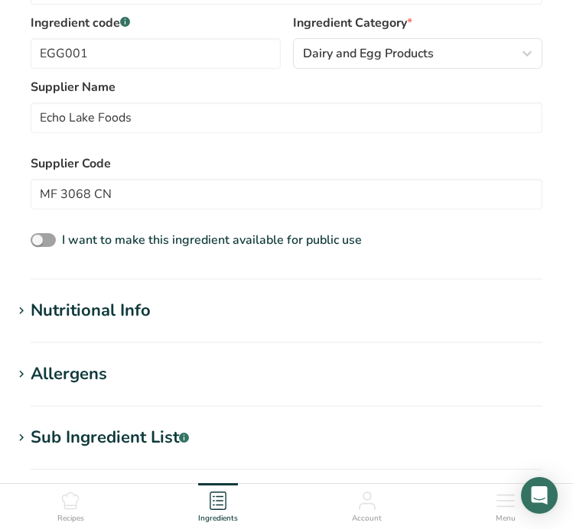
click at [19, 233] on div "Ingredient Name * Translate Precooked IQF Scrambled Cage-Free Eggs Ingredient C…" at bounding box center [286, 62] width 548 height 396
click at [51, 317] on div "Nutritional Info" at bounding box center [91, 310] width 120 height 25
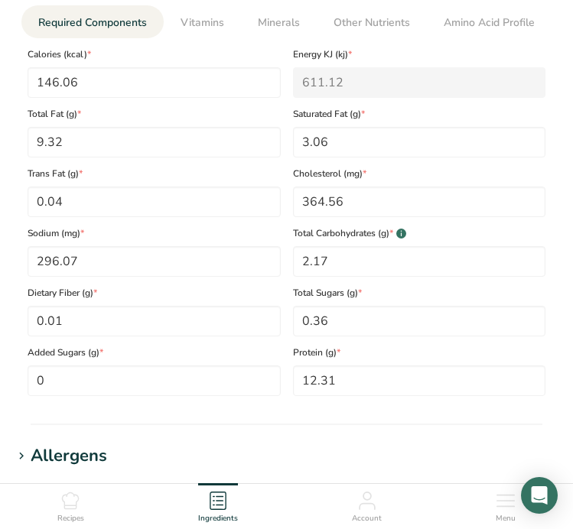
scroll to position [773, 0]
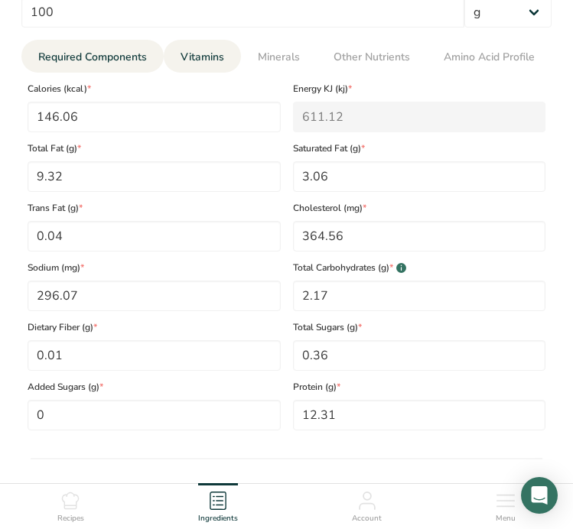
click at [231, 53] on li "Vitamins" at bounding box center [202, 56] width 77 height 33
click at [214, 57] on span "Vitamins" at bounding box center [202, 57] width 44 height 16
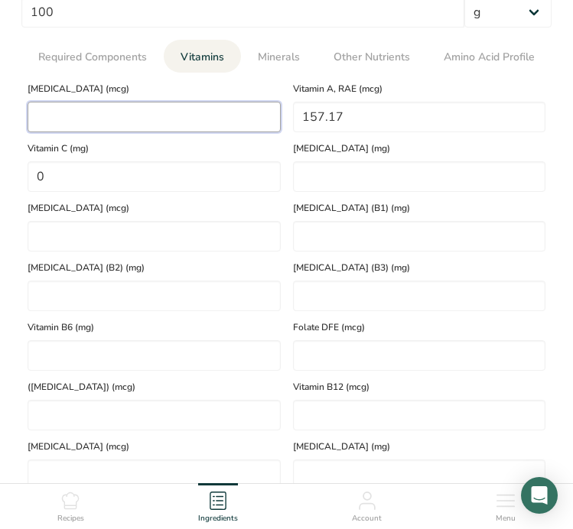
click at [172, 109] on D "number" at bounding box center [154, 117] width 253 height 31
type D "1.96"
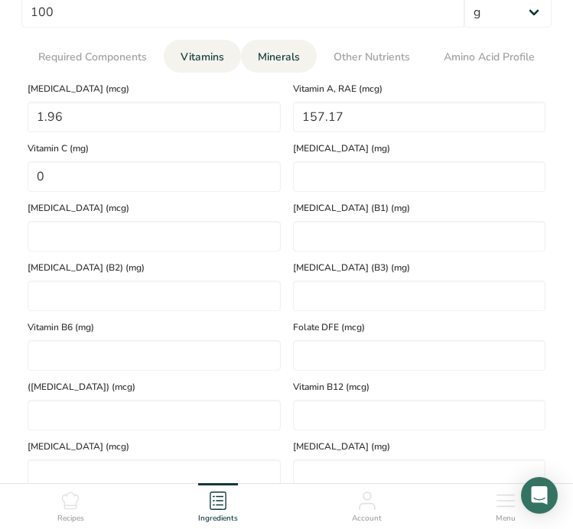
click at [280, 60] on span "Minerals" at bounding box center [279, 57] width 42 height 16
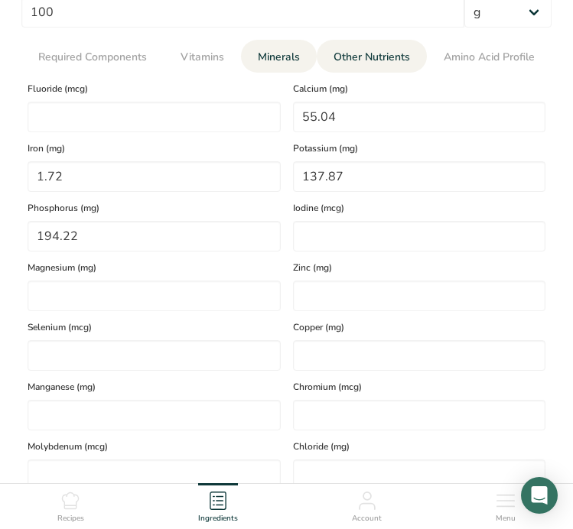
click at [366, 54] on span "Other Nutrients" at bounding box center [371, 57] width 76 height 16
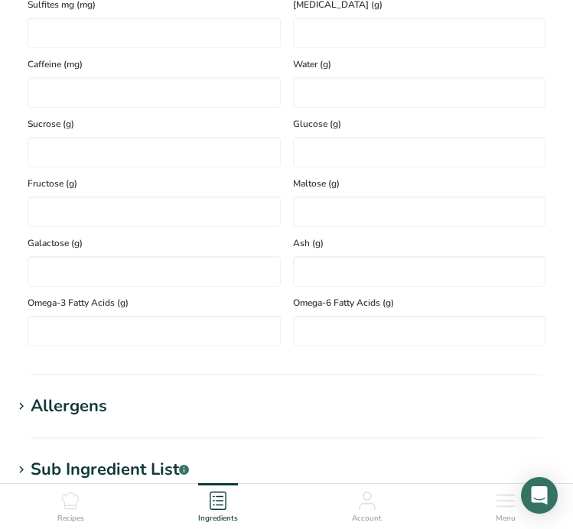
scroll to position [1234, 0]
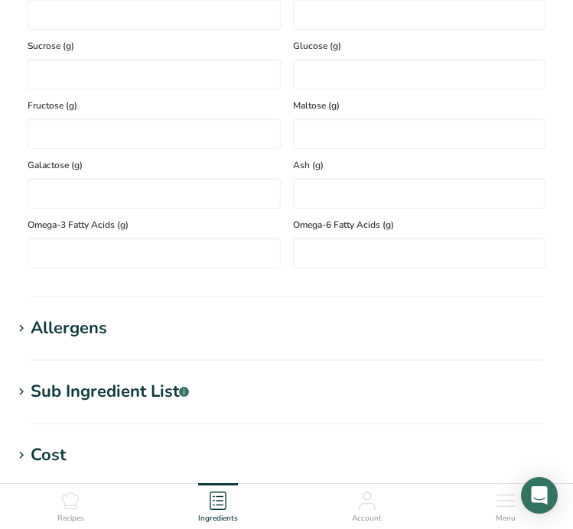
click at [289, 344] on section "Allergens Add any known allergens associated with your ingredient Eggs Soy Tree…" at bounding box center [286, 338] width 548 height 45
click at [76, 360] on hr at bounding box center [287, 360] width 512 height 2
click at [83, 329] on div "Allergens" at bounding box center [69, 328] width 76 height 25
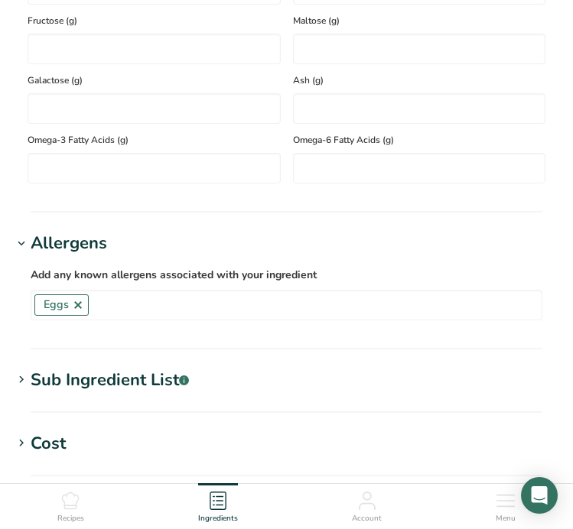
scroll to position [1319, 0]
click at [83, 368] on div "Sub Ingredient List .a-a{fill:#347362;}.b-a{fill:#fff;}" at bounding box center [110, 379] width 158 height 25
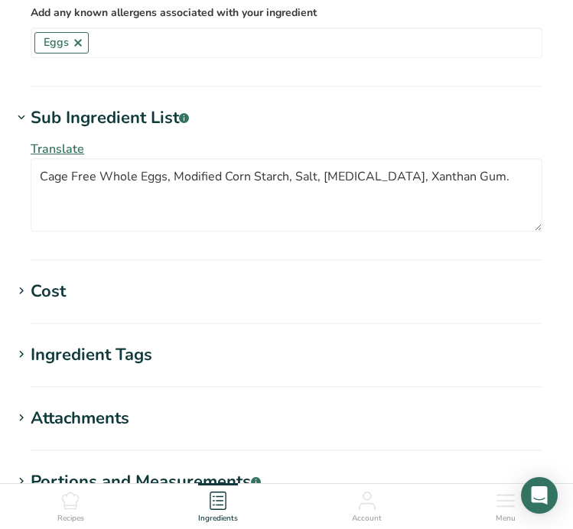
scroll to position [1609, 0]
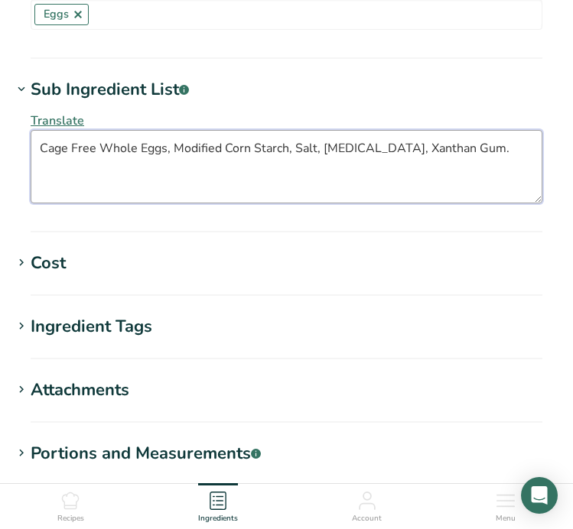
click at [476, 173] on textarea "Cage Free Whole Eggs, Modified Corn Starch, Salt, Citric Acid, Xanthan Gum." at bounding box center [287, 166] width 512 height 73
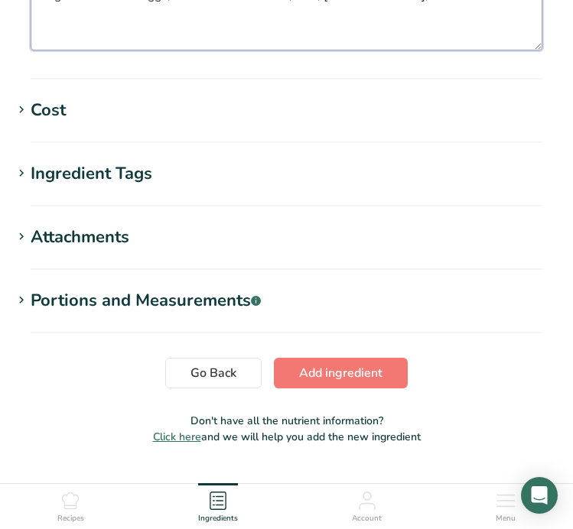
scroll to position [1768, 0]
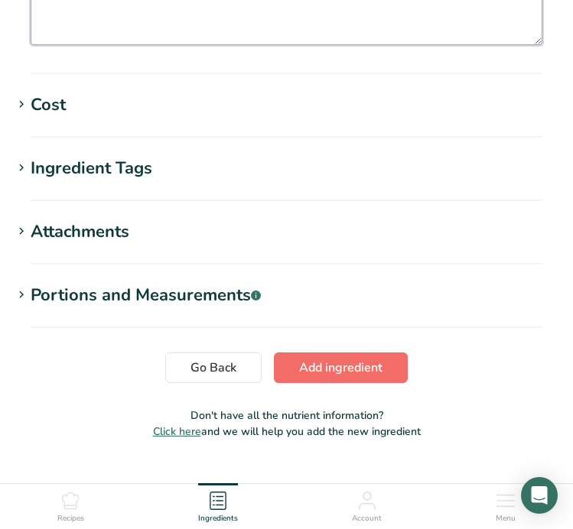
type textarea "Cage Free Whole Eggs, Modified Corn Starch, Salt, Citric Acid, Xanthan Gum"
click at [379, 355] on button "Add ingredient" at bounding box center [341, 368] width 134 height 31
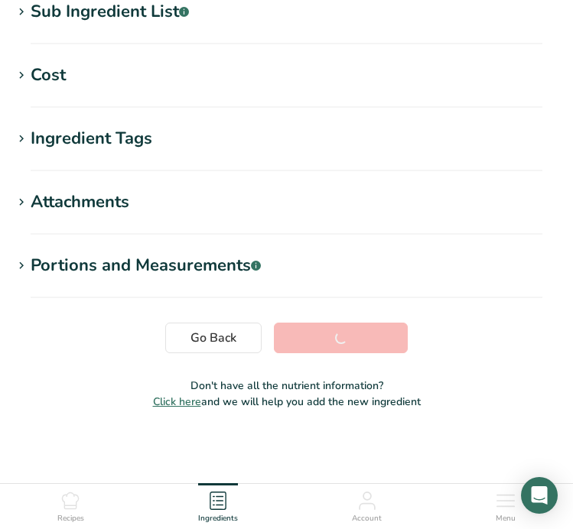
scroll to position [326, 0]
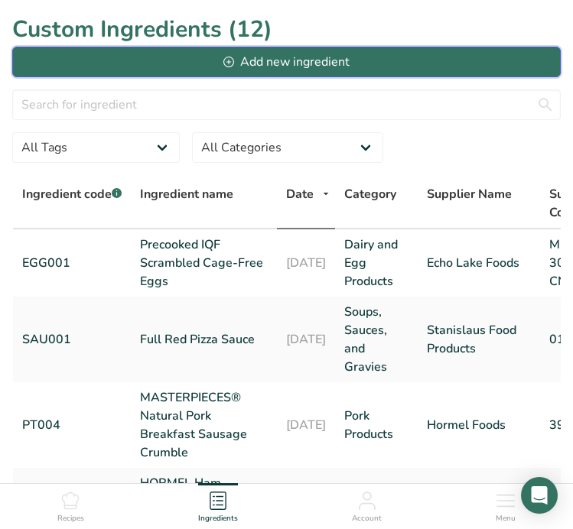
click at [271, 71] on button "Add new ingredient" at bounding box center [286, 62] width 548 height 31
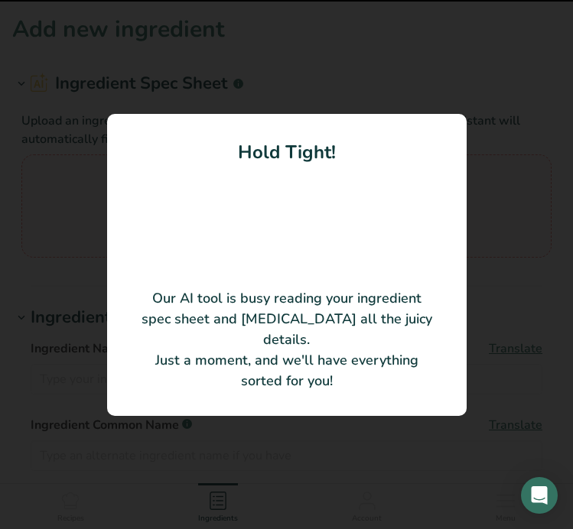
type input "Corn Starch"
type input "77320"
type input "ACH Food Companies"
type input "2001567"
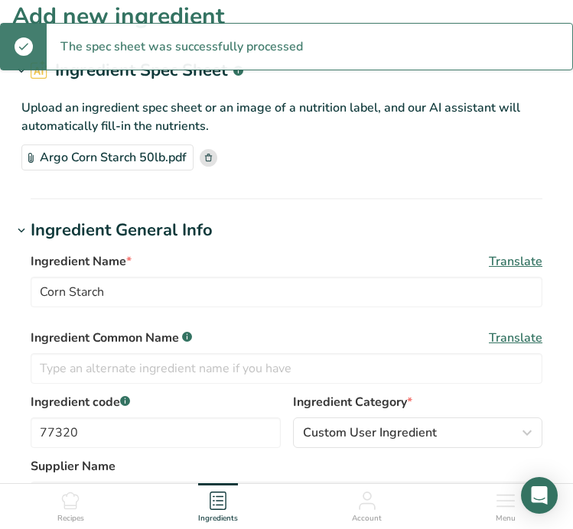
scroll to position [15, 0]
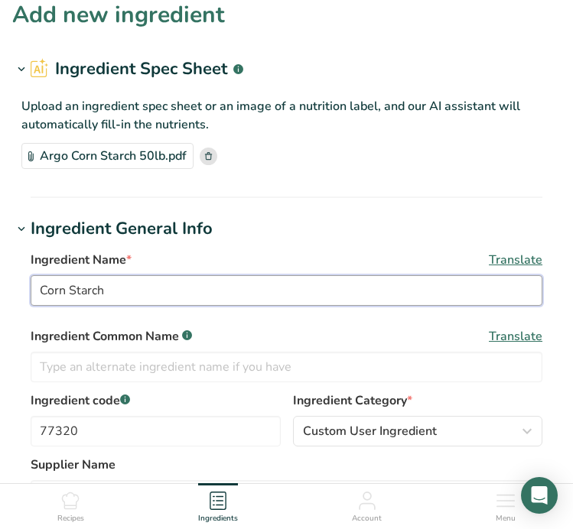
click at [73, 294] on input "Corn Starch" at bounding box center [287, 290] width 512 height 31
type input "Cornstarch"
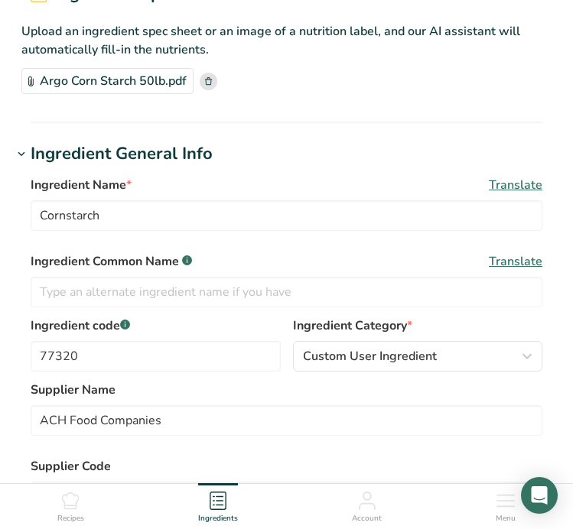
scroll to position [105, 0]
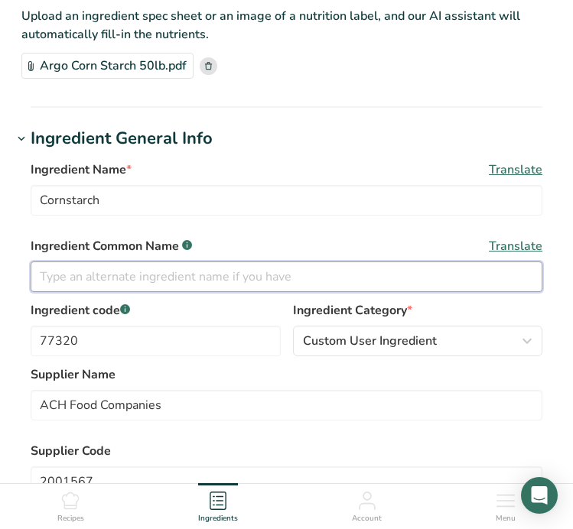
click at [104, 275] on input "text" at bounding box center [287, 277] width 512 height 31
type input "c"
type input "Cornstarch"
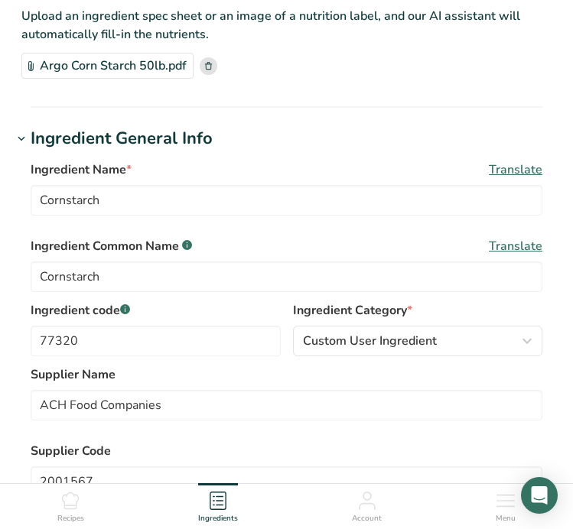
click at [538, 233] on div "Ingredient Name * Translate Cornstarch Ingredient Common Name .a-a{fill:#347362…" at bounding box center [287, 231] width 512 height 141
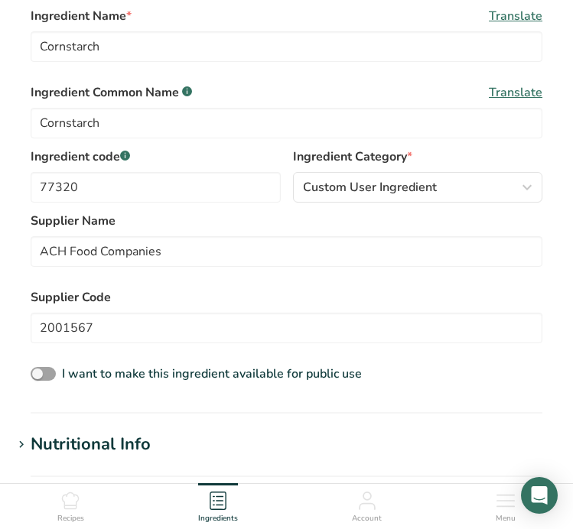
scroll to position [263, 0]
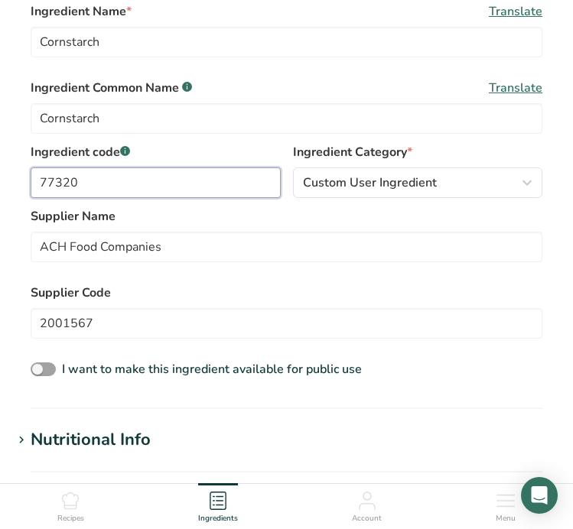
drag, startPoint x: 104, startPoint y: 181, endPoint x: -2, endPoint y: 180, distance: 105.5
click at [0, 180] on html "Add new ingredient Ingredient Spec Sheet .a-a{fill:#347362;}.b-a{fill:#fff;} Up…" at bounding box center [286, 411] width 573 height 1348
type input "77320"
type input "S"
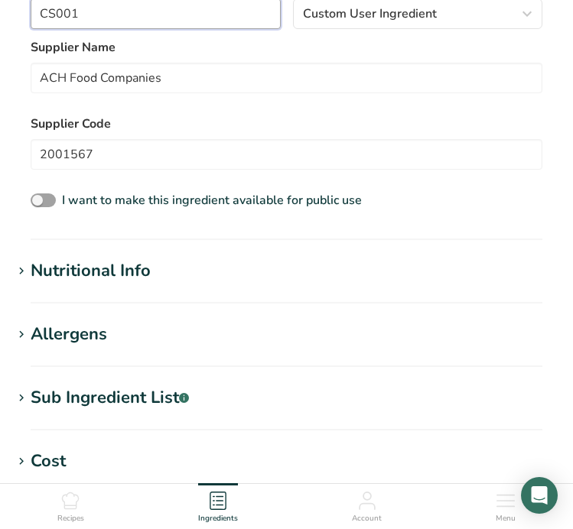
scroll to position [477, 0]
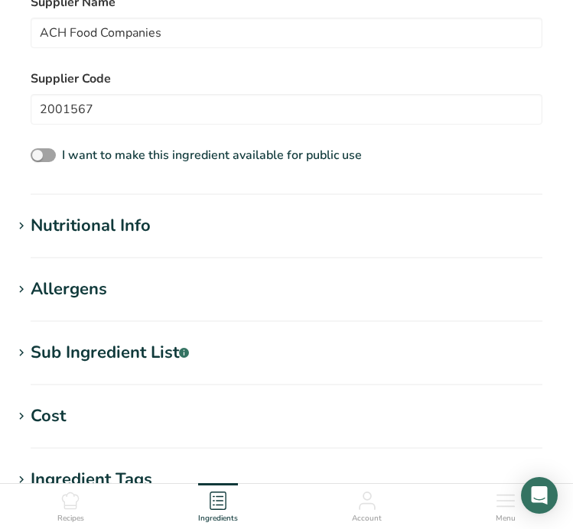
type input "CS001"
click at [124, 222] on div "Nutritional Info" at bounding box center [91, 225] width 120 height 25
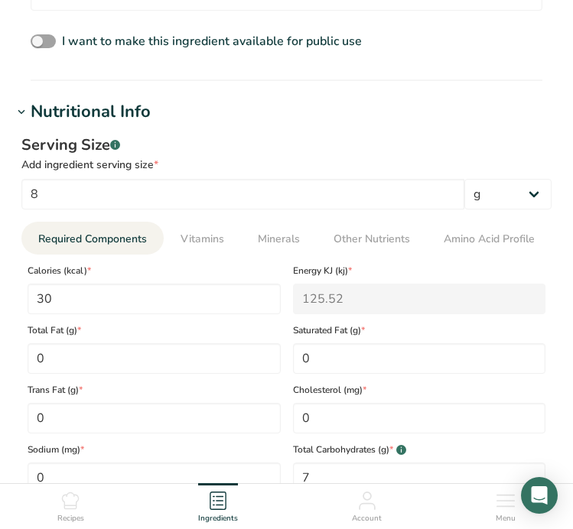
scroll to position [590, 0]
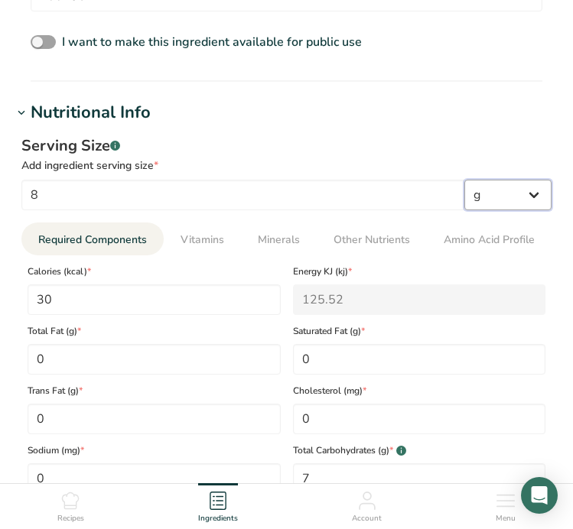
click at [499, 200] on select "g kg mg mcg lb oz l mL fl oz tbsp tsp cup qt gallon" at bounding box center [507, 195] width 87 height 31
select select "19"
click at [464, 180] on select "g kg mg mcg lb oz l mL fl oz tbsp tsp cup qt gallon" at bounding box center [507, 195] width 87 height 31
select select "22"
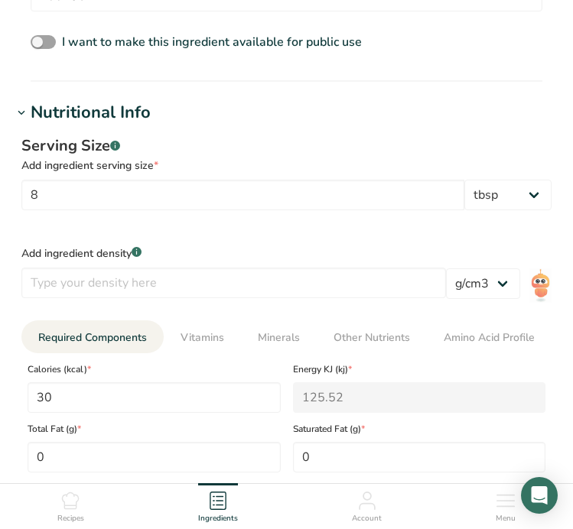
click at [461, 164] on div "Add ingredient serving size *" at bounding box center [286, 166] width 530 height 16
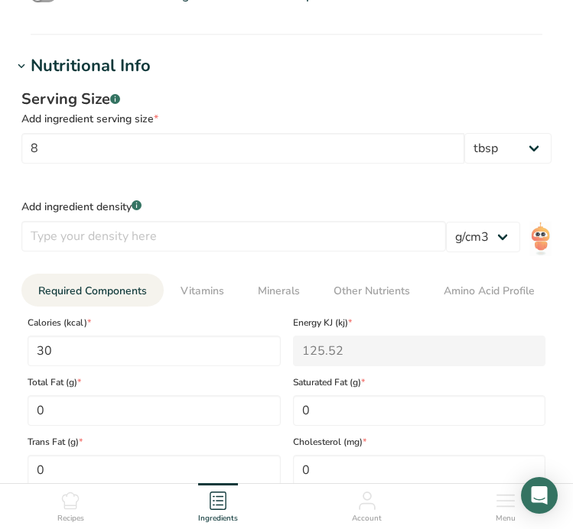
scroll to position [649, 0]
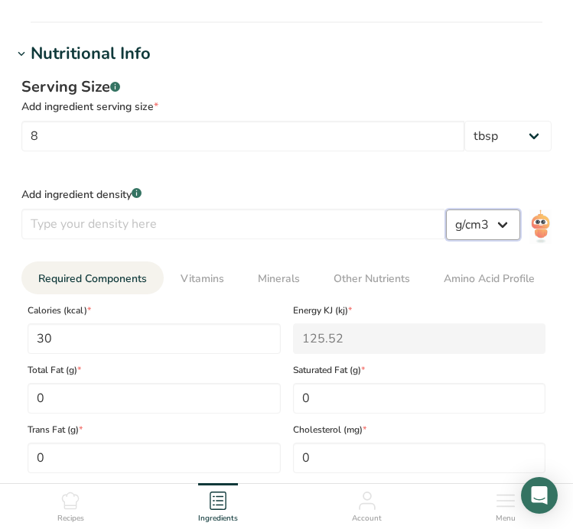
click at [473, 223] on select "lb/ft3 g/cm3" at bounding box center [483, 225] width 74 height 31
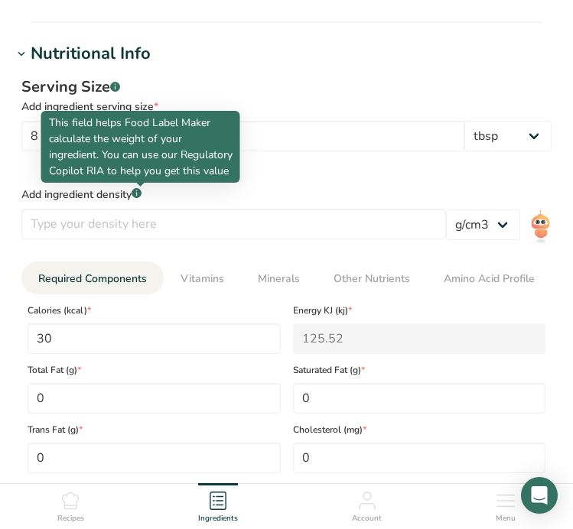
click at [135, 194] on icon ".a-a{fill:#347362;}.b-a{fill:#fff;}" at bounding box center [137, 193] width 10 height 10
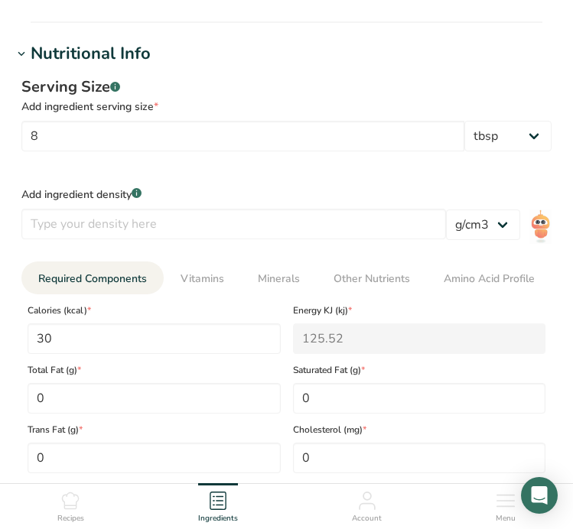
click at [136, 194] on rect at bounding box center [137, 193] width 10 height 10
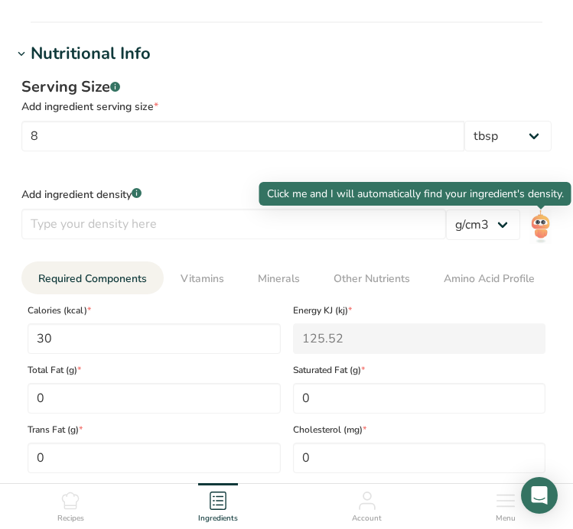
click at [544, 224] on img at bounding box center [540, 227] width 23 height 36
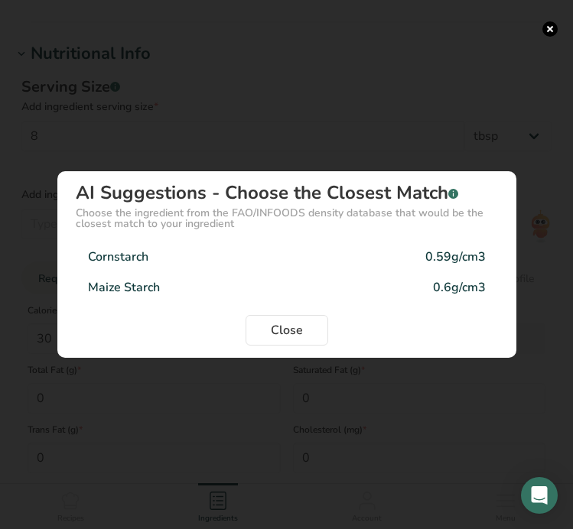
click at [247, 264] on div "Cornstarch 0.59g/cm3" at bounding box center [287, 257] width 422 height 31
type input "0.59"
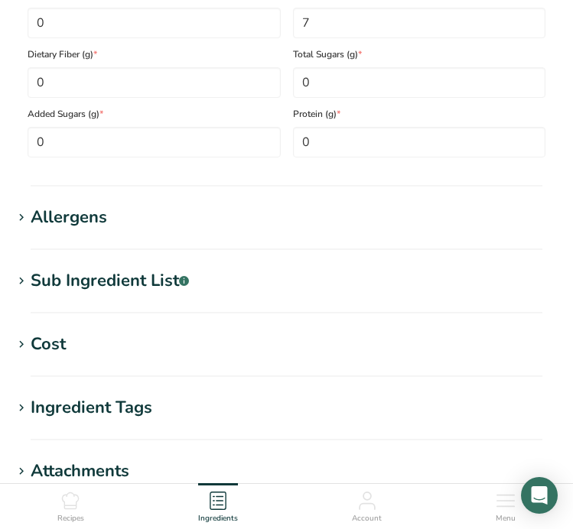
scroll to position [1248, 0]
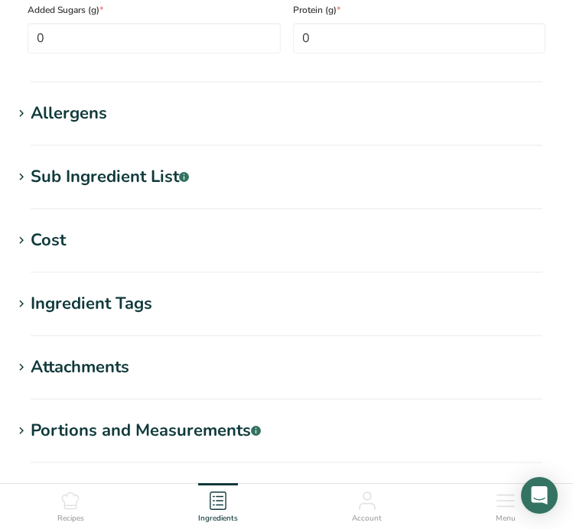
click at [203, 175] on h1 "Sub Ingredient List .a-a{fill:#347362;}.b-a{fill:#fff;}" at bounding box center [286, 176] width 548 height 25
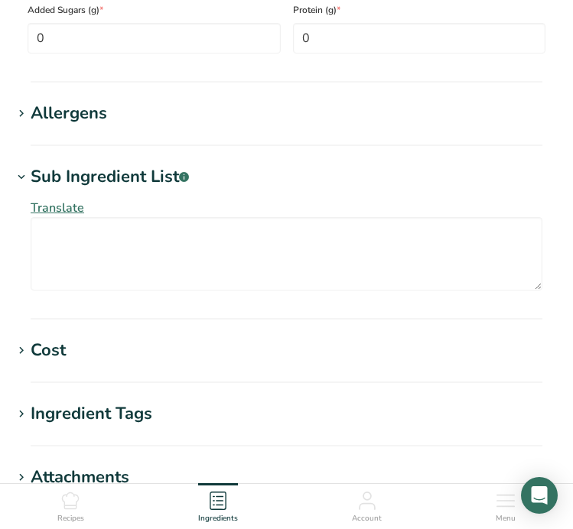
click at [223, 126] on section "Allergens Add any known allergens associated with your ingredient Soy Tree Nuts…" at bounding box center [286, 123] width 548 height 45
click at [96, 107] on div "Allergens" at bounding box center [69, 113] width 76 height 25
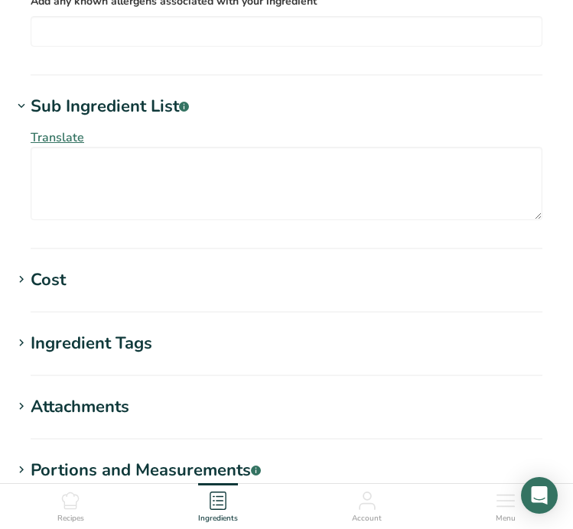
scroll to position [1397, 0]
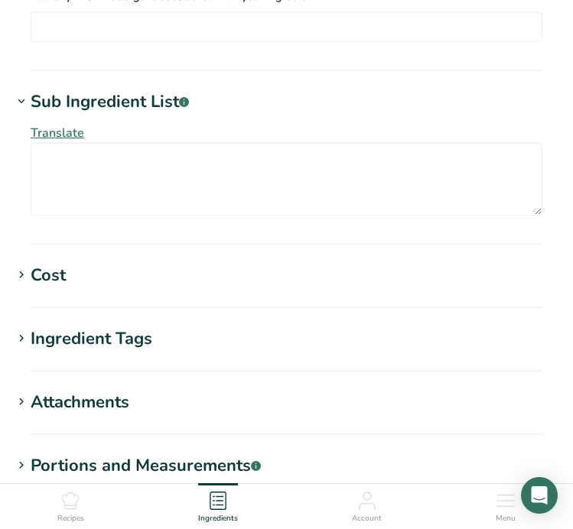
click at [78, 289] on section "Cost Price($) .a-a{fill:#347362;}.b-a{fill:#fff;} Amount Unit Grams kg mg mcg l…" at bounding box center [286, 285] width 548 height 45
click at [52, 273] on div "Cost" at bounding box center [48, 275] width 35 height 25
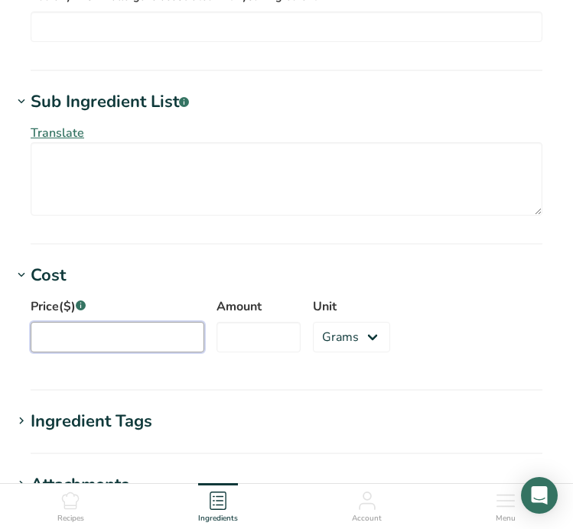
click at [66, 331] on input "Price($) .a-a{fill:#347362;}.b-a{fill:#fff;}" at bounding box center [118, 337] width 174 height 31
type input "0.45"
click at [216, 343] on input "Amount" at bounding box center [258, 337] width 84 height 31
type input "1"
click at [341, 330] on select "Grams kg mg mcg lb oz" at bounding box center [351, 337] width 77 height 31
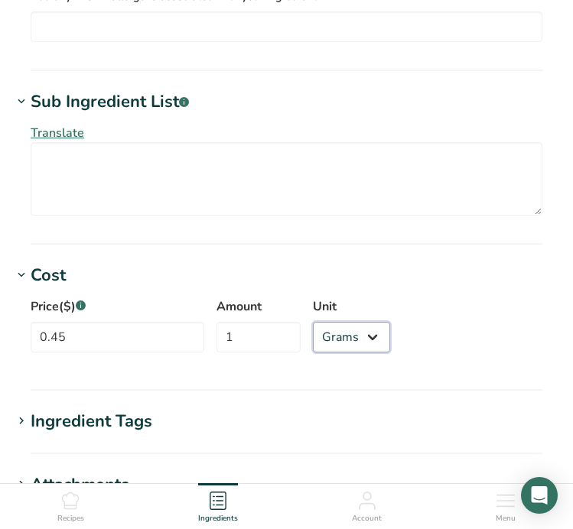
select select "12"
click at [313, 322] on select "Grams kg mg mcg lb oz" at bounding box center [351, 337] width 77 height 31
click at [460, 366] on div "Price($) .a-a{fill:#347362;}.b-a{fill:#fff;} 0.45 Amount 1 Unit Grams kg mg mcg…" at bounding box center [286, 329] width 548 height 83
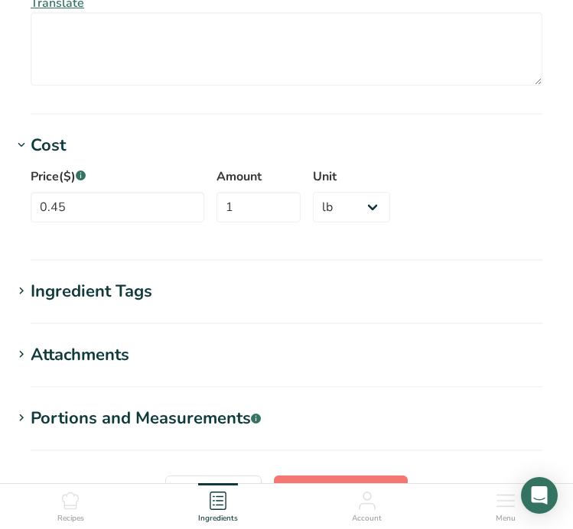
scroll to position [1553, 0]
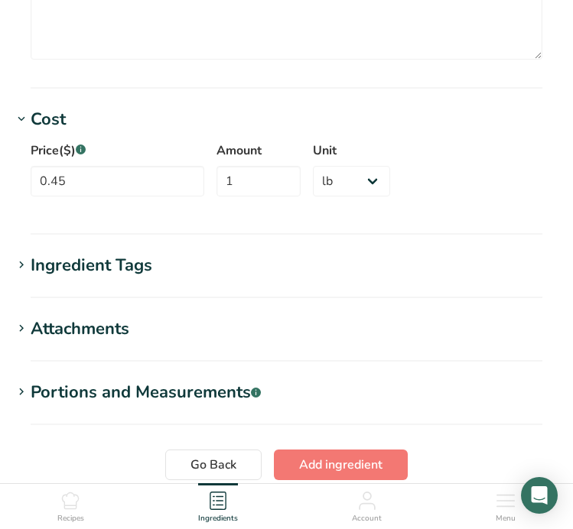
click at [176, 274] on h1 "Ingredient Tags" at bounding box center [286, 265] width 548 height 25
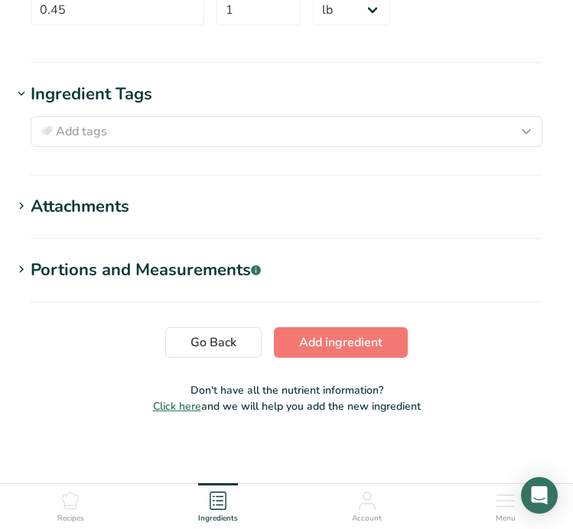
scroll to position [1729, 0]
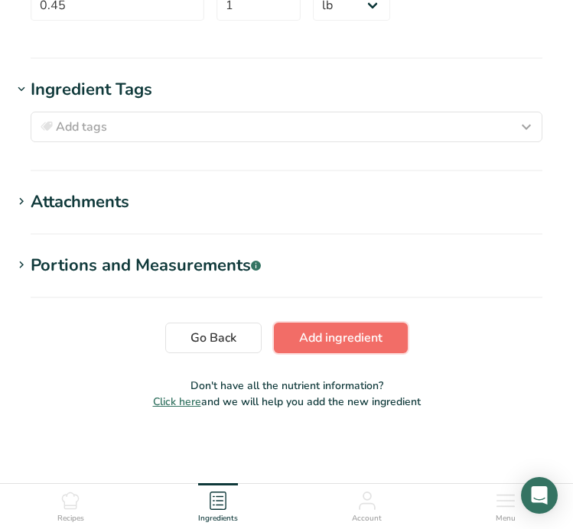
click at [361, 337] on span "Add ingredient" at bounding box center [340, 338] width 83 height 18
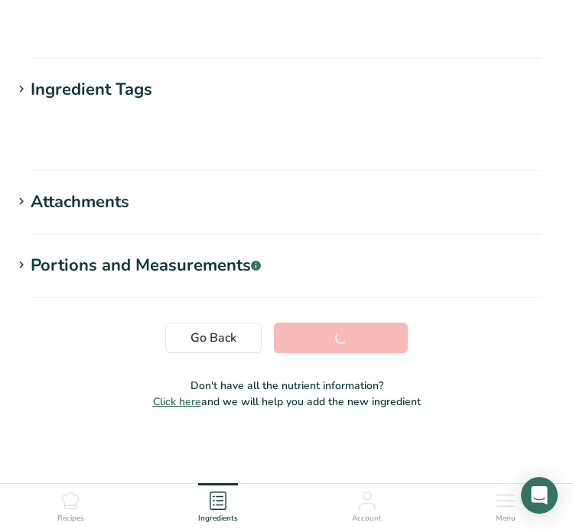
scroll to position [326, 0]
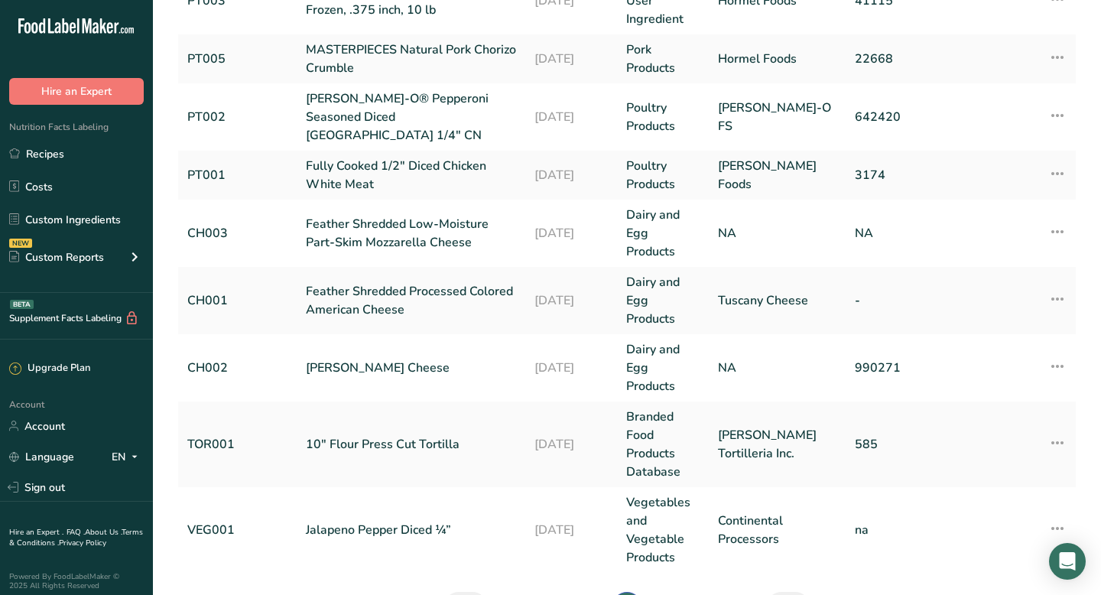
scroll to position [423, 0]
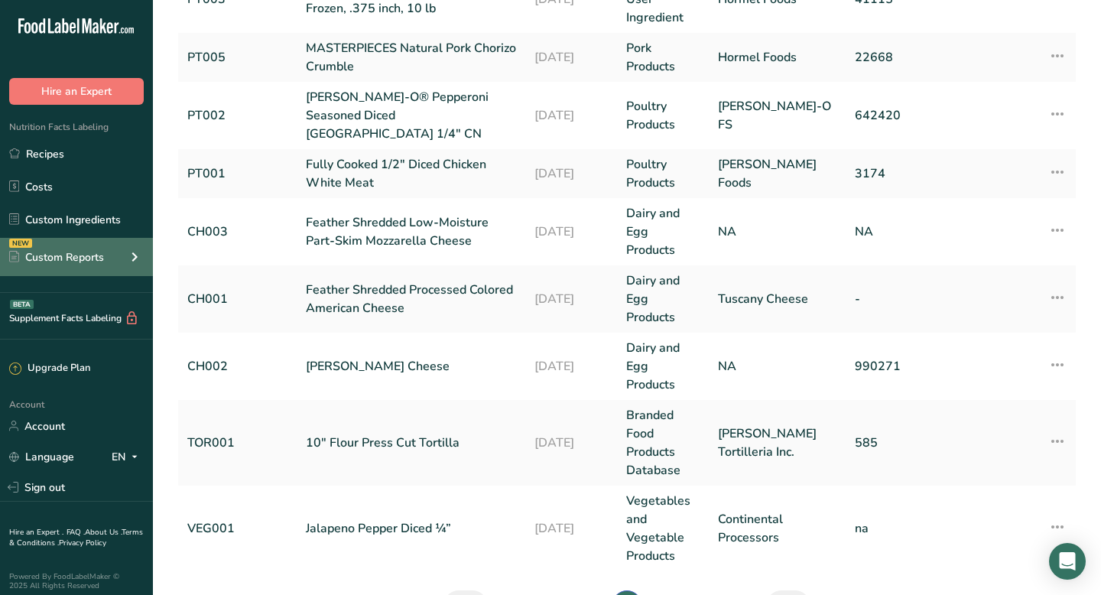
click at [69, 268] on div "NEW Custom Reports" at bounding box center [76, 257] width 153 height 38
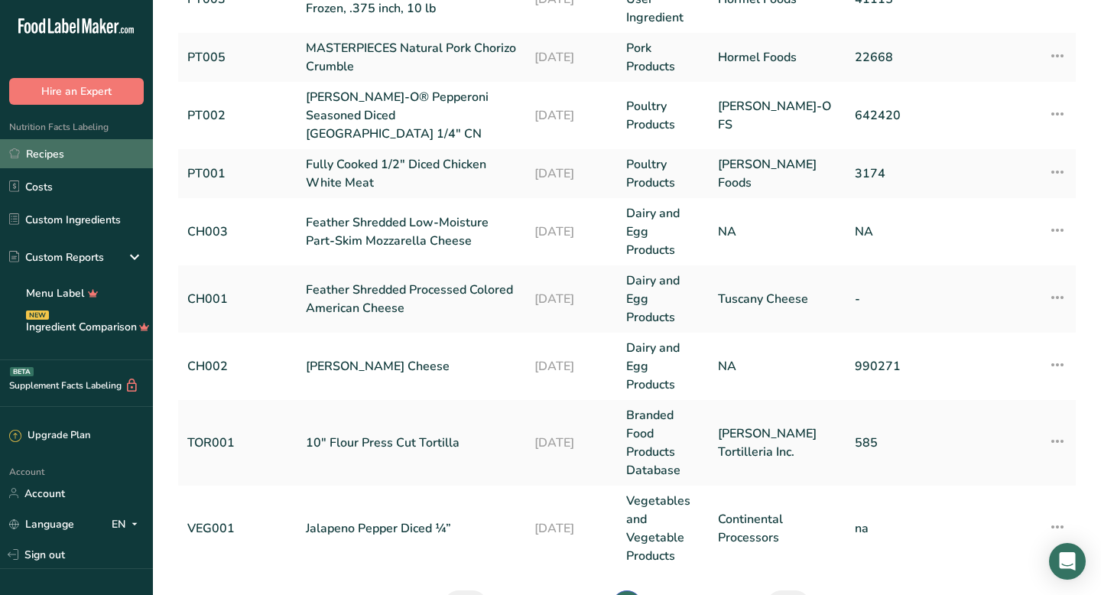
click at [83, 152] on link "Recipes" at bounding box center [76, 153] width 153 height 29
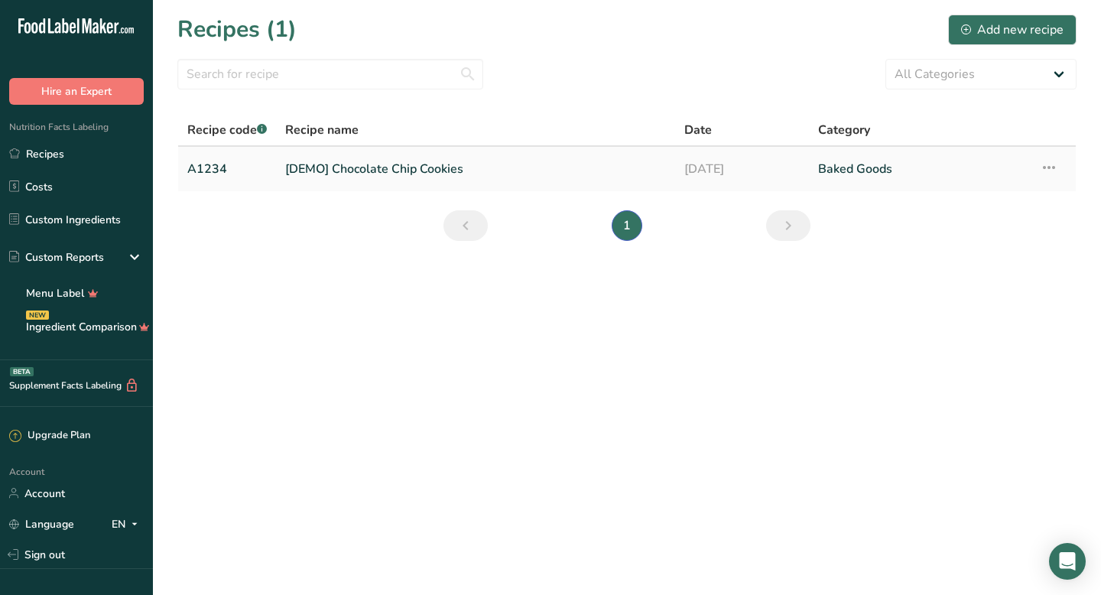
click at [378, 148] on td "[DEMO] Chocolate Chip Cookies" at bounding box center [475, 169] width 399 height 44
click at [368, 169] on link "[DEMO] Chocolate Chip Cookies" at bounding box center [475, 169] width 381 height 32
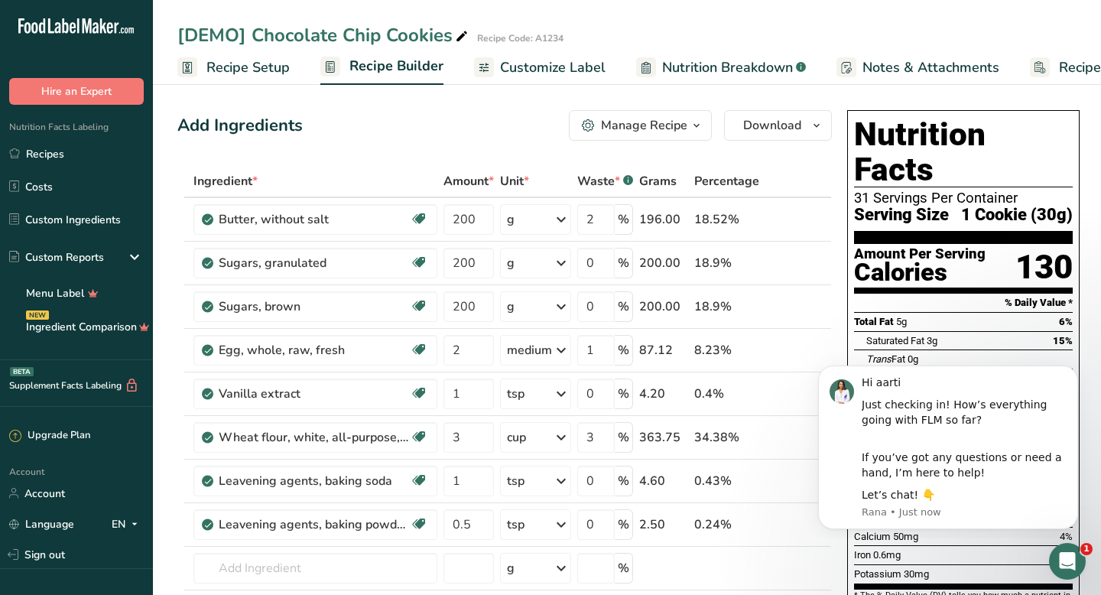
click at [572, 64] on span "Nutrition Breakdown" at bounding box center [727, 67] width 131 height 21
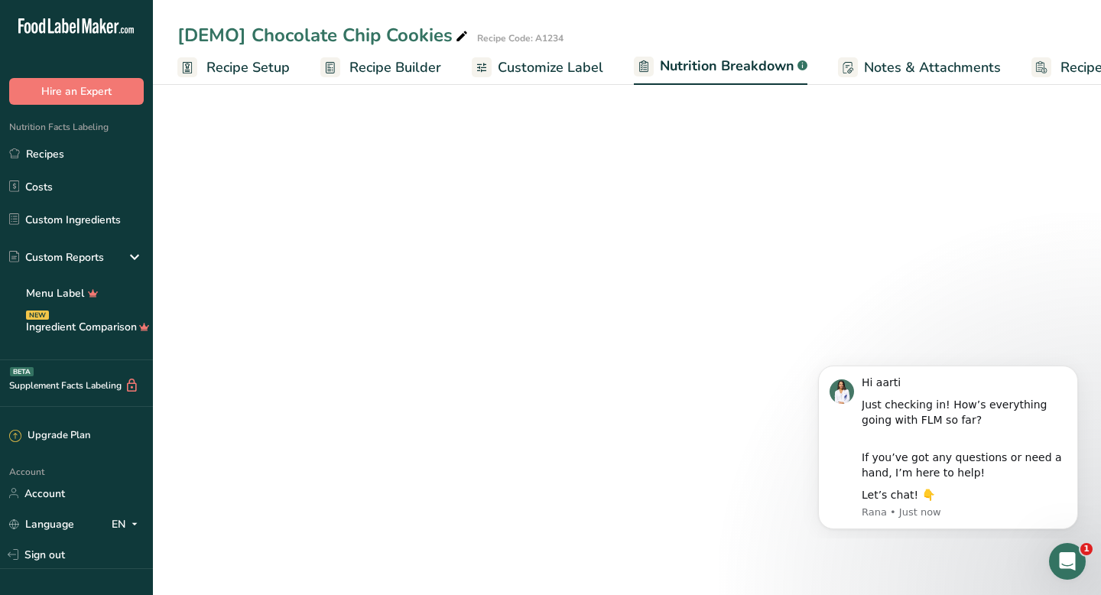
scroll to position [0, 47]
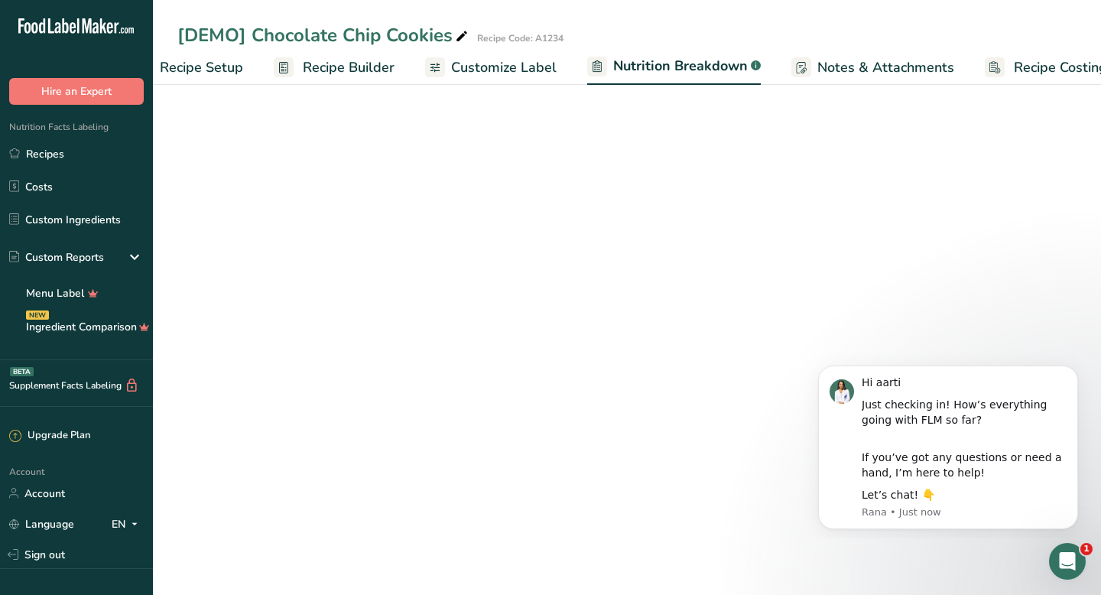
select select "Calories"
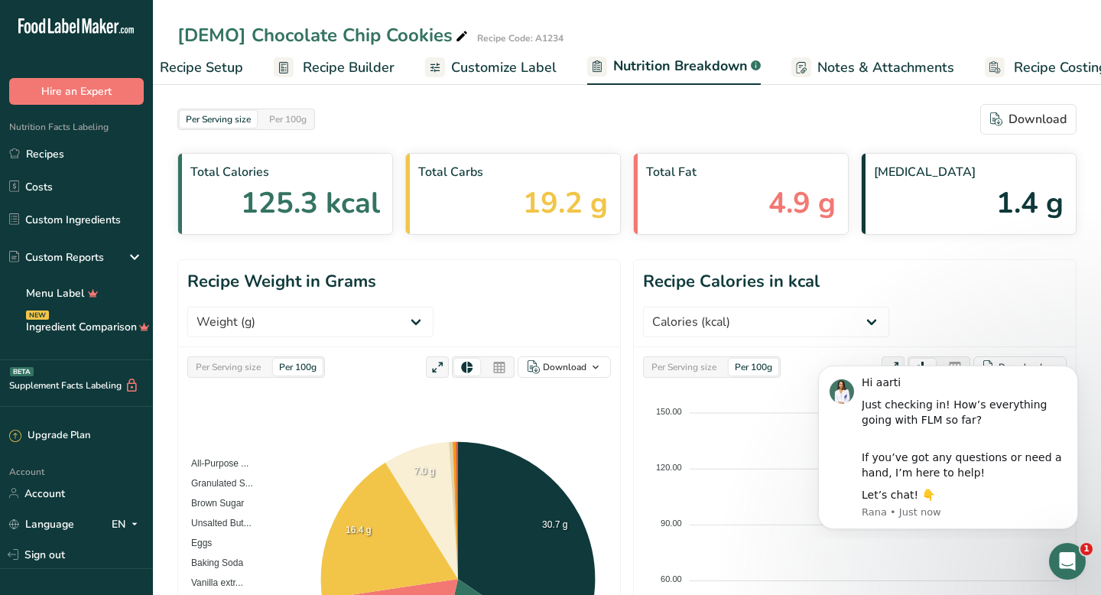
scroll to position [0, 76]
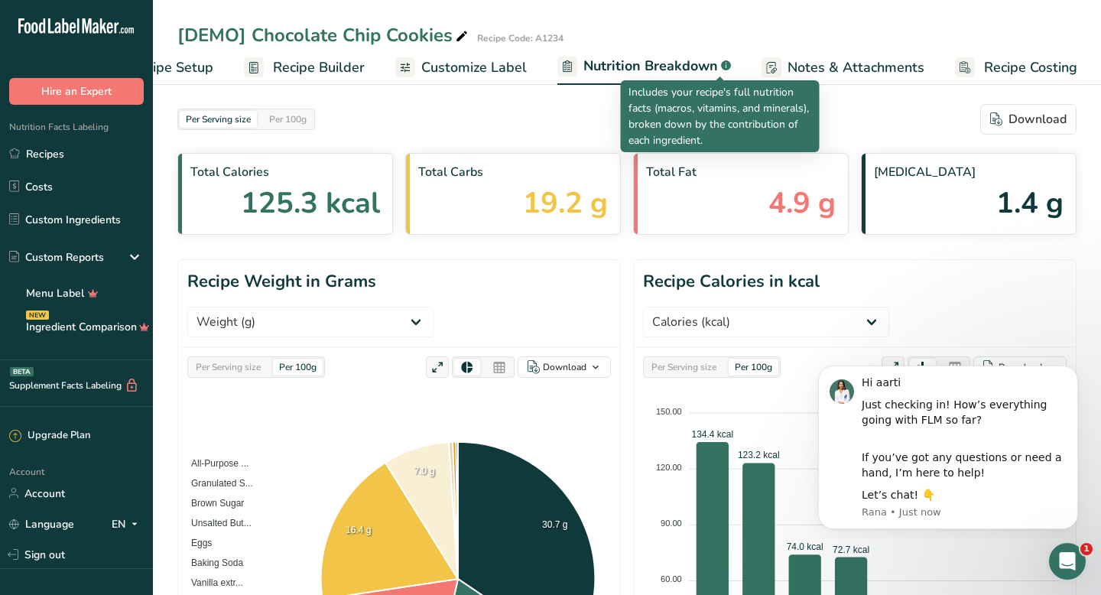
click at [572, 64] on rect at bounding box center [726, 65] width 10 height 10
